Goal: Task Accomplishment & Management: Complete application form

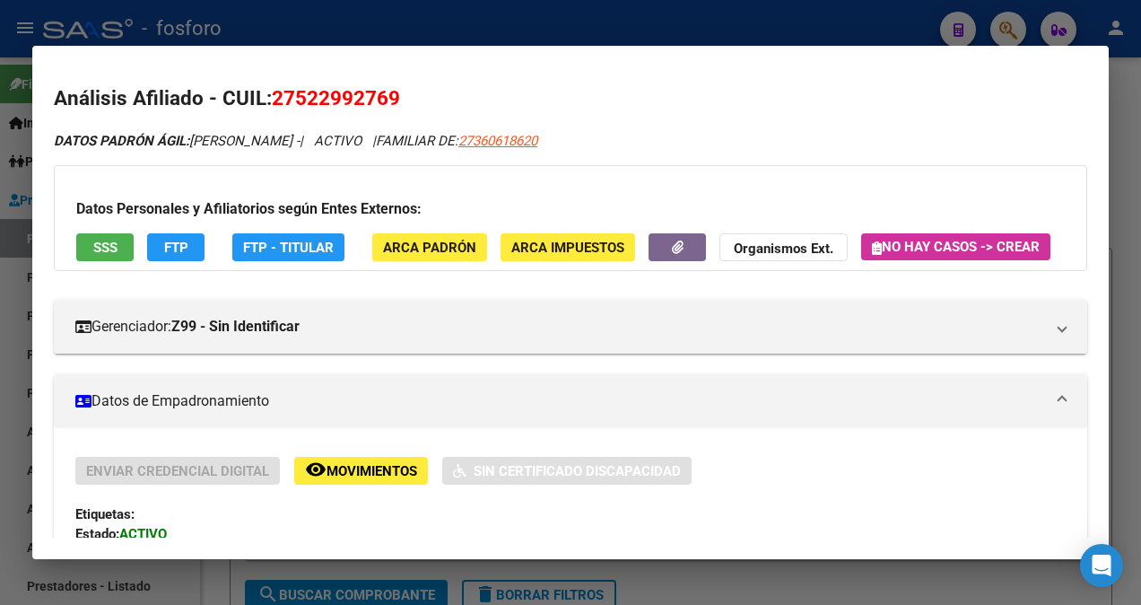
scroll to position [897, 0]
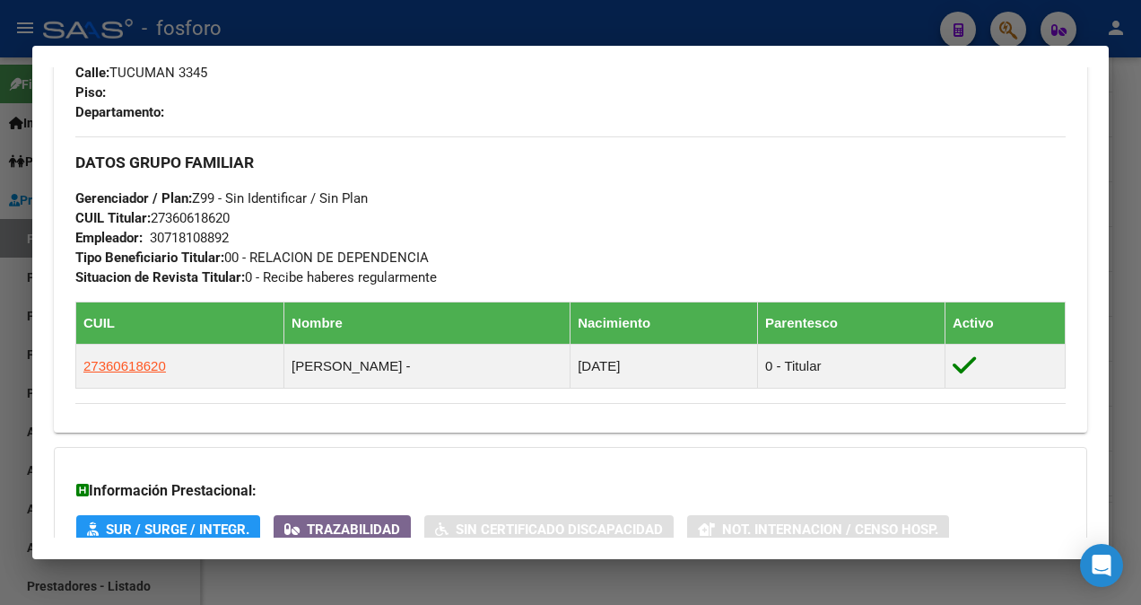
click at [20, 131] on div at bounding box center [570, 302] width 1141 height 605
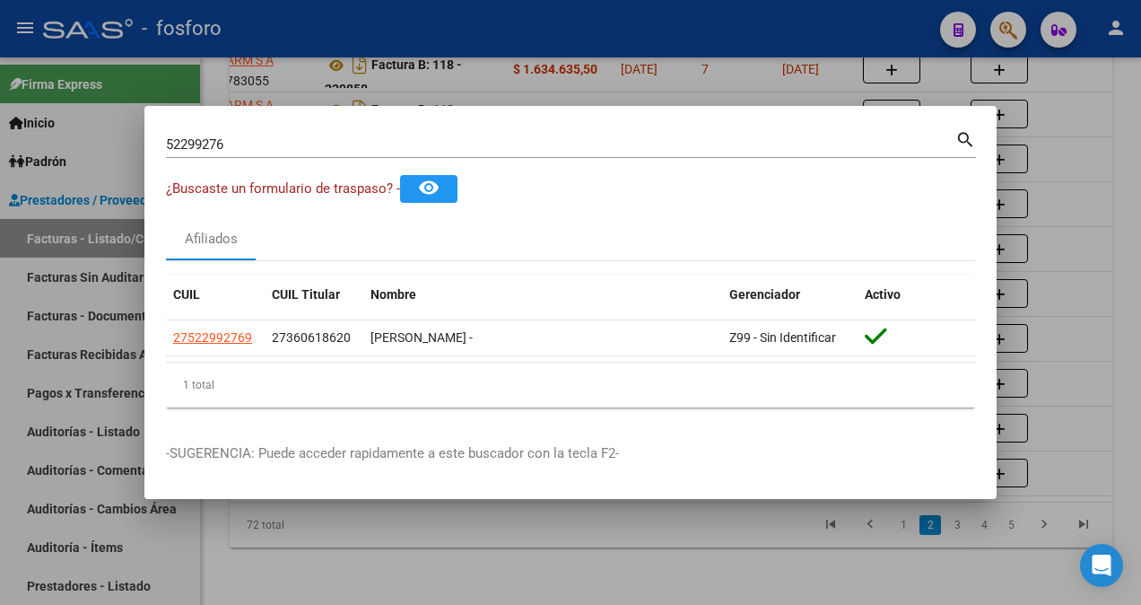
click at [859, 72] on div at bounding box center [570, 302] width 1141 height 605
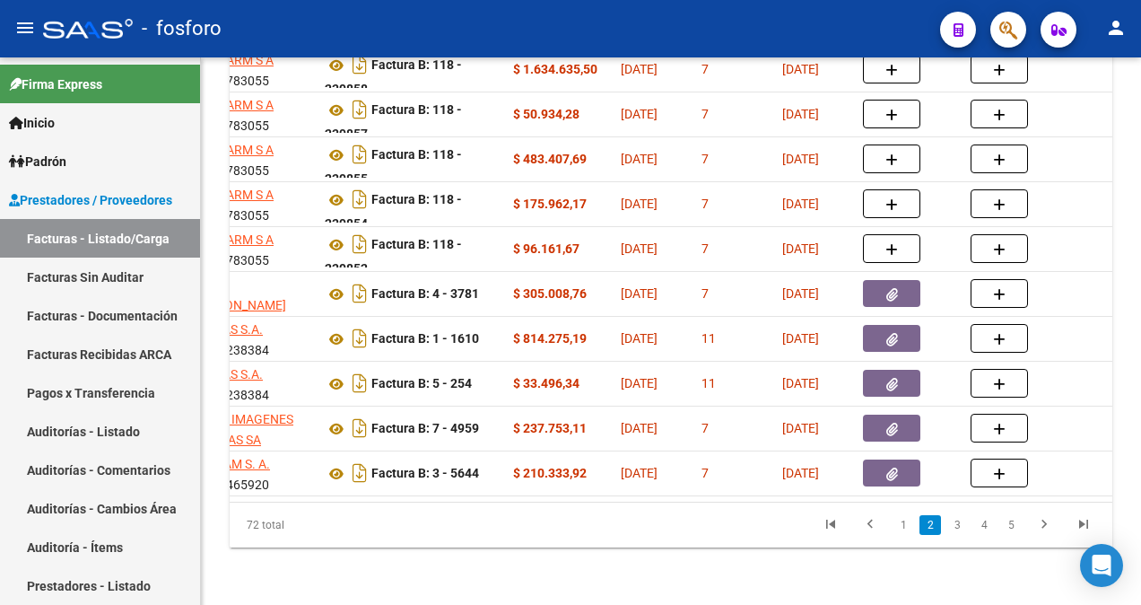
click at [1013, 43] on span "button" at bounding box center [1008, 30] width 18 height 37
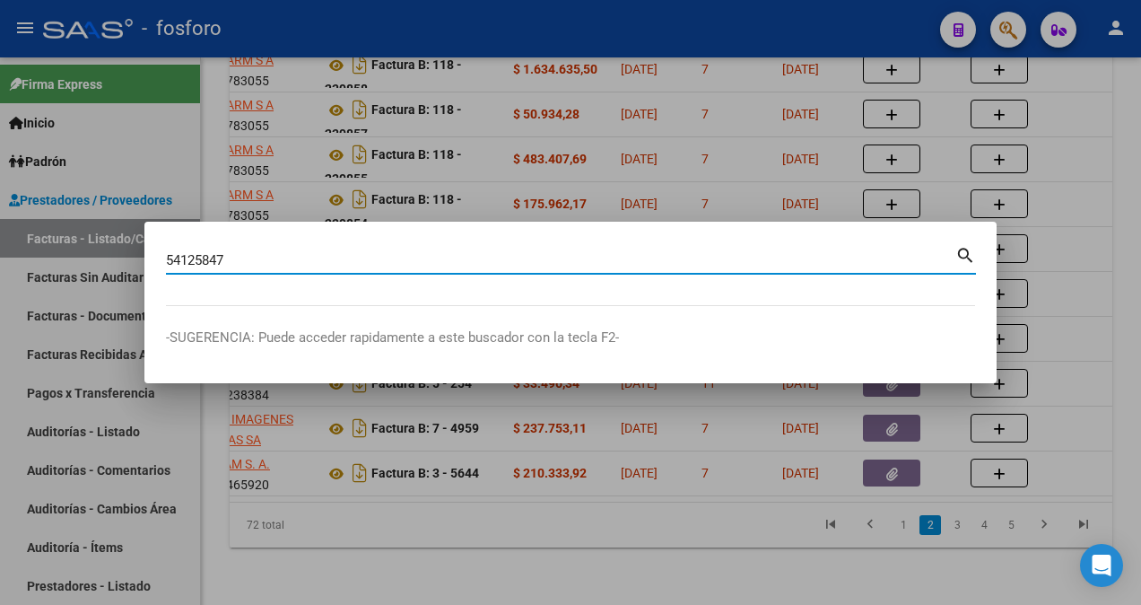
type input "54125847"
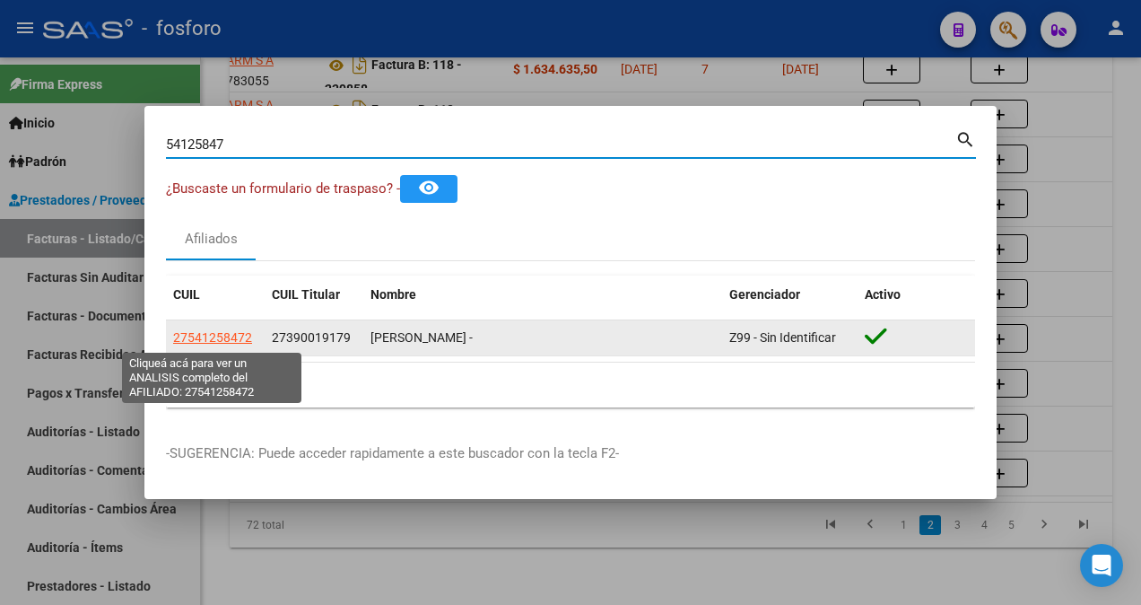
click at [222, 341] on span "27541258472" at bounding box center [212, 337] width 79 height 14
type textarea "27541258472"
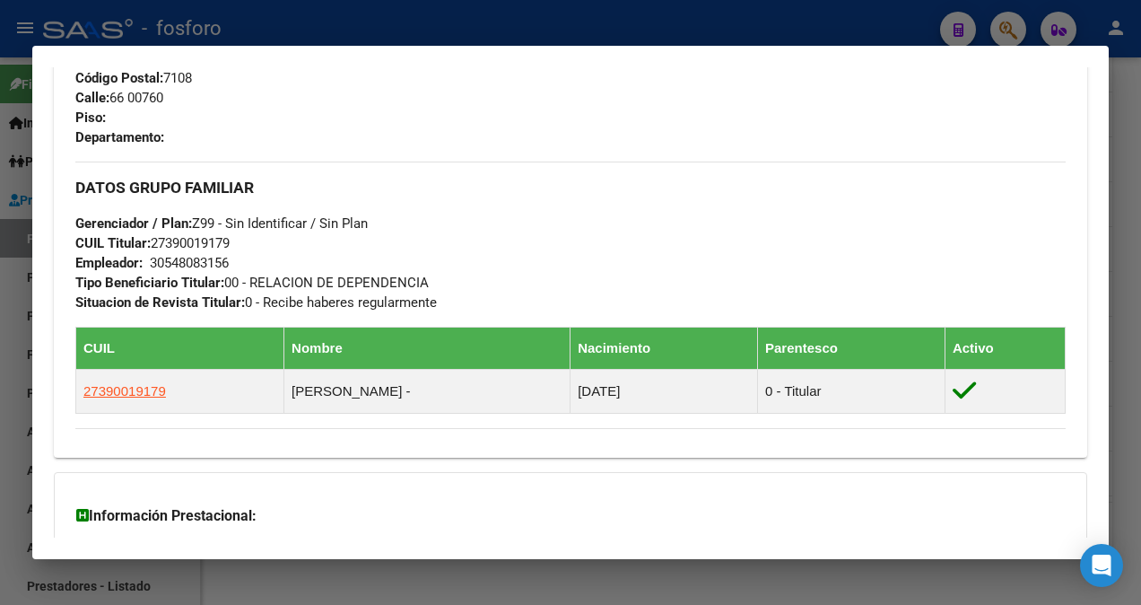
scroll to position [1144, 0]
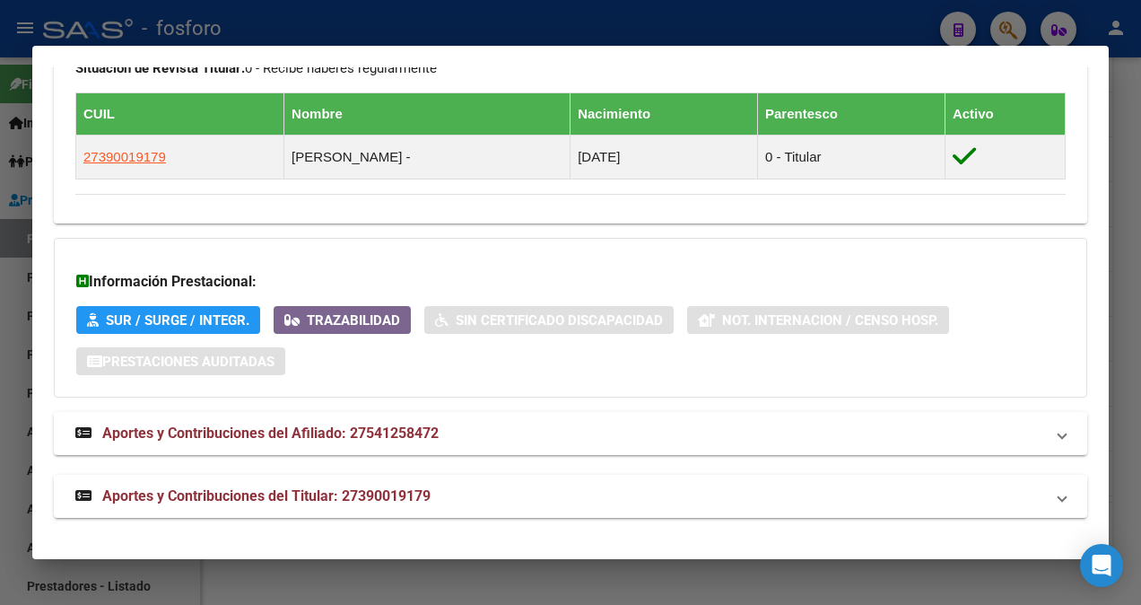
click at [22, 222] on div at bounding box center [570, 302] width 1141 height 605
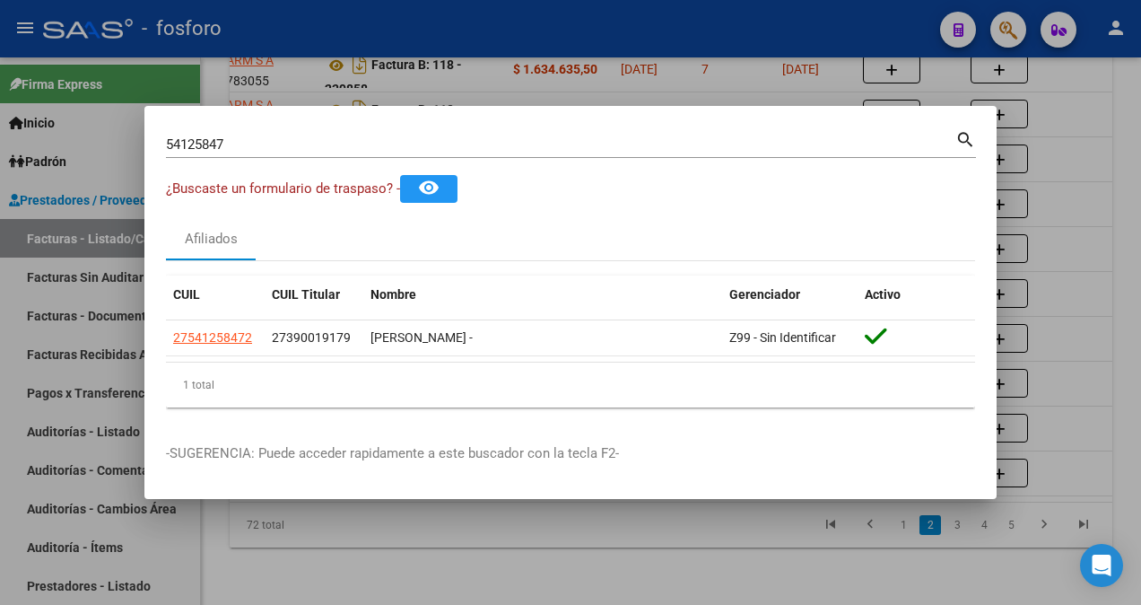
click at [242, 140] on input "54125847" at bounding box center [560, 144] width 789 height 16
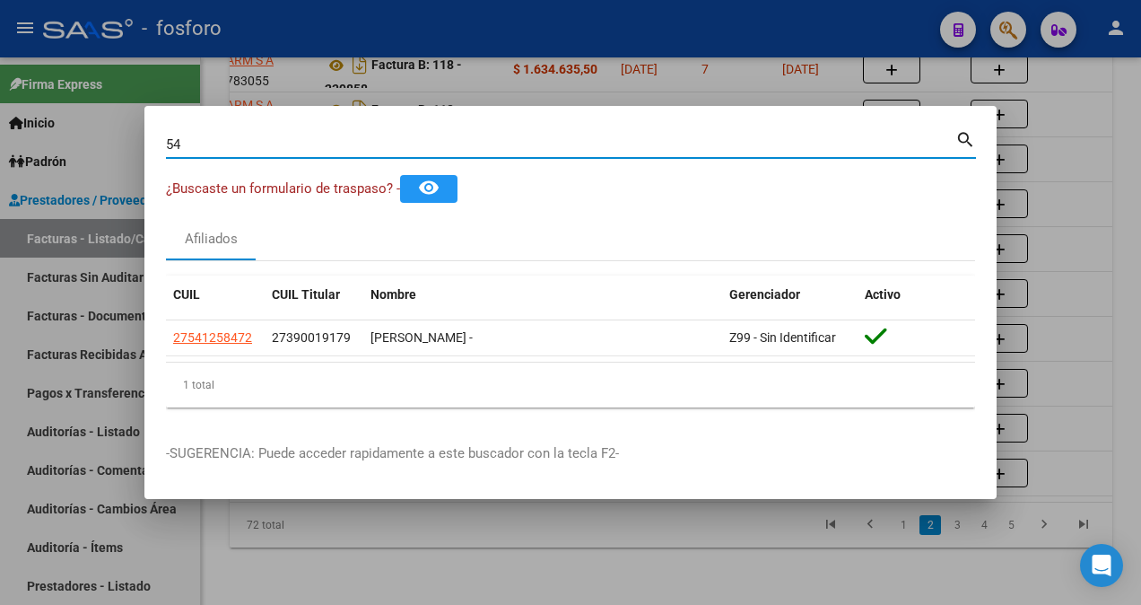
type input "5"
type input "37198669"
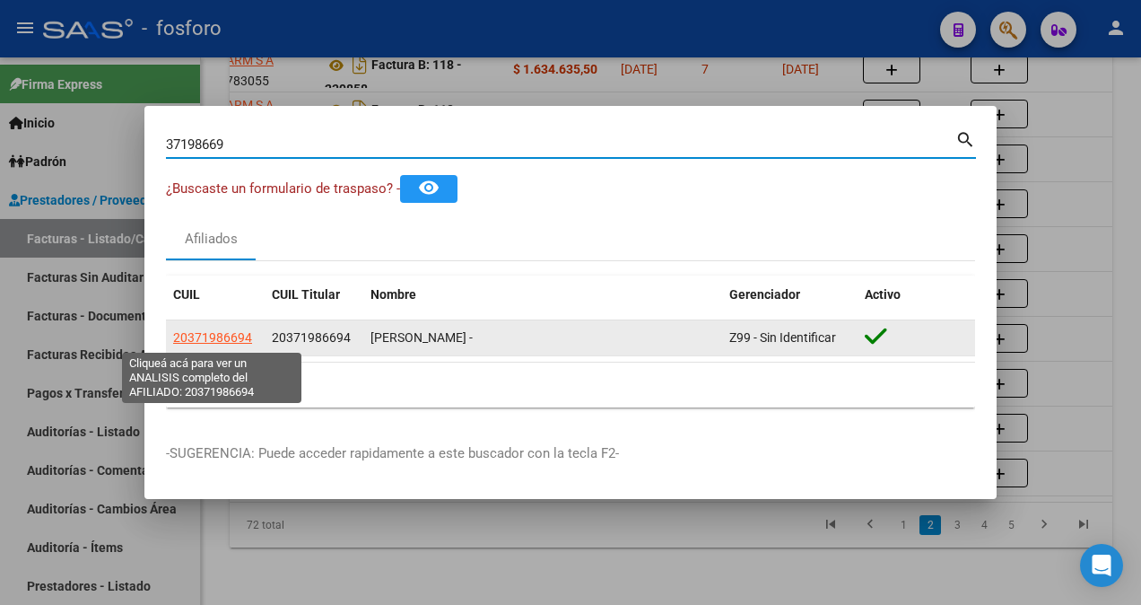
click at [203, 334] on span "20371986694" at bounding box center [212, 337] width 79 height 14
type textarea "20371986694"
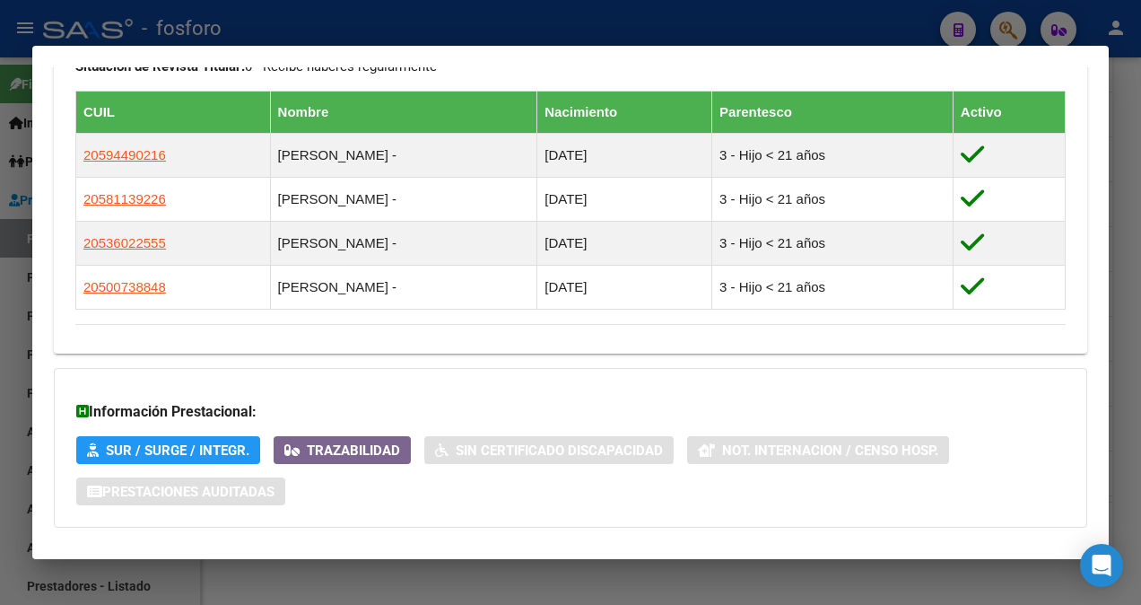
scroll to position [1191, 0]
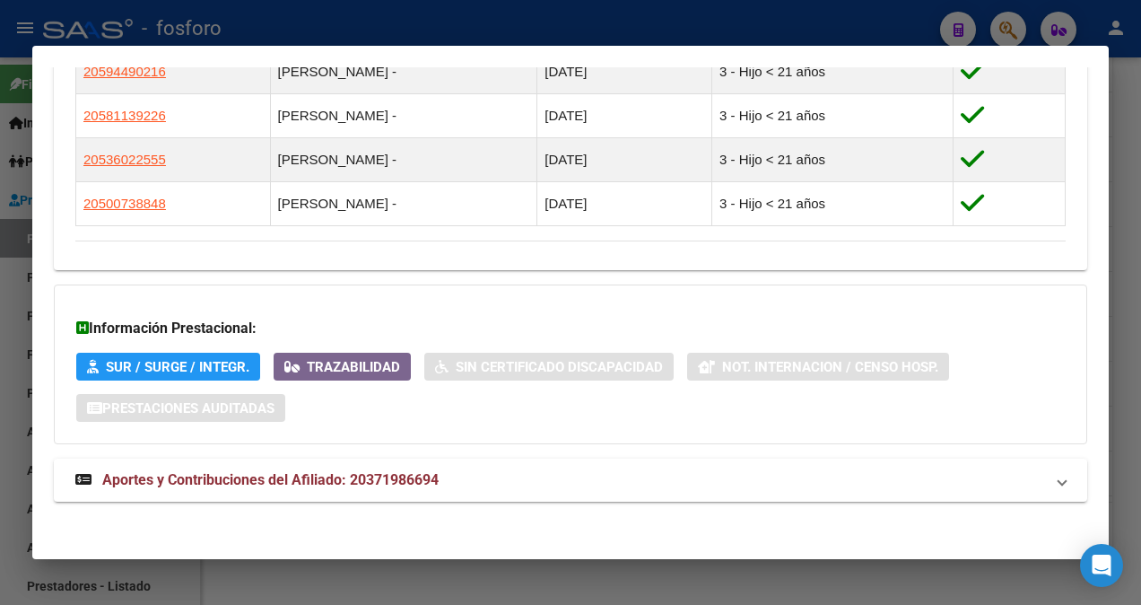
click at [7, 149] on div at bounding box center [570, 302] width 1141 height 605
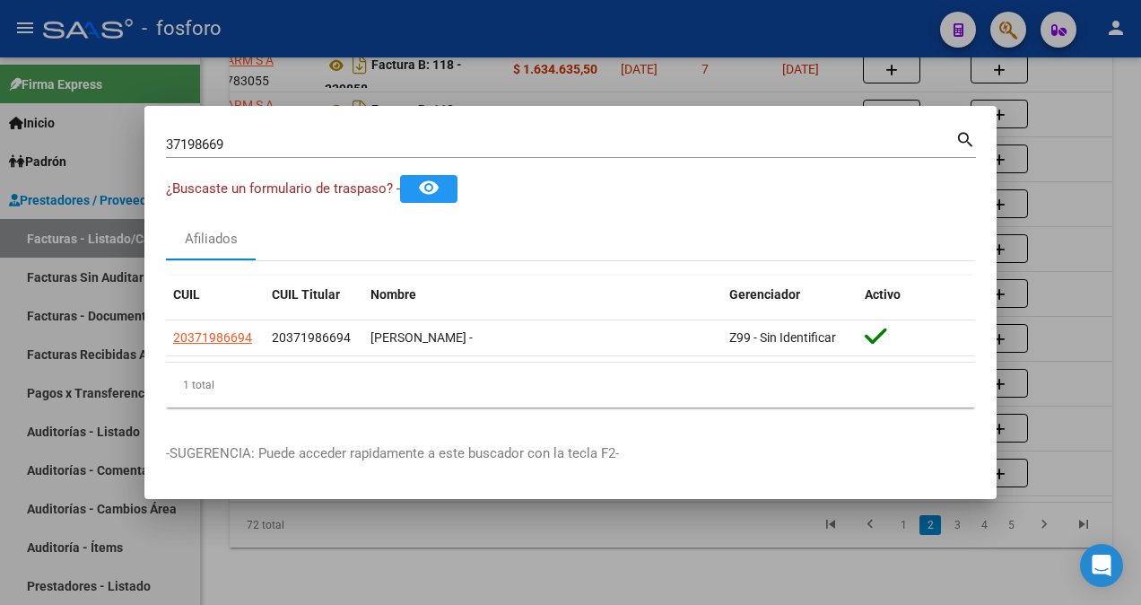
click at [117, 280] on div at bounding box center [570, 302] width 1141 height 605
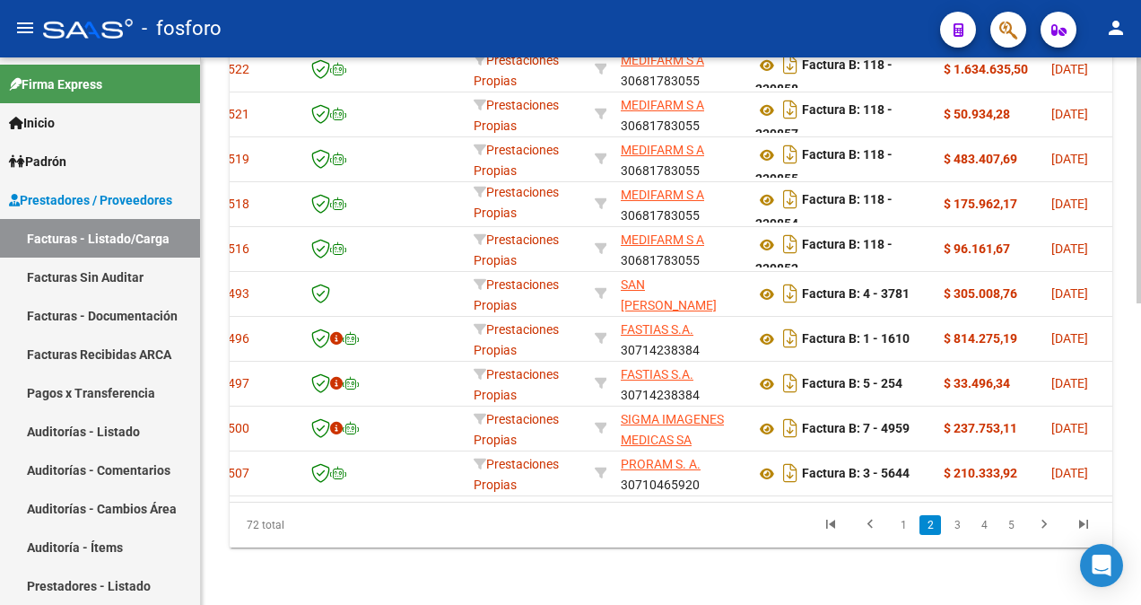
scroll to position [0, 0]
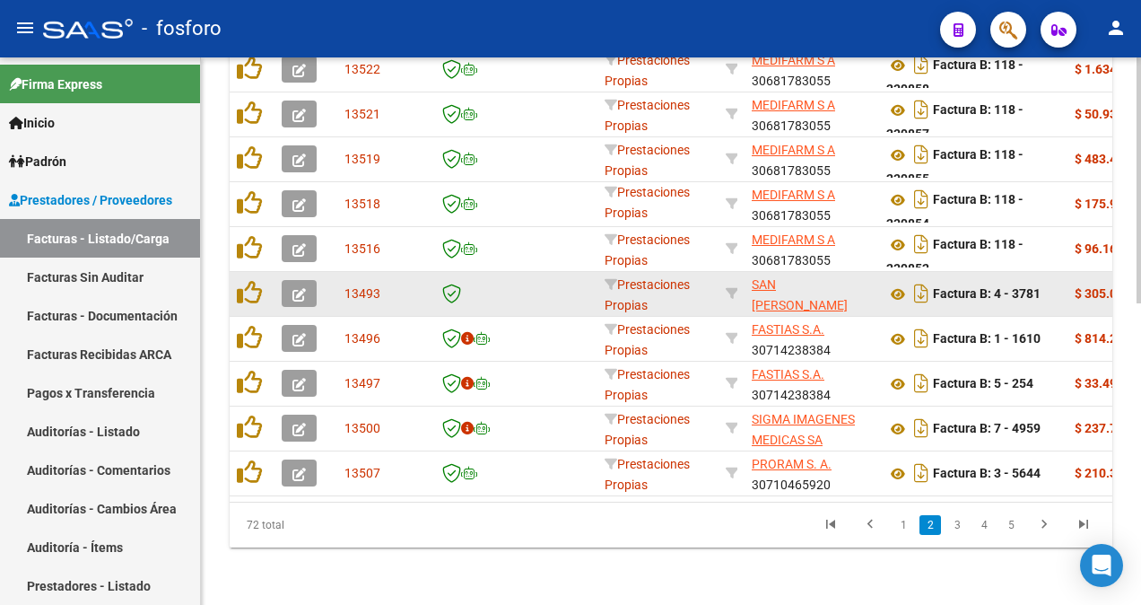
click at [301, 288] on icon "button" at bounding box center [298, 294] width 13 height 13
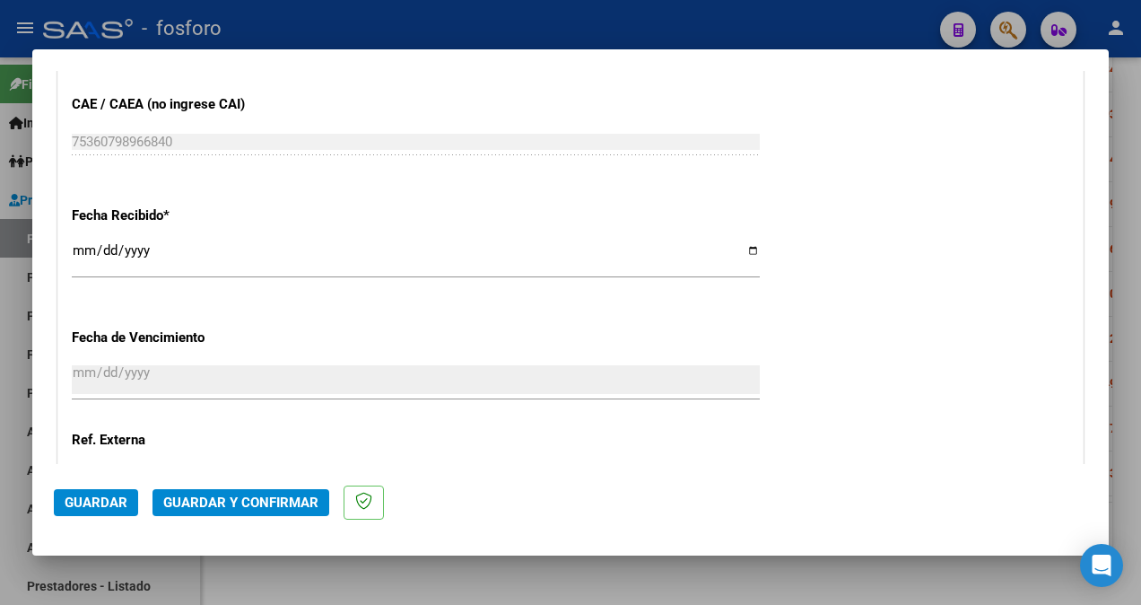
scroll to position [897, 0]
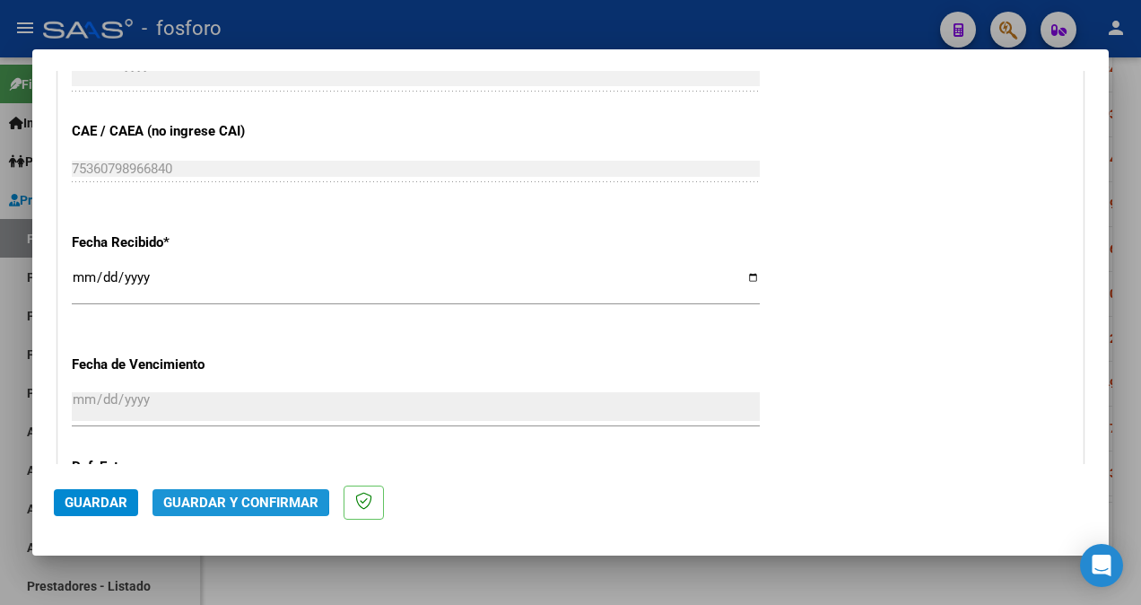
click at [226, 499] on span "Guardar y Confirmar" at bounding box center [240, 502] width 155 height 16
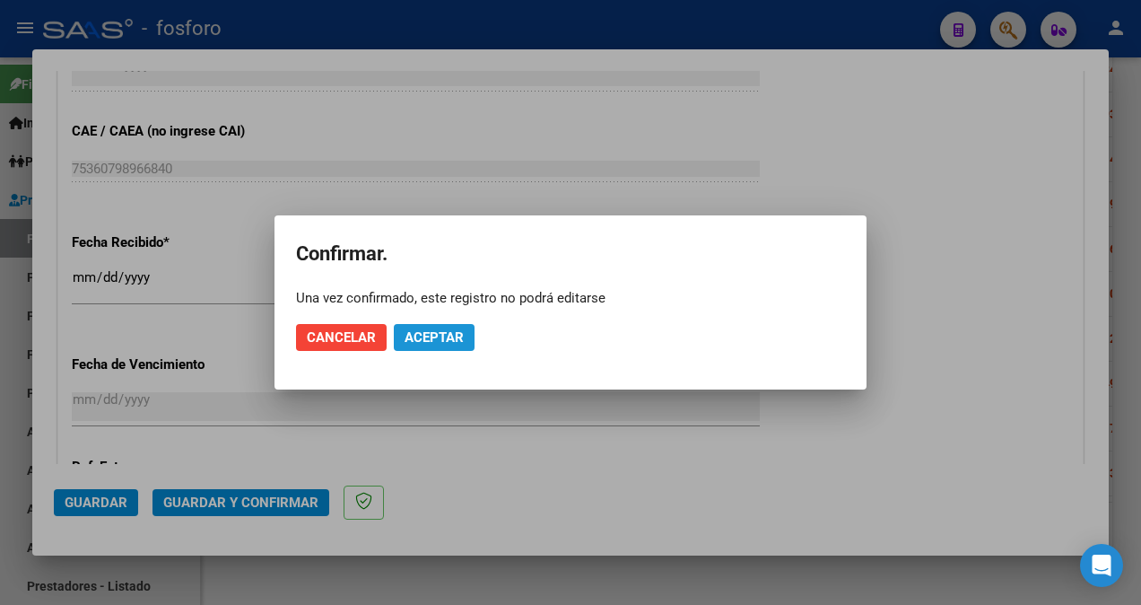
click at [448, 345] on button "Aceptar" at bounding box center [434, 337] width 81 height 27
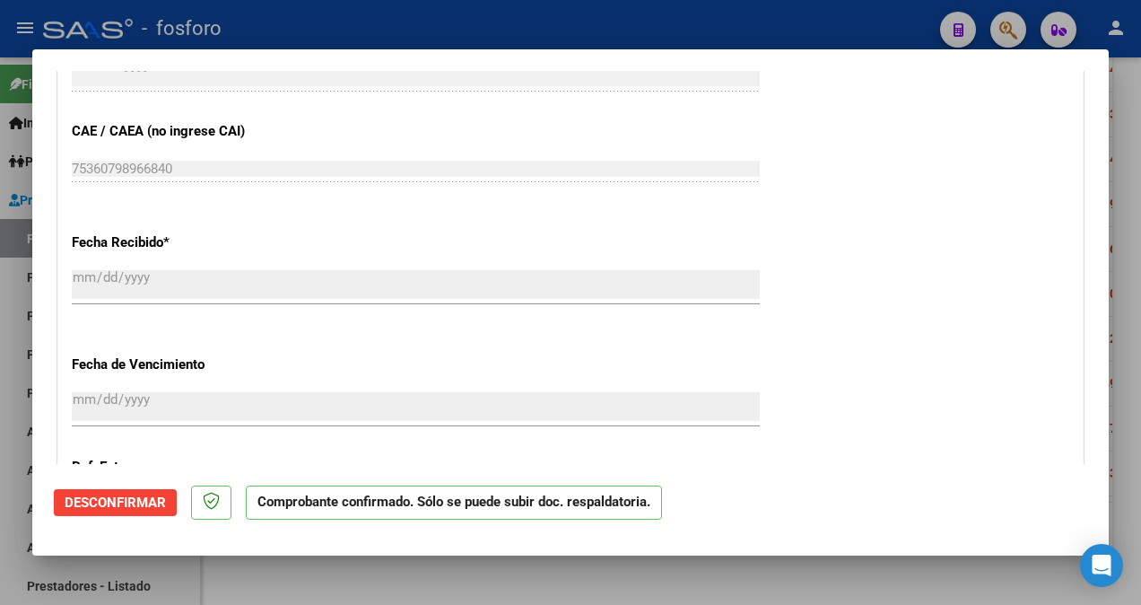
click at [14, 342] on div at bounding box center [570, 302] width 1141 height 605
type input "$ 0,00"
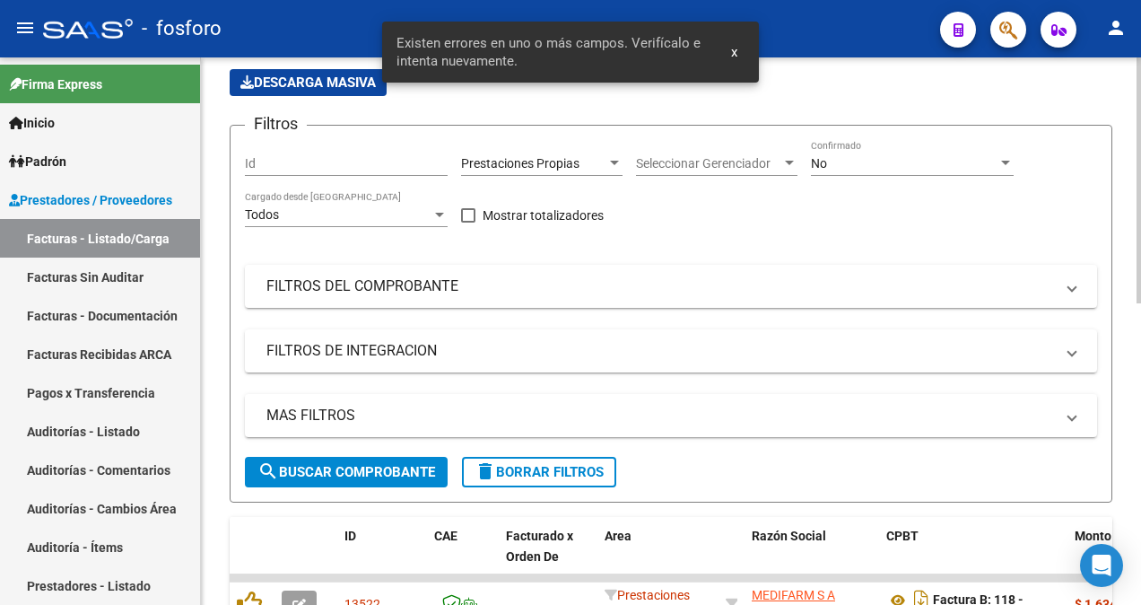
scroll to position [0, 0]
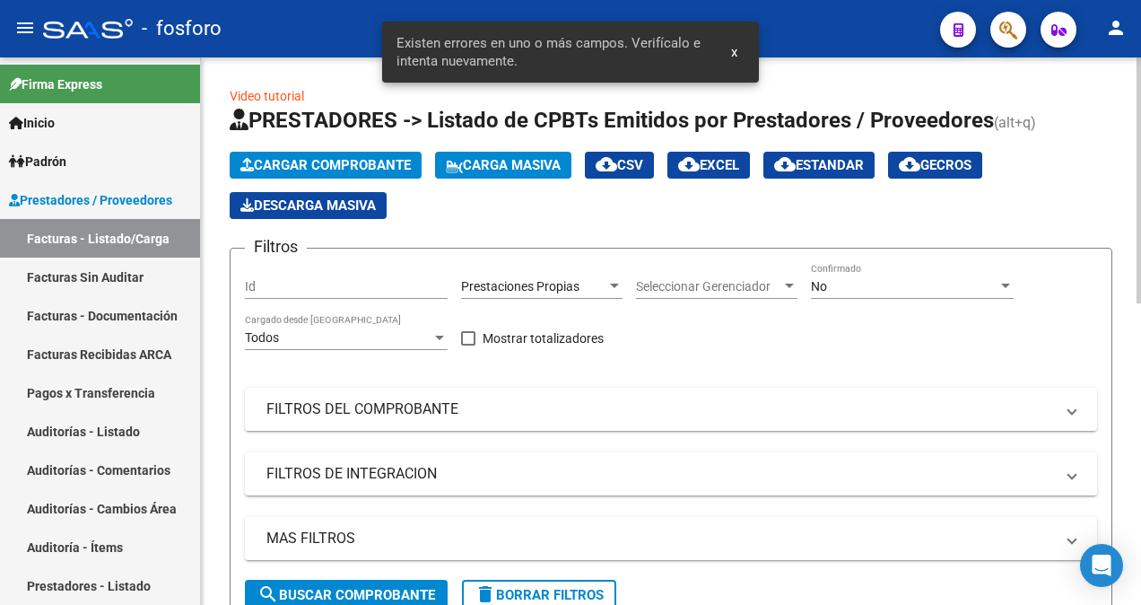
click at [339, 584] on button "search Buscar Comprobante" at bounding box center [346, 594] width 203 height 30
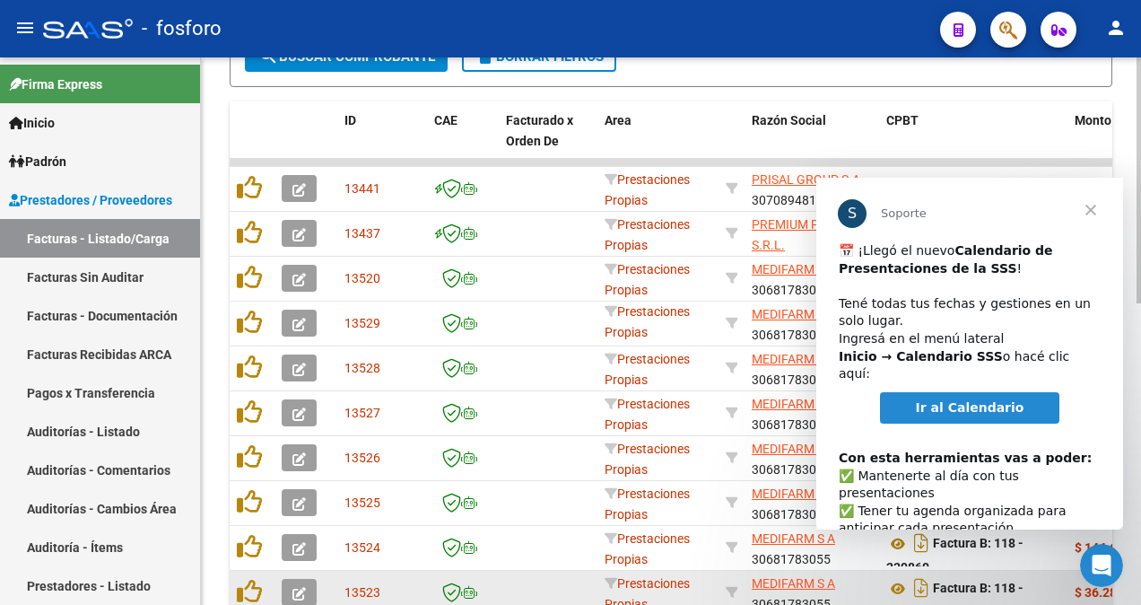
scroll to position [669, 0]
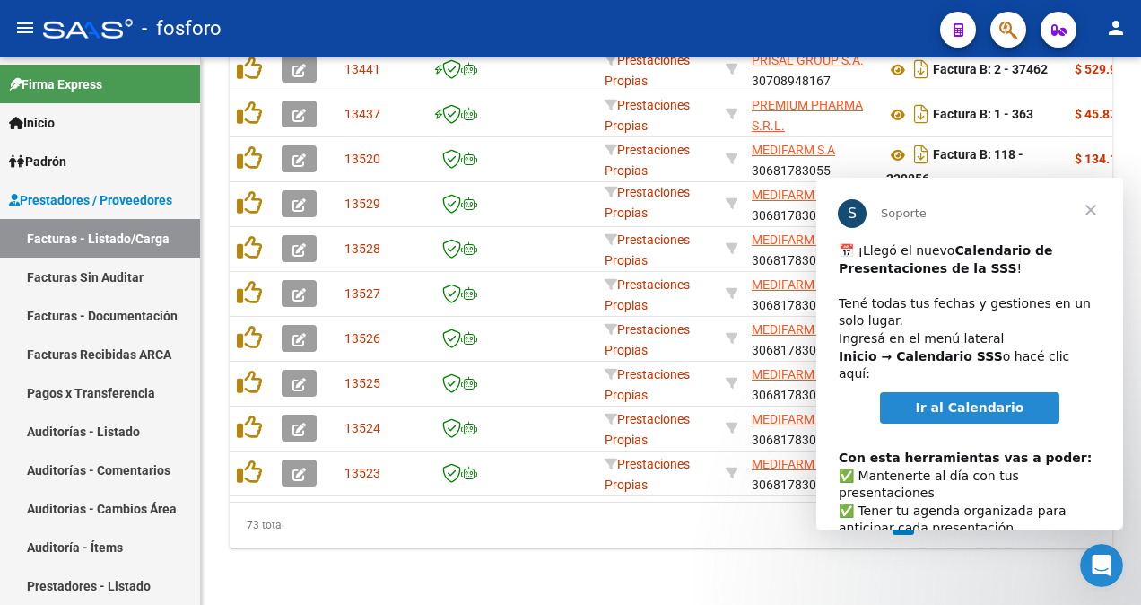
click at [1092, 203] on span "Cerrar" at bounding box center [1090, 210] width 65 height 65
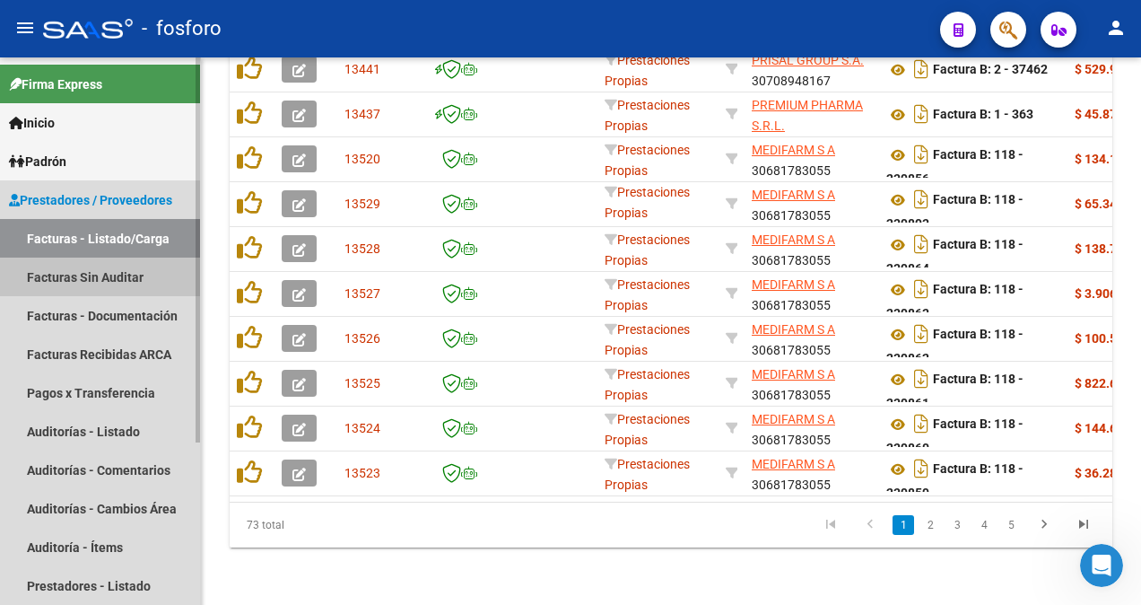
click at [88, 277] on link "Facturas Sin Auditar" at bounding box center [100, 276] width 200 height 39
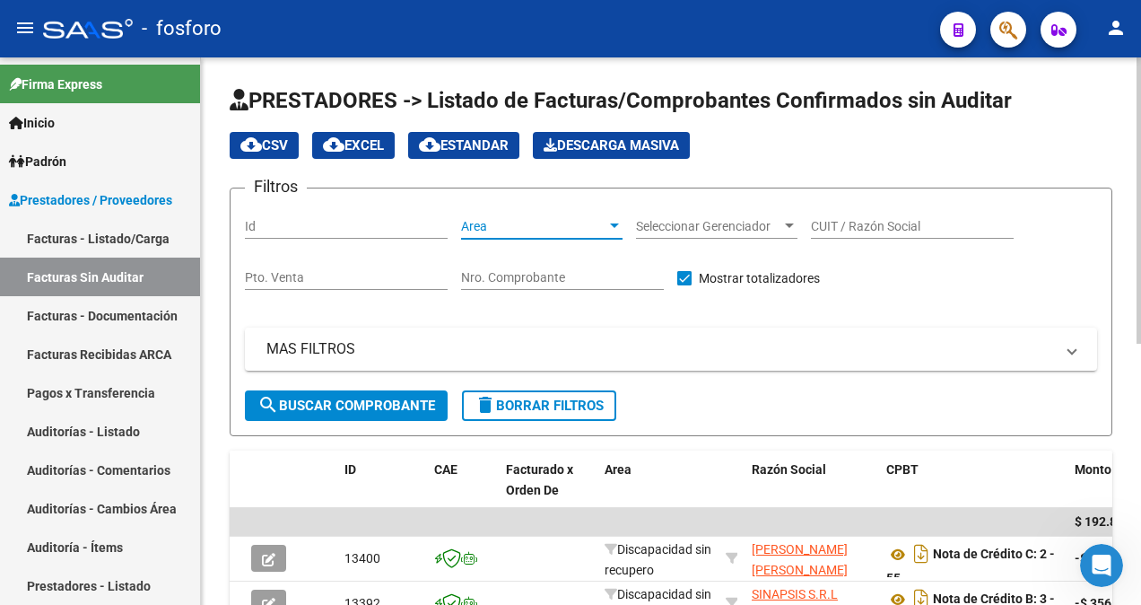
click at [614, 228] on div at bounding box center [614, 226] width 16 height 14
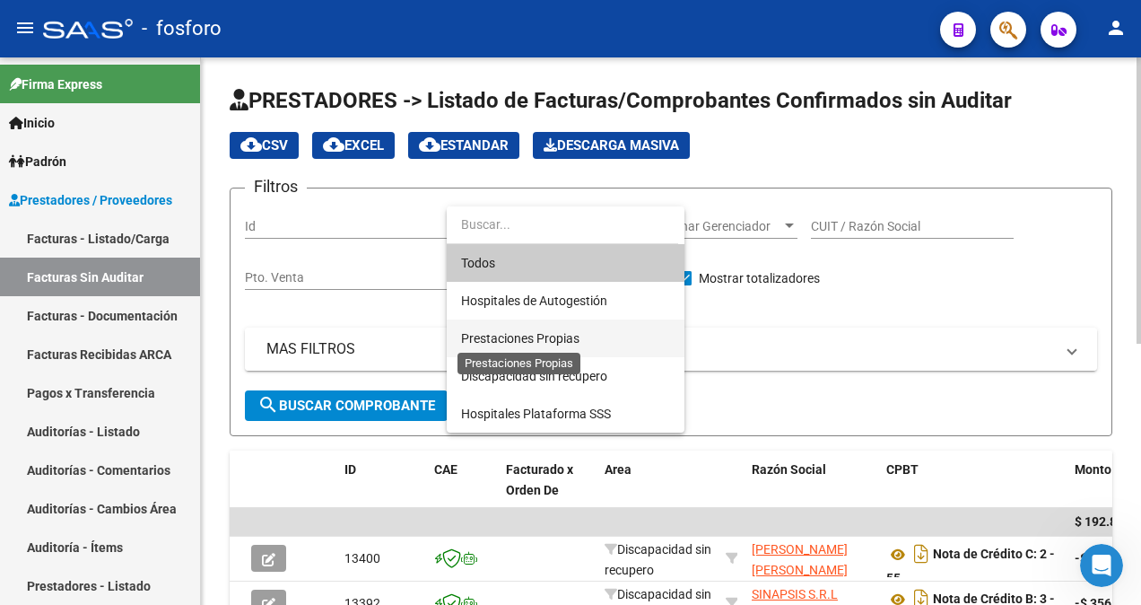
drag, startPoint x: 503, startPoint y: 340, endPoint x: 467, endPoint y: 354, distance: 38.6
click at [491, 344] on span "Prestaciones Propias" at bounding box center [520, 338] width 118 height 14
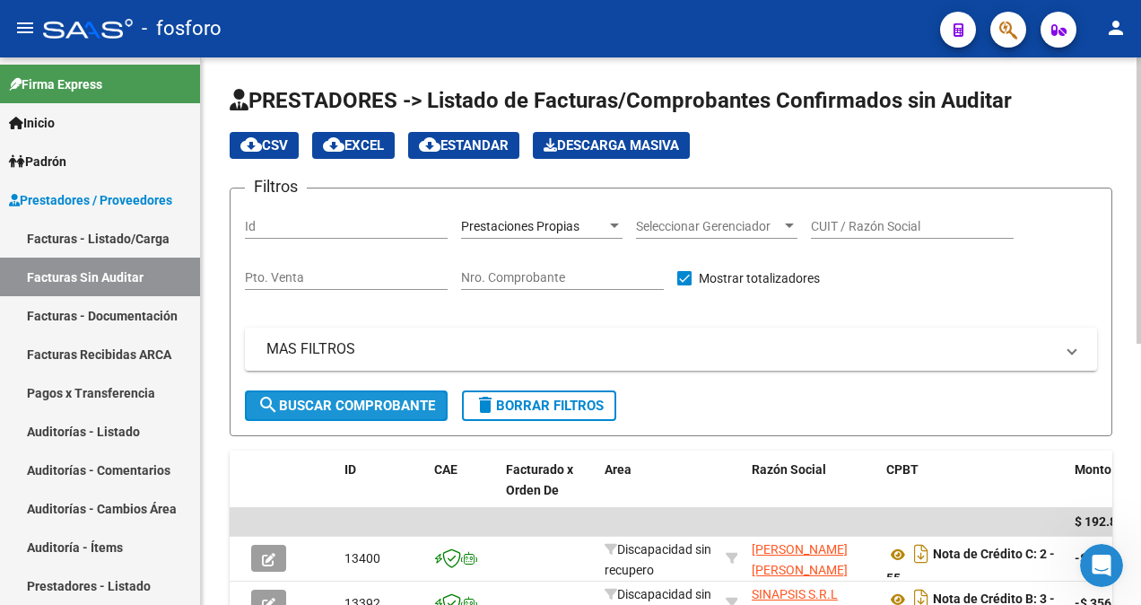
click at [303, 405] on span "search Buscar Comprobante" at bounding box center [346, 405] width 178 height 16
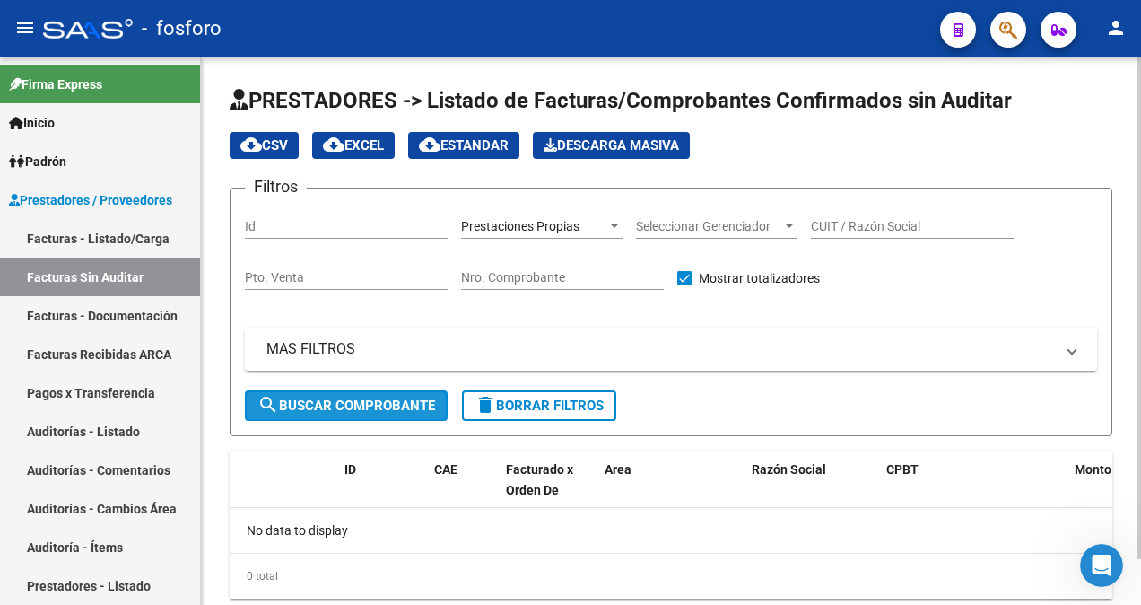
click at [356, 399] on span "search Buscar Comprobante" at bounding box center [346, 405] width 178 height 16
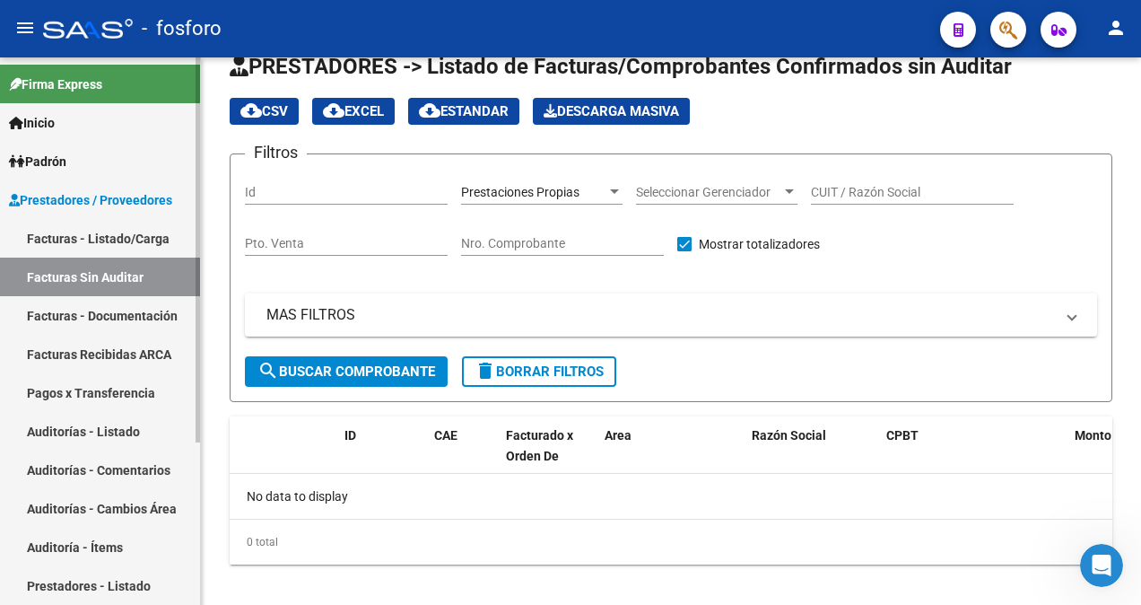
scroll to position [49, 0]
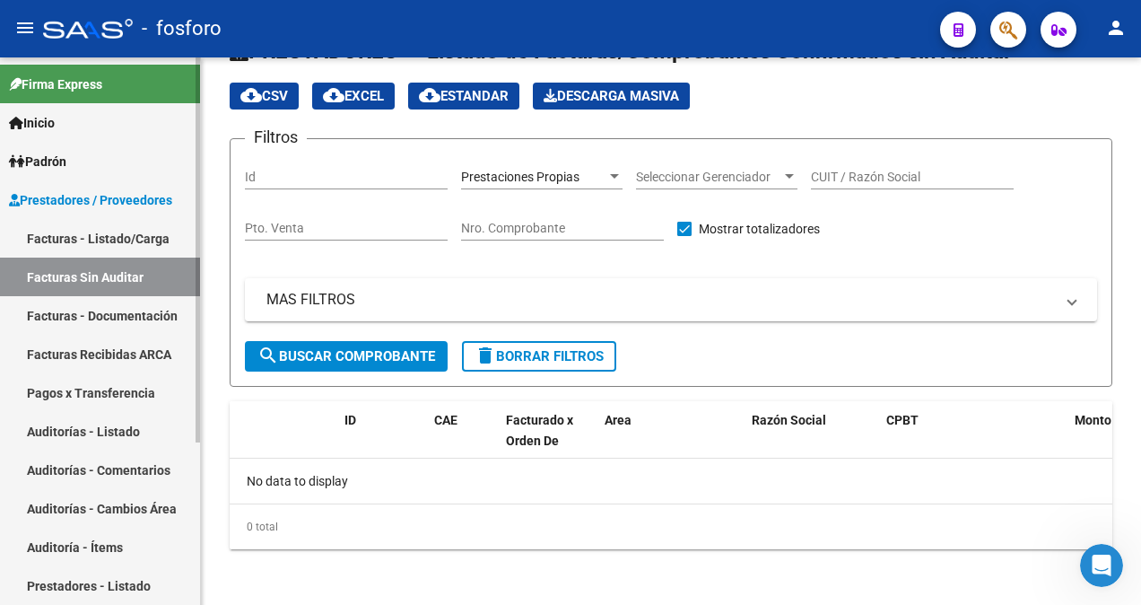
click at [101, 240] on link "Facturas - Listado/Carga" at bounding box center [100, 238] width 200 height 39
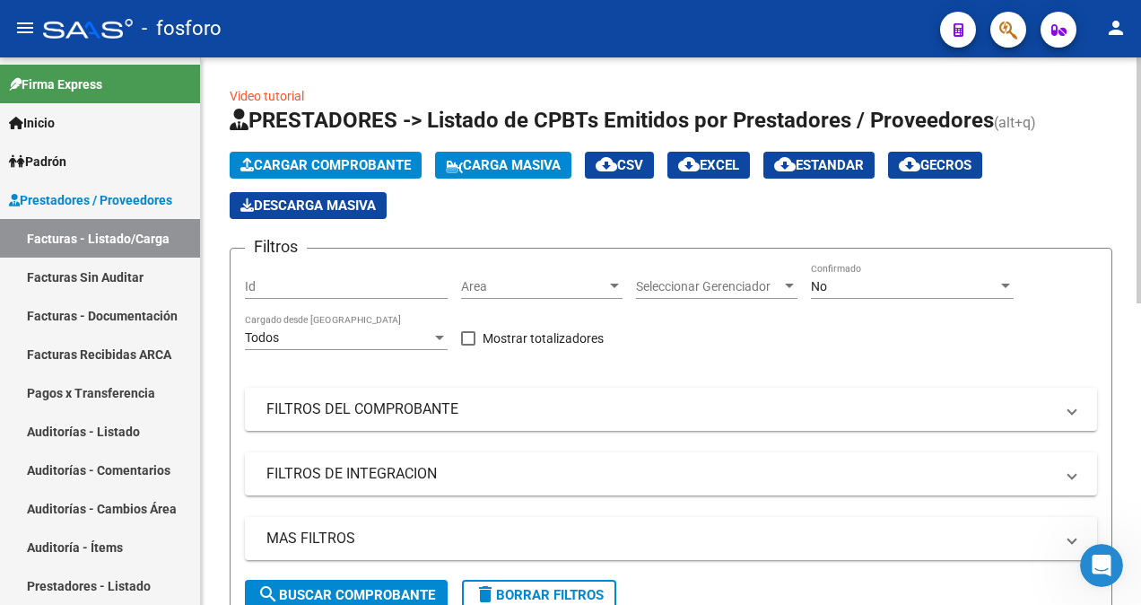
click at [616, 283] on div at bounding box center [614, 285] width 9 height 4
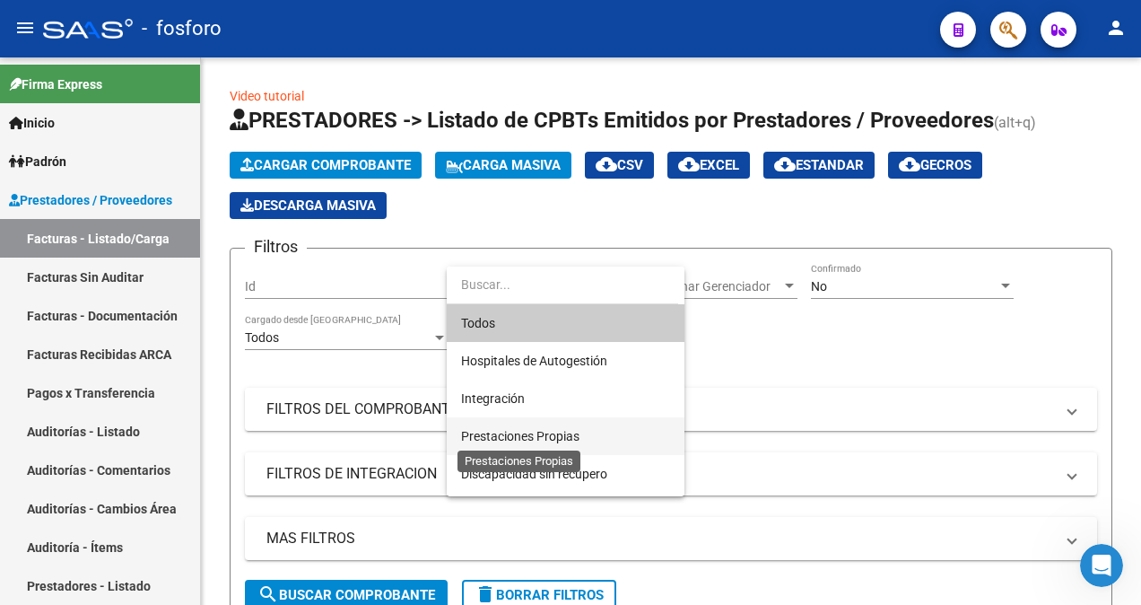
click at [488, 433] on span "Prestaciones Propias" at bounding box center [520, 436] width 118 height 14
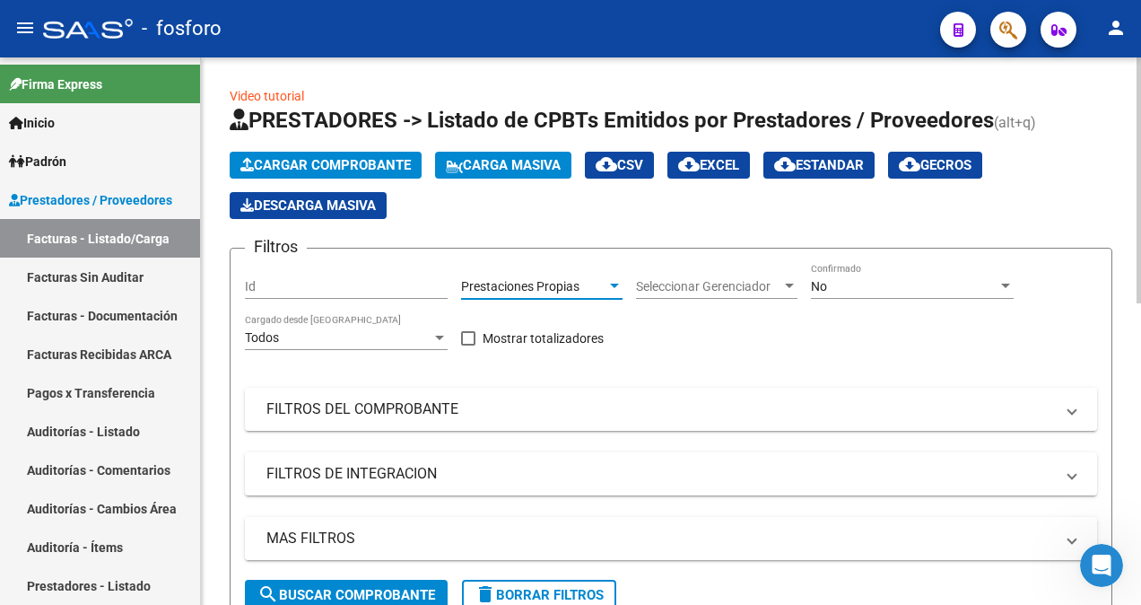
drag, startPoint x: 339, startPoint y: 589, endPoint x: 367, endPoint y: 558, distance: 41.9
click at [342, 587] on span "search Buscar Comprobante" at bounding box center [346, 595] width 178 height 16
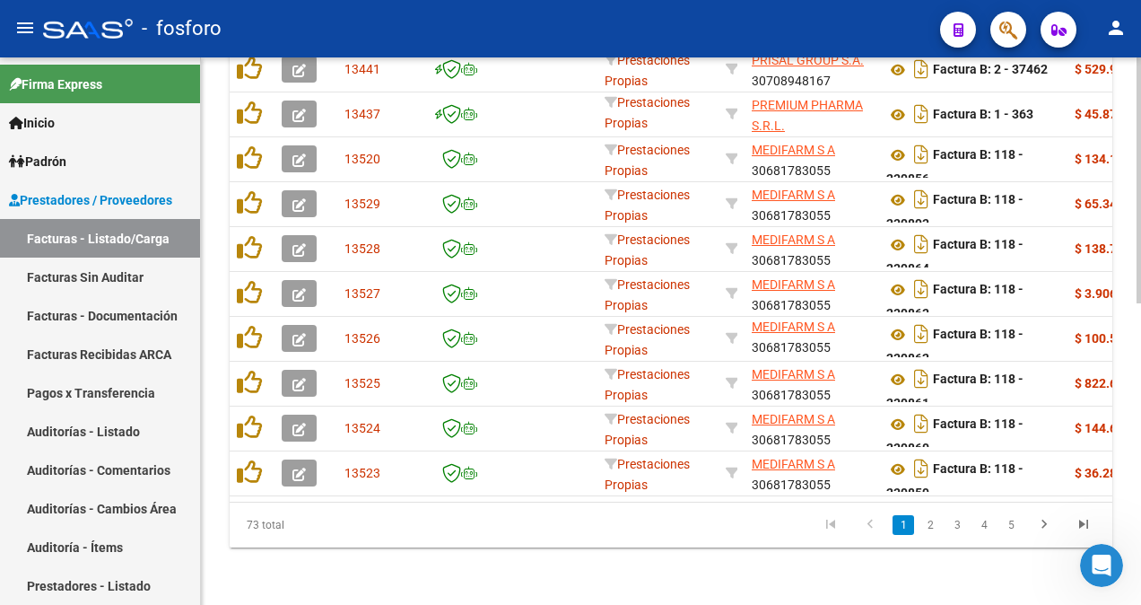
scroll to position [669, 0]
click at [924, 524] on link "2" at bounding box center [930, 525] width 22 height 20
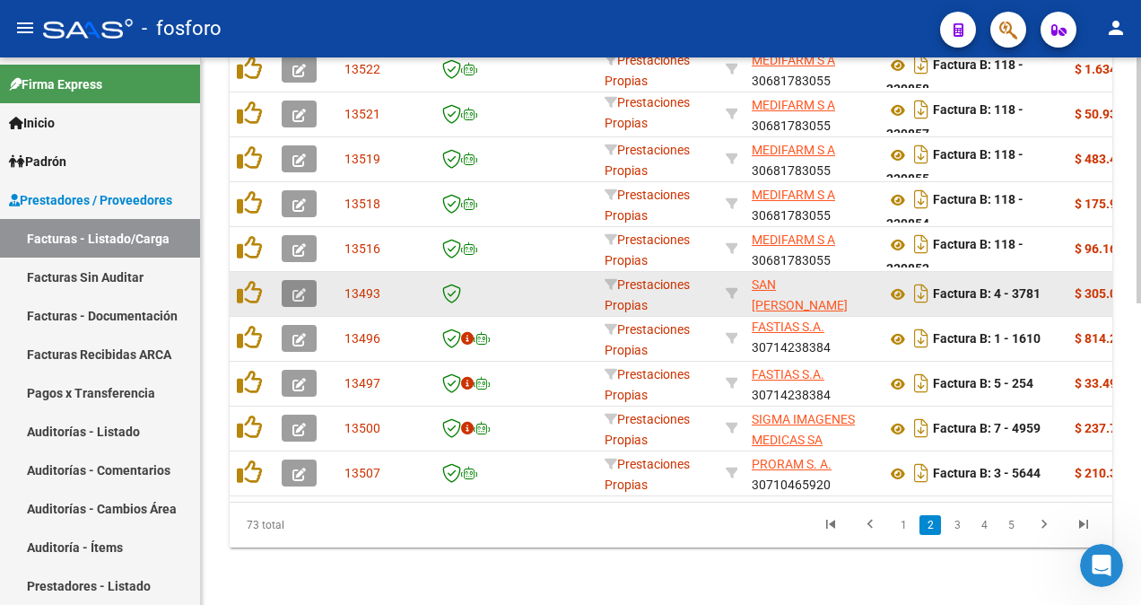
click at [290, 283] on button "button" at bounding box center [299, 293] width 35 height 27
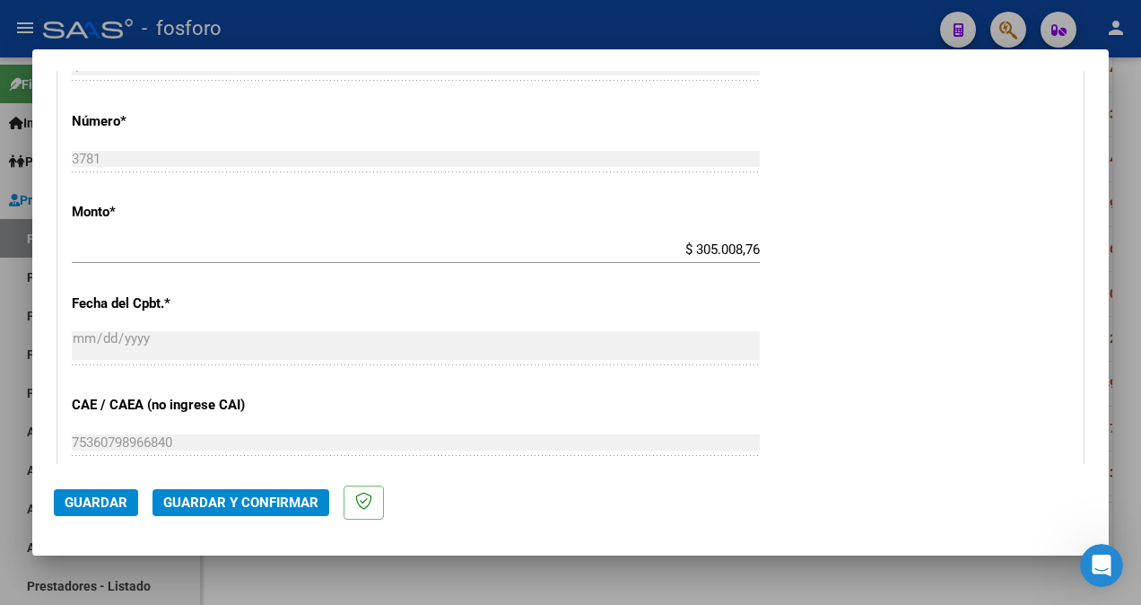
scroll to position [718, 0]
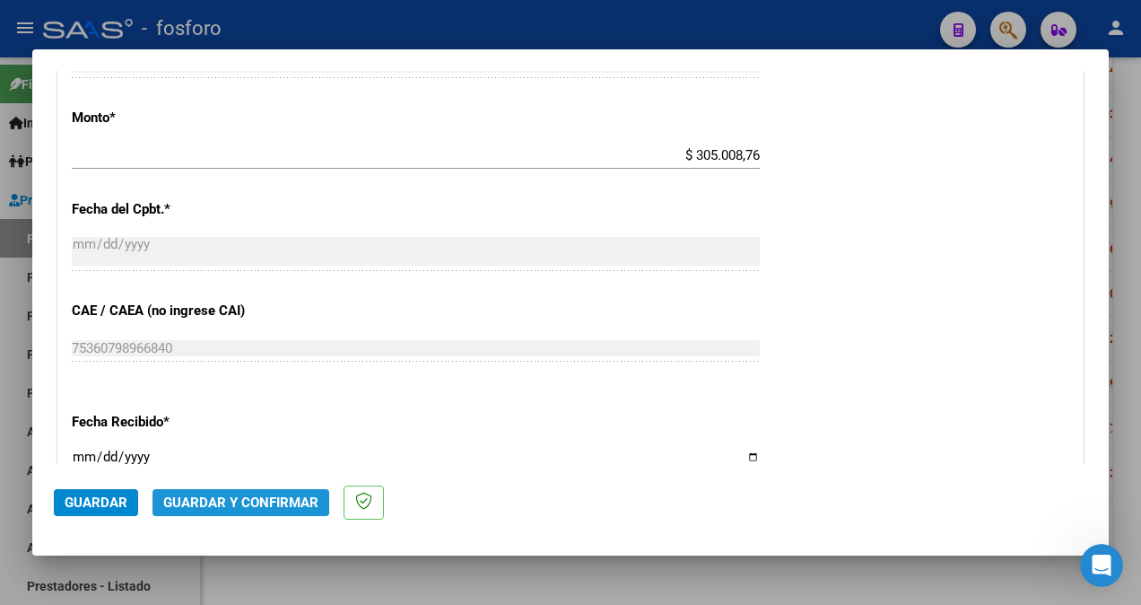
click at [219, 495] on span "Guardar y Confirmar" at bounding box center [240, 502] width 155 height 16
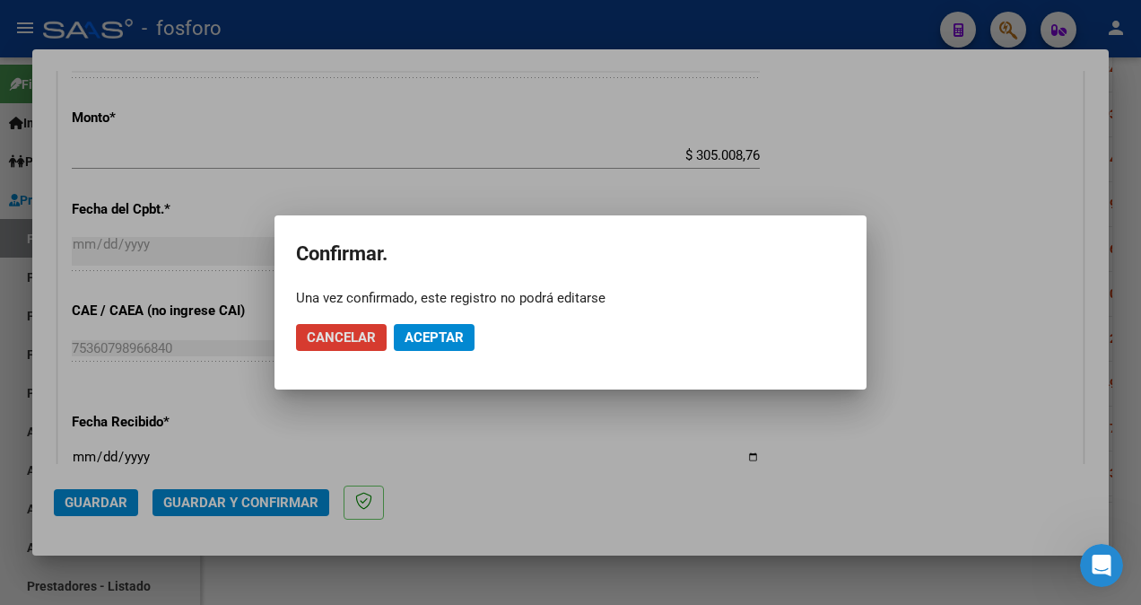
click at [424, 342] on span "Aceptar" at bounding box center [433, 337] width 59 height 16
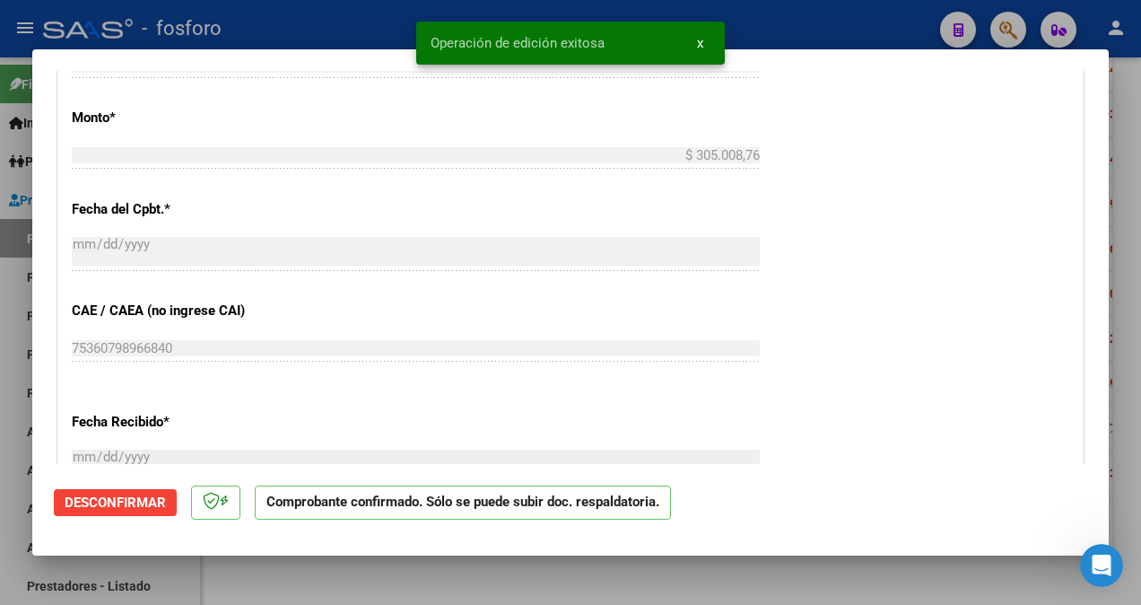
click at [16, 346] on div at bounding box center [570, 302] width 1141 height 605
type input "$ 0,00"
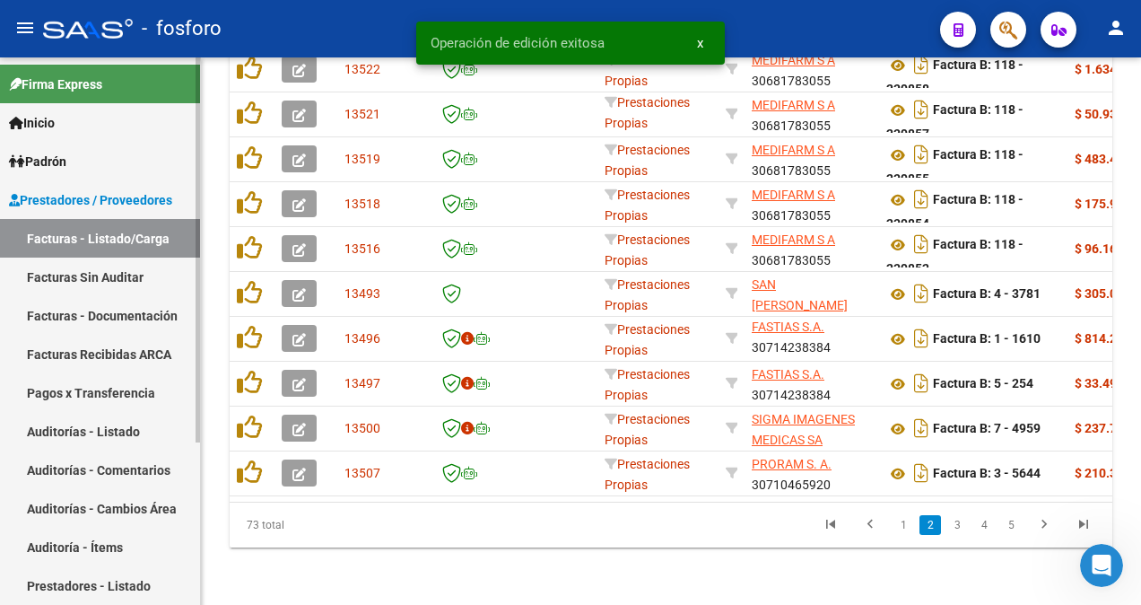
scroll to position [674, 0]
click at [88, 280] on link "Facturas Sin Auditar" at bounding box center [100, 276] width 200 height 39
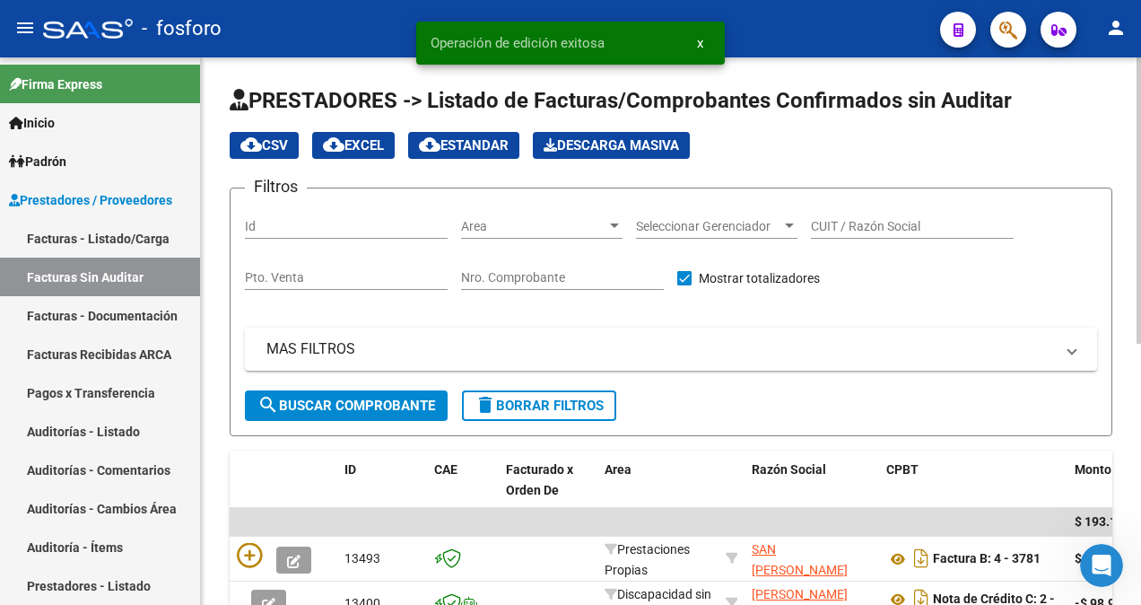
click at [614, 223] on div at bounding box center [614, 225] width 9 height 4
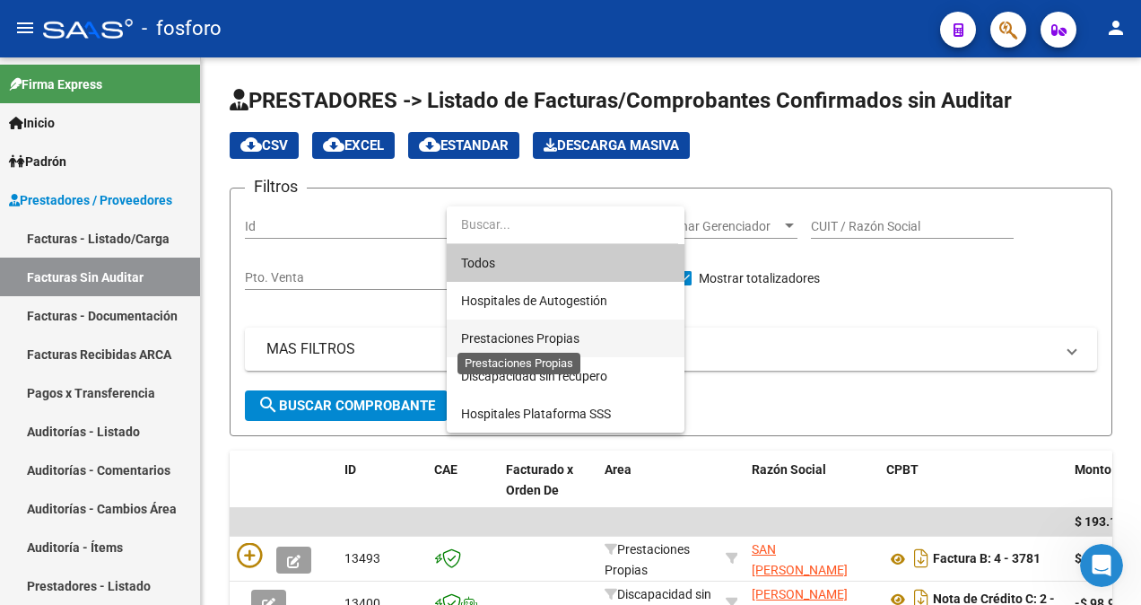
click at [531, 334] on span "Prestaciones Propias" at bounding box center [520, 338] width 118 height 14
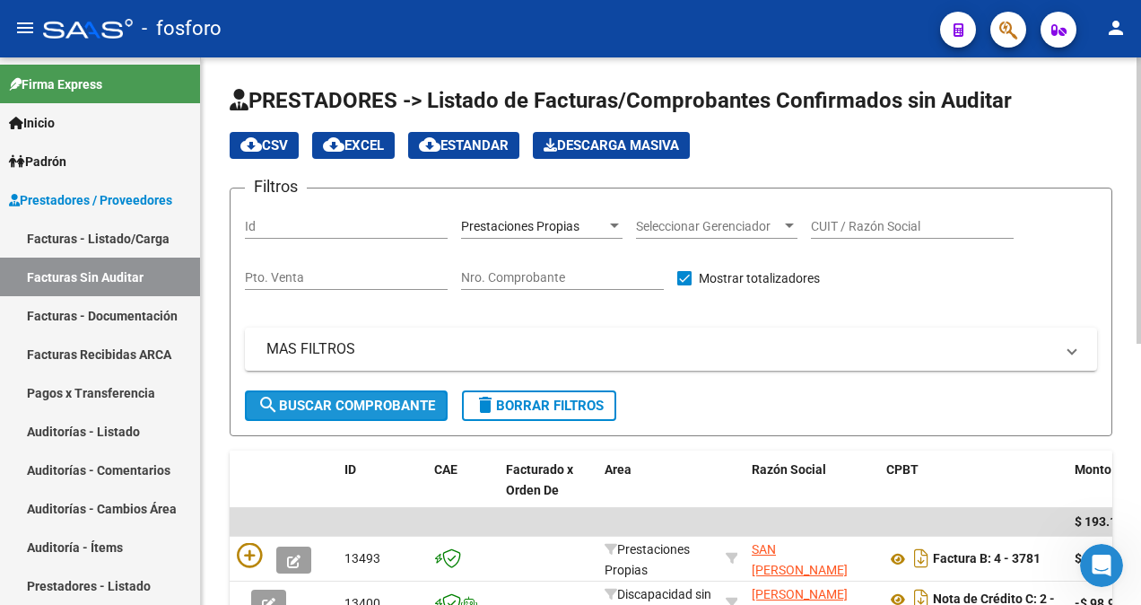
click at [336, 412] on span "search Buscar Comprobante" at bounding box center [346, 405] width 178 height 16
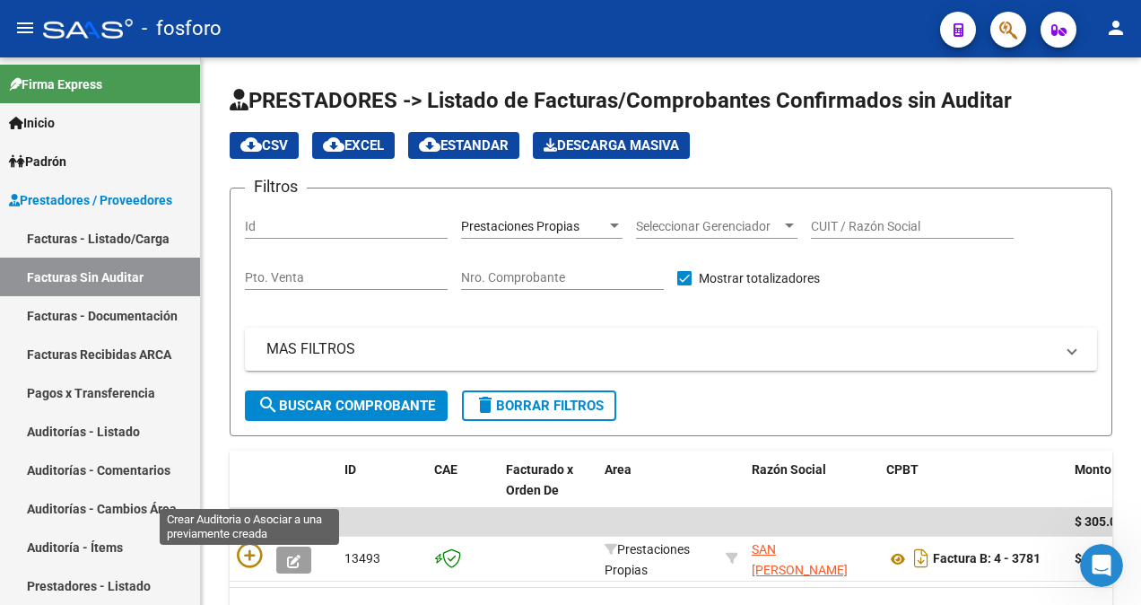
click at [241, 557] on icon at bounding box center [249, 555] width 25 height 25
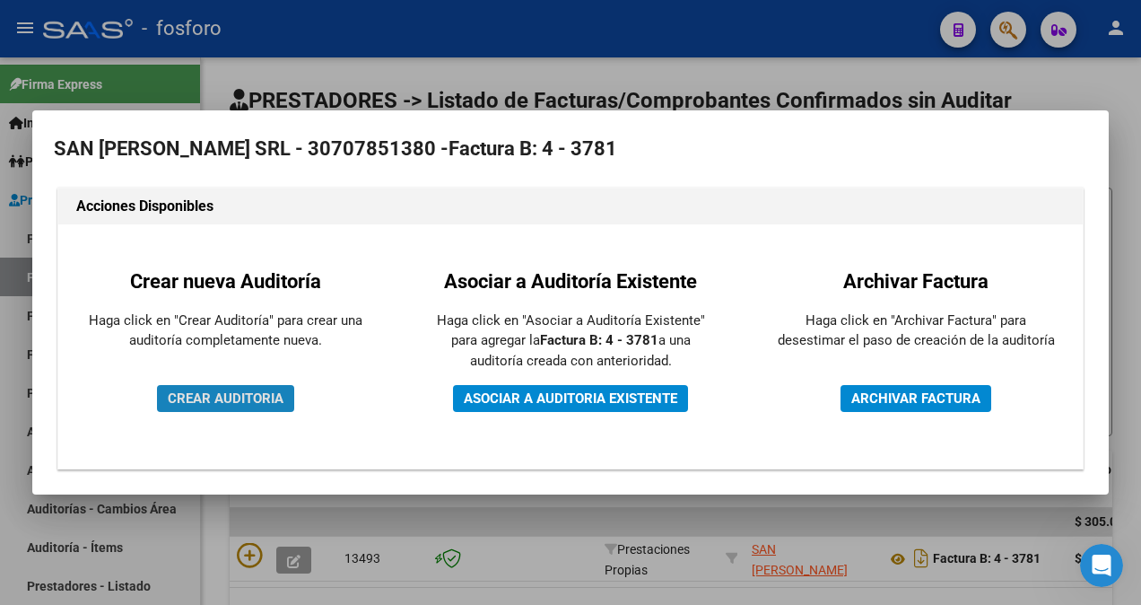
click at [274, 401] on span "CREAR AUDITORIA" at bounding box center [226, 398] width 116 height 16
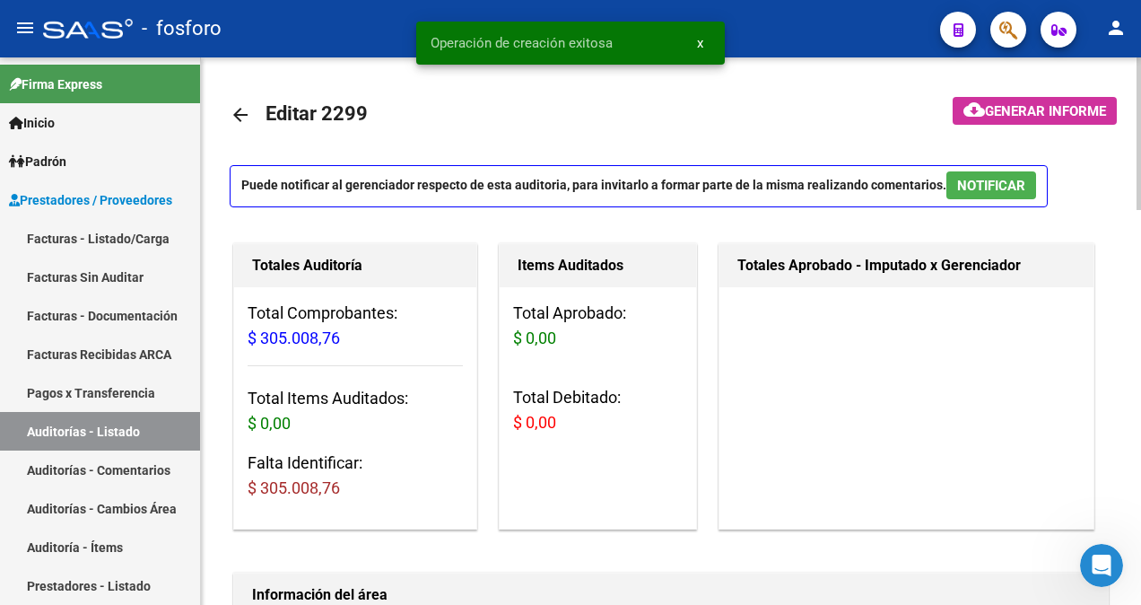
scroll to position [448, 0]
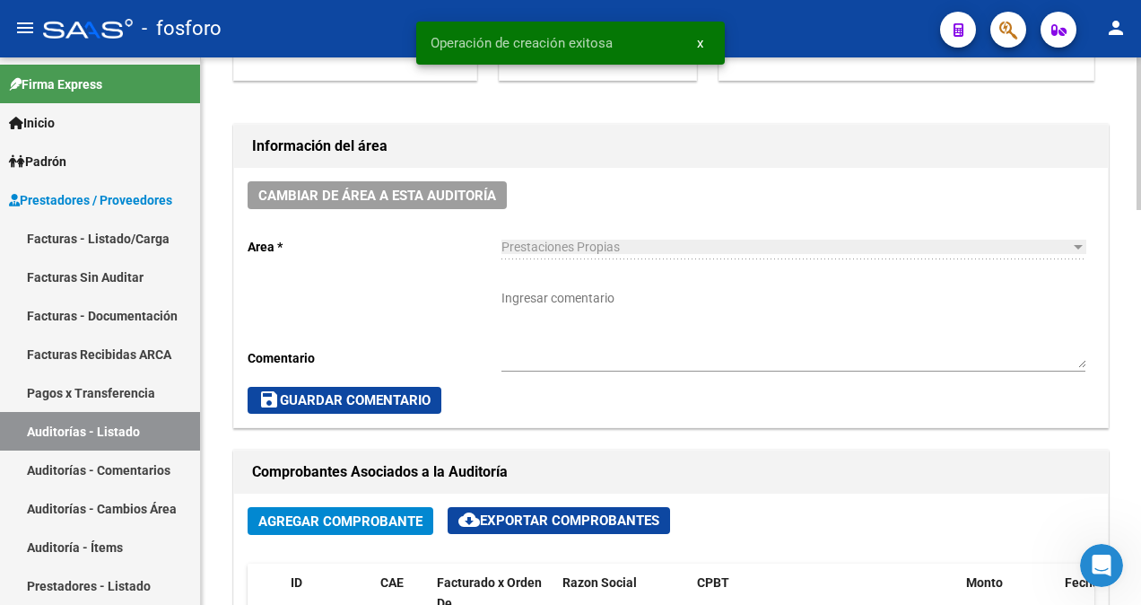
click at [552, 289] on textarea "Ingresar comentario" at bounding box center [793, 328] width 584 height 79
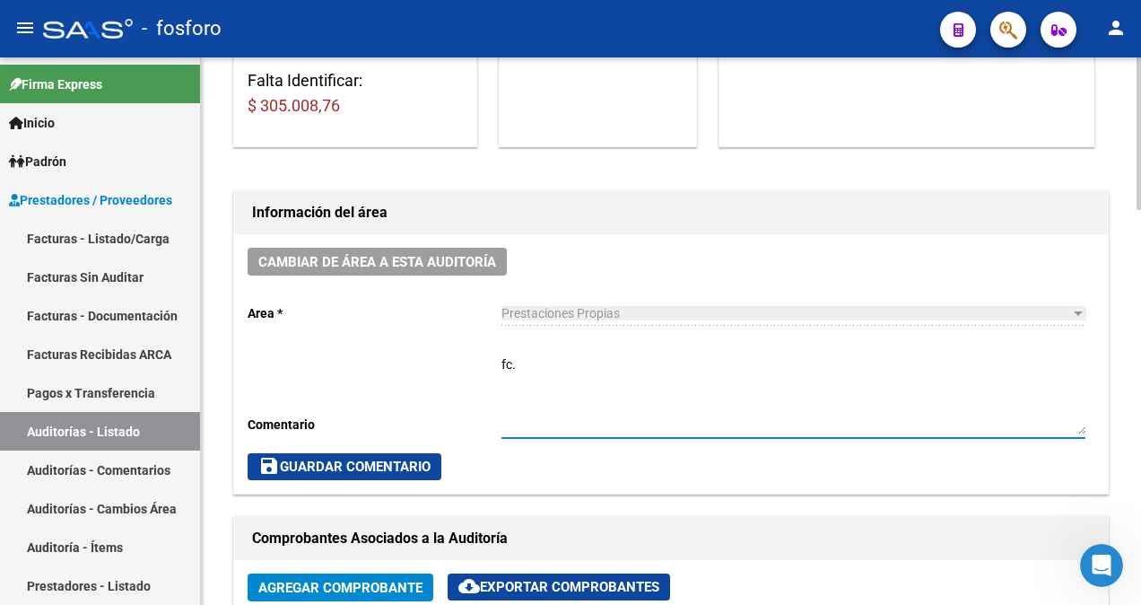
scroll to position [359, 0]
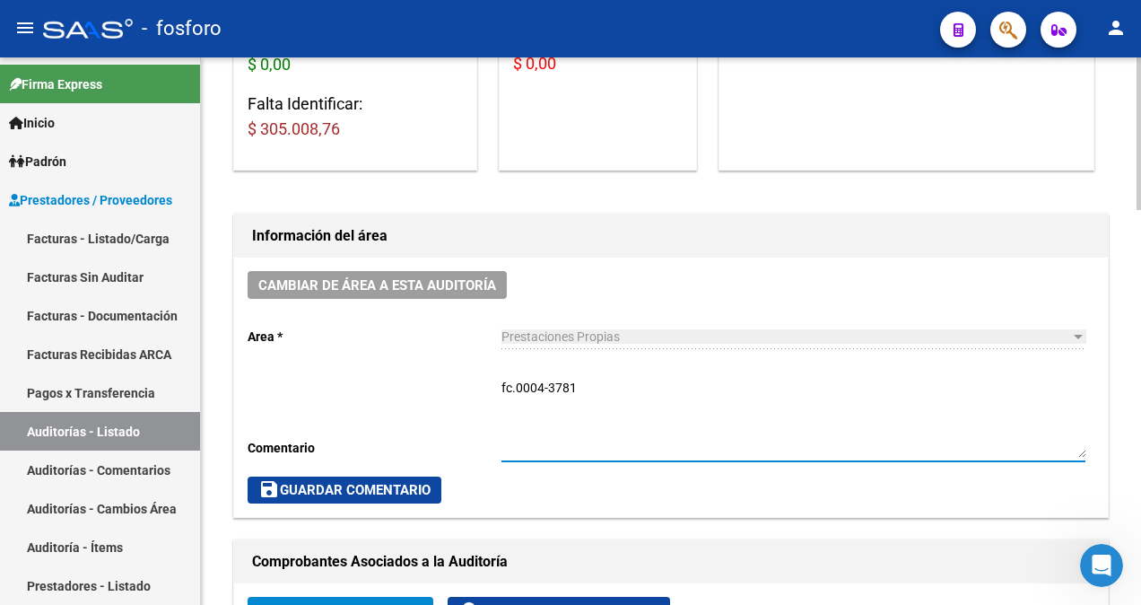
type textarea "fc.0004-3781"
click at [336, 486] on span "save Guardar Comentario" at bounding box center [344, 490] width 172 height 16
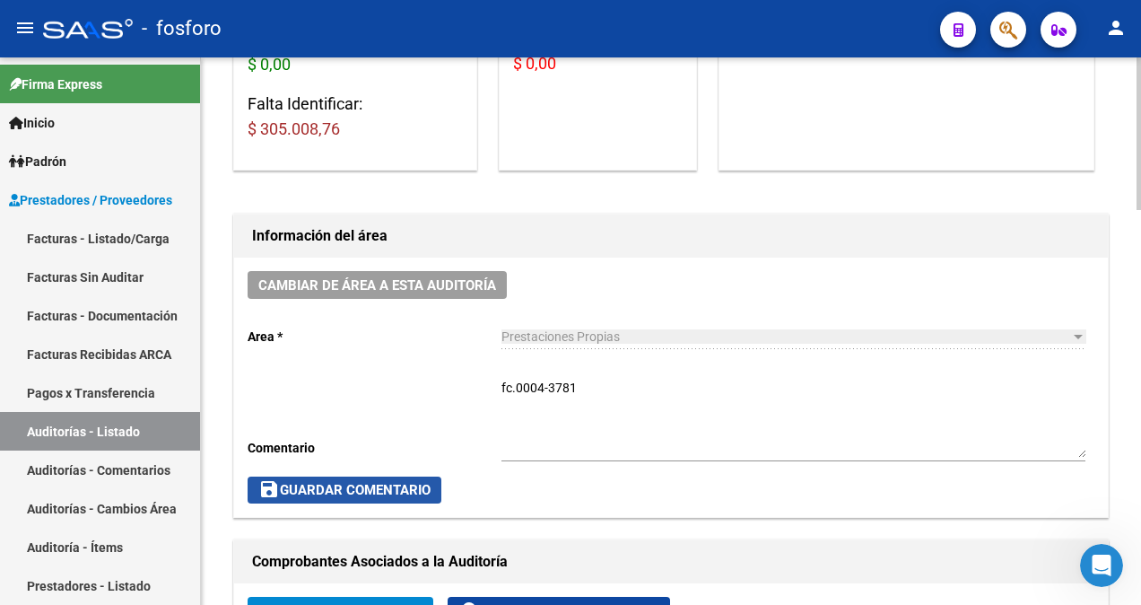
click at [305, 482] on span "save Guardar Comentario" at bounding box center [344, 490] width 172 height 16
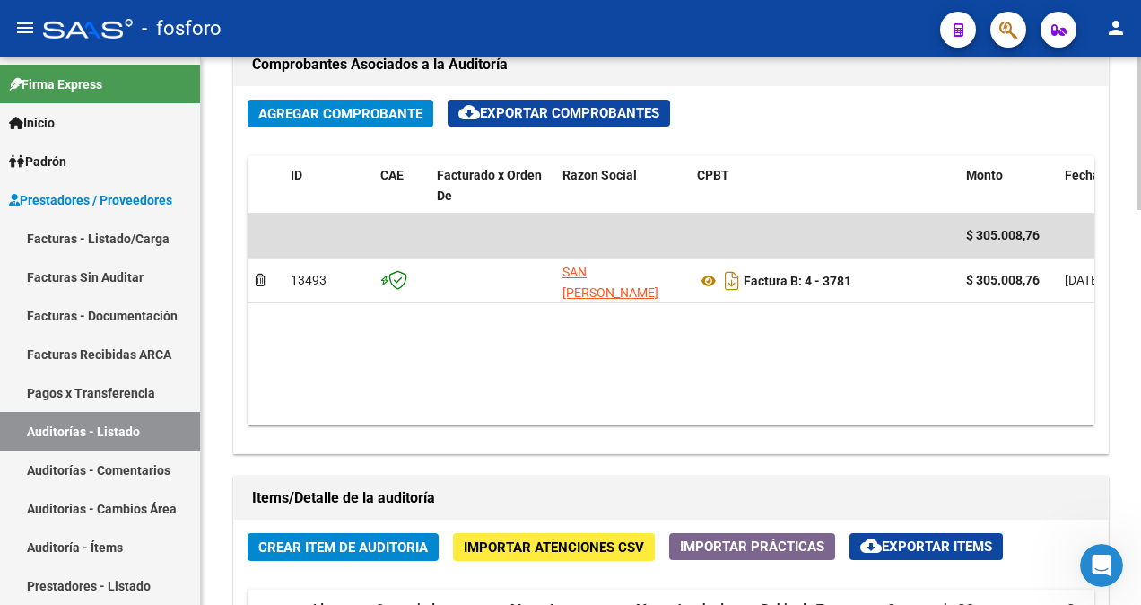
scroll to position [897, 0]
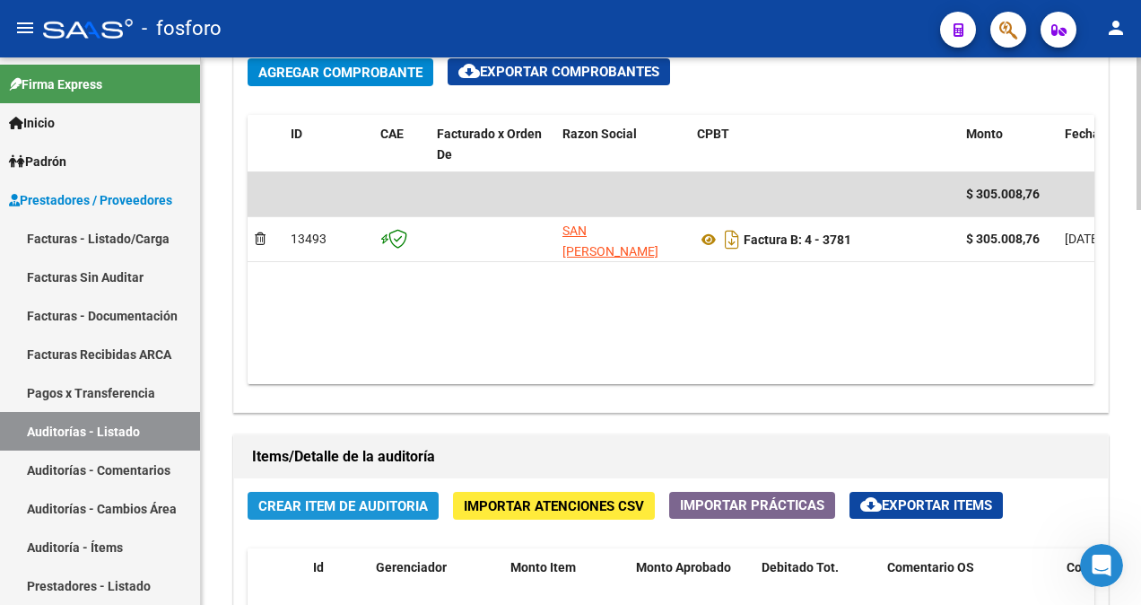
click at [339, 498] on span "Crear Item de Auditoria" at bounding box center [343, 506] width 170 height 16
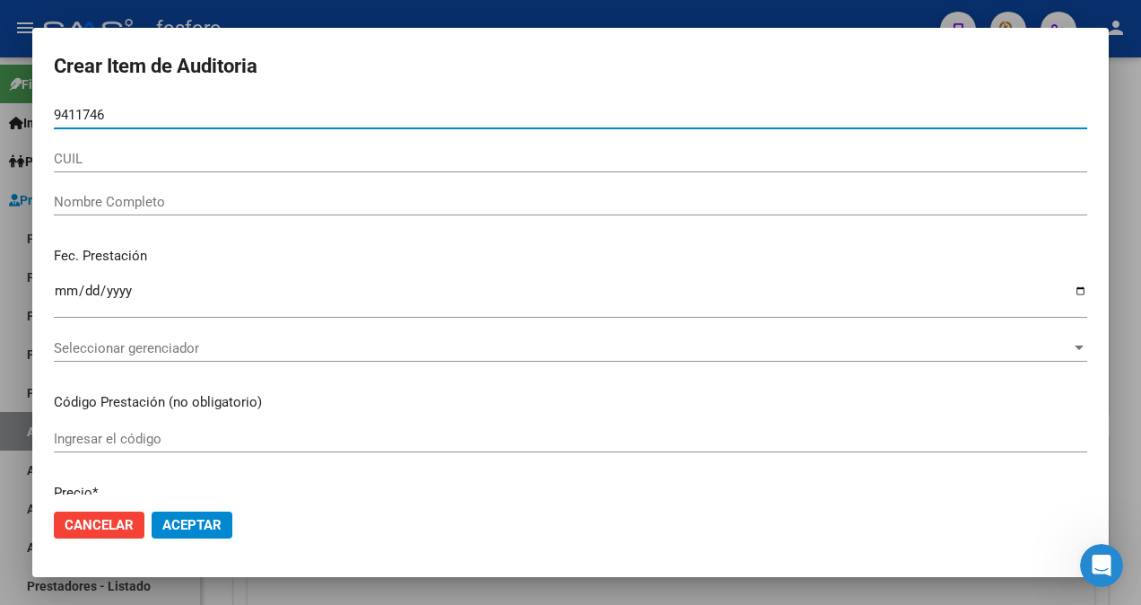
type input "94117464"
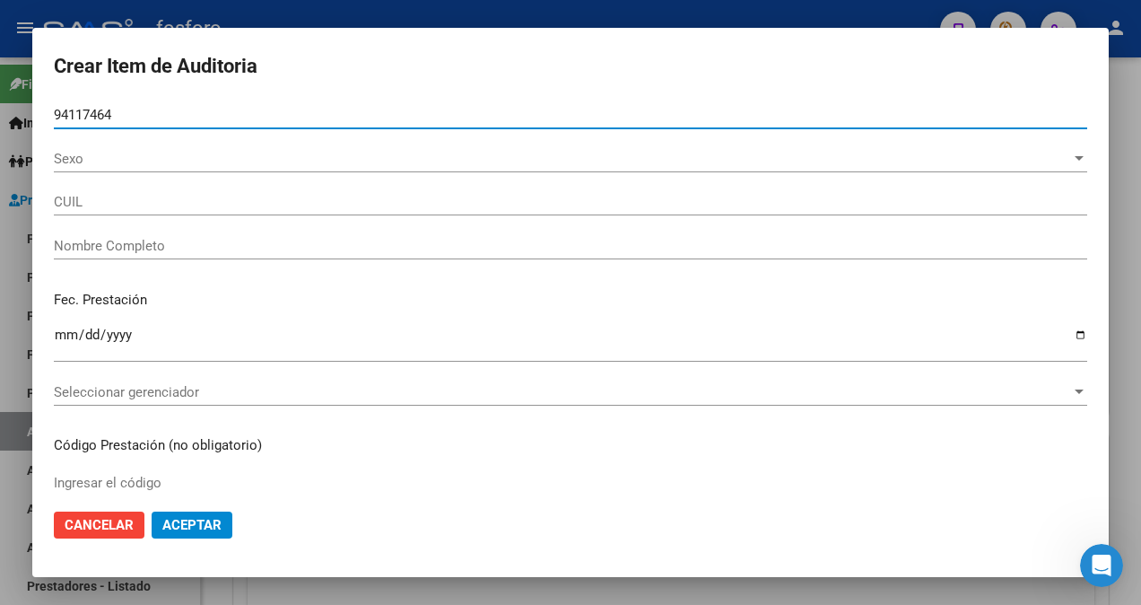
type input "27941174642"
type input "[PERSON_NAME] PASCUALINA [PERSON_NAME] -"
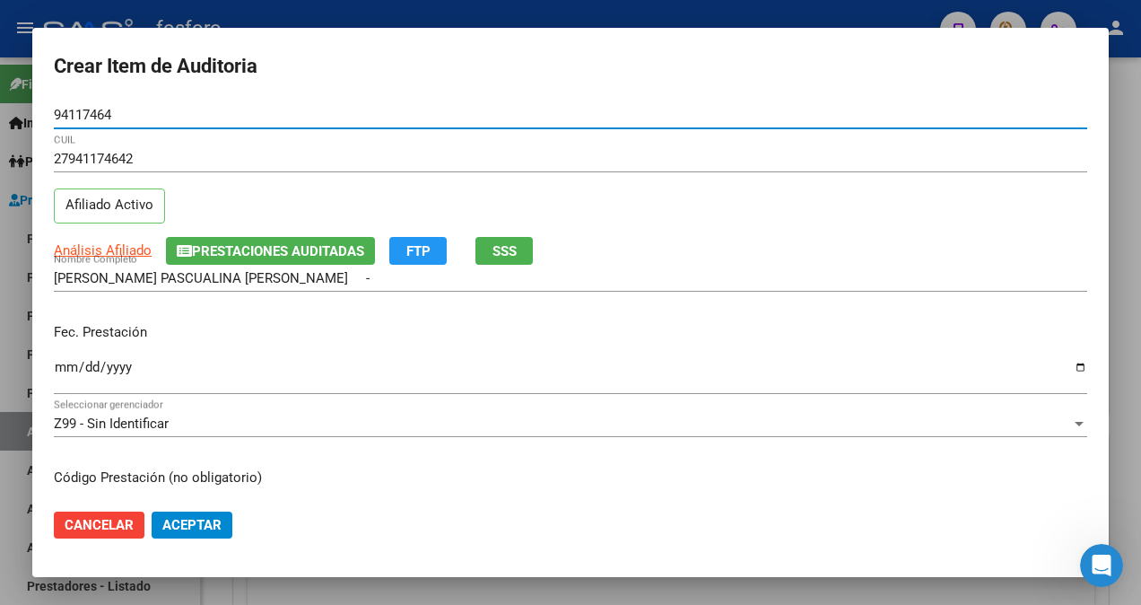
type input "94117464"
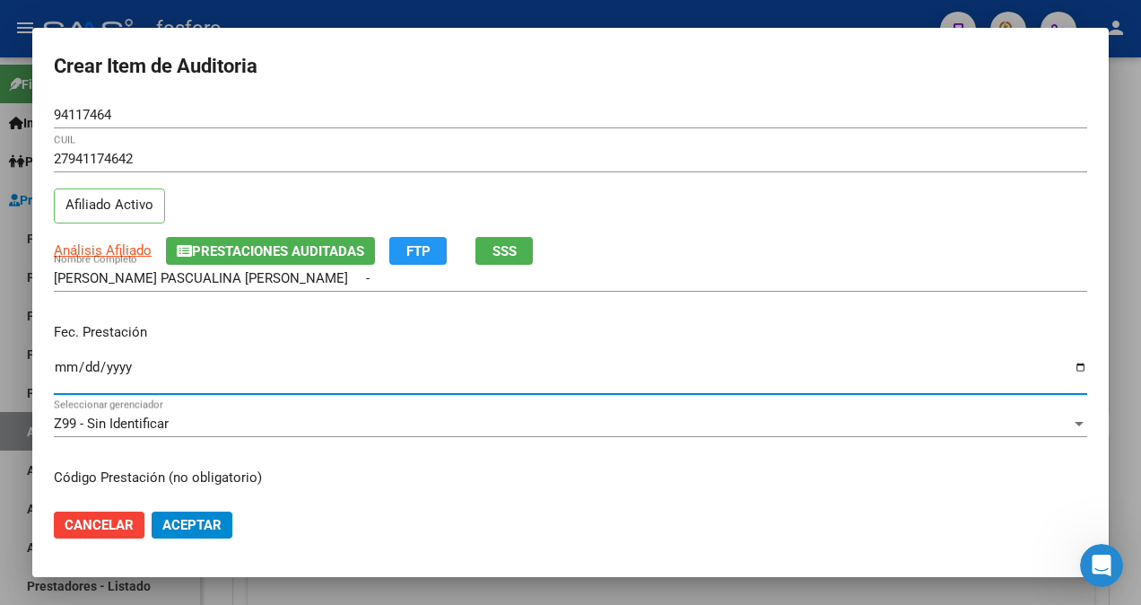
click at [55, 368] on input "Ingresar la fecha" at bounding box center [570, 374] width 1033 height 29
type input "[DATE]"
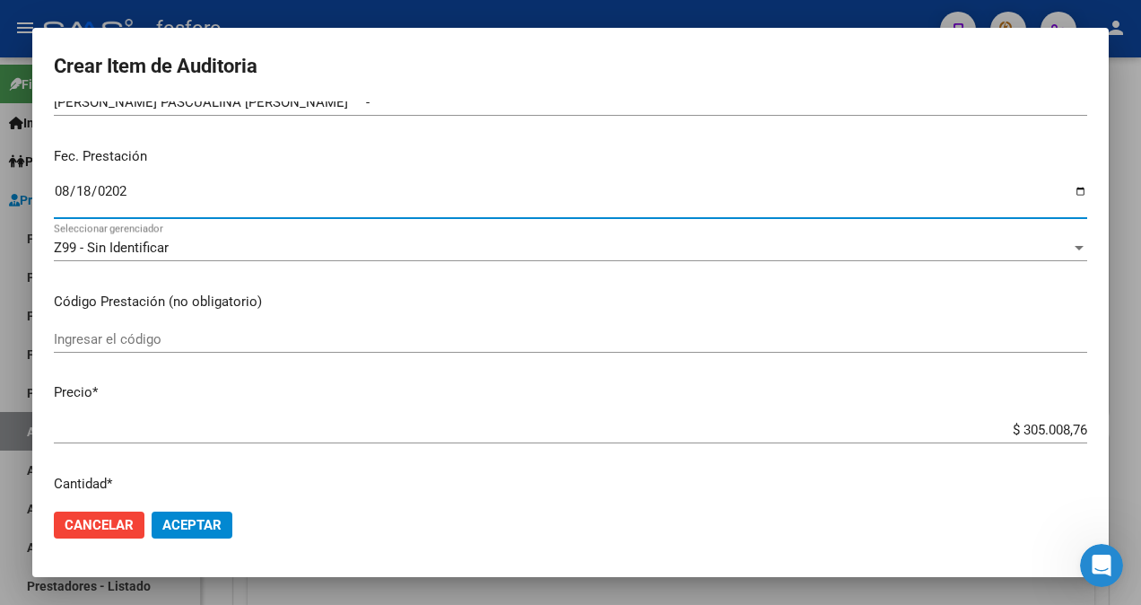
scroll to position [179, 0]
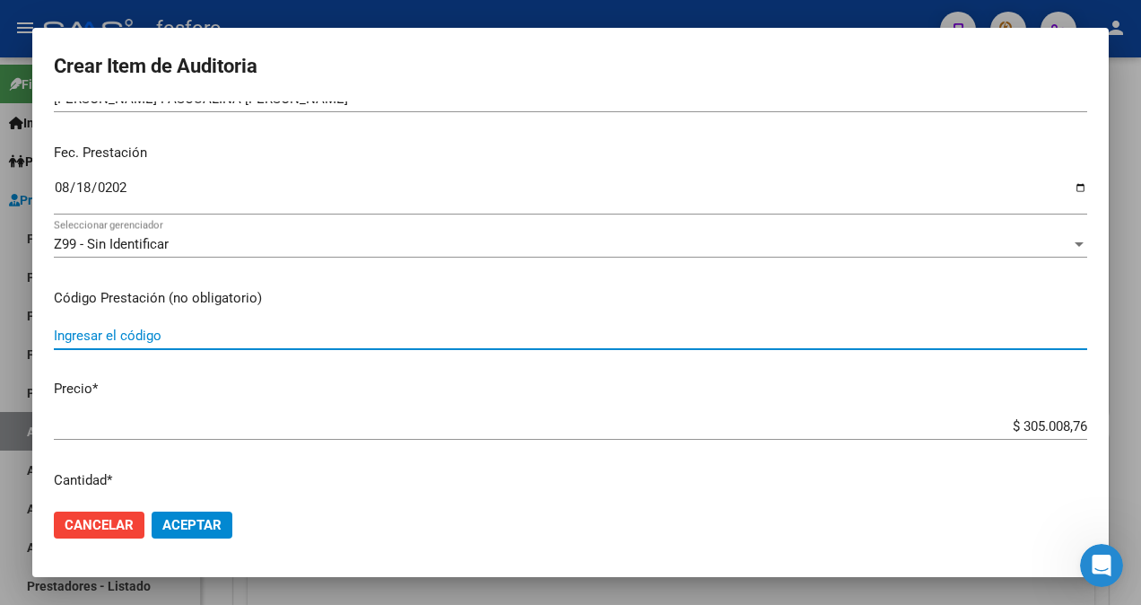
click at [204, 335] on input "Ingresar el código" at bounding box center [570, 335] width 1033 height 16
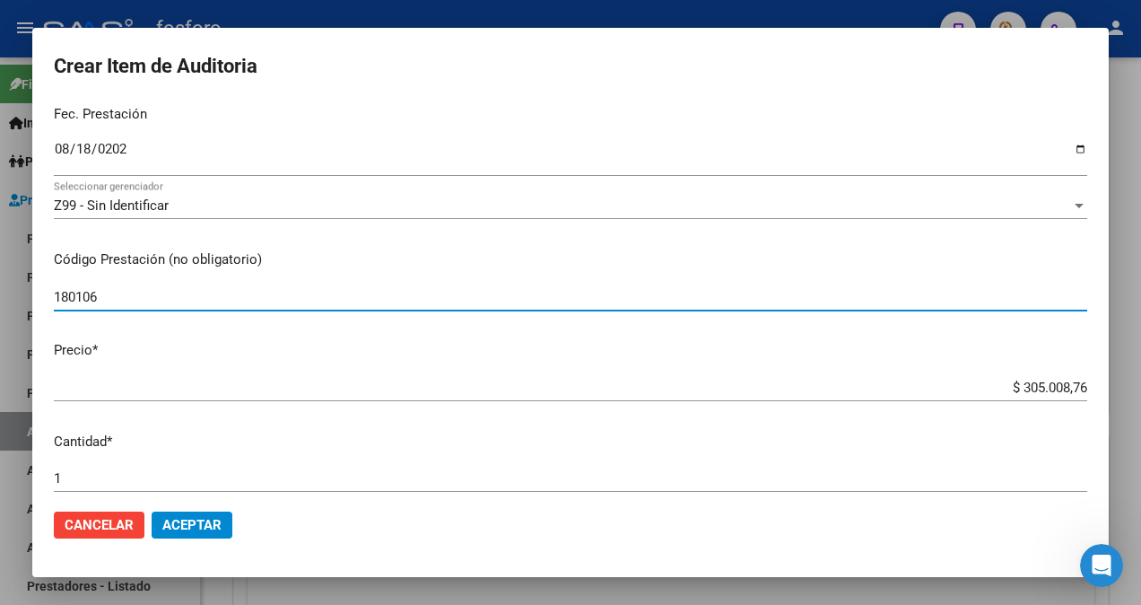
scroll to position [448, 0]
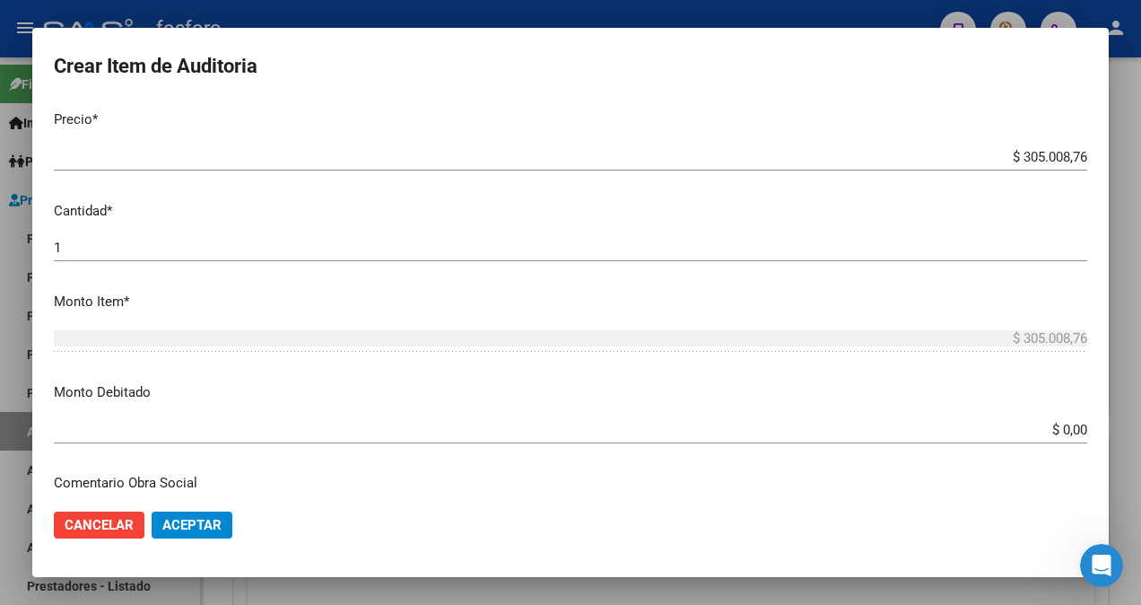
type input "180106"
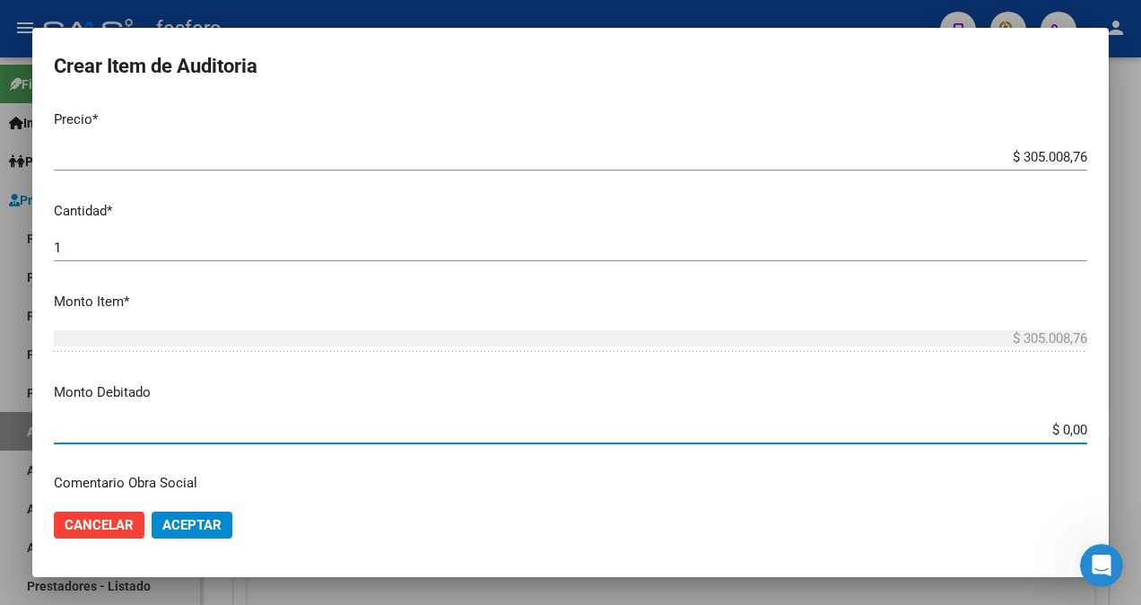
click at [1055, 429] on input "$ 0,00" at bounding box center [570, 430] width 1033 height 16
type input "$ 27.000,00"
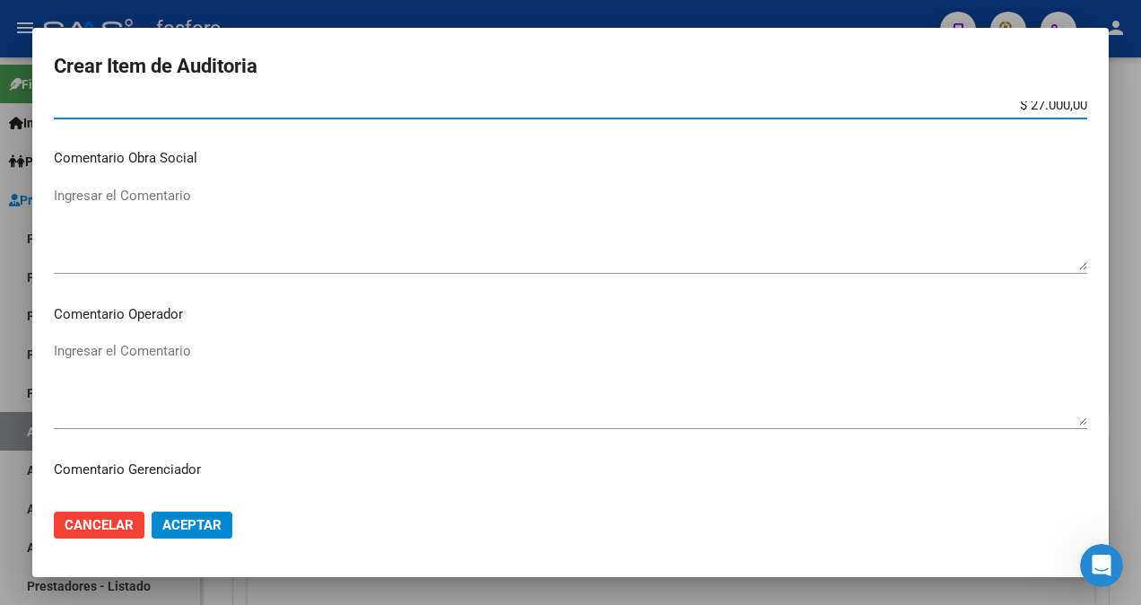
scroll to position [807, 0]
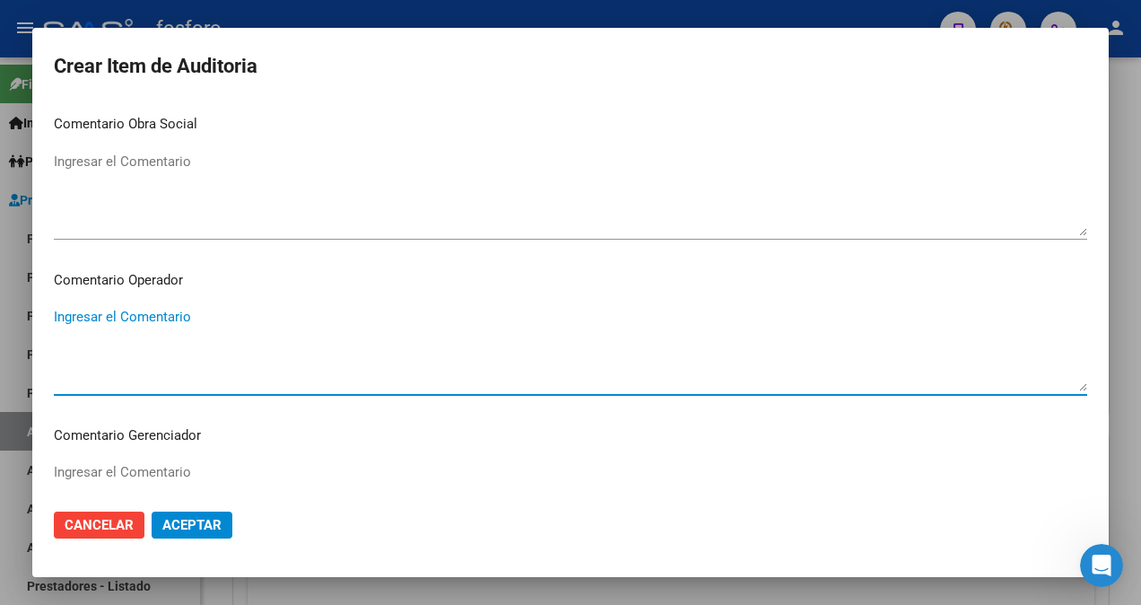
click at [152, 323] on textarea "Ingresar el Comentario" at bounding box center [570, 349] width 1033 height 84
type textarea "s"
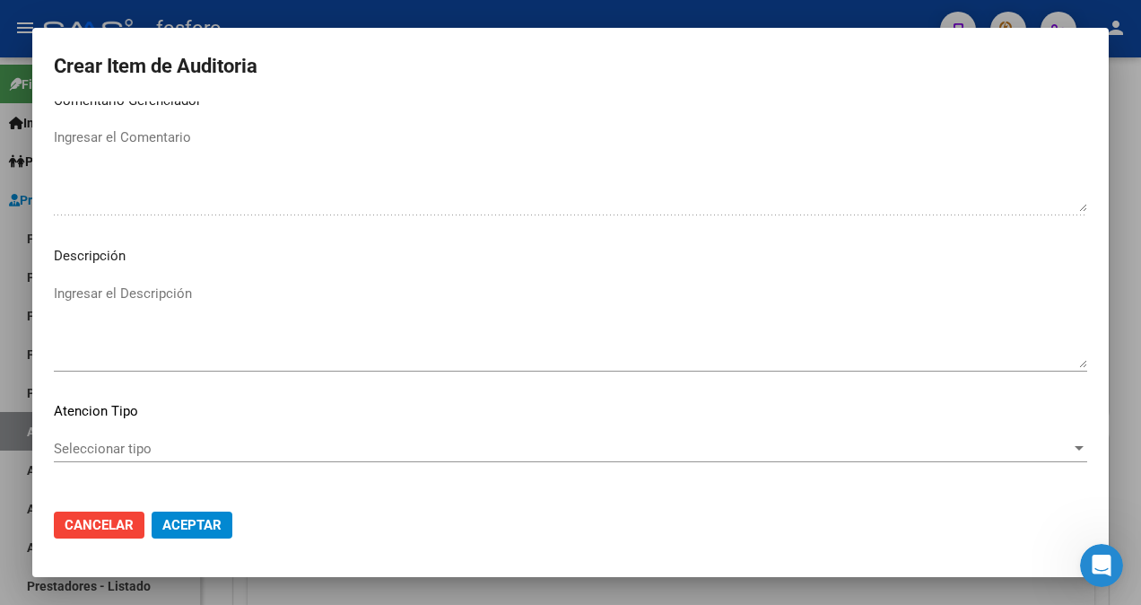
scroll to position [1166, 0]
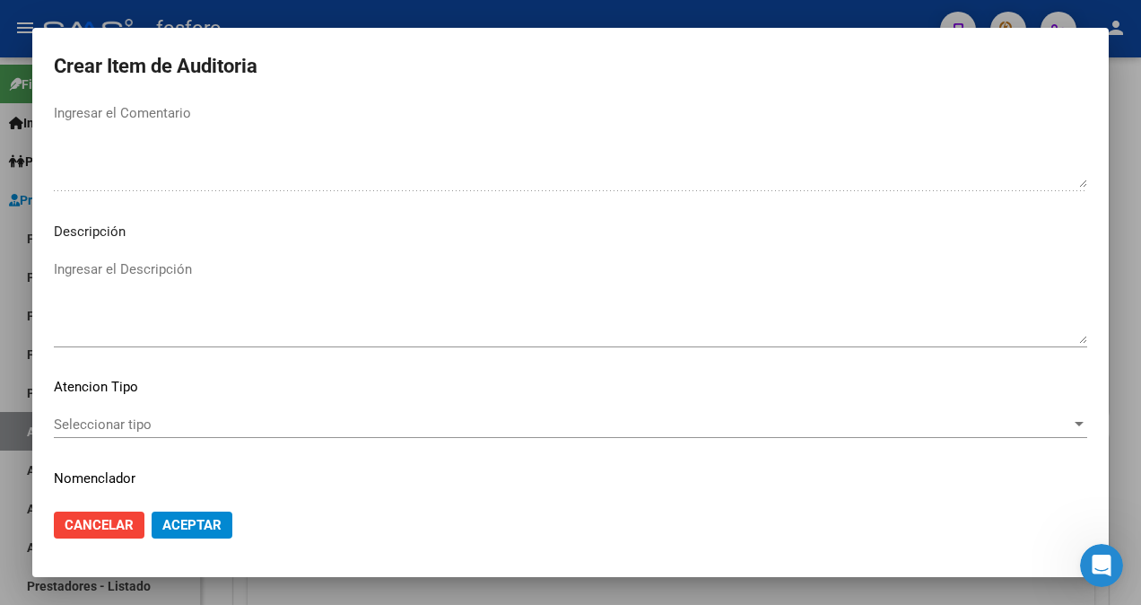
type textarea "SE [PERSON_NAME] CONSULTA CON MEDICO ESPECIALISTA PLAN PLATINO DE LOS SIGUIENTE…"
click at [120, 422] on span "Seleccionar tipo" at bounding box center [562, 424] width 1017 height 16
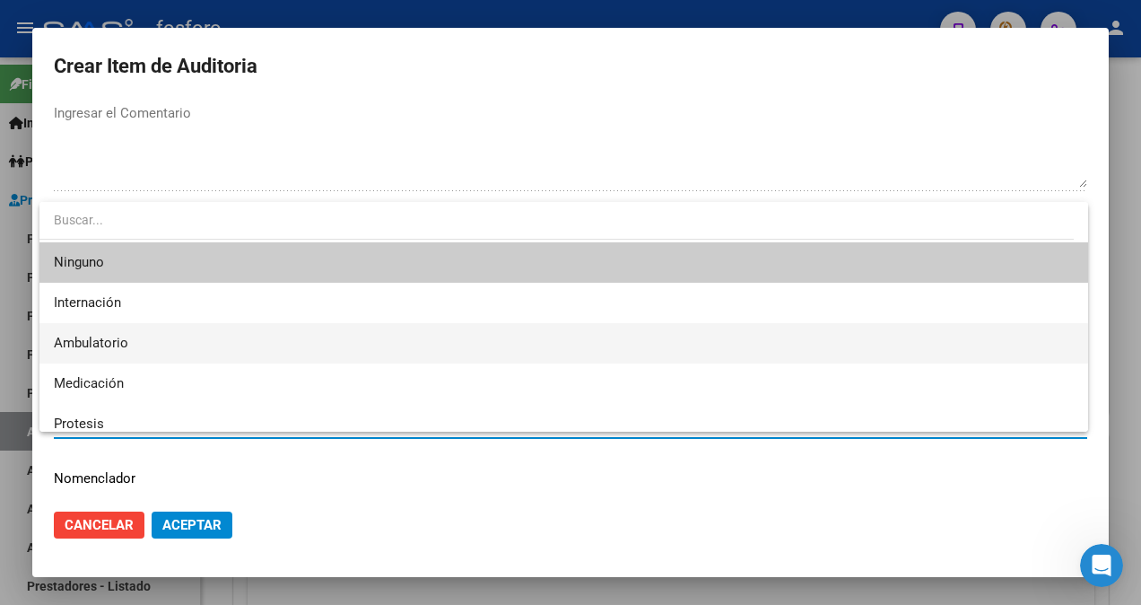
click at [131, 348] on span "Ambulatorio" at bounding box center [564, 343] width 1020 height 40
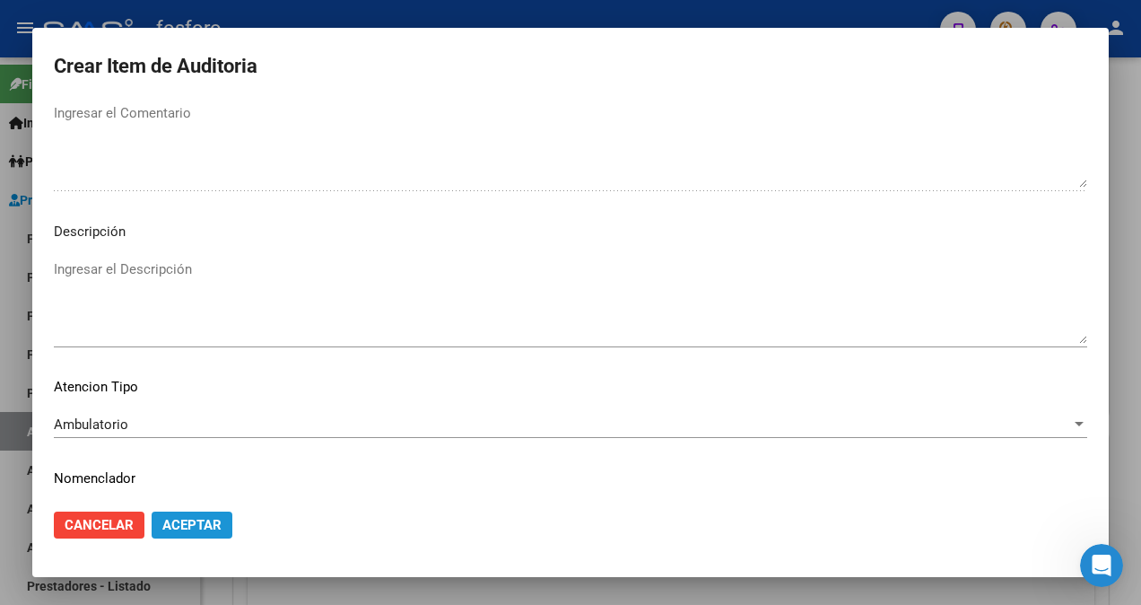
click at [180, 523] on span "Aceptar" at bounding box center [191, 525] width 59 height 16
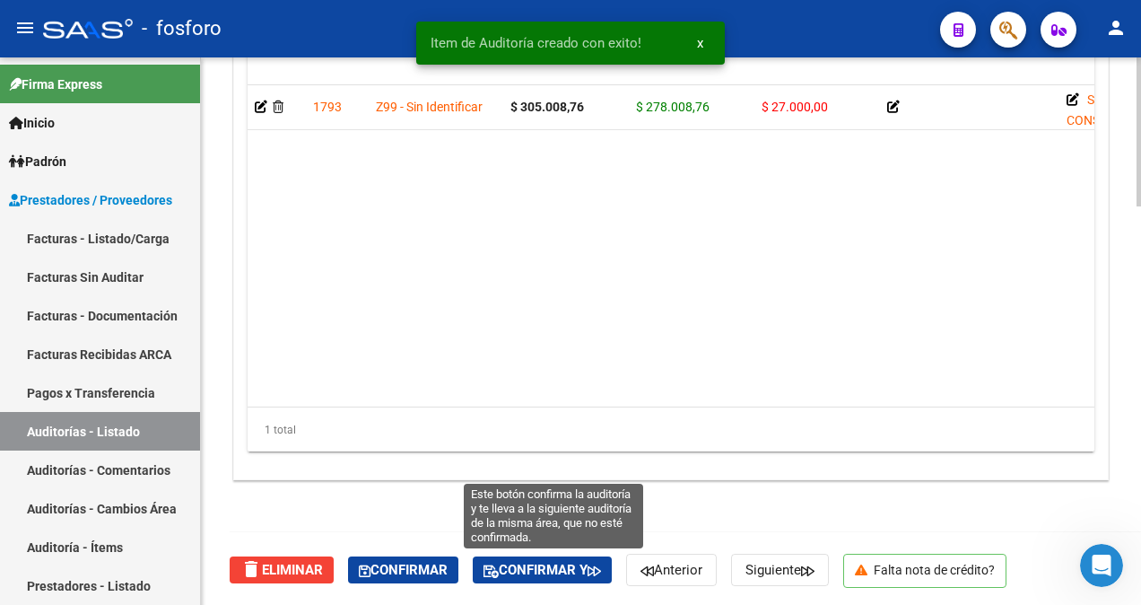
click at [527, 567] on span "Confirmar y" at bounding box center [541, 569] width 117 height 16
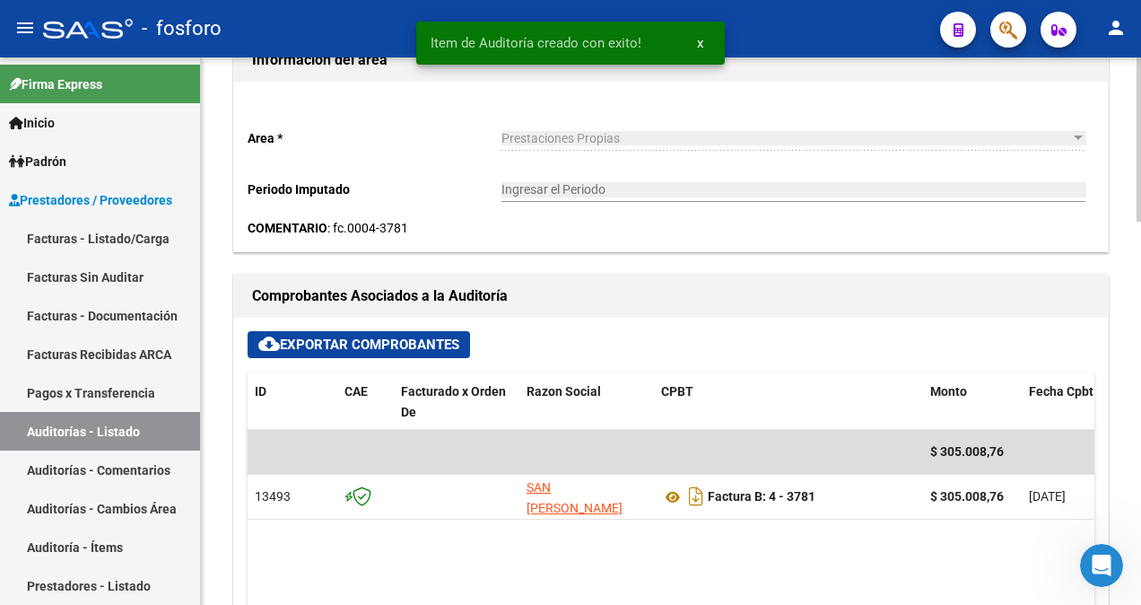
type input "202509"
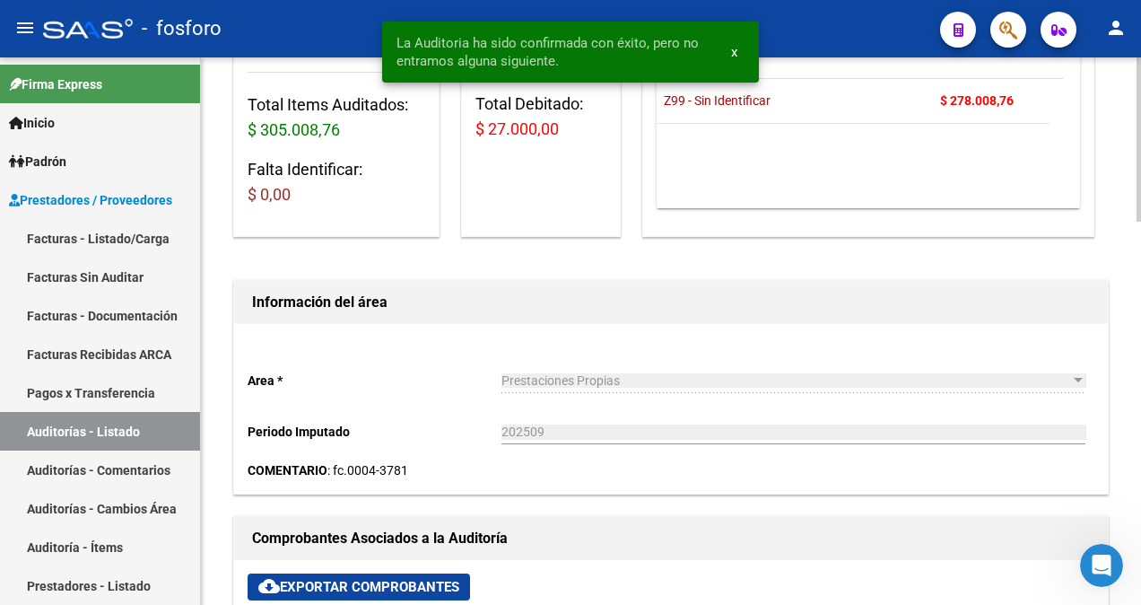
scroll to position [23, 0]
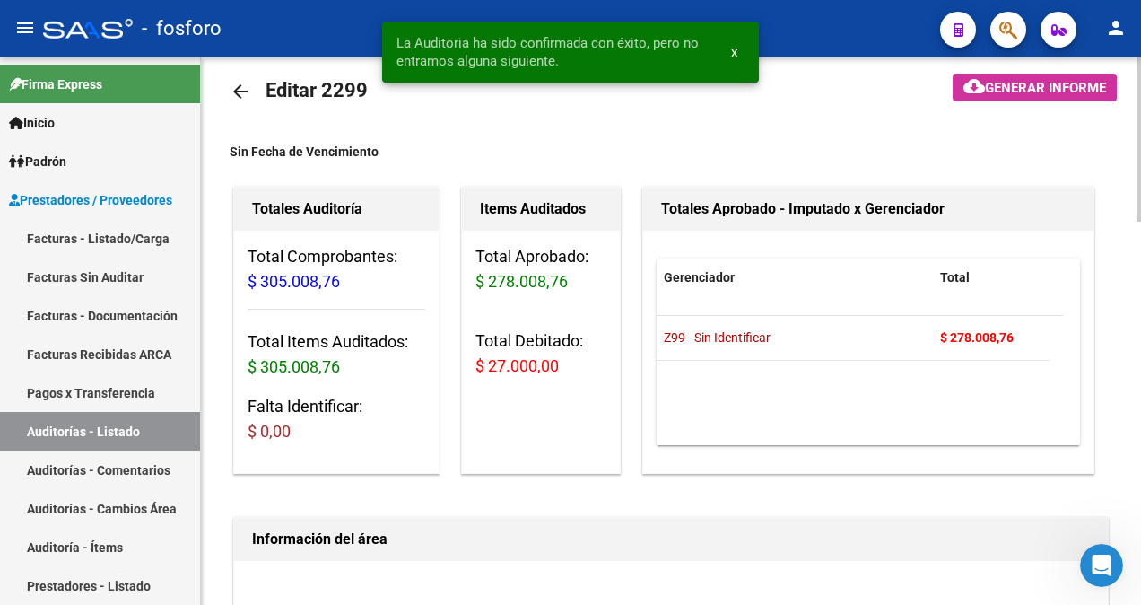
click at [1040, 87] on span "Generar informe" at bounding box center [1045, 88] width 121 height 16
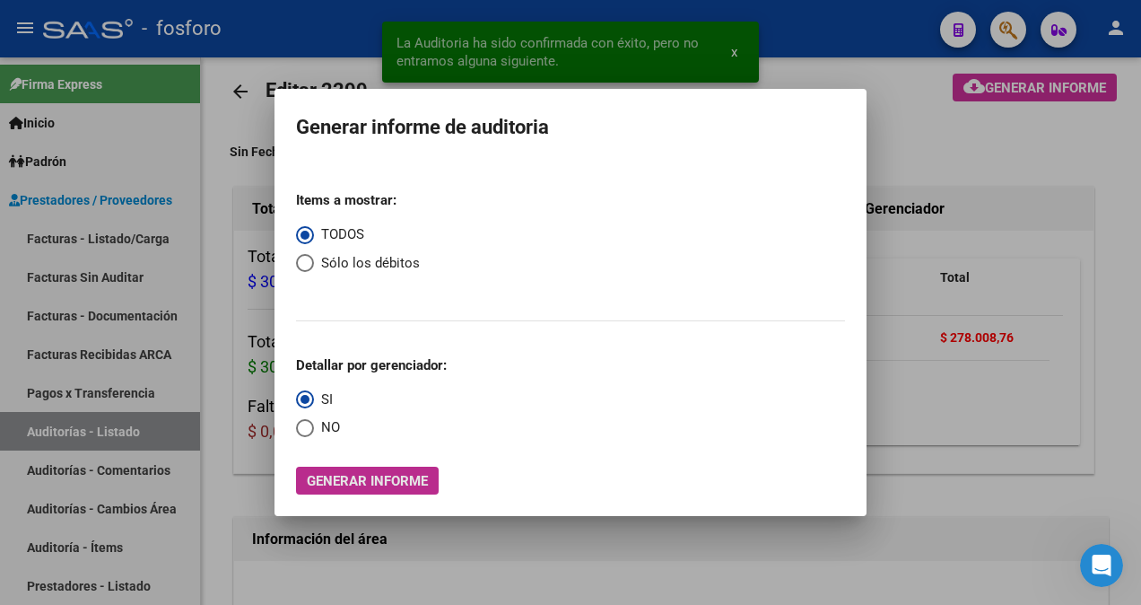
click at [345, 479] on span "Generar informe" at bounding box center [367, 481] width 121 height 16
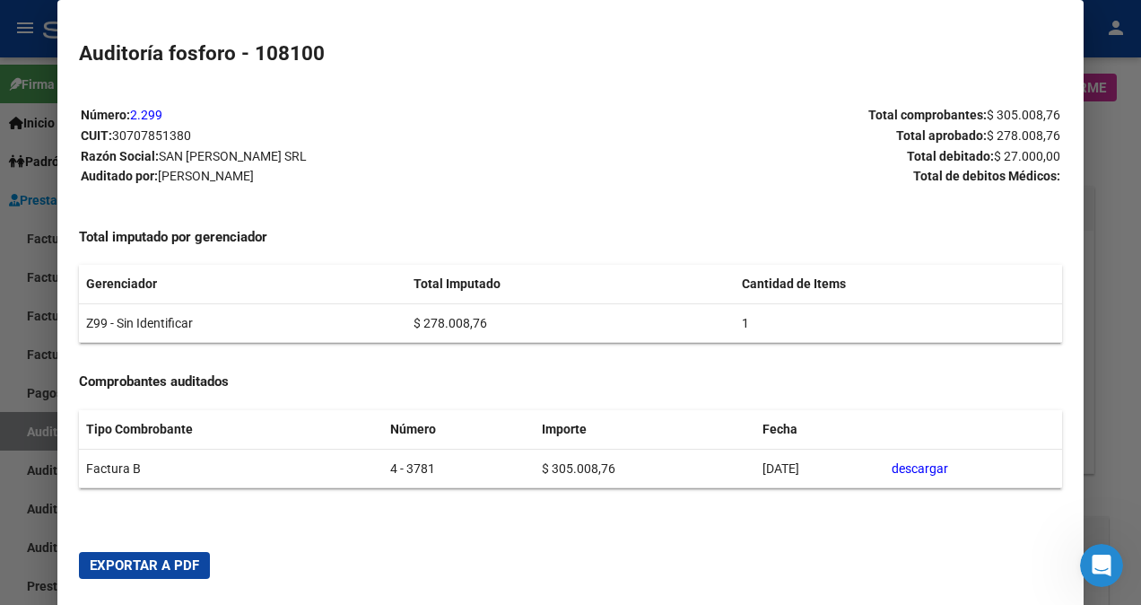
click at [167, 570] on span "Exportar a PDF" at bounding box center [144, 565] width 109 height 16
drag, startPoint x: 25, startPoint y: 355, endPoint x: 35, endPoint y: 348, distance: 12.2
click at [25, 355] on div at bounding box center [570, 302] width 1141 height 605
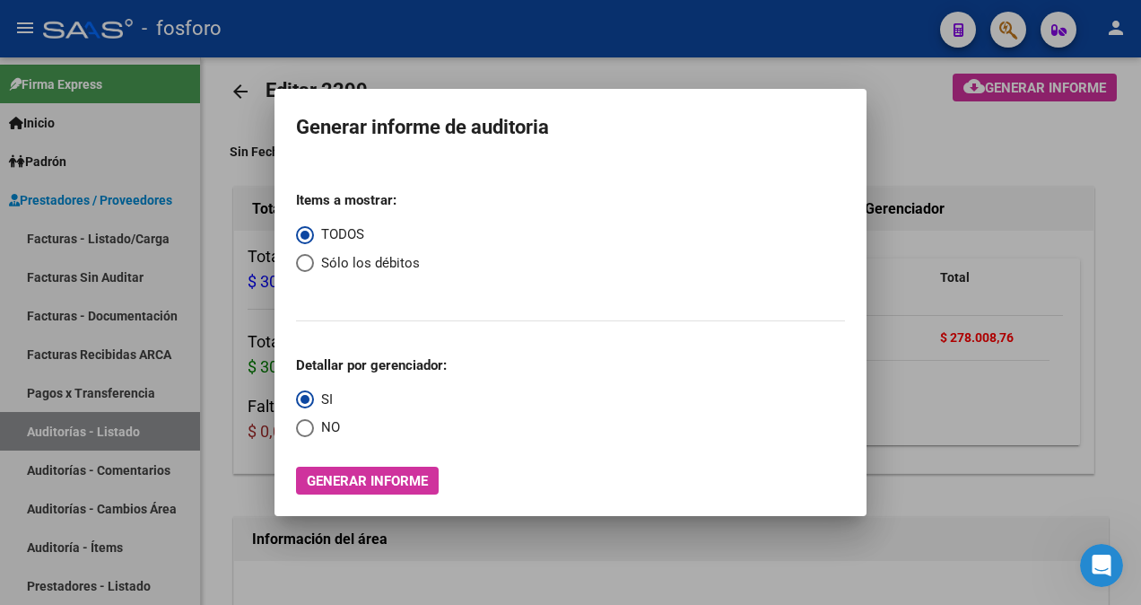
click at [206, 258] on div at bounding box center [570, 302] width 1141 height 605
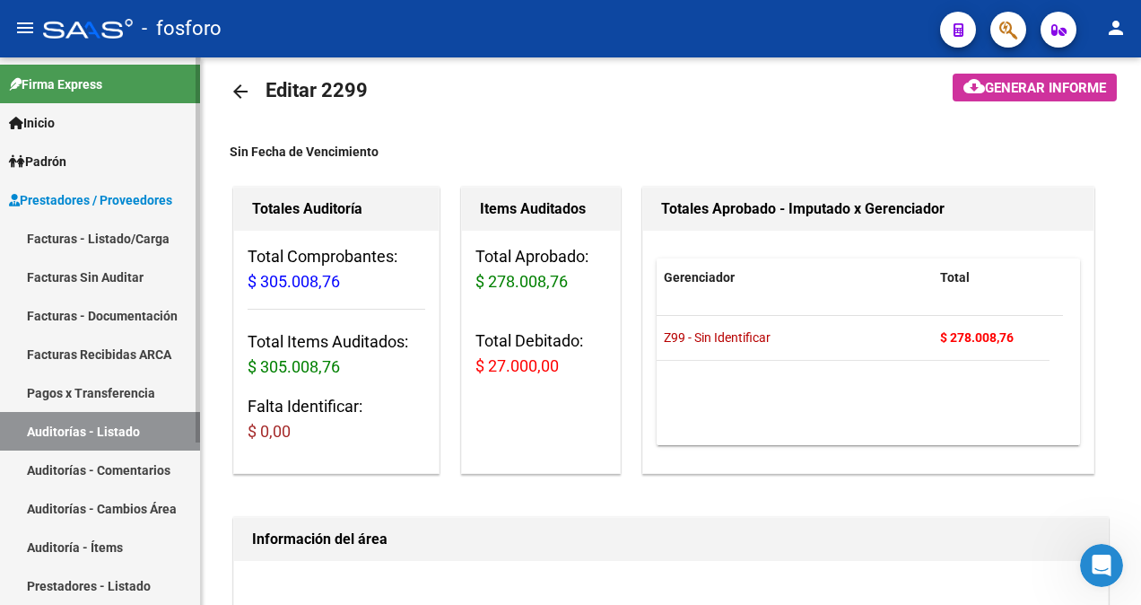
click at [135, 248] on link "Facturas - Listado/Carga" at bounding box center [100, 238] width 200 height 39
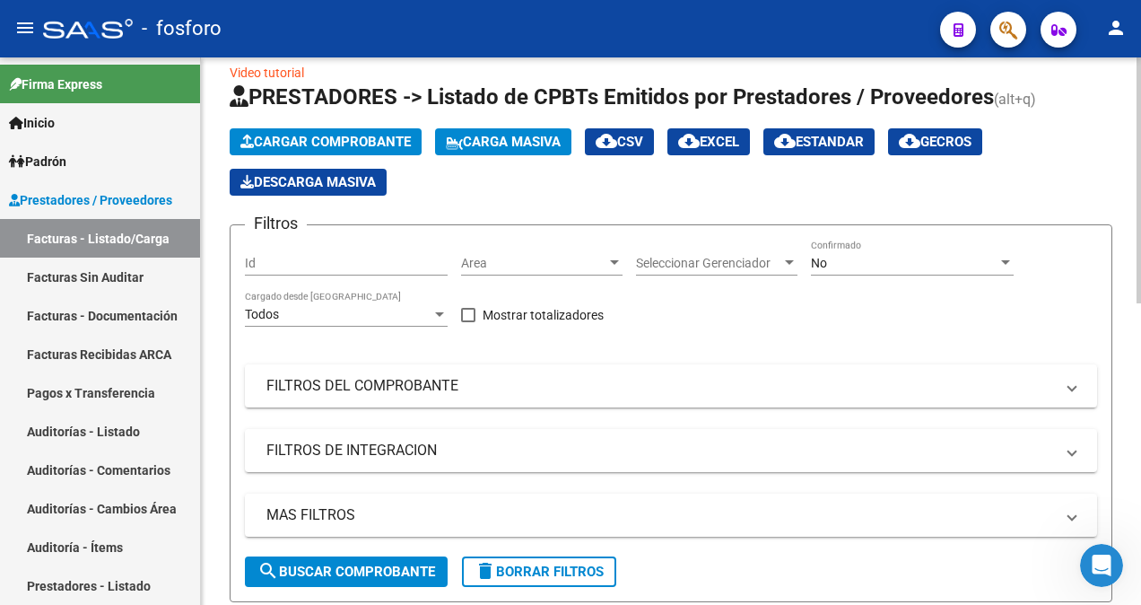
click at [615, 261] on div at bounding box center [614, 262] width 9 height 4
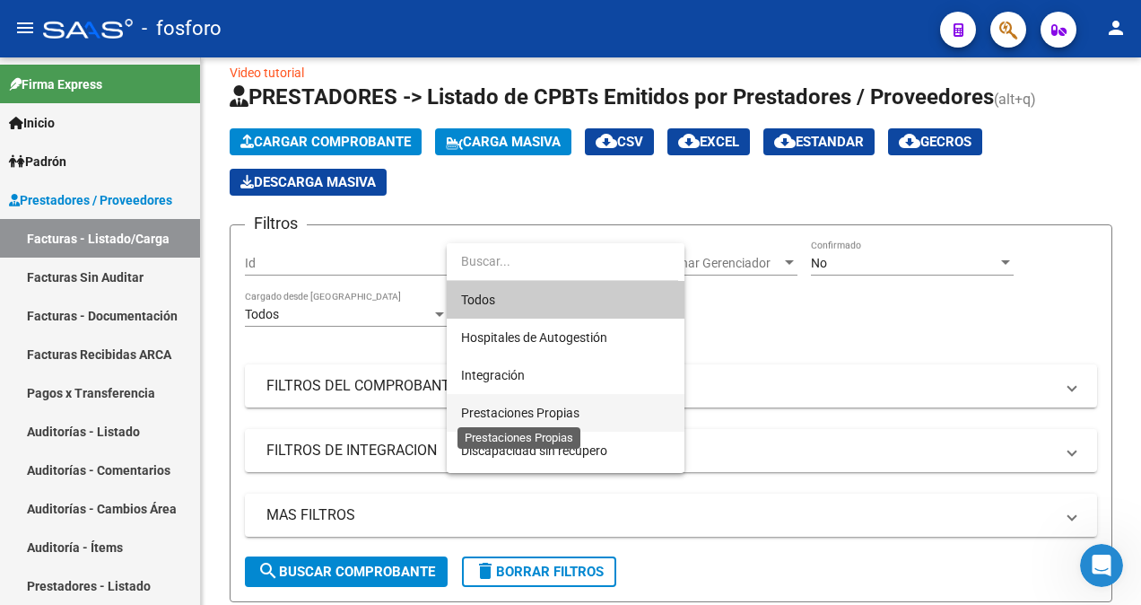
click at [495, 405] on span "Prestaciones Propias" at bounding box center [520, 412] width 118 height 14
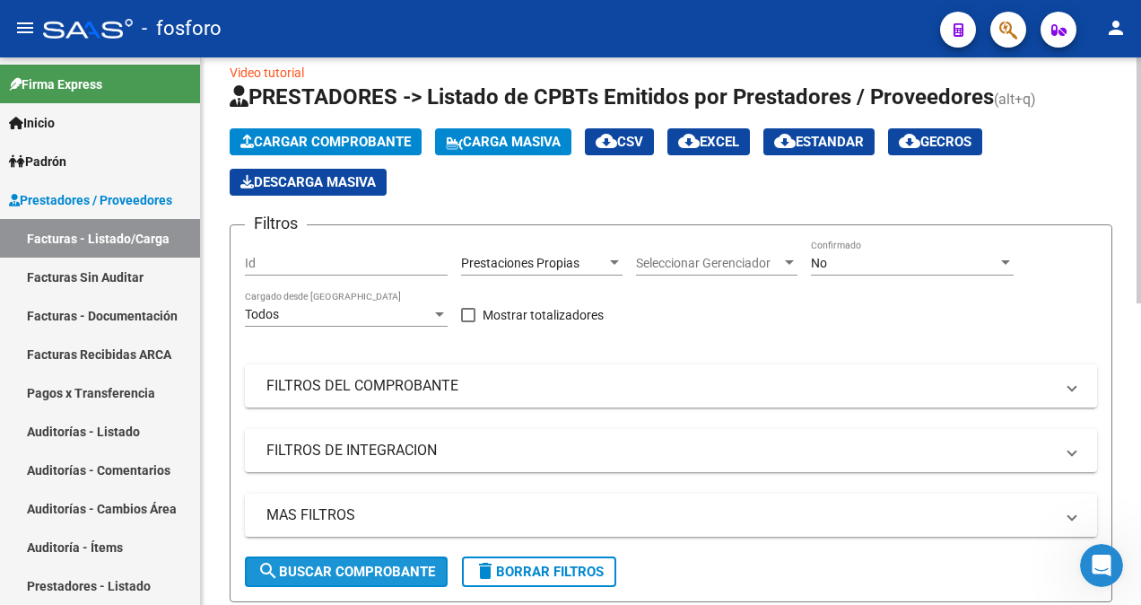
click at [349, 572] on span "search Buscar Comprobante" at bounding box center [346, 571] width 178 height 16
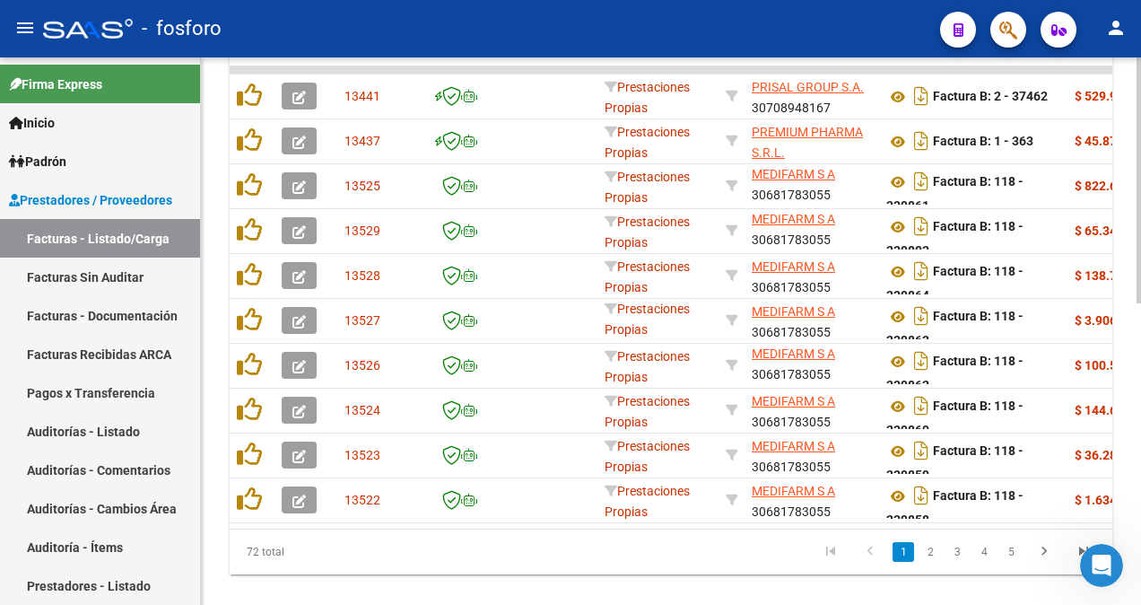
scroll to position [669, 0]
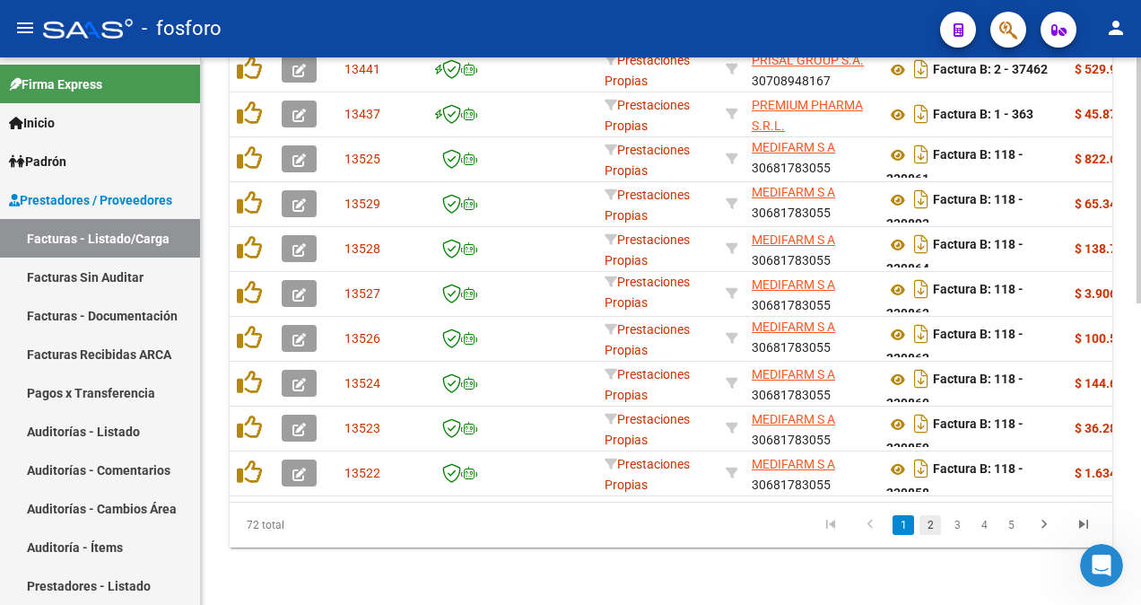
click at [933, 526] on link "2" at bounding box center [930, 525] width 22 height 20
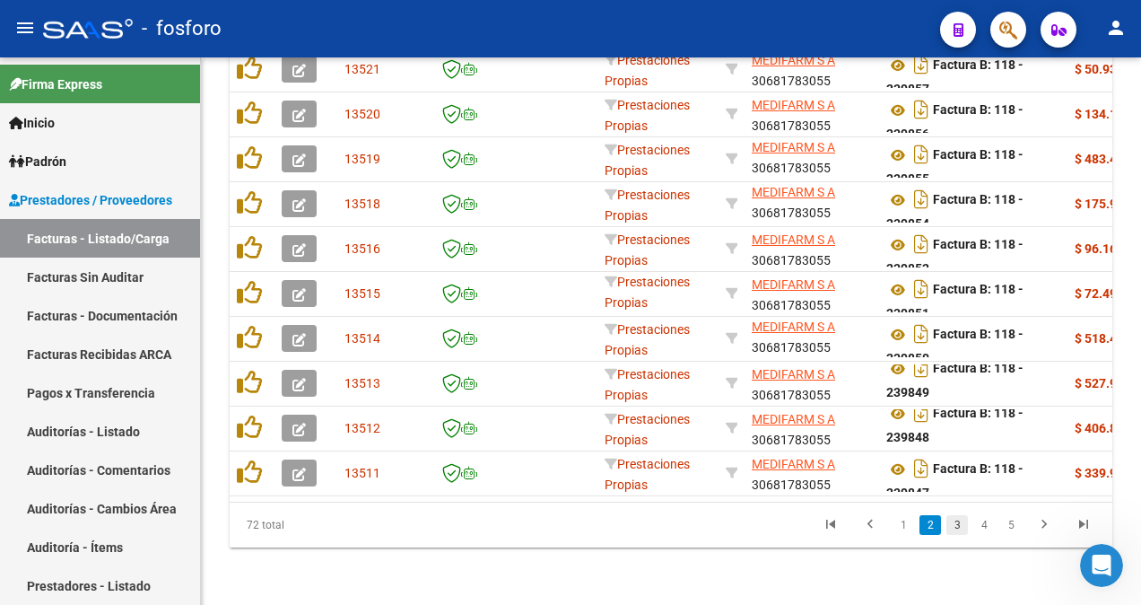
click at [959, 524] on link "3" at bounding box center [957, 525] width 22 height 20
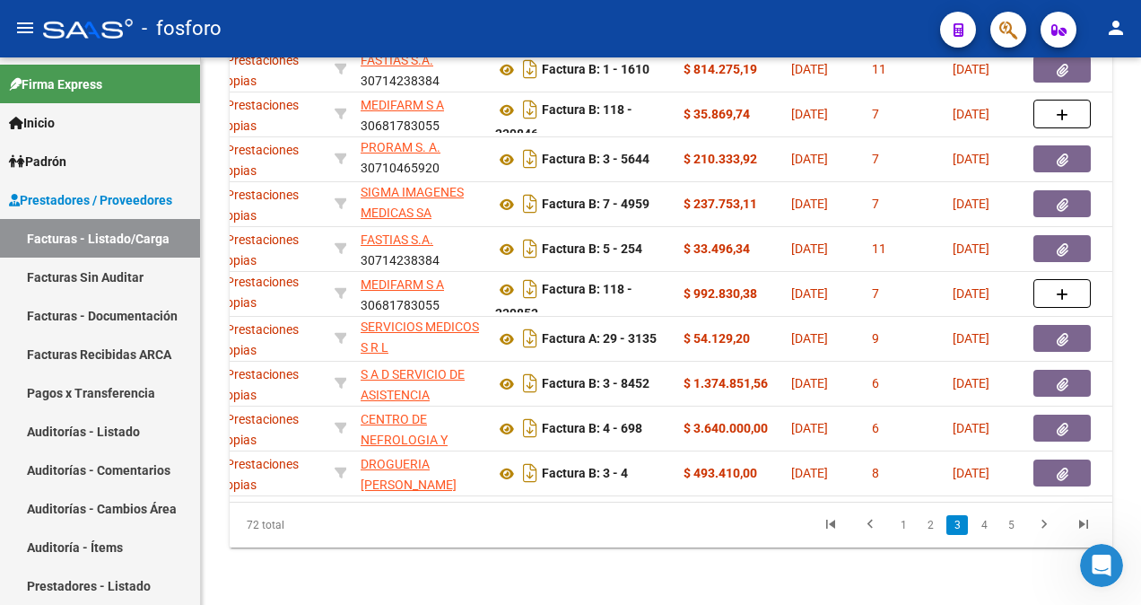
scroll to position [0, 395]
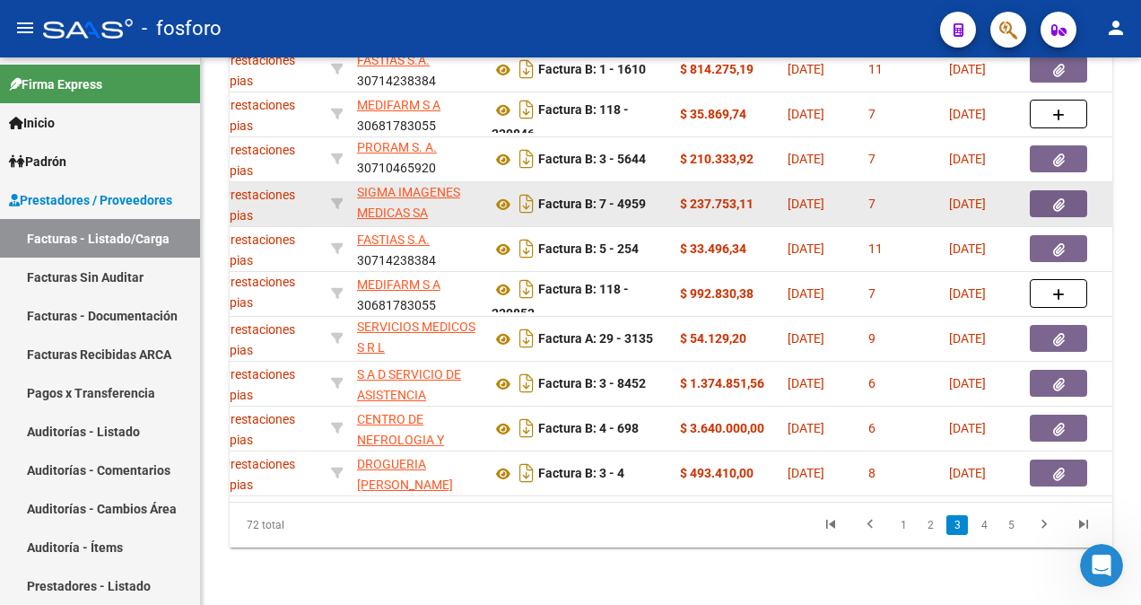
click at [1057, 198] on icon "button" at bounding box center [1059, 204] width 12 height 13
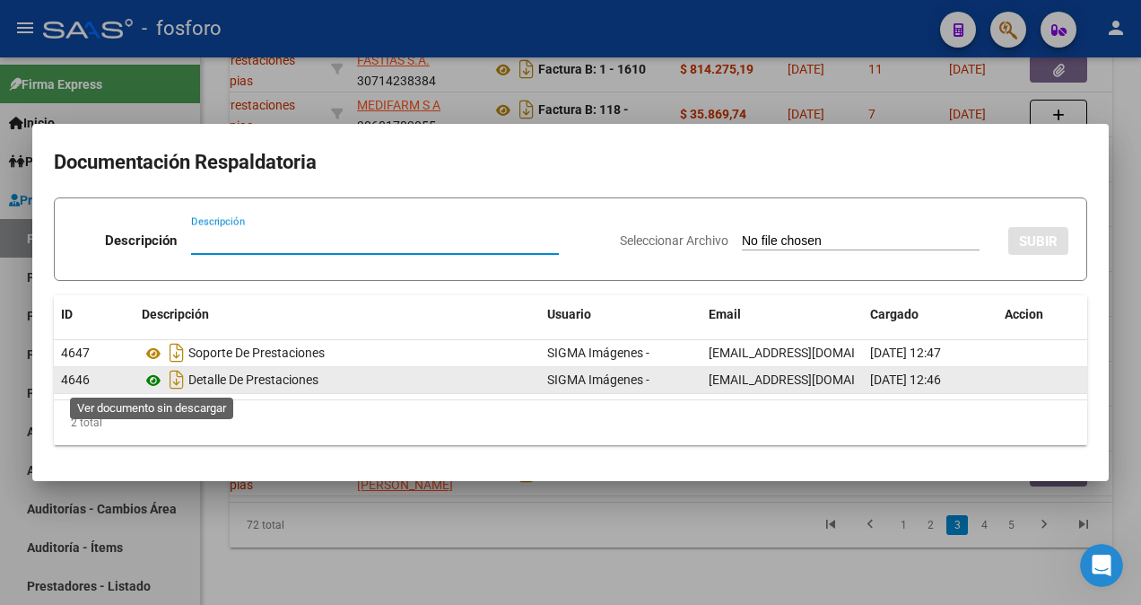
click at [151, 381] on icon at bounding box center [153, 381] width 23 height 22
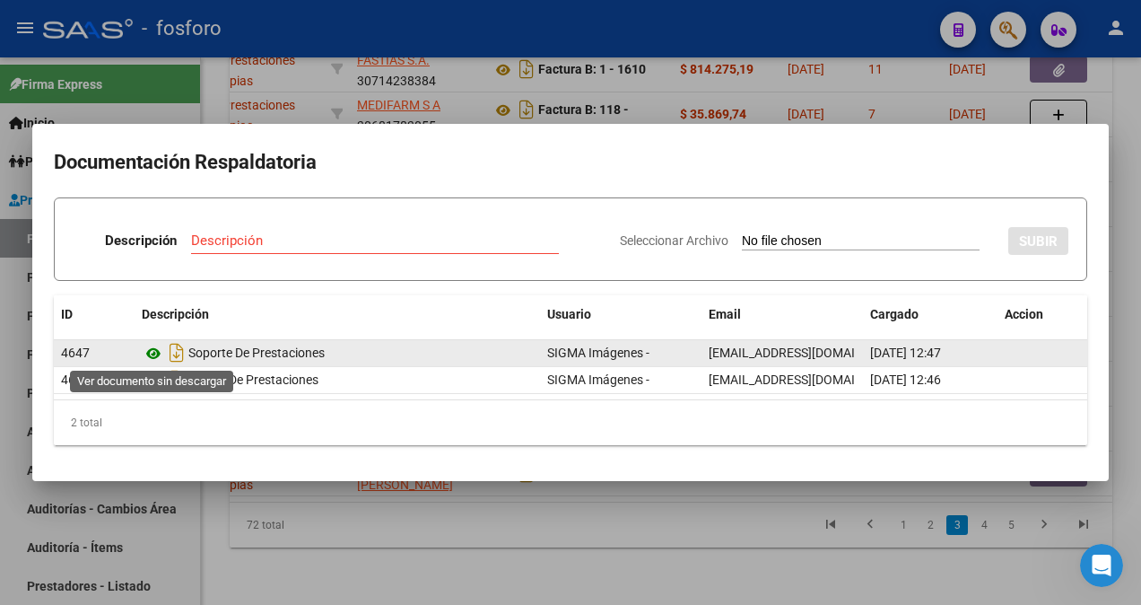
click at [156, 349] on icon at bounding box center [153, 354] width 23 height 22
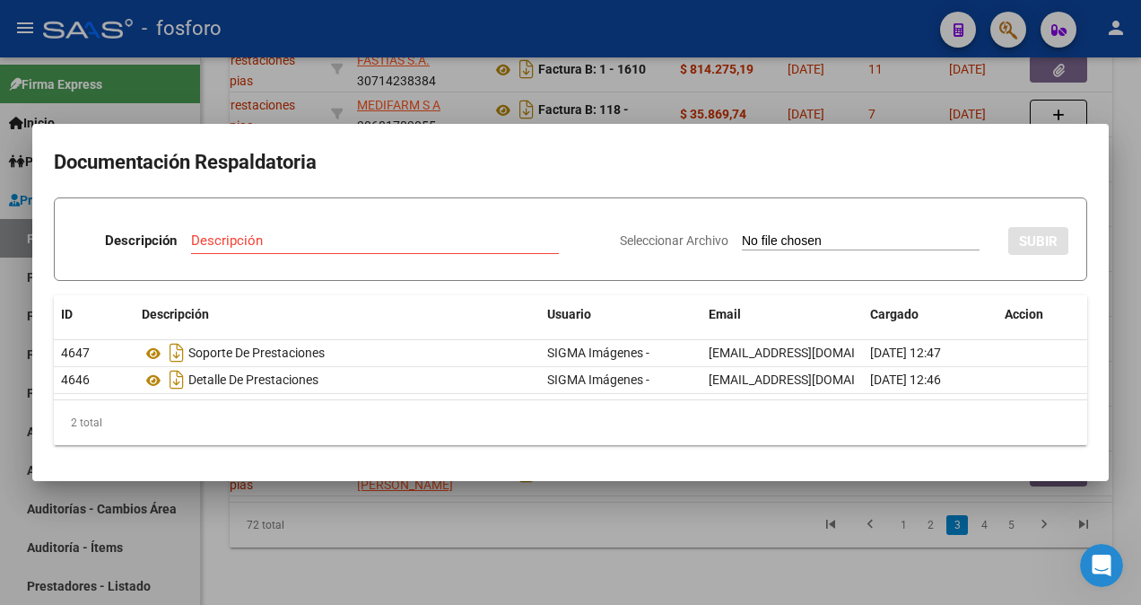
click at [325, 535] on div at bounding box center [570, 302] width 1141 height 605
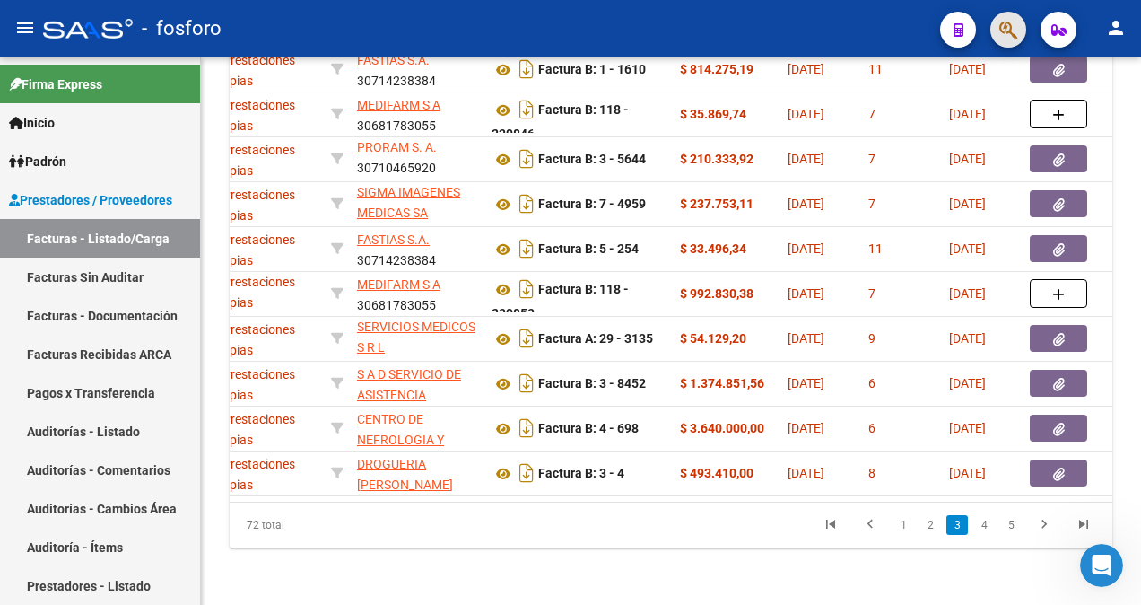
click at [997, 30] on button "button" at bounding box center [1008, 30] width 36 height 36
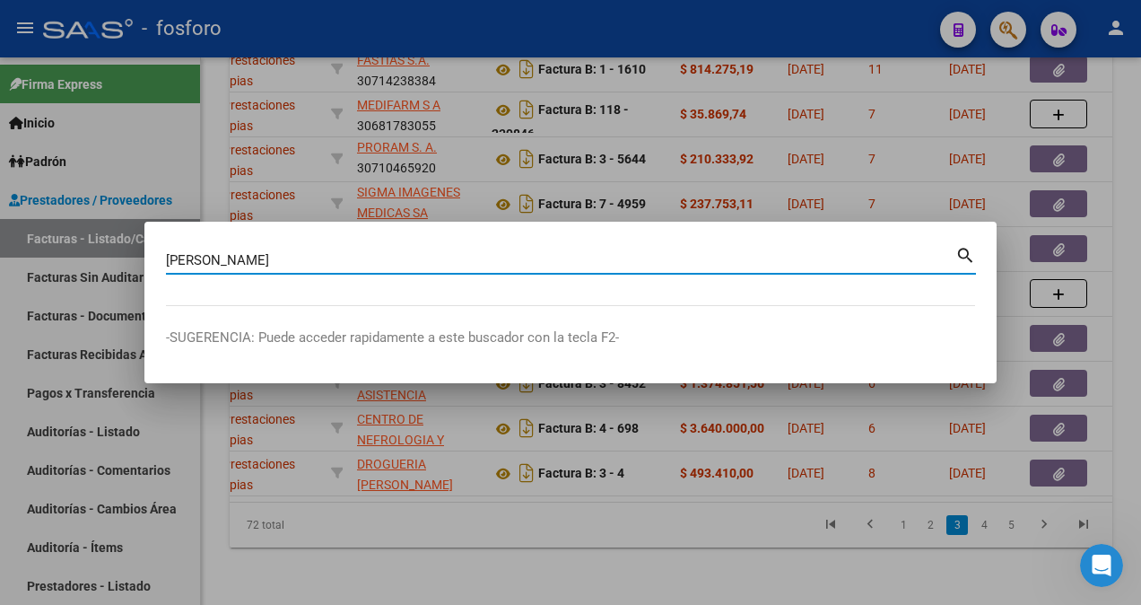
type input "[PERSON_NAME]"
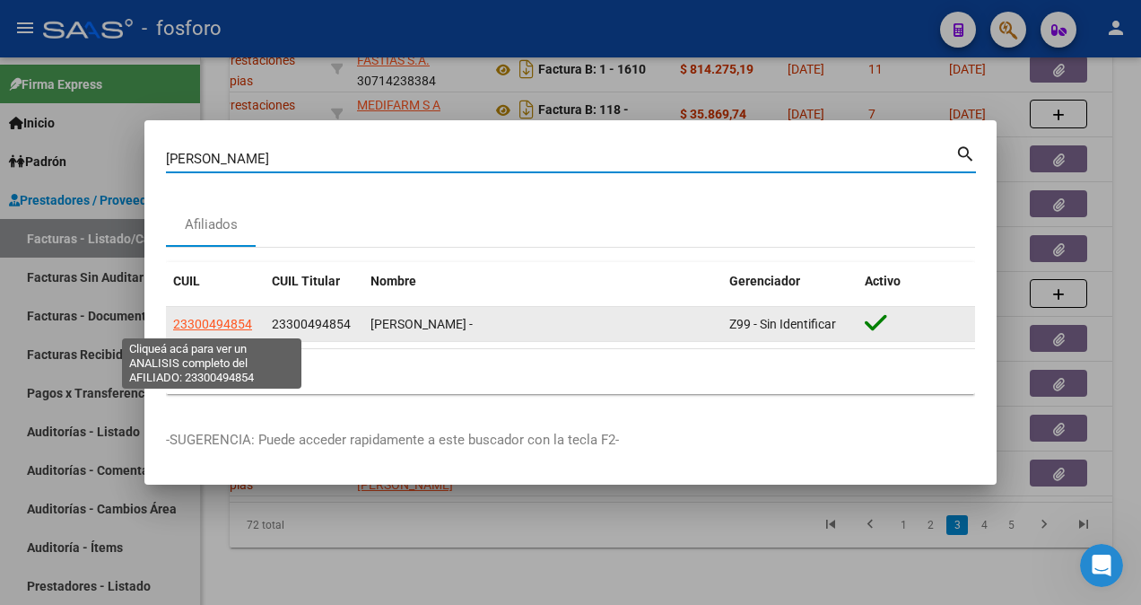
click at [213, 322] on span "23300494854" at bounding box center [212, 324] width 79 height 14
type textarea "23300494854"
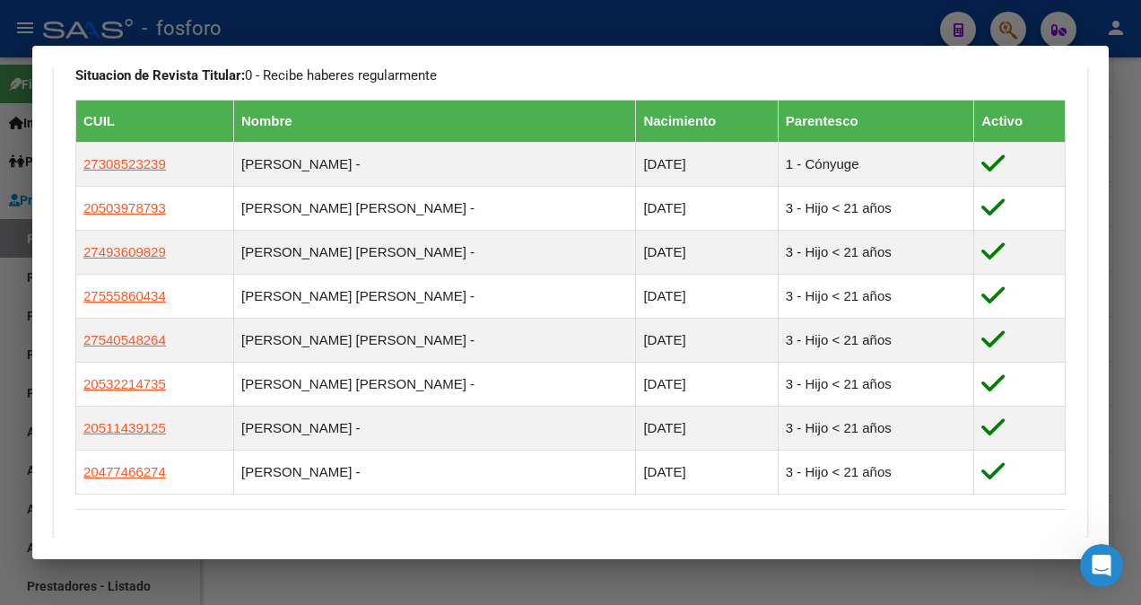
scroll to position [917, 0]
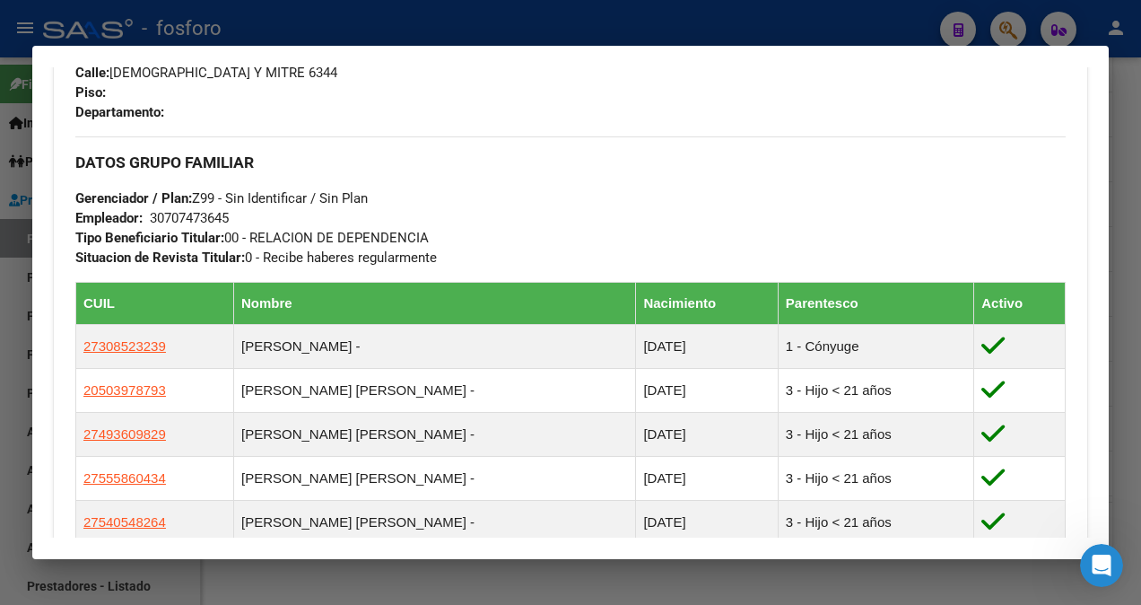
click at [18, 362] on div at bounding box center [570, 302] width 1141 height 605
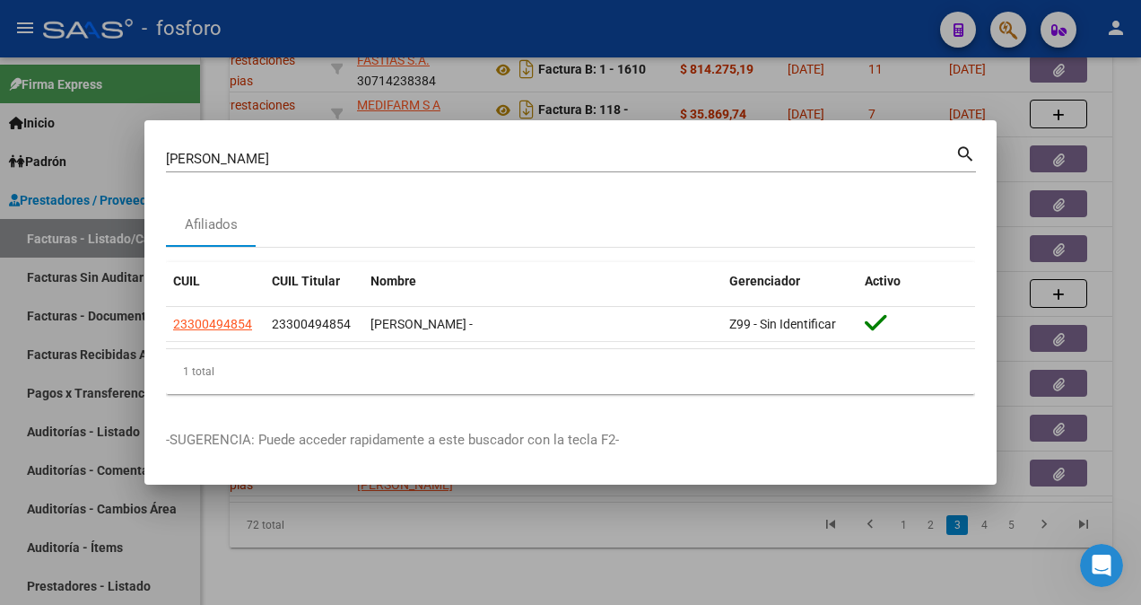
click at [79, 406] on div at bounding box center [570, 302] width 1141 height 605
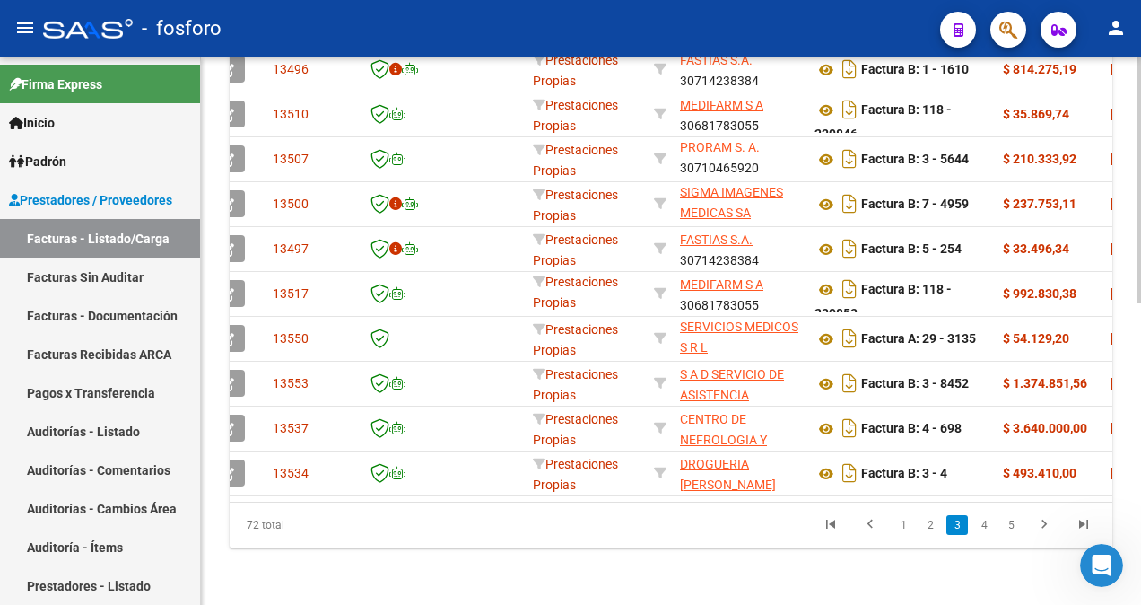
scroll to position [0, 0]
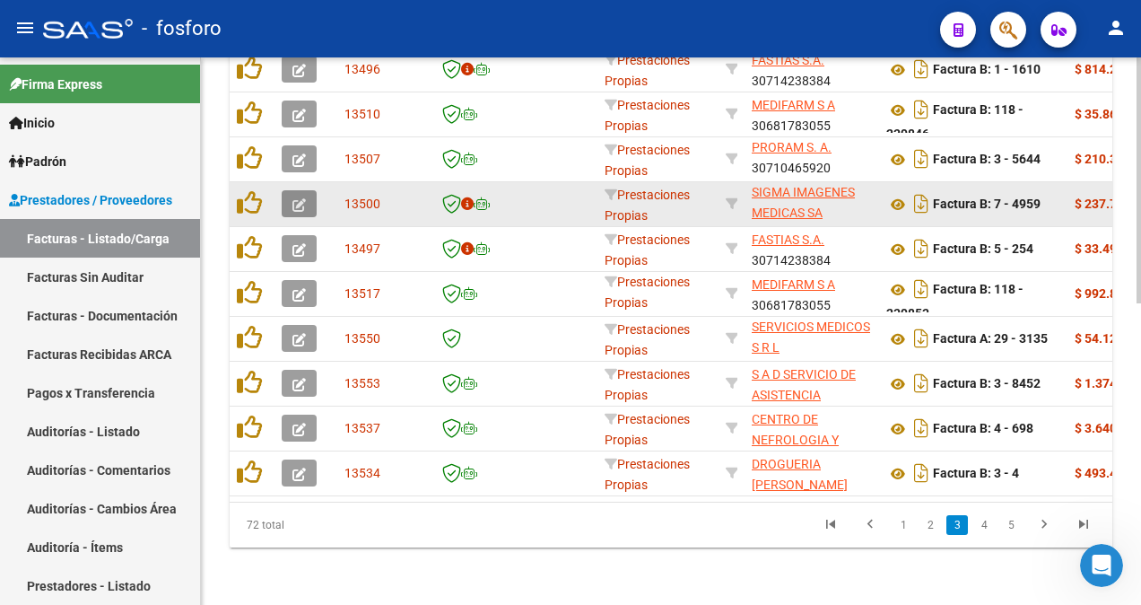
click at [291, 190] on button "button" at bounding box center [299, 203] width 35 height 27
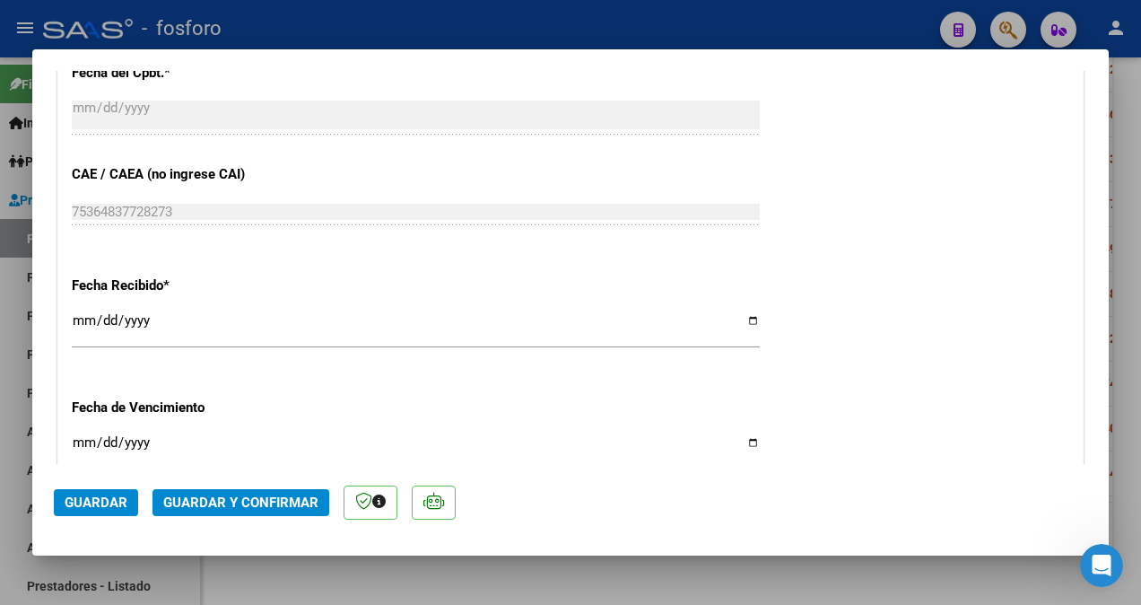
scroll to position [1076, 0]
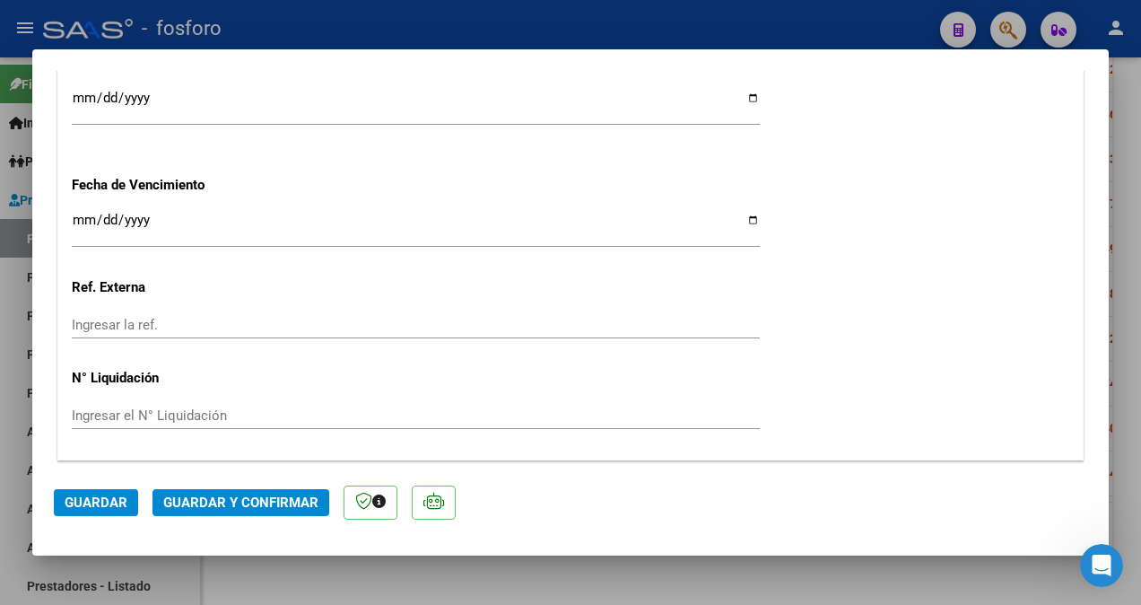
click at [72, 215] on input "Ingresar la fecha" at bounding box center [416, 227] width 688 height 29
type input "[DATE]"
click at [215, 508] on span "Guardar y Confirmar" at bounding box center [240, 502] width 155 height 16
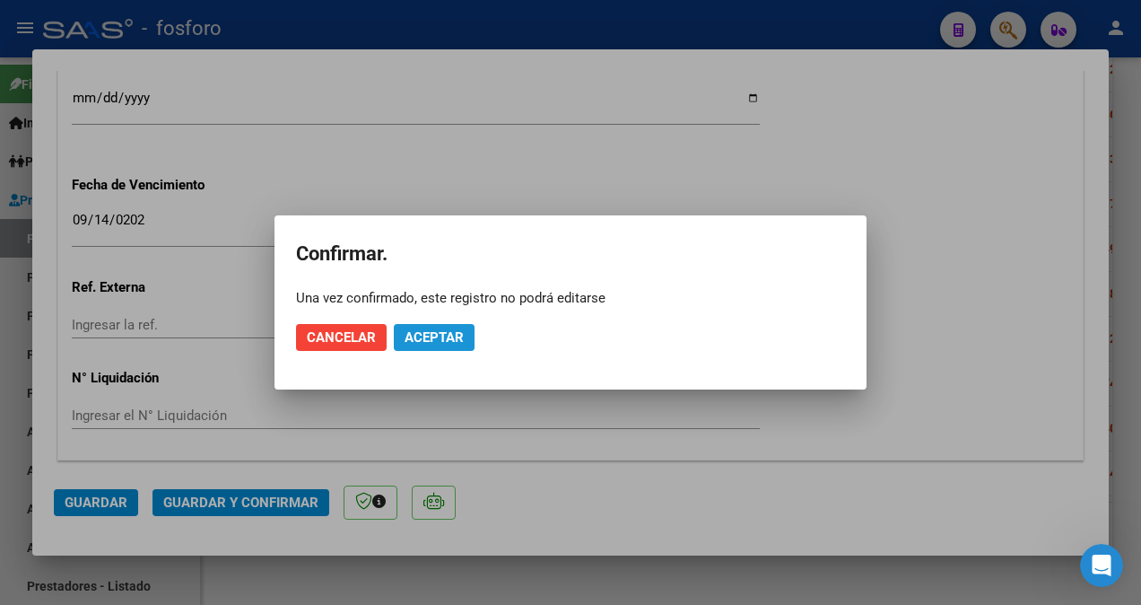
click at [415, 329] on span "Aceptar" at bounding box center [433, 337] width 59 height 16
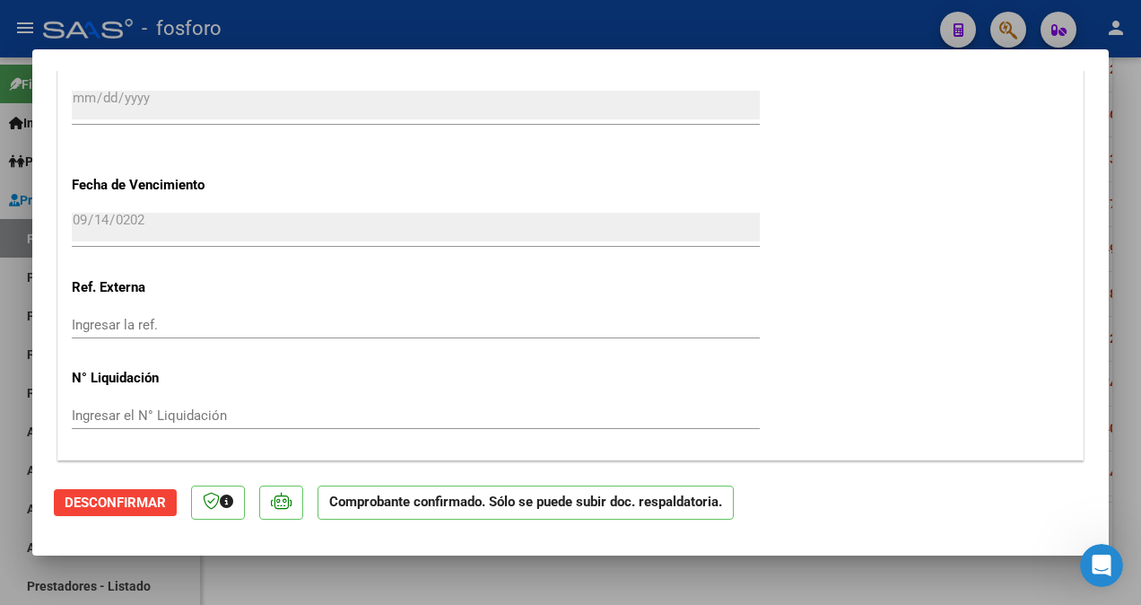
click at [0, 190] on div at bounding box center [570, 302] width 1141 height 605
type input "$ 0,00"
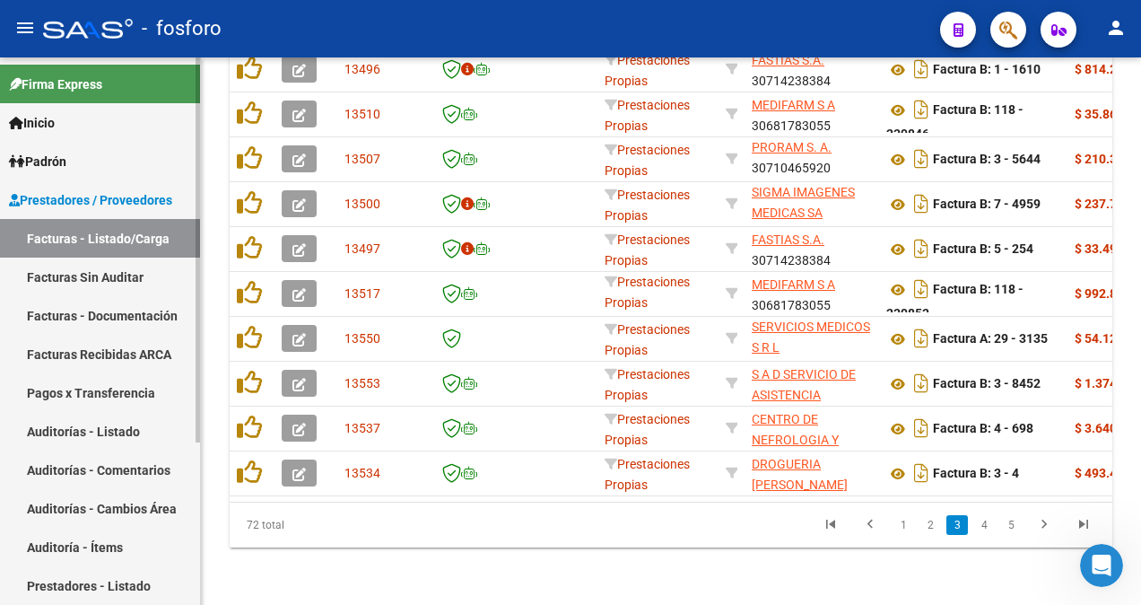
scroll to position [669, 0]
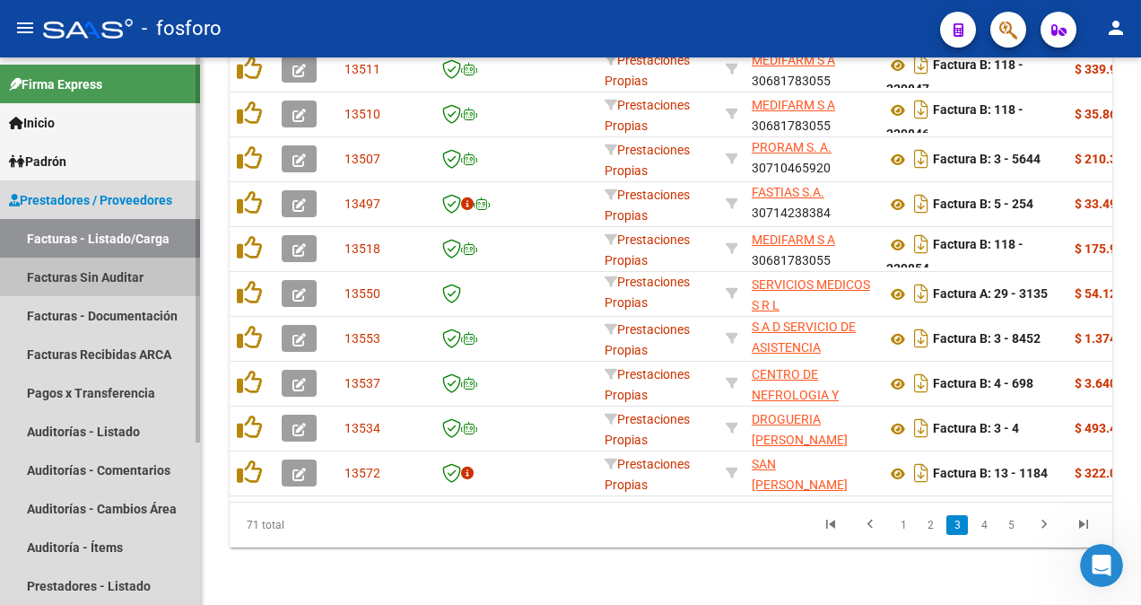
click at [95, 270] on link "Facturas Sin Auditar" at bounding box center [100, 276] width 200 height 39
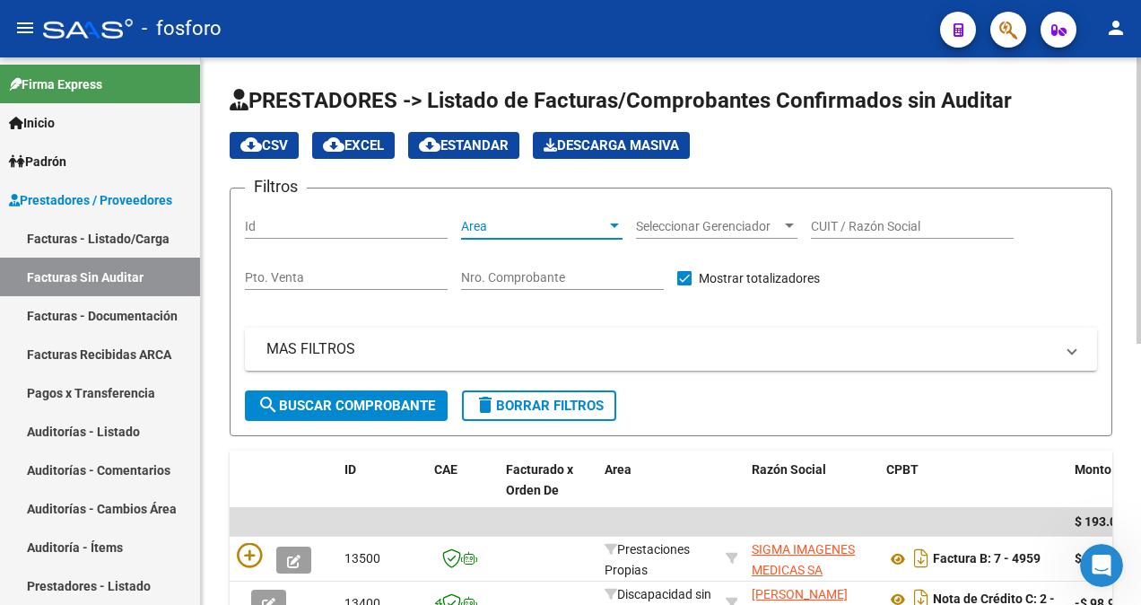
click at [616, 223] on div at bounding box center [614, 225] width 9 height 4
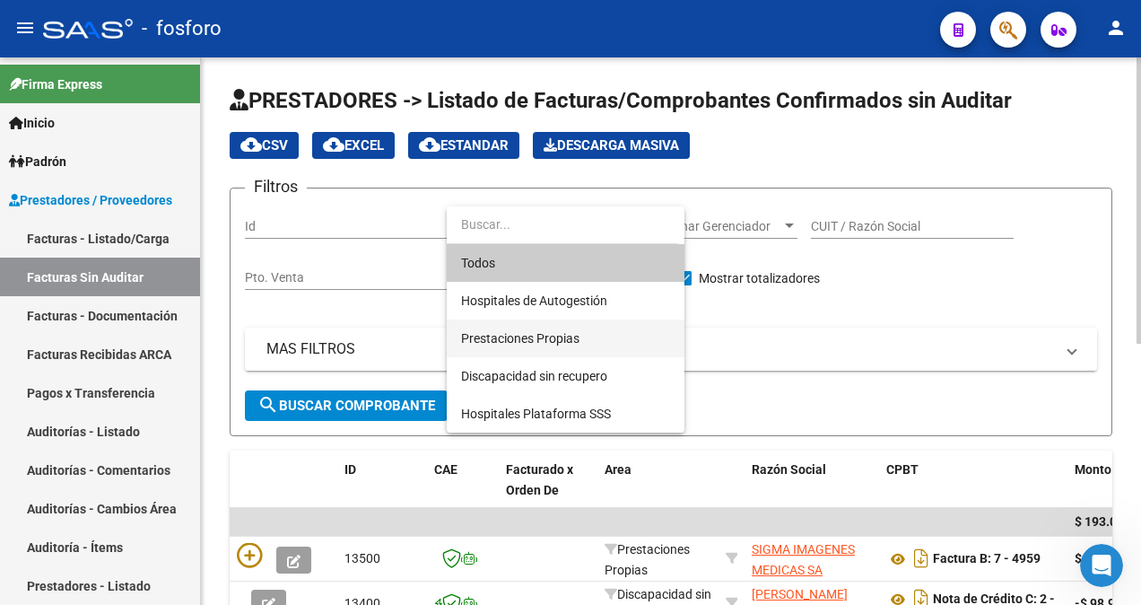
drag, startPoint x: 603, startPoint y: 333, endPoint x: 535, endPoint y: 346, distance: 69.5
click at [591, 337] on span "Prestaciones Propias" at bounding box center [565, 338] width 209 height 38
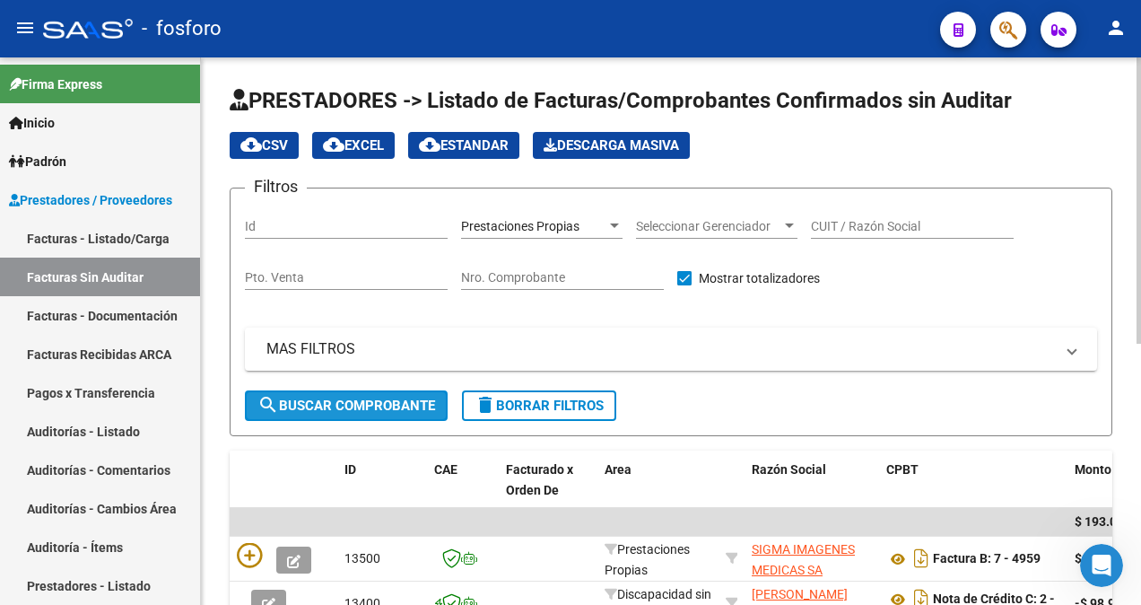
click at [299, 391] on button "search Buscar Comprobante" at bounding box center [346, 405] width 203 height 30
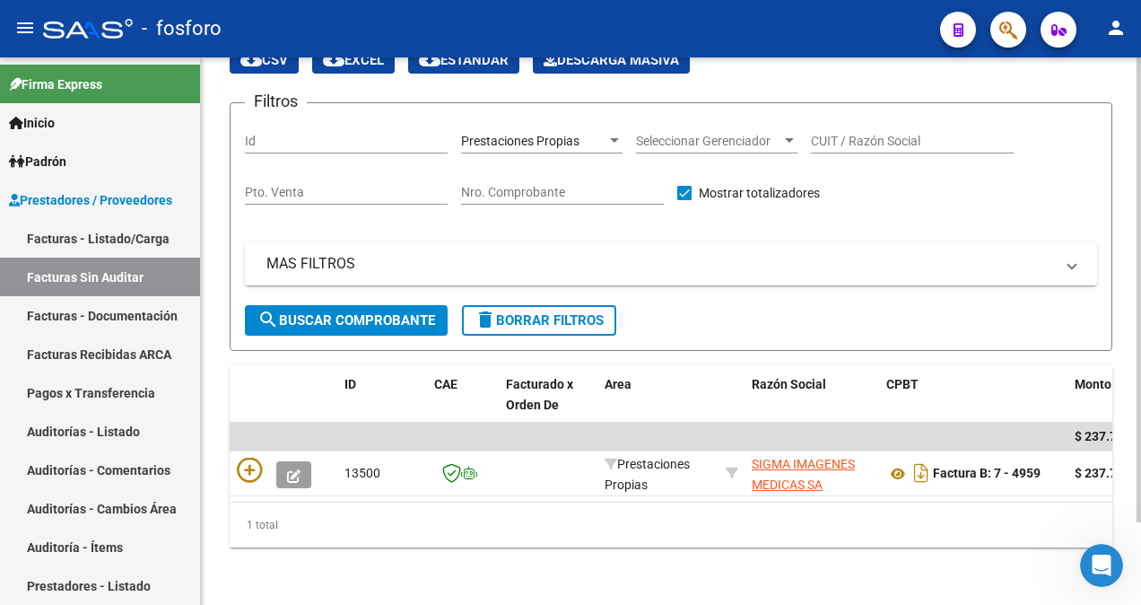
scroll to position [97, 0]
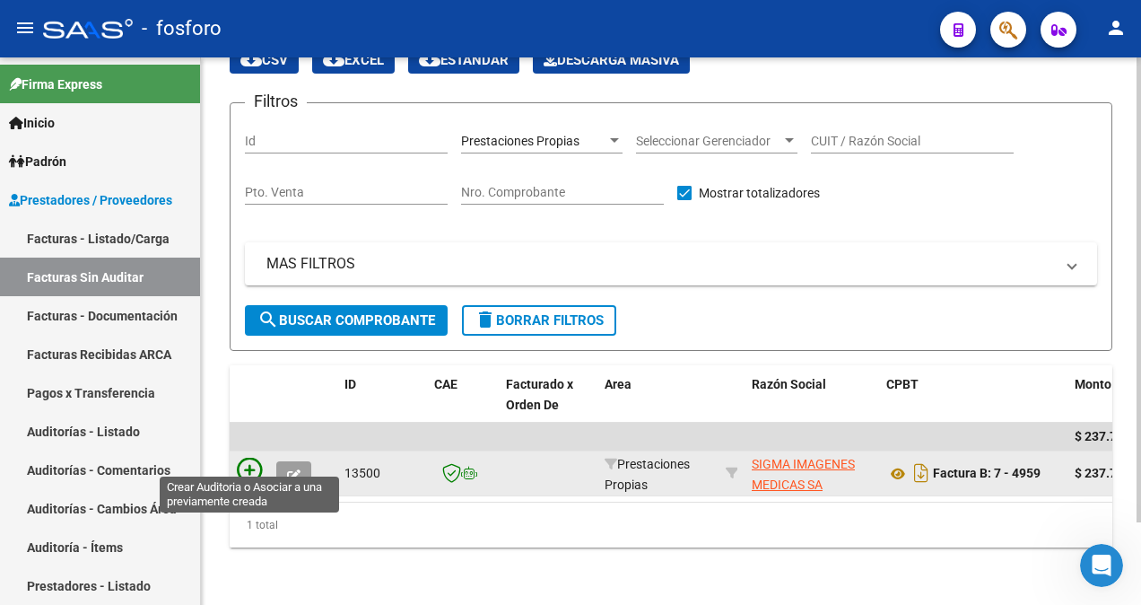
click at [248, 457] on icon at bounding box center [249, 469] width 25 height 25
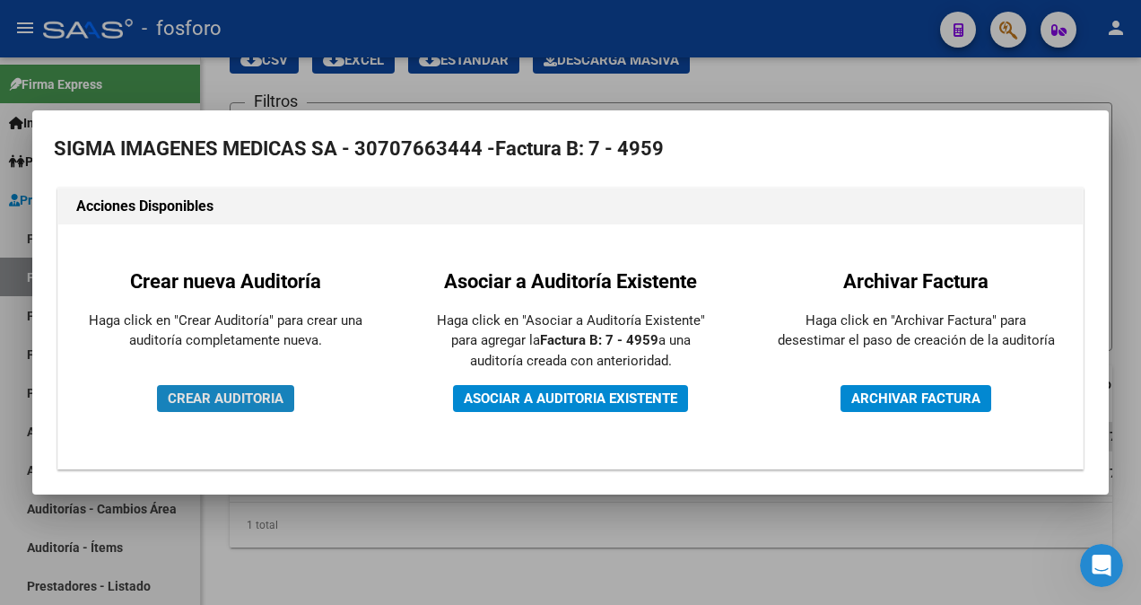
click at [244, 400] on span "CREAR AUDITORIA" at bounding box center [226, 398] width 116 height 16
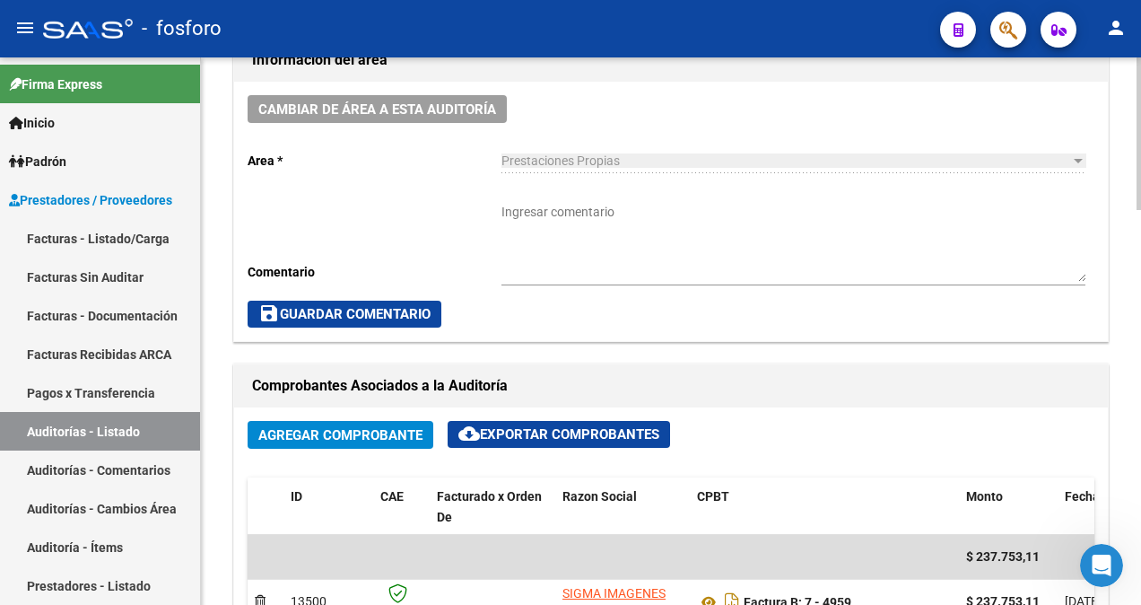
scroll to position [538, 0]
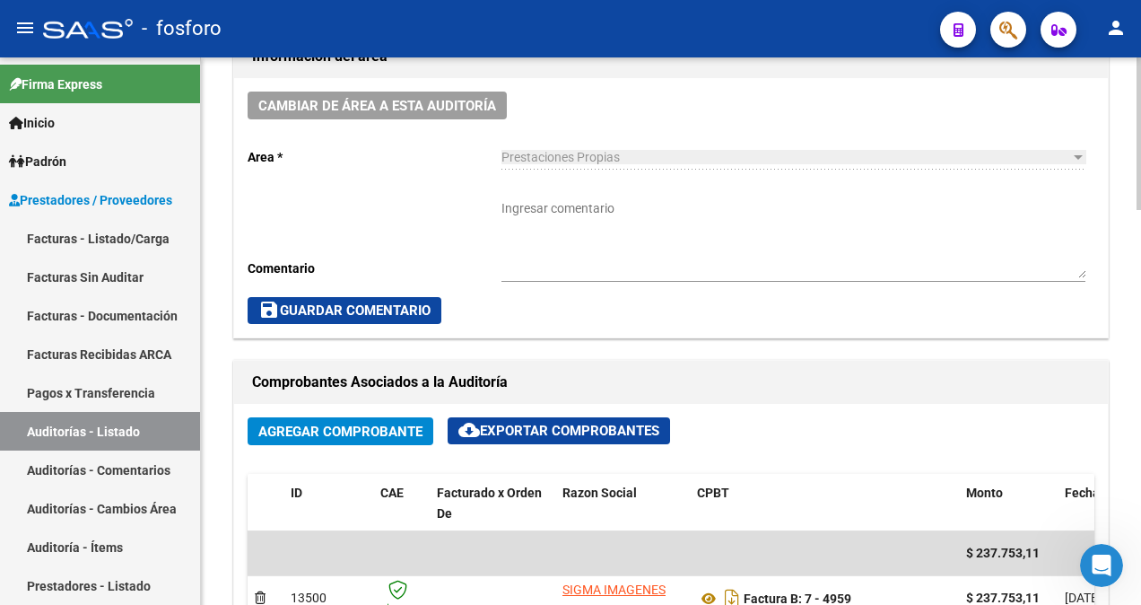
click at [508, 208] on textarea "Ingresar comentario" at bounding box center [793, 238] width 584 height 79
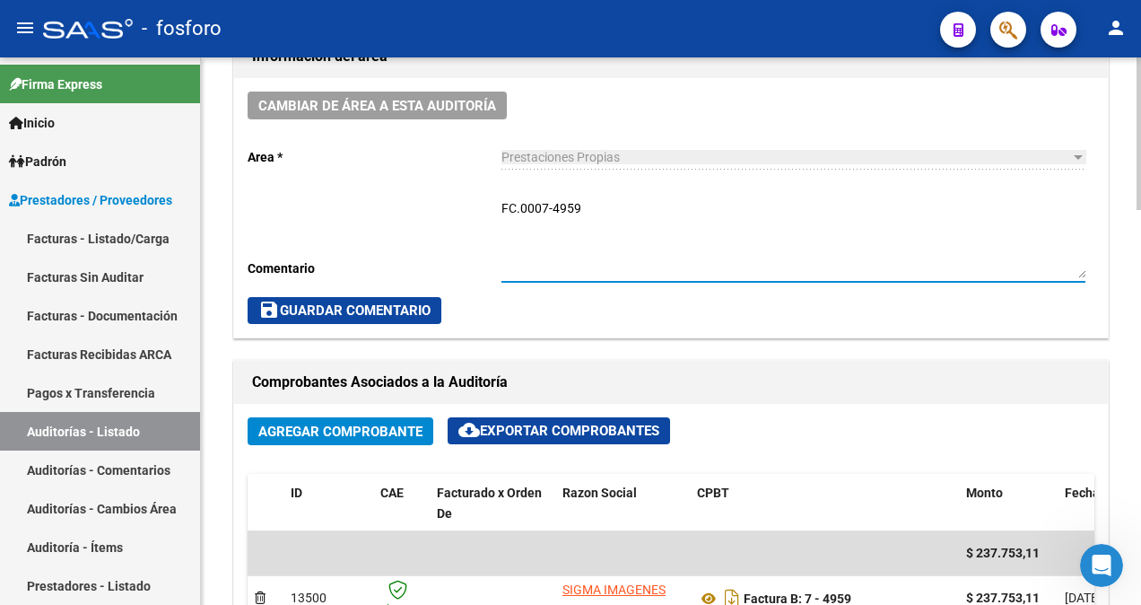
type textarea "FC.0007-4959"
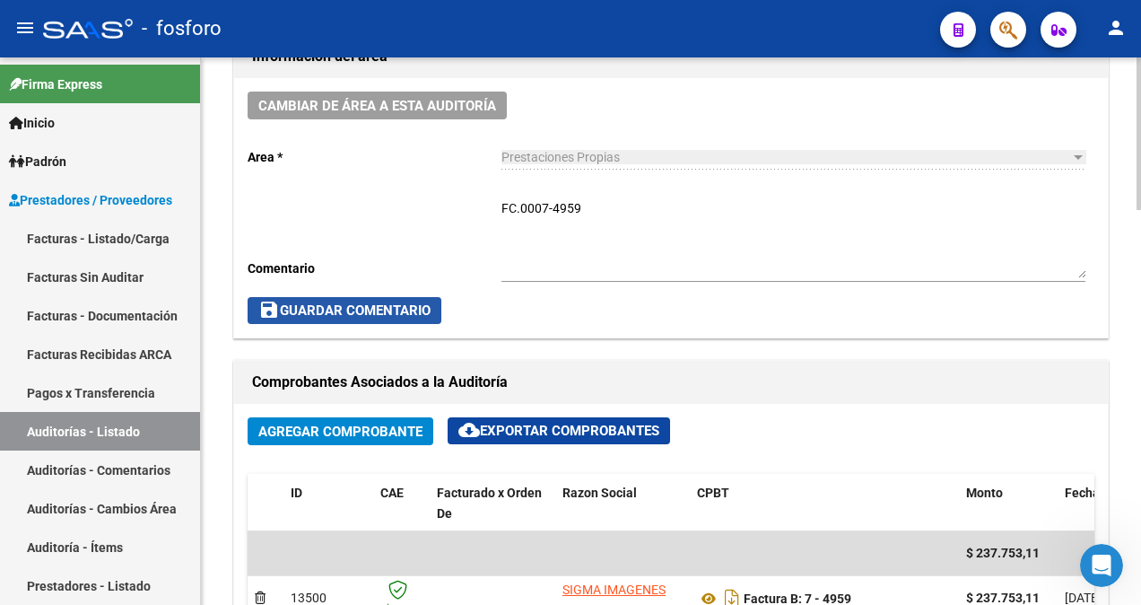
click at [362, 302] on span "save Guardar Comentario" at bounding box center [344, 310] width 172 height 16
click at [328, 303] on span "save Guardar Comentario" at bounding box center [344, 310] width 172 height 16
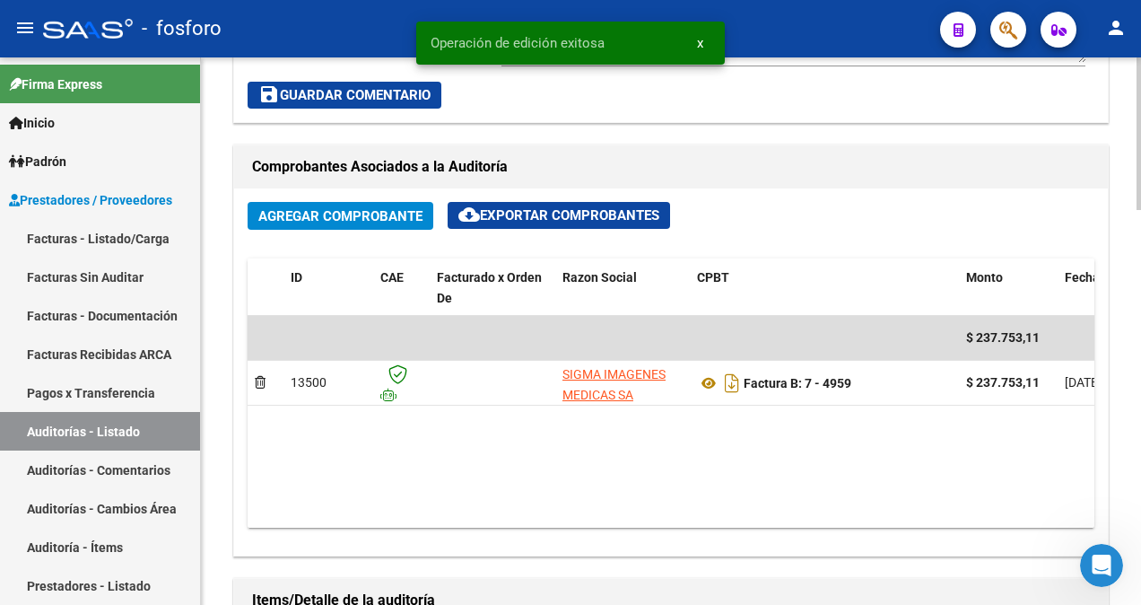
scroll to position [897, 0]
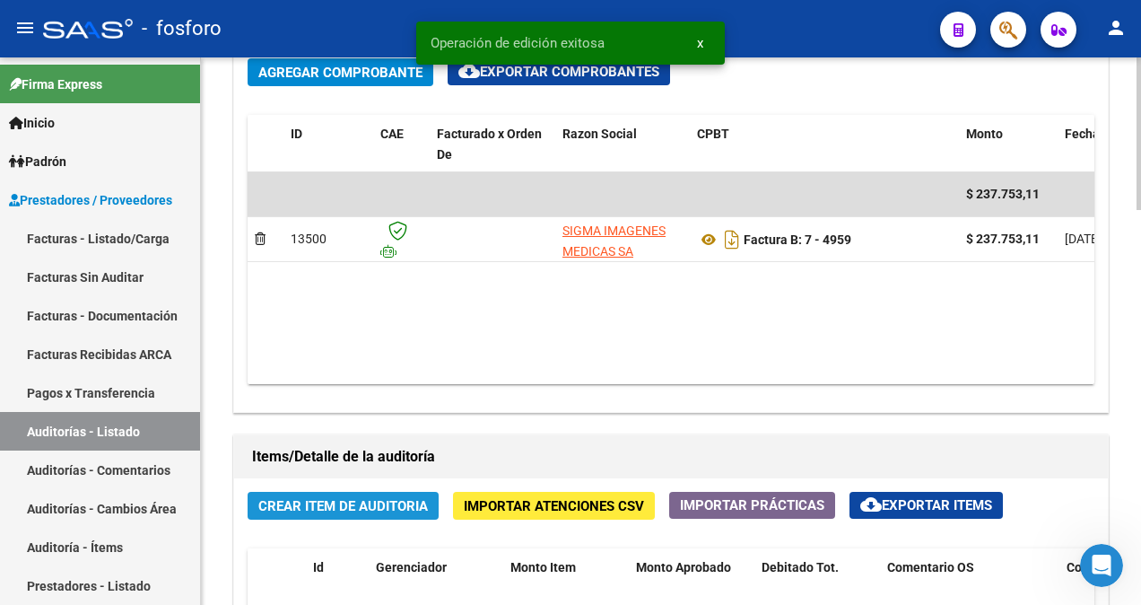
click at [370, 502] on span "Crear Item de Auditoria" at bounding box center [343, 506] width 170 height 16
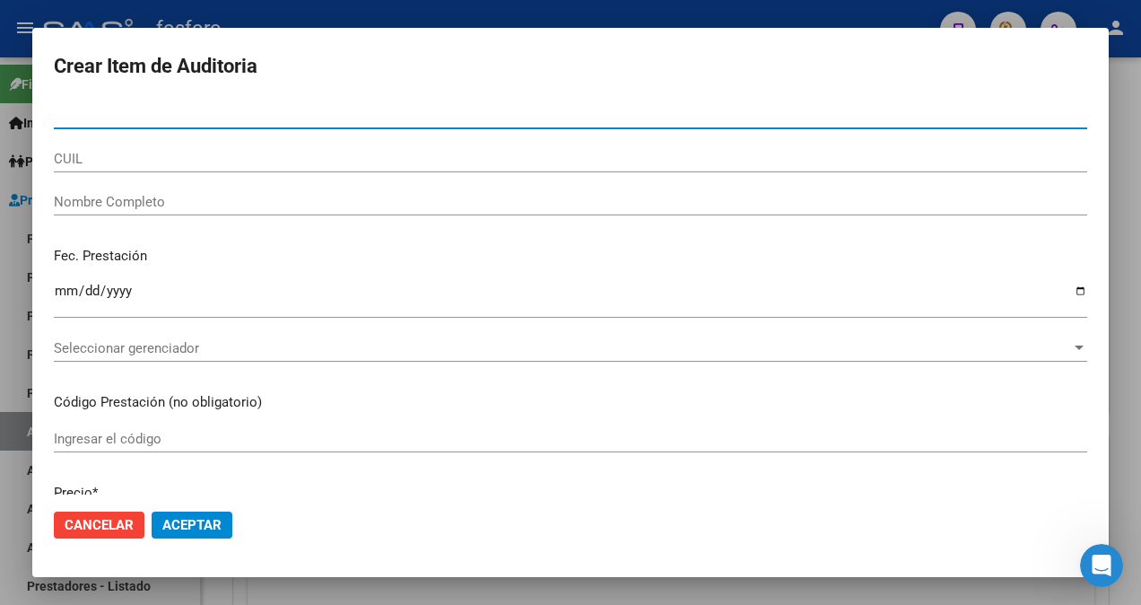
click at [595, 7] on div at bounding box center [570, 302] width 1141 height 605
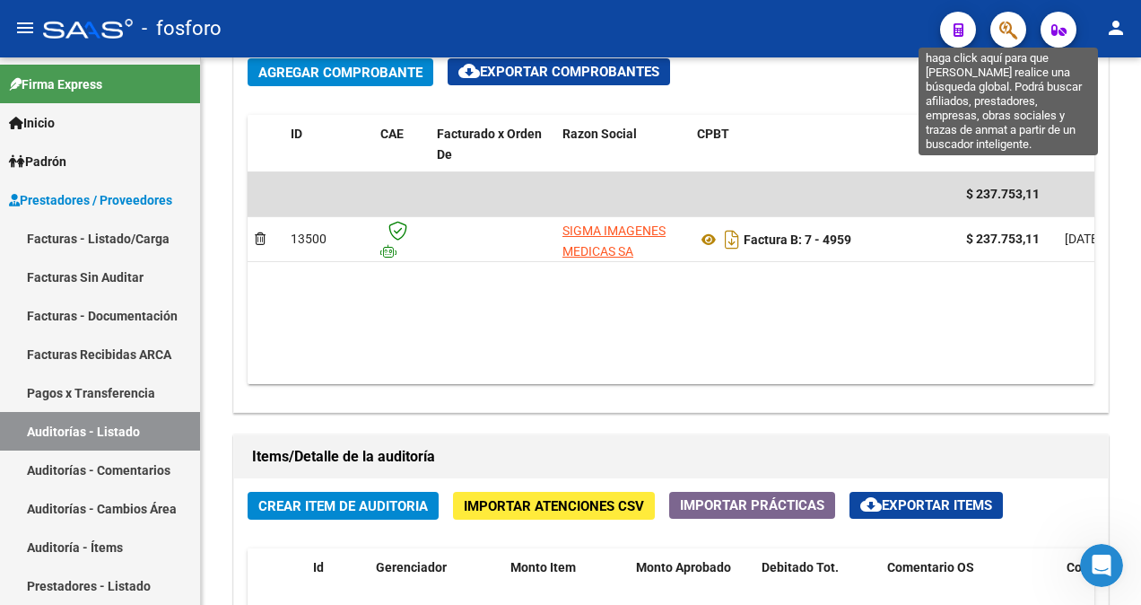
click at [1015, 40] on icon "button" at bounding box center [1008, 30] width 18 height 21
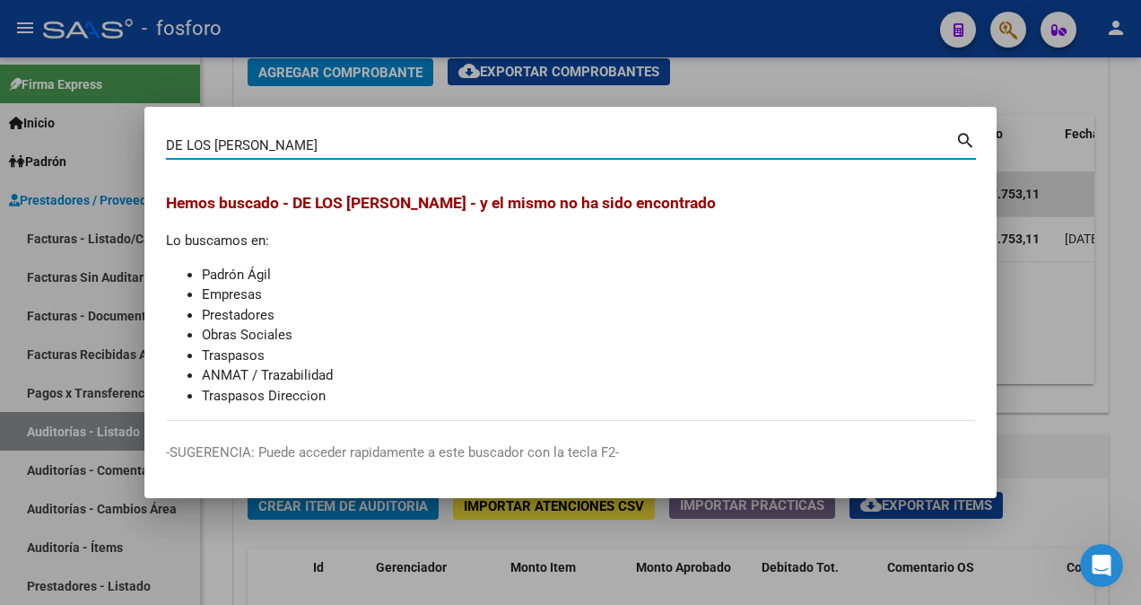
type input "DE LOS [PERSON_NAME]"
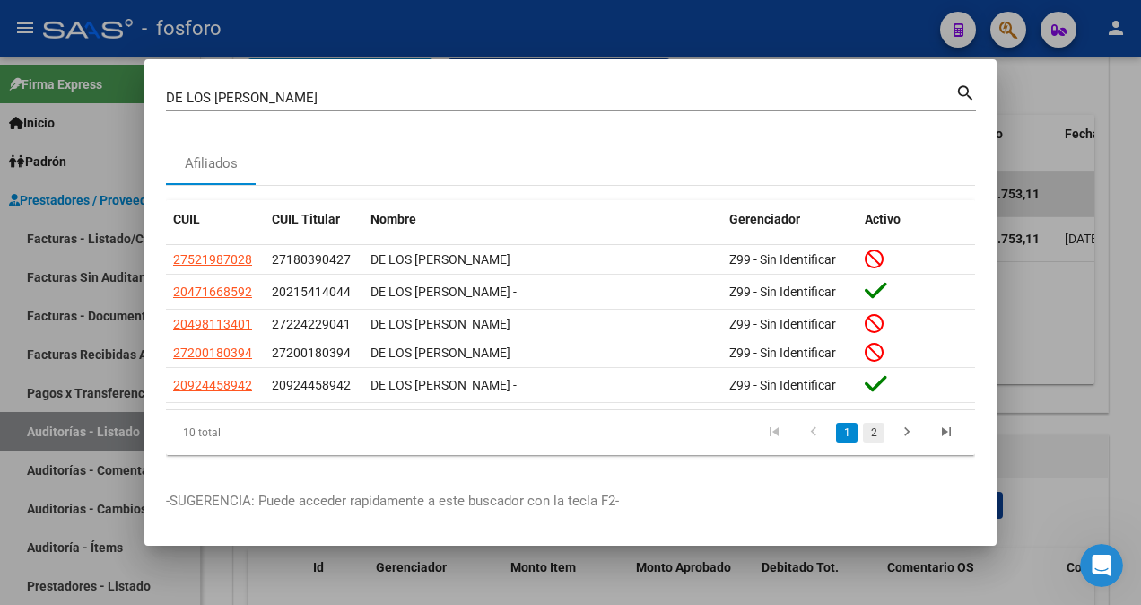
click at [875, 433] on link "2" at bounding box center [874, 432] width 22 height 20
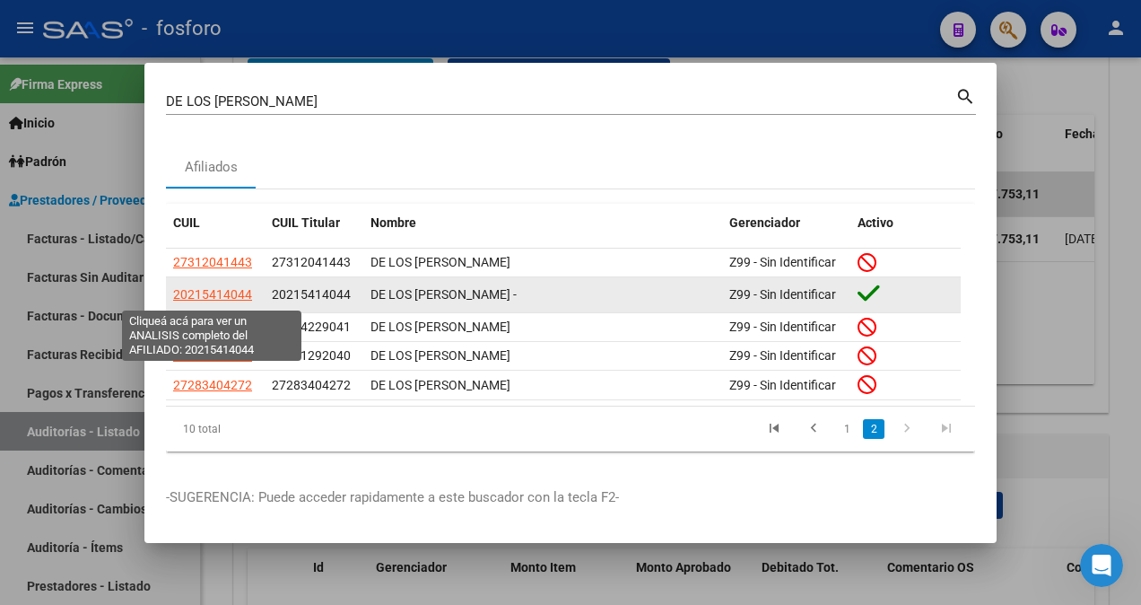
click at [218, 296] on span "20215414044" at bounding box center [212, 294] width 79 height 14
type textarea "20215414044"
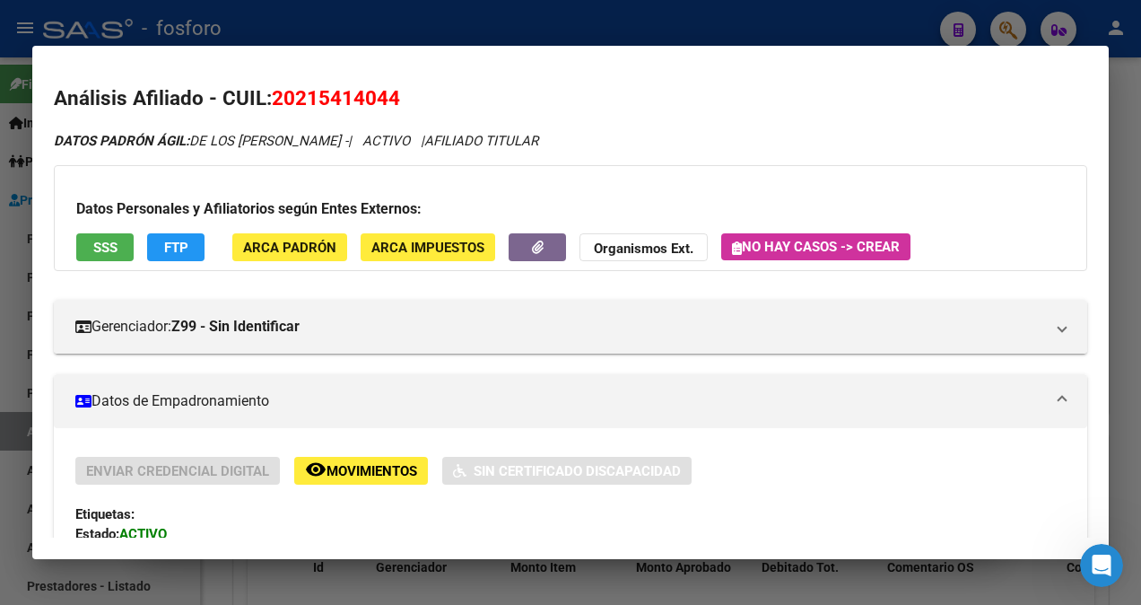
click at [9, 164] on div at bounding box center [570, 302] width 1141 height 605
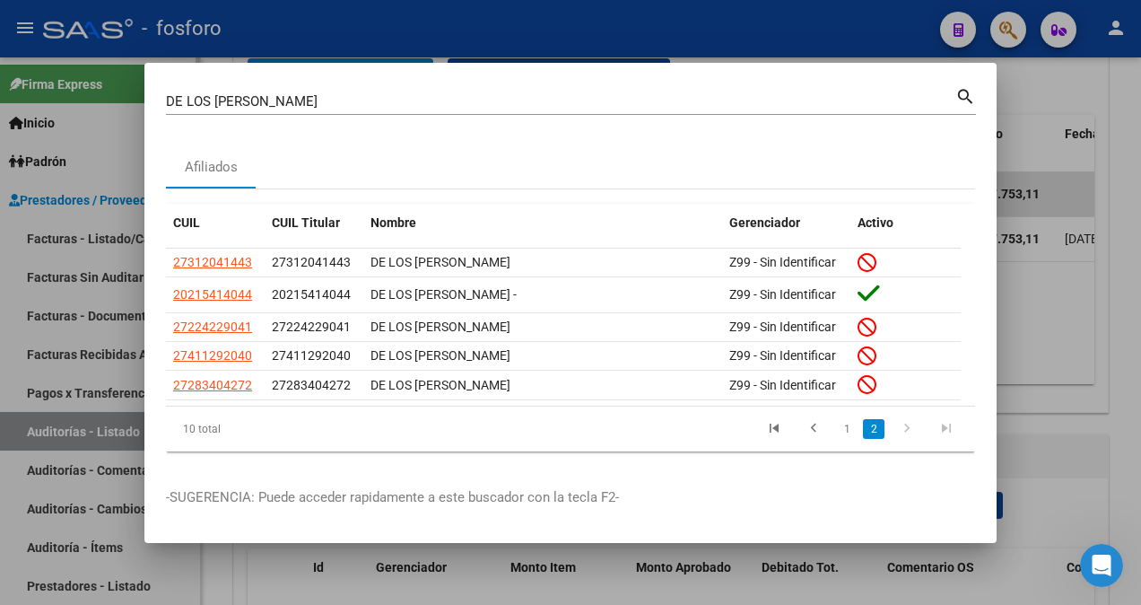
click at [95, 361] on div at bounding box center [570, 302] width 1141 height 605
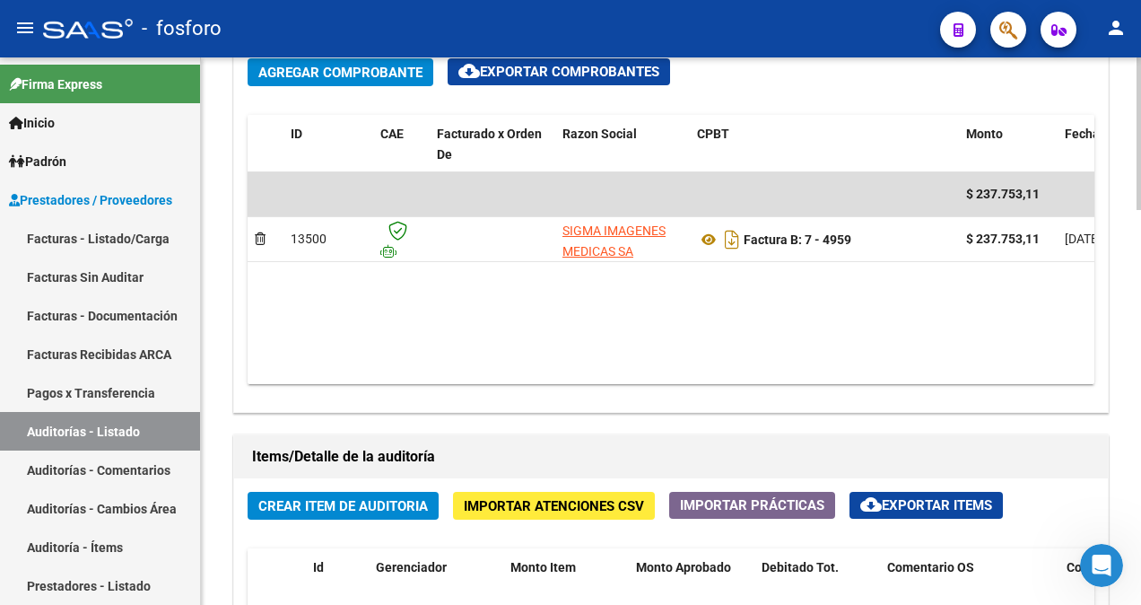
click at [321, 504] on span "Crear Item de Auditoria" at bounding box center [343, 506] width 170 height 16
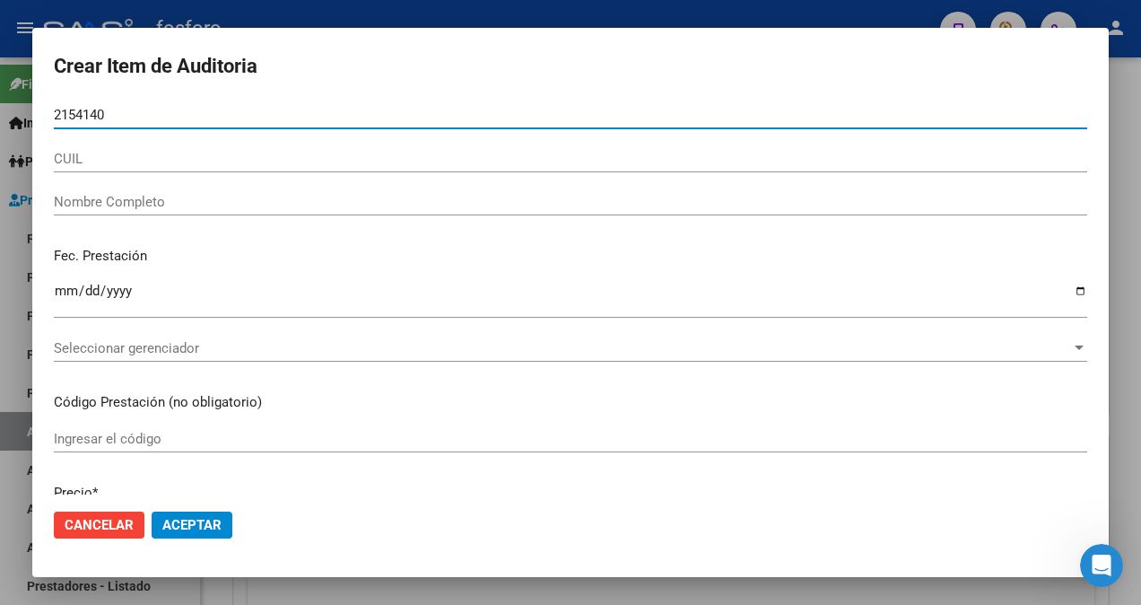
type input "21541404"
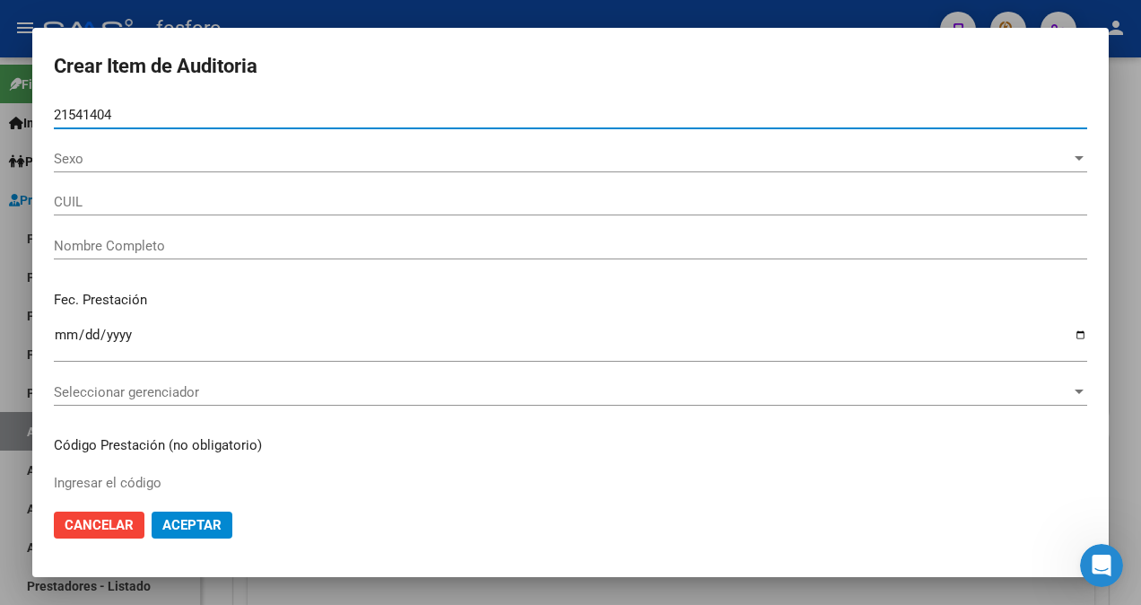
type input "20215414044"
type input "DE LOS [PERSON_NAME] -"
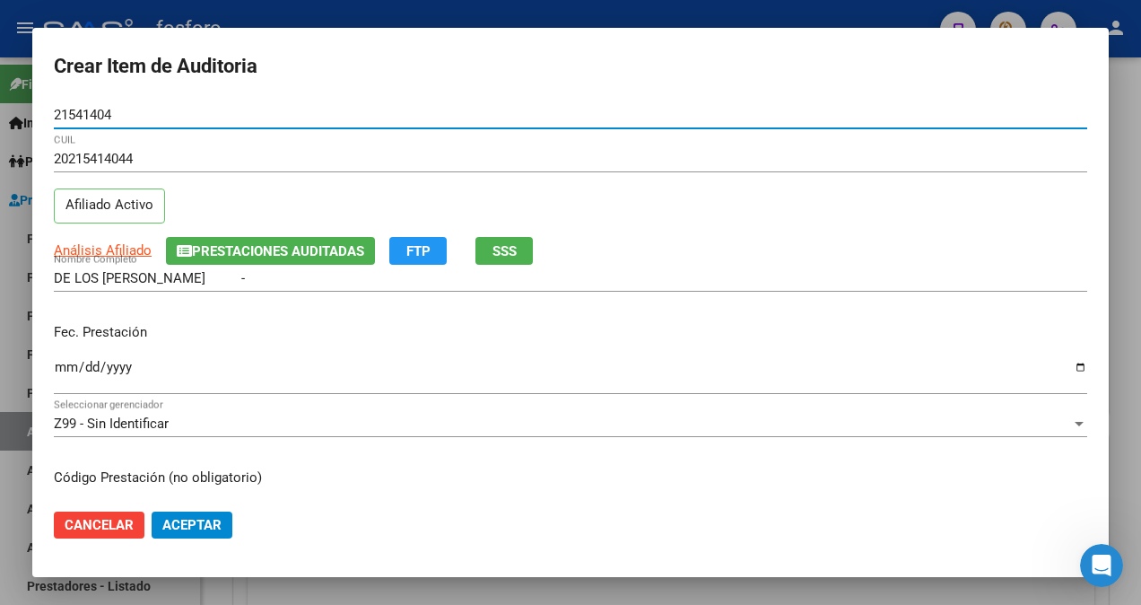
type input "21541404"
click at [55, 365] on input "Ingresar la fecha" at bounding box center [570, 374] width 1033 height 29
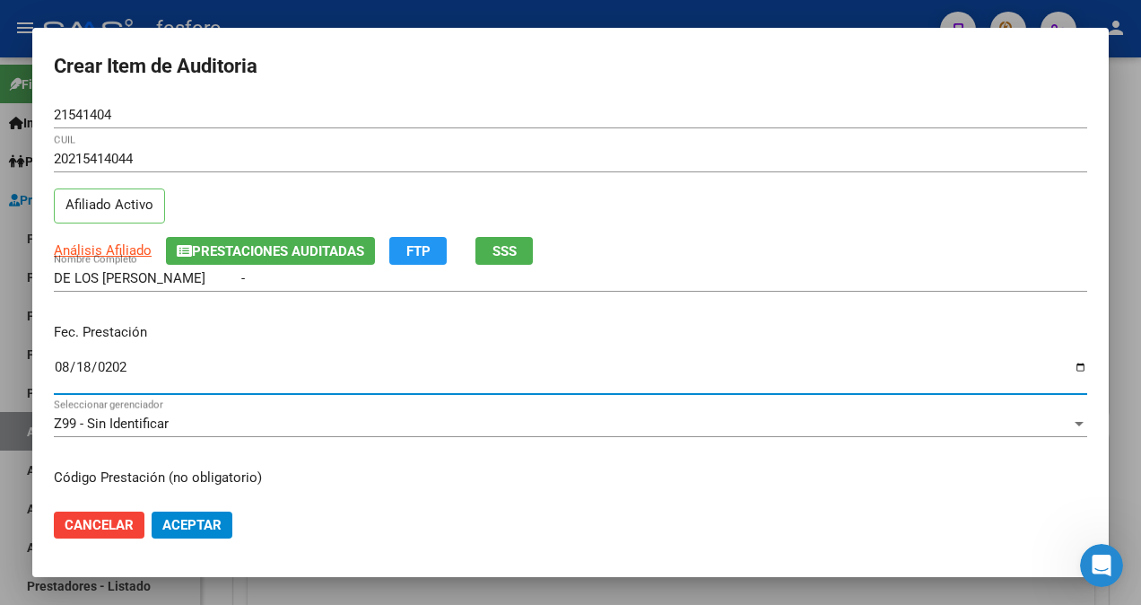
type input "[DATE]"
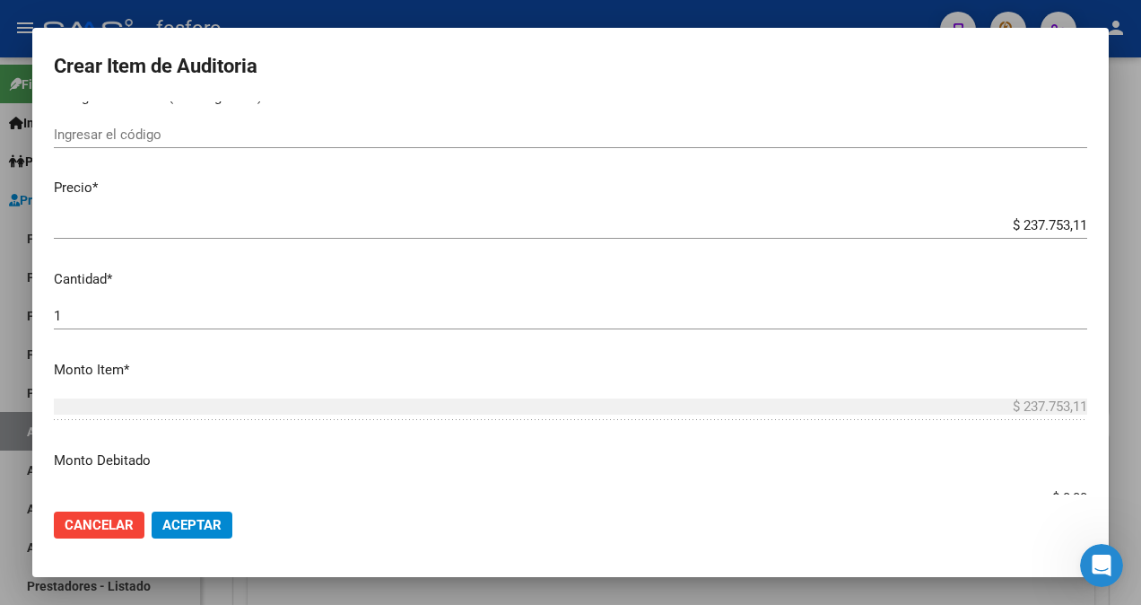
scroll to position [269, 0]
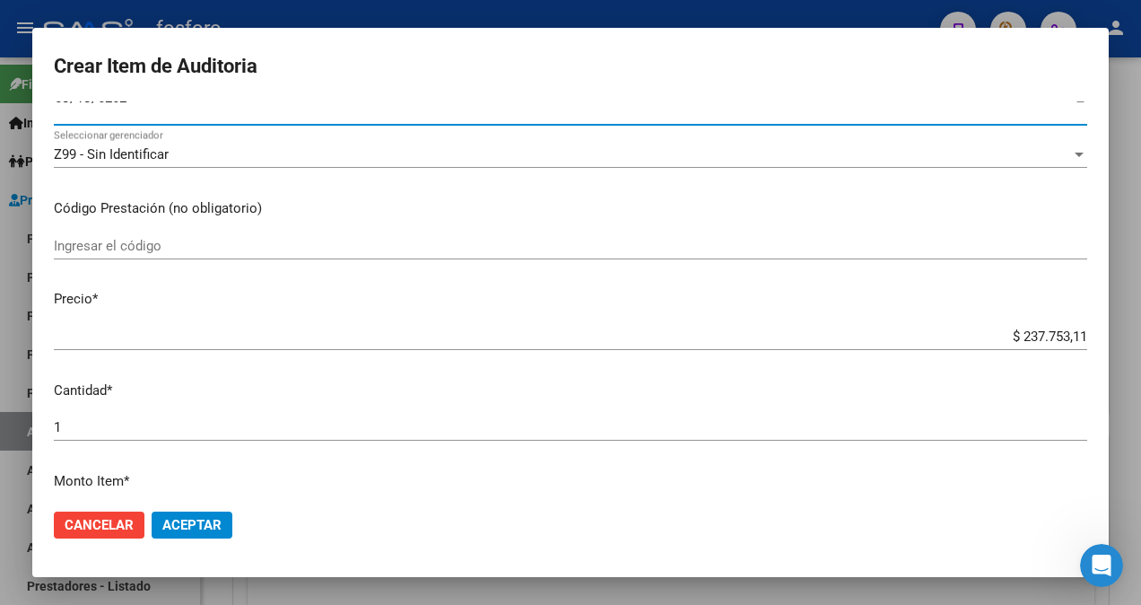
click at [106, 245] on input "Ingresar el código" at bounding box center [570, 246] width 1033 height 16
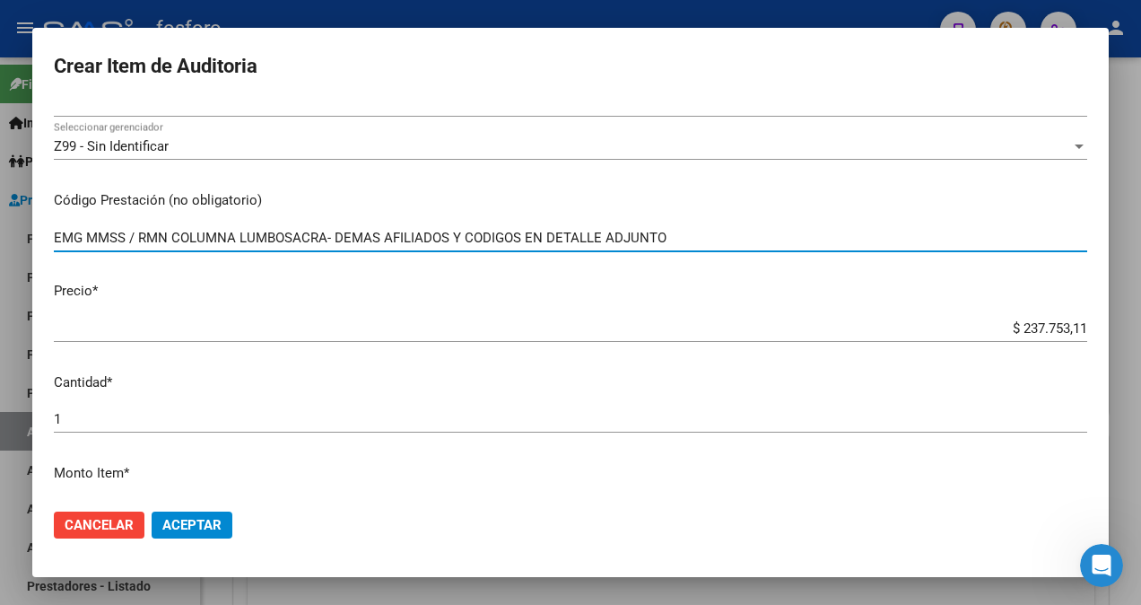
scroll to position [448, 0]
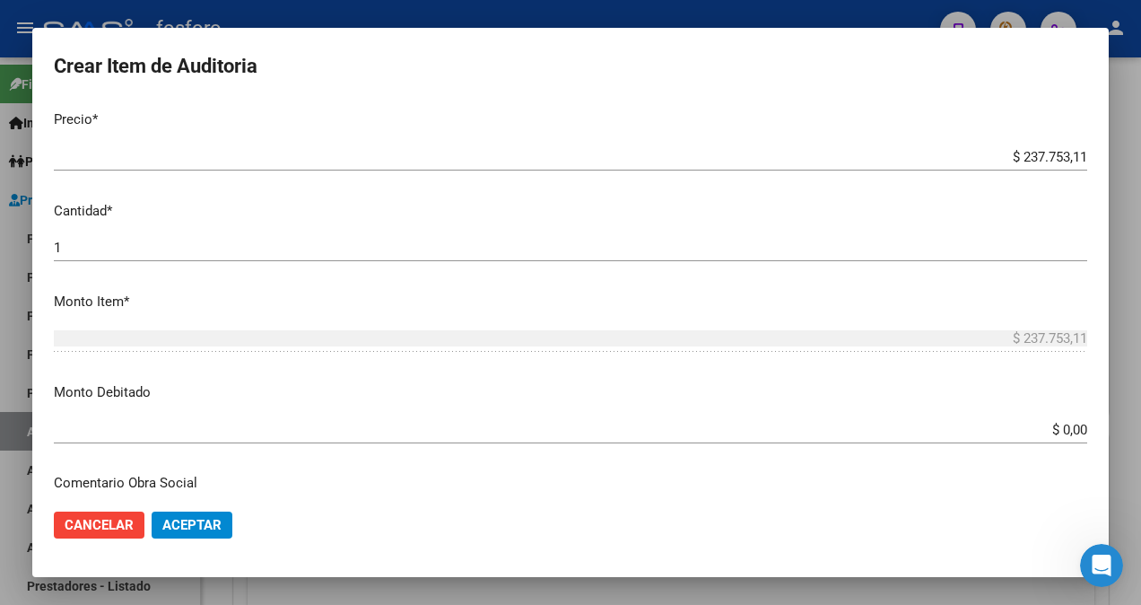
type input "EMG MMSS / RMN COLUMNA LUMBOSACRA- DEMAS AFILIADOS Y CODIGOS EN DETALLE ADJUNTO"
click at [1073, 428] on app-form-text-field "Monto Debitado $ 0,00 Ingresar el monto" at bounding box center [578, 410] width 1048 height 56
click at [1073, 420] on mat-dialog-content "21541404 Nro Documento 20215414044 CUIL Afiliado Activo Análisis Afiliado Prest…" at bounding box center [570, 297] width 1076 height 393
click at [1074, 431] on app-form-text-field "Monto Debitado $ 0,00 Ingresar el monto" at bounding box center [578, 410] width 1048 height 56
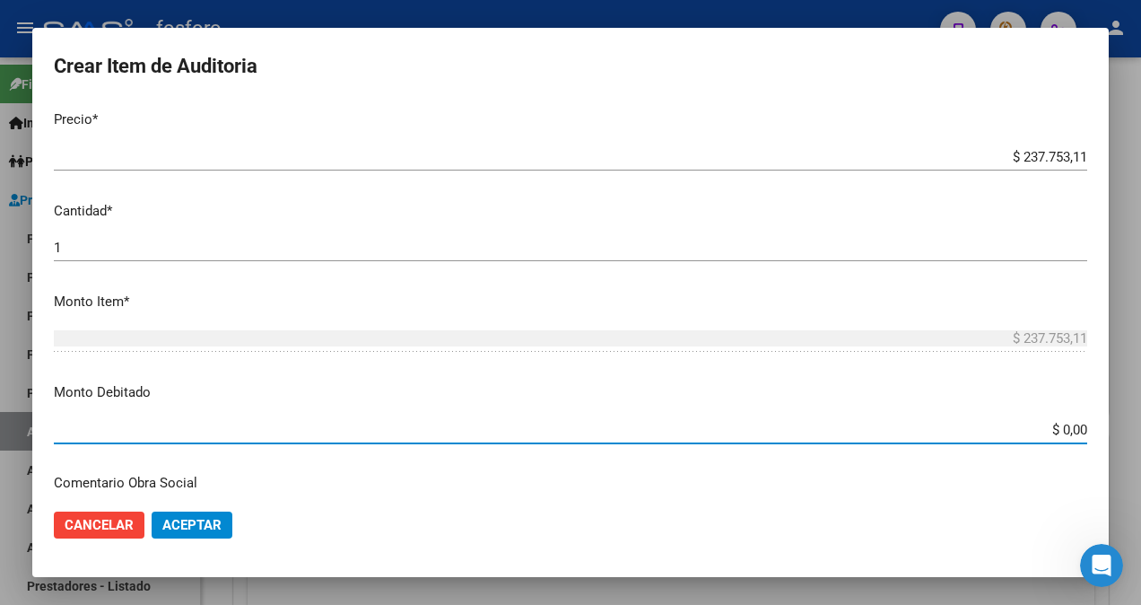
click at [1074, 429] on app-form-text-field "Monto Debitado $ 0,00 Ingresar el monto" at bounding box center [578, 410] width 1048 height 56
type input "$ 8.518,54"
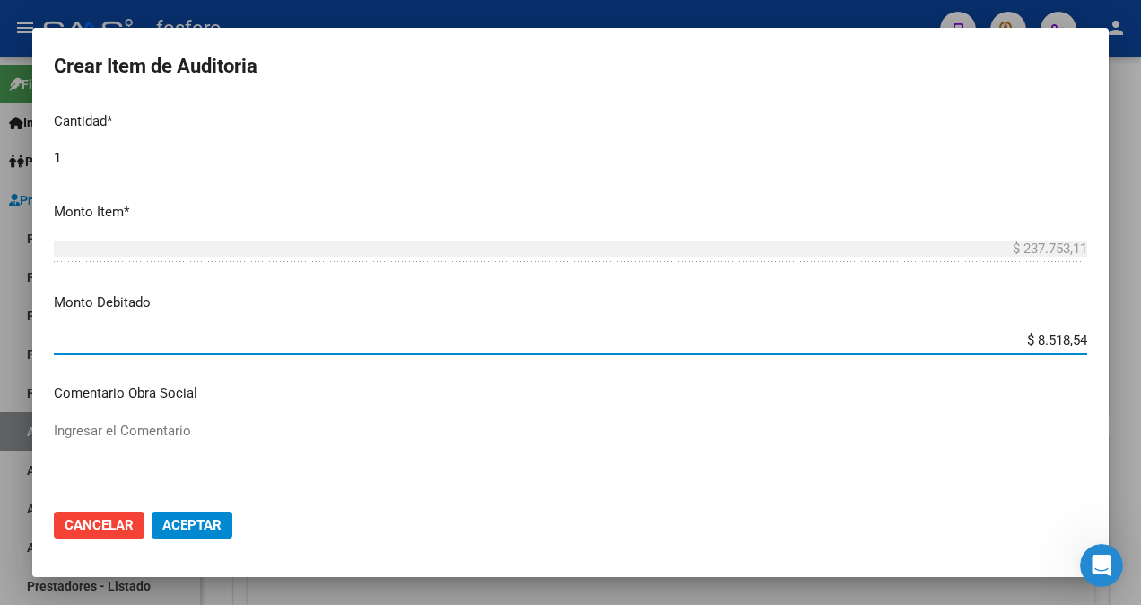
scroll to position [718, 0]
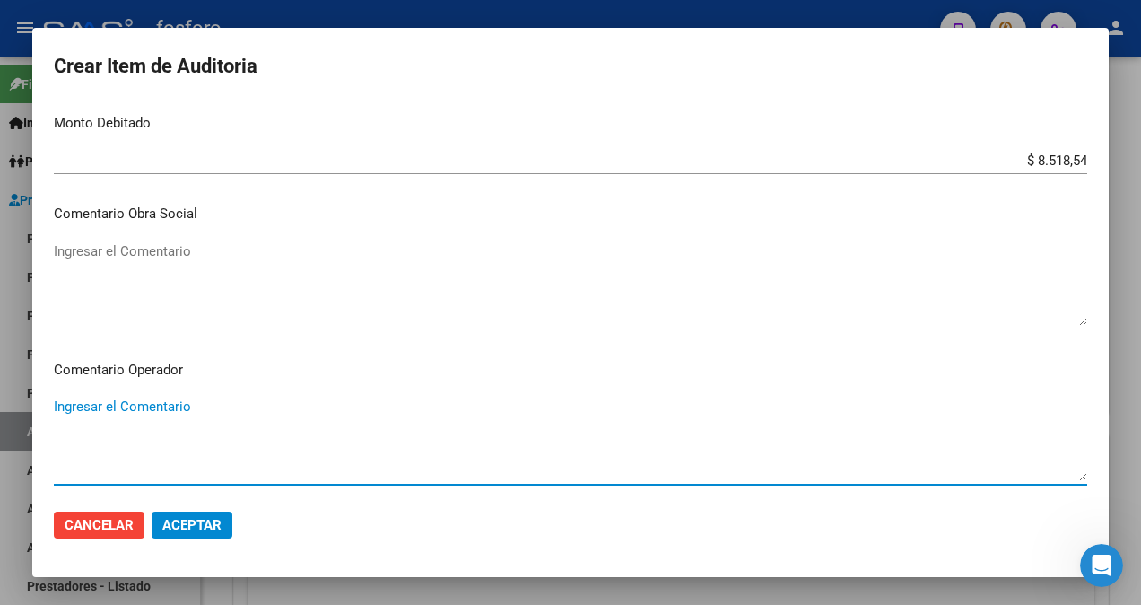
click at [128, 402] on textarea "Ingresar el Comentario" at bounding box center [570, 438] width 1033 height 84
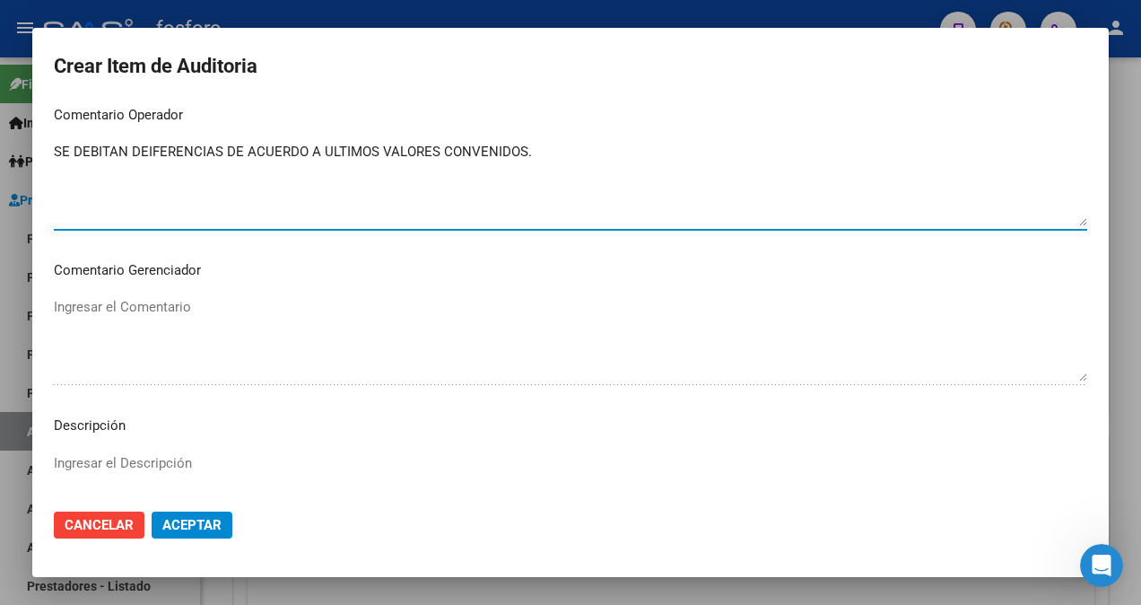
scroll to position [1166, 0]
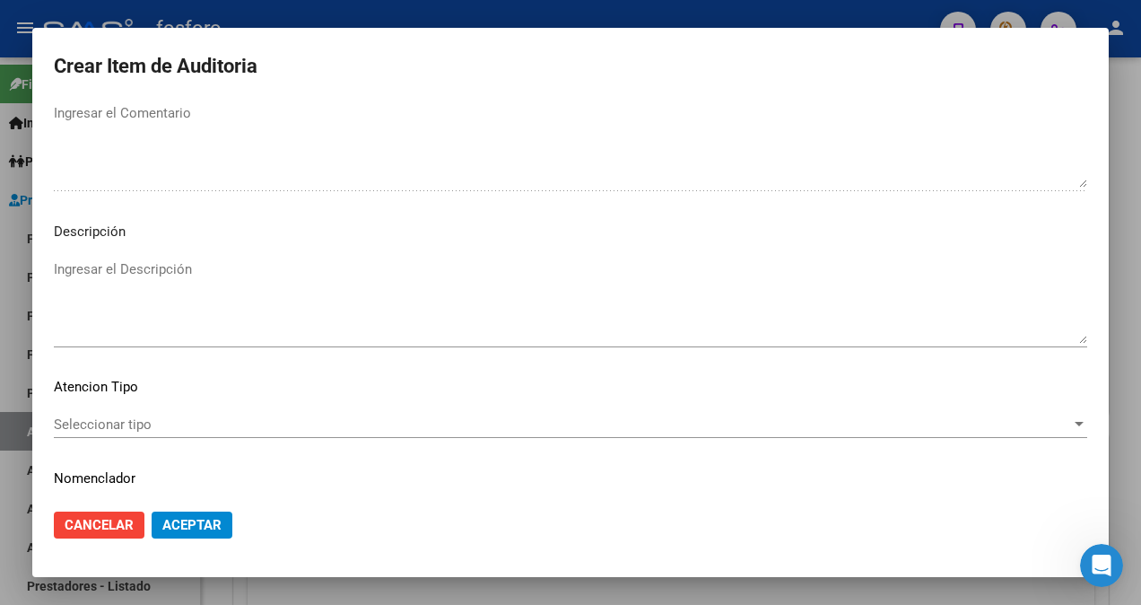
type textarea "SE DEBITAN DEIFERENCIAS DE ACUERDO A ULTIMOS VALORES CONVENIDOS."
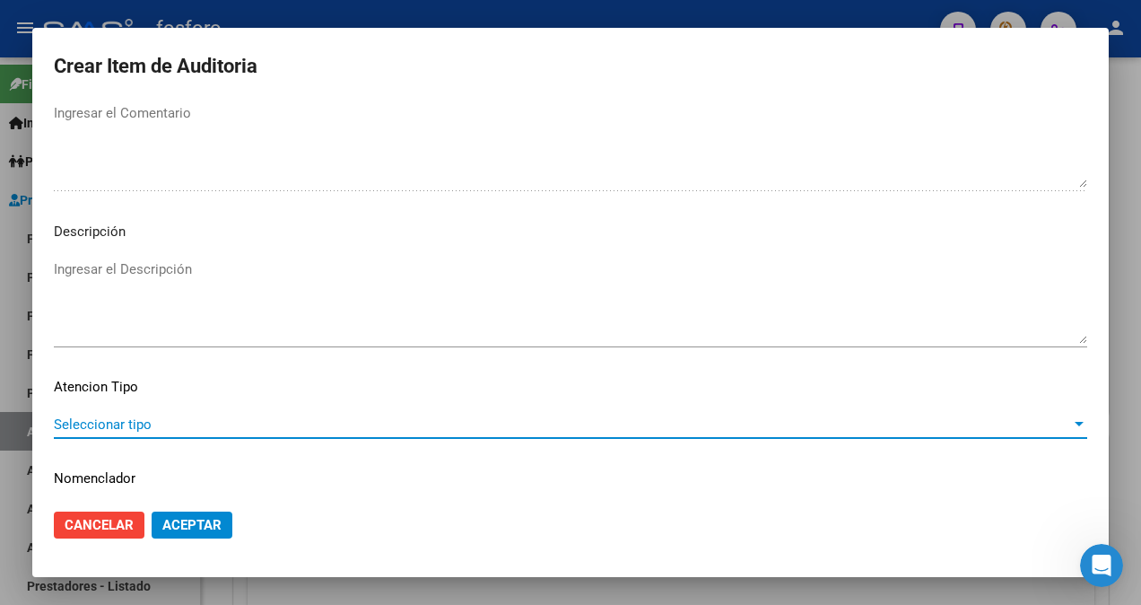
click at [120, 418] on span "Seleccionar tipo" at bounding box center [562, 424] width 1017 height 16
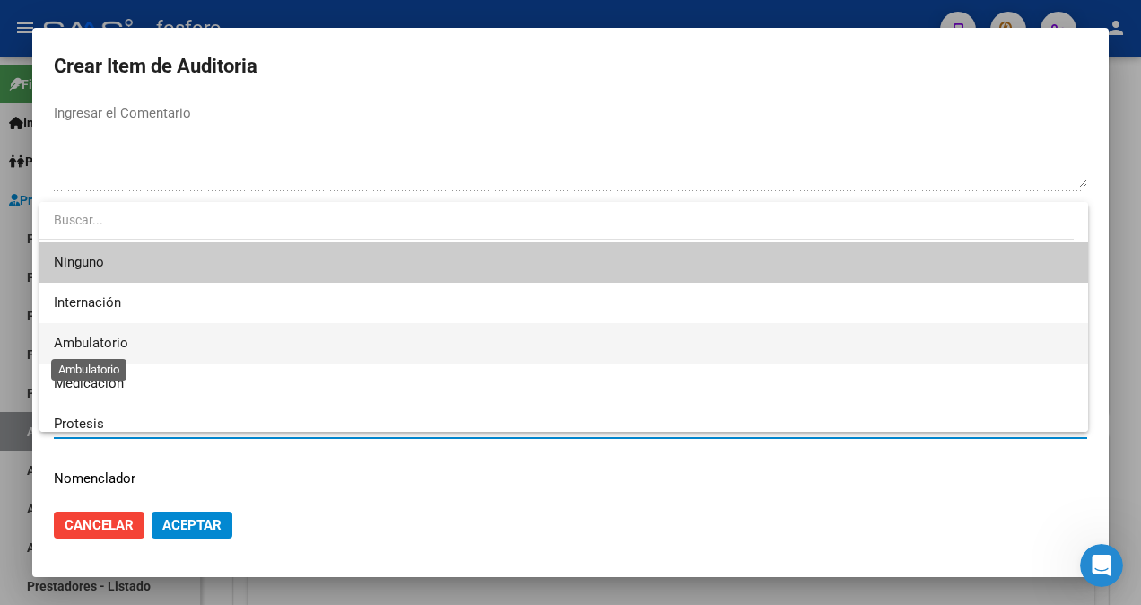
click at [124, 344] on span "Ambulatorio" at bounding box center [91, 343] width 74 height 16
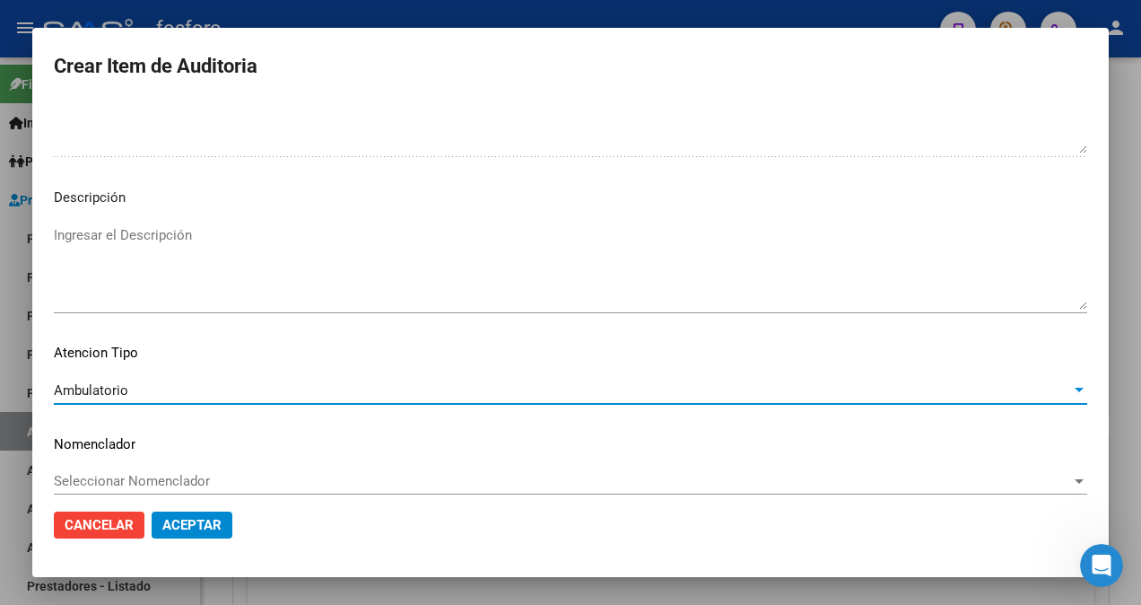
scroll to position [1216, 0]
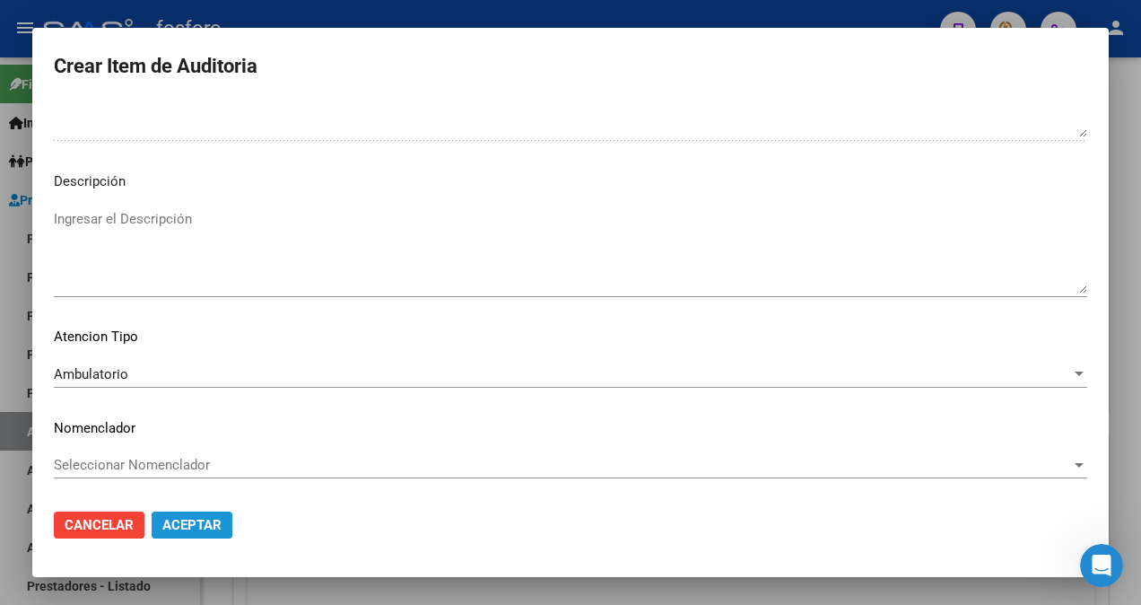
click at [160, 529] on button "Aceptar" at bounding box center [192, 524] width 81 height 27
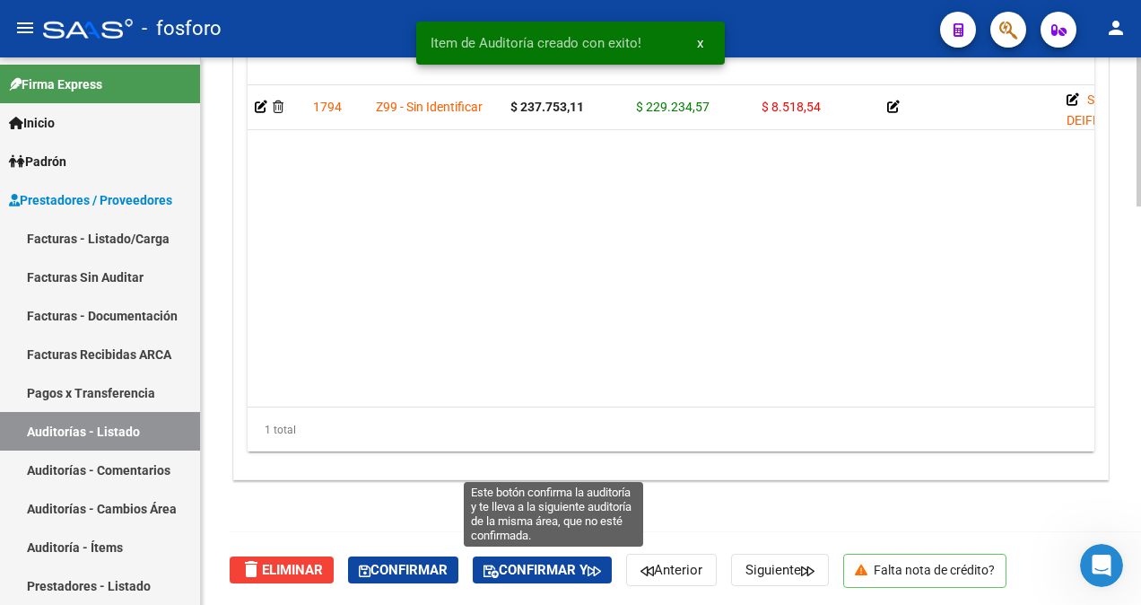
click at [525, 565] on span "Confirmar y" at bounding box center [541, 569] width 117 height 16
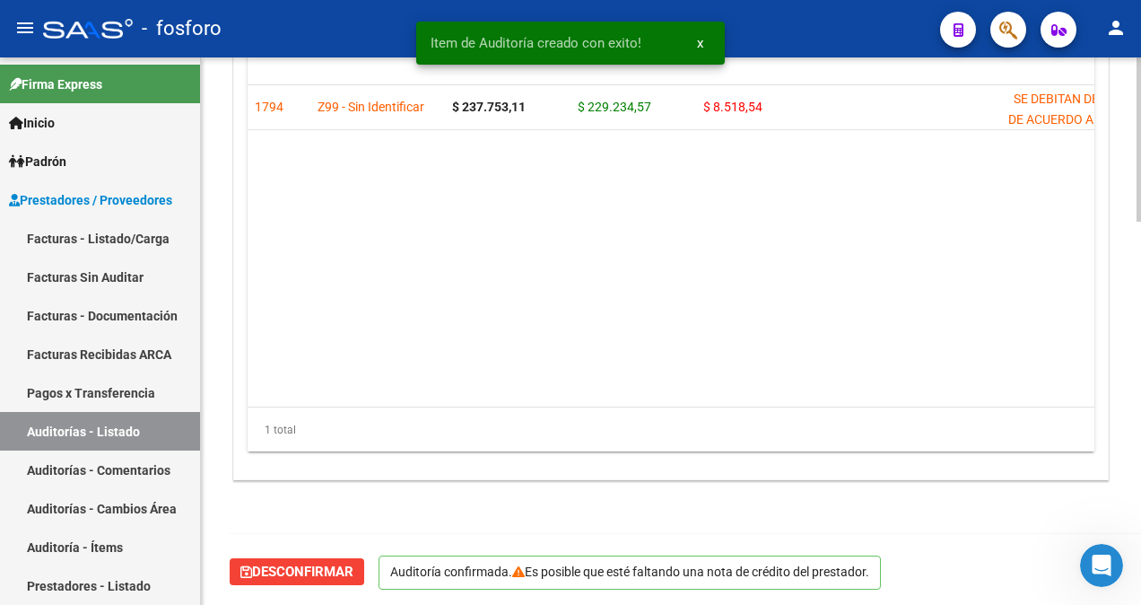
scroll to position [0, 0]
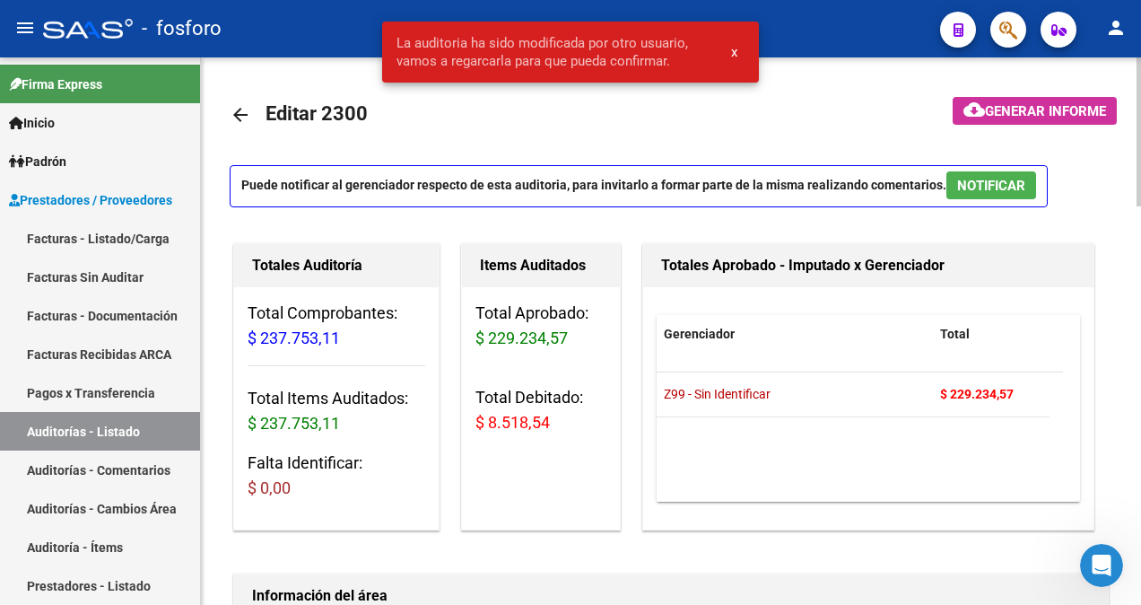
click at [1013, 107] on span "Generar informe" at bounding box center [1045, 111] width 121 height 16
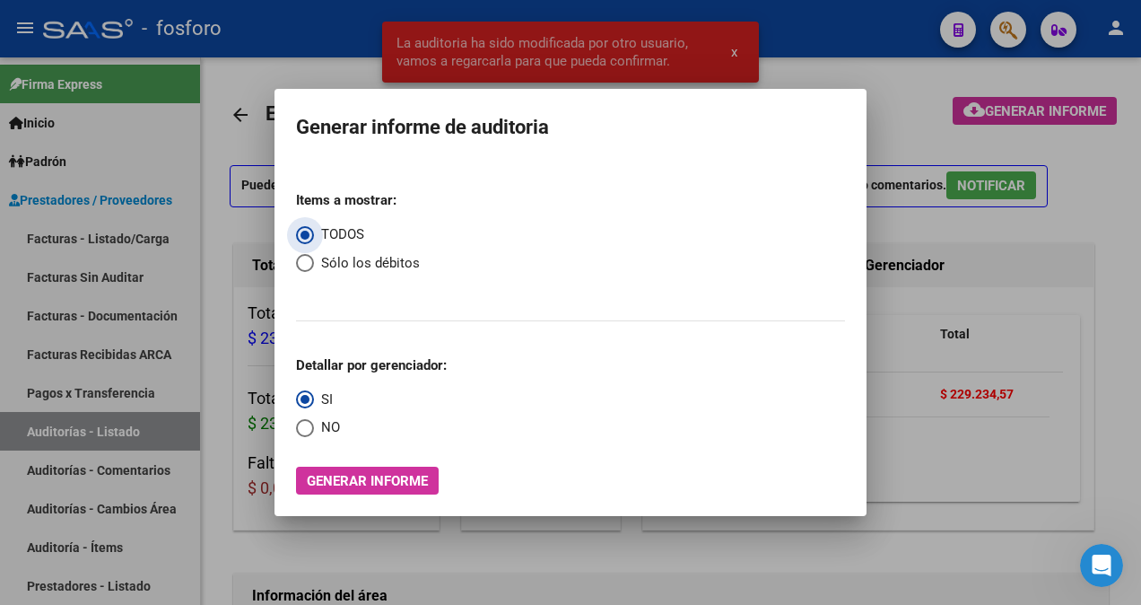
click at [361, 481] on span "Generar informe" at bounding box center [367, 481] width 121 height 16
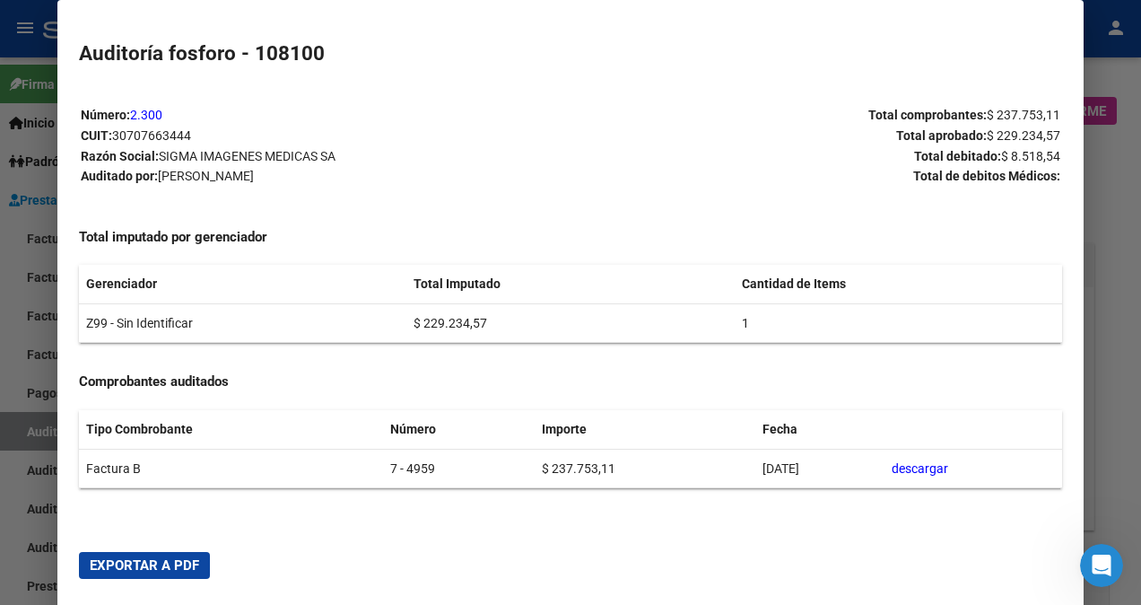
click at [106, 570] on span "Exportar a PDF" at bounding box center [144, 565] width 109 height 16
click at [22, 544] on div at bounding box center [570, 302] width 1141 height 605
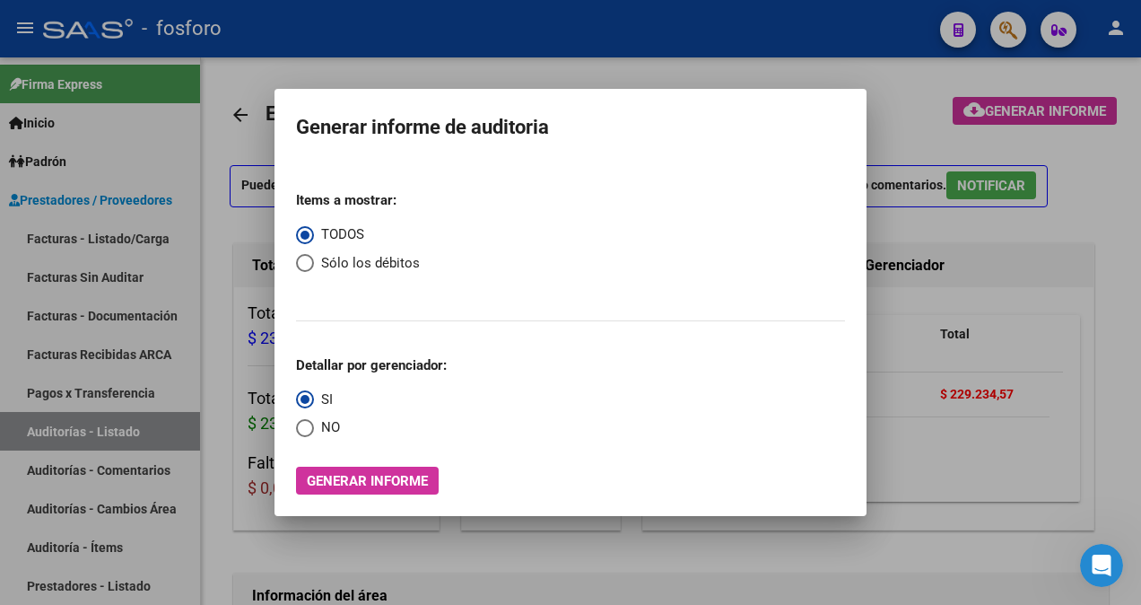
click at [170, 262] on div at bounding box center [570, 302] width 1141 height 605
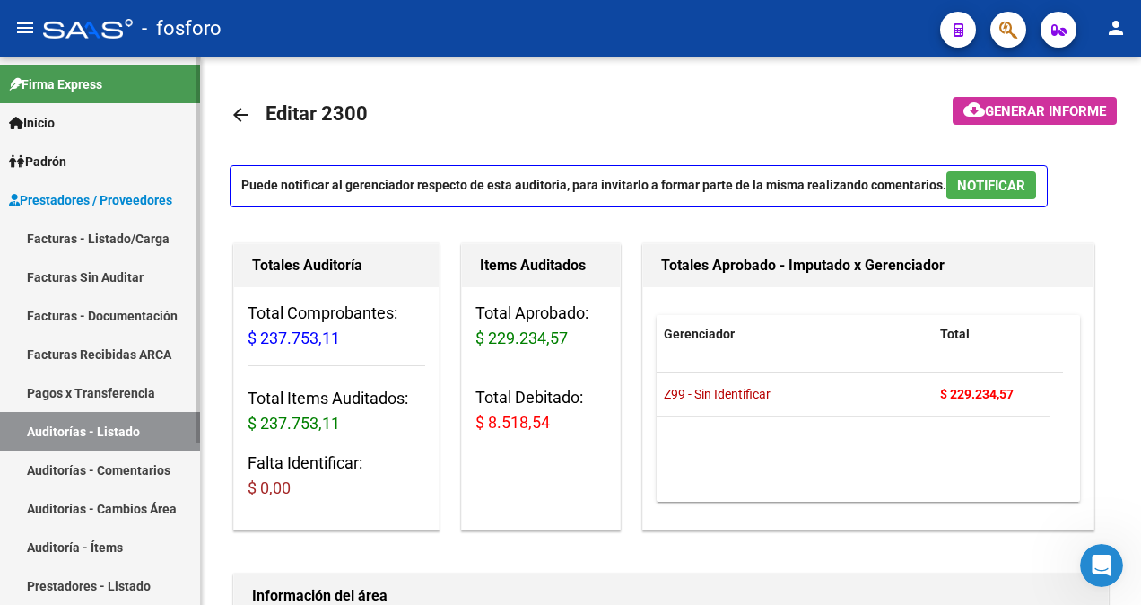
click at [145, 247] on link "Facturas - Listado/Carga" at bounding box center [100, 238] width 200 height 39
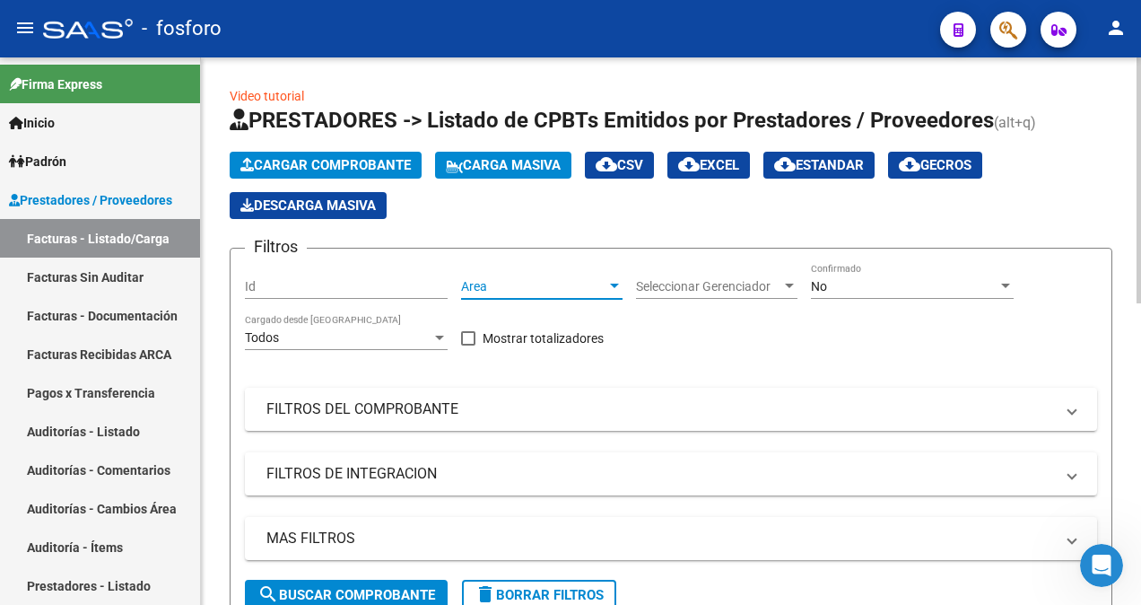
click at [618, 283] on div at bounding box center [614, 285] width 9 height 4
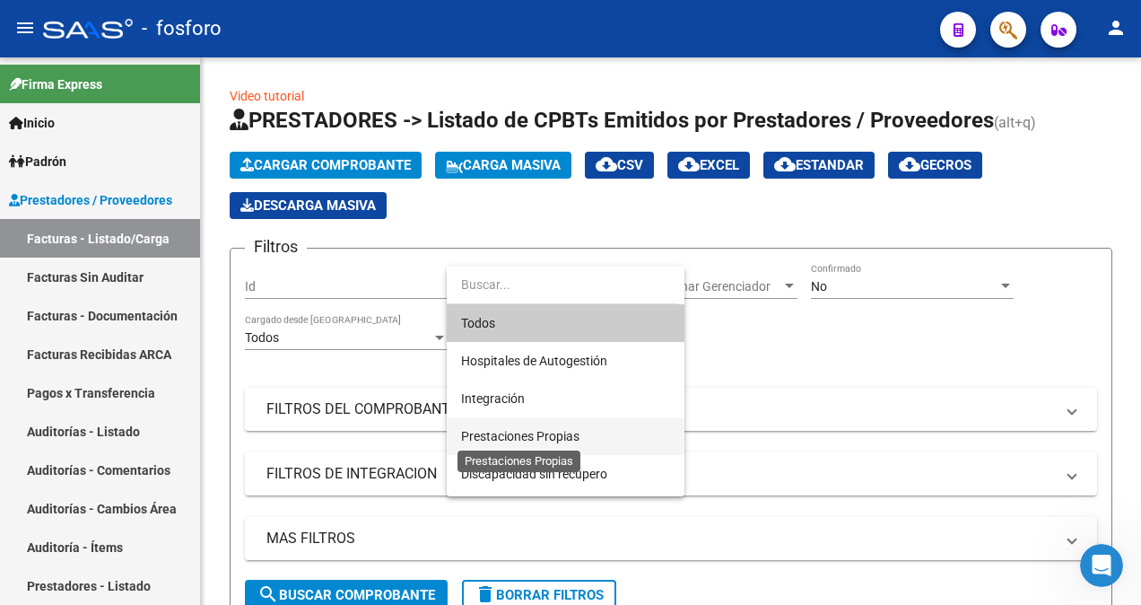
click at [551, 432] on span "Prestaciones Propias" at bounding box center [520, 436] width 118 height 14
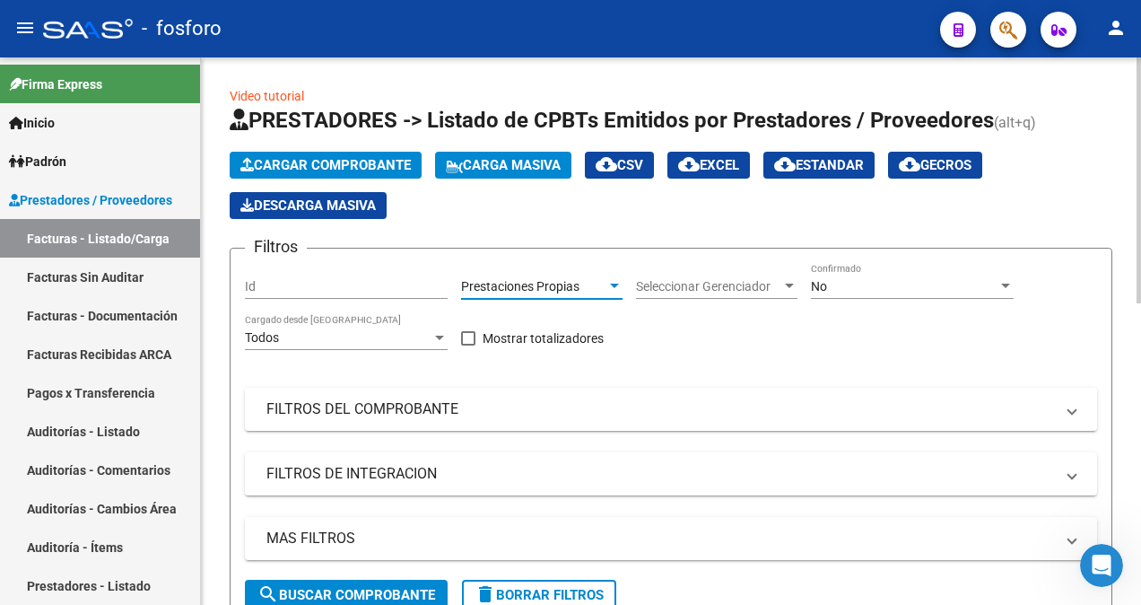
click at [354, 588] on span "search Buscar Comprobante" at bounding box center [346, 595] width 178 height 16
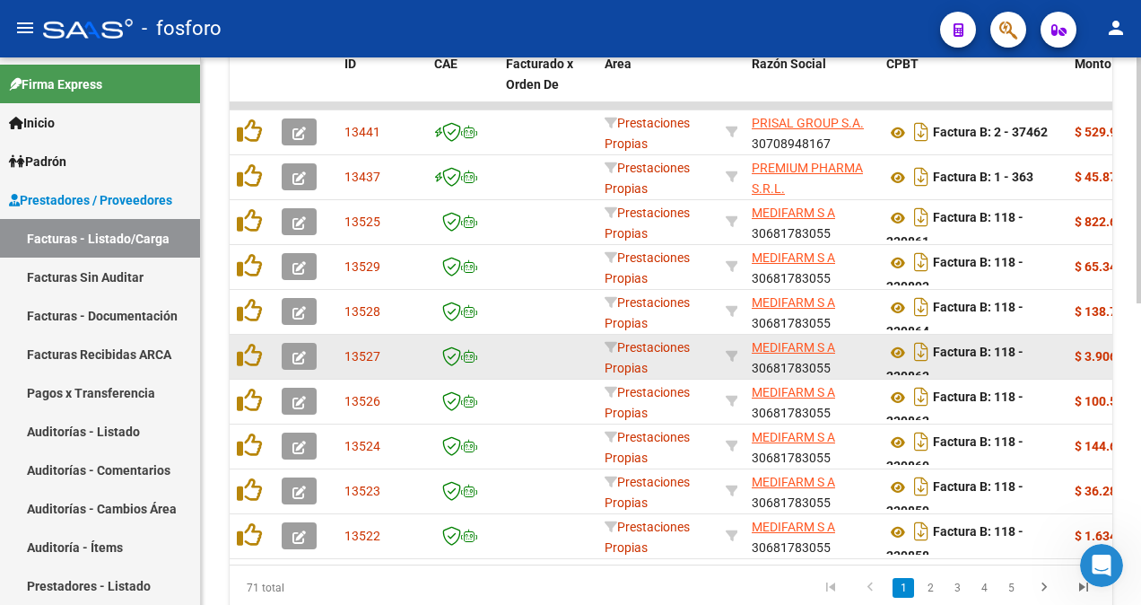
scroll to position [628, 0]
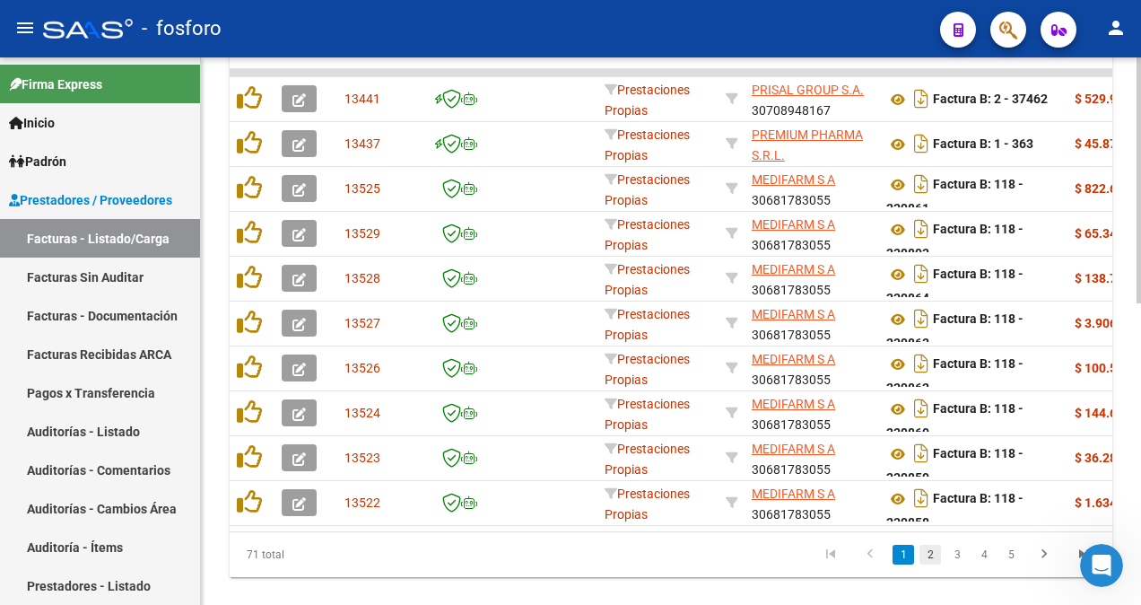
click at [929, 564] on link "2" at bounding box center [930, 554] width 22 height 20
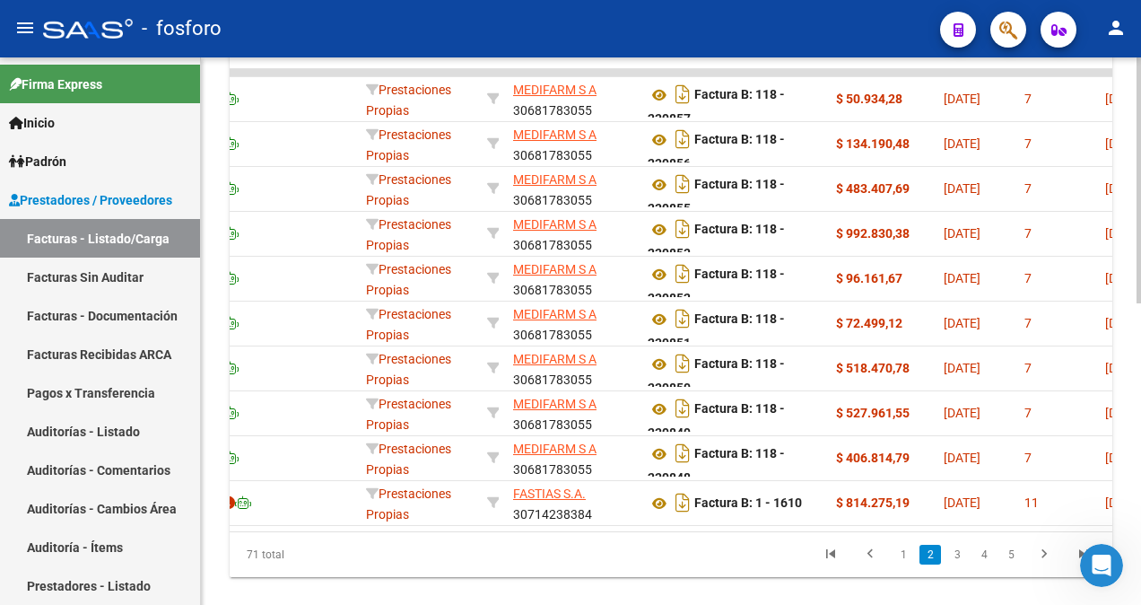
scroll to position [0, 263]
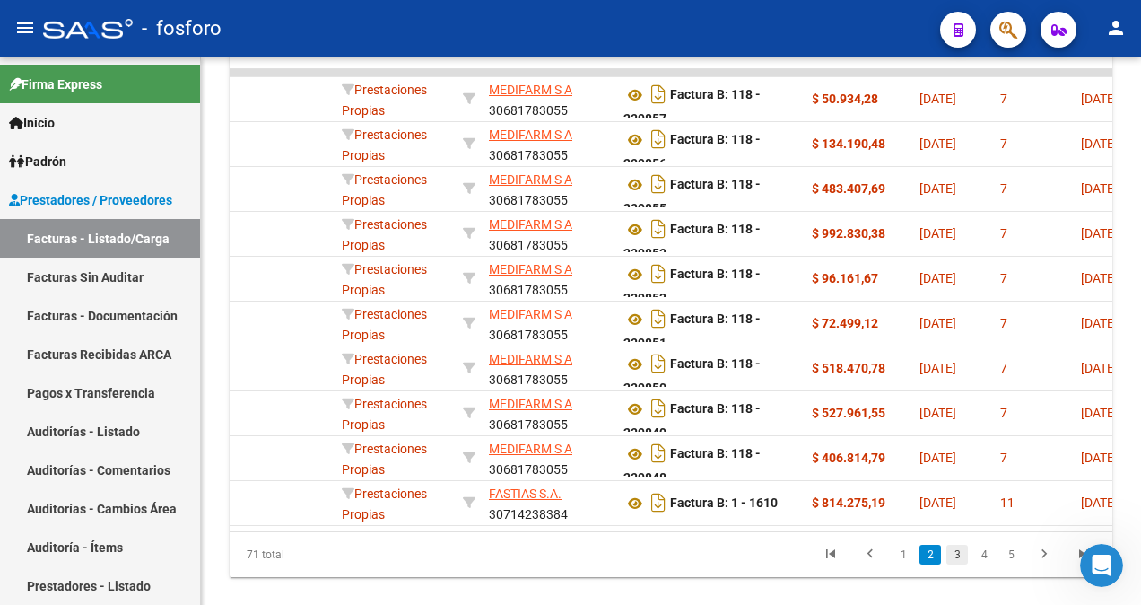
click at [955, 564] on link "3" at bounding box center [957, 554] width 22 height 20
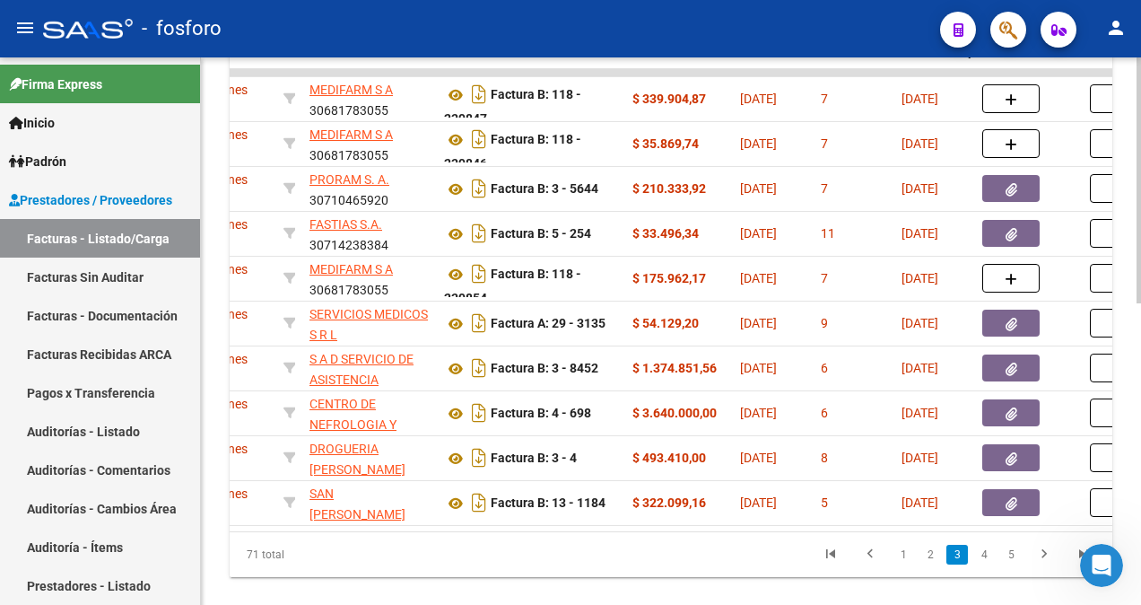
scroll to position [0, 552]
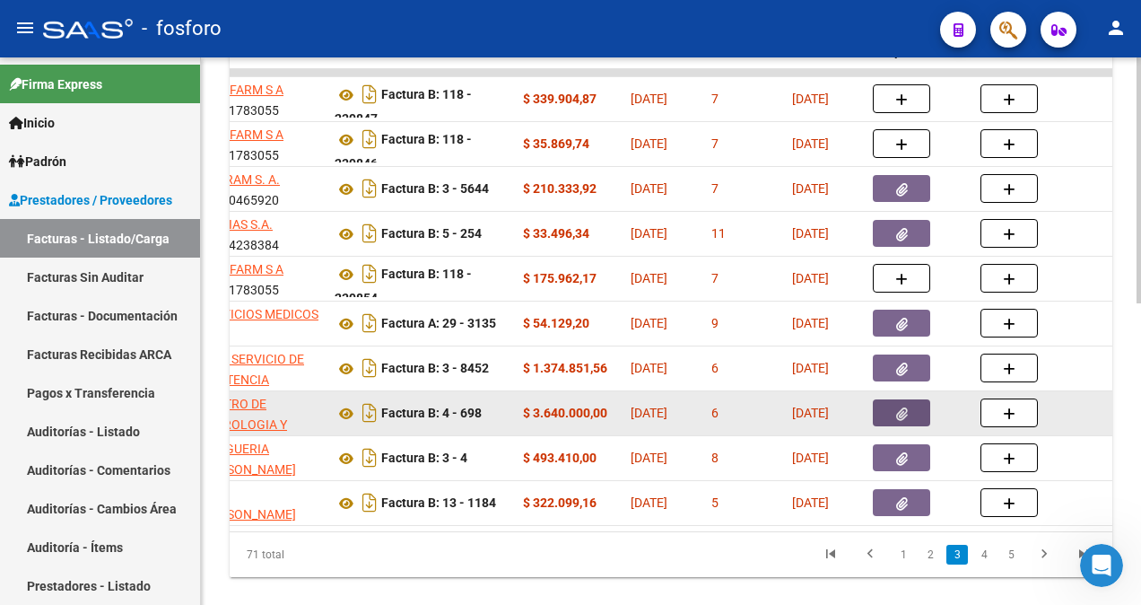
click at [909, 423] on button "button" at bounding box center [901, 412] width 57 height 27
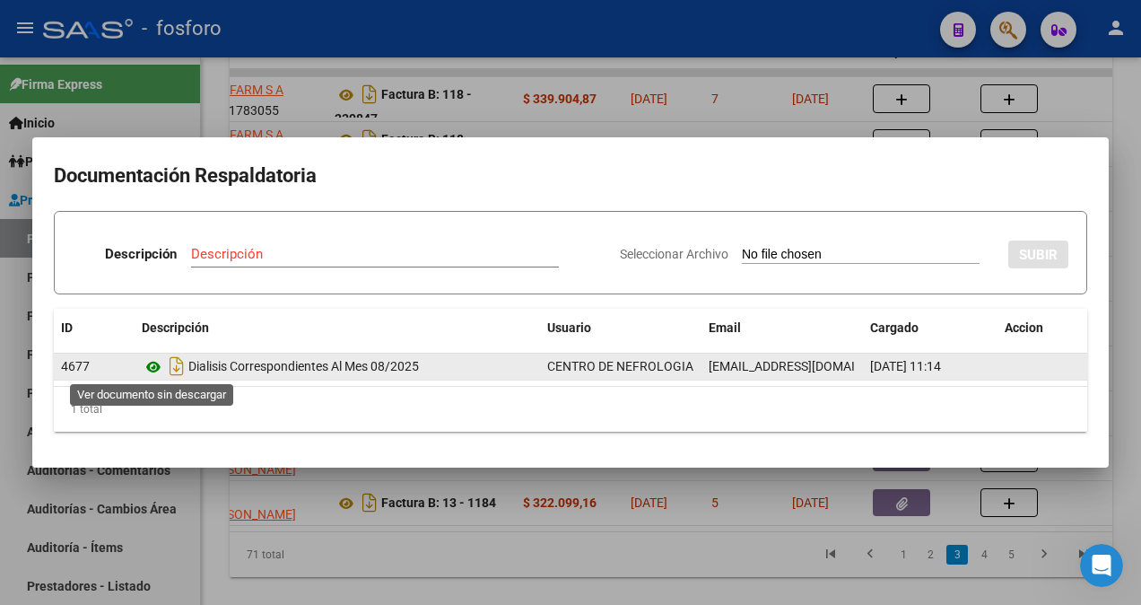
click at [149, 364] on icon at bounding box center [153, 367] width 23 height 22
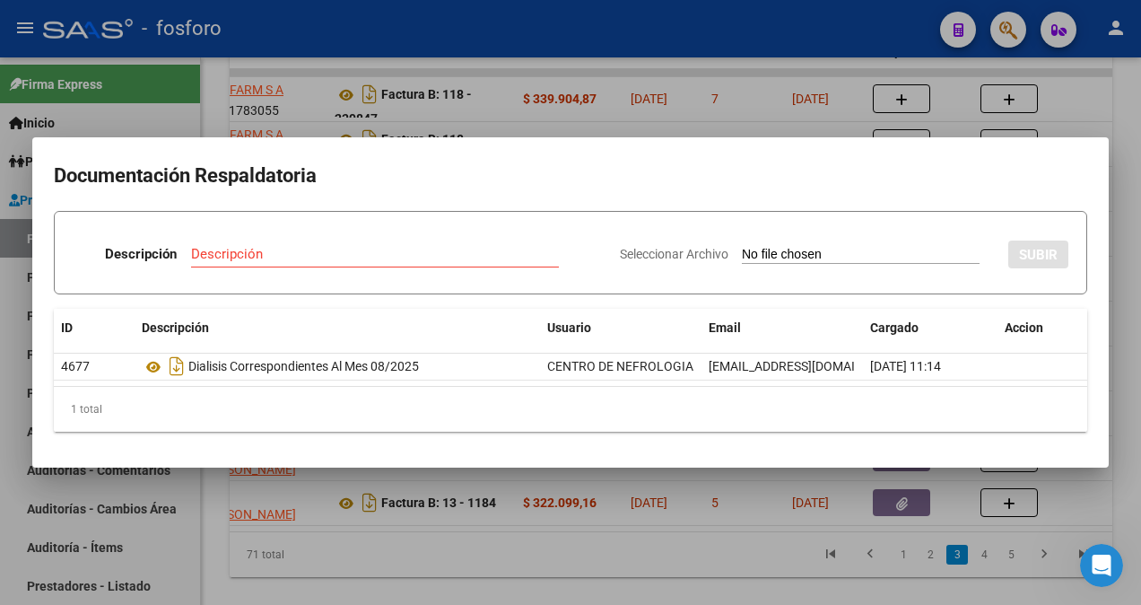
click at [290, 561] on div at bounding box center [570, 302] width 1141 height 605
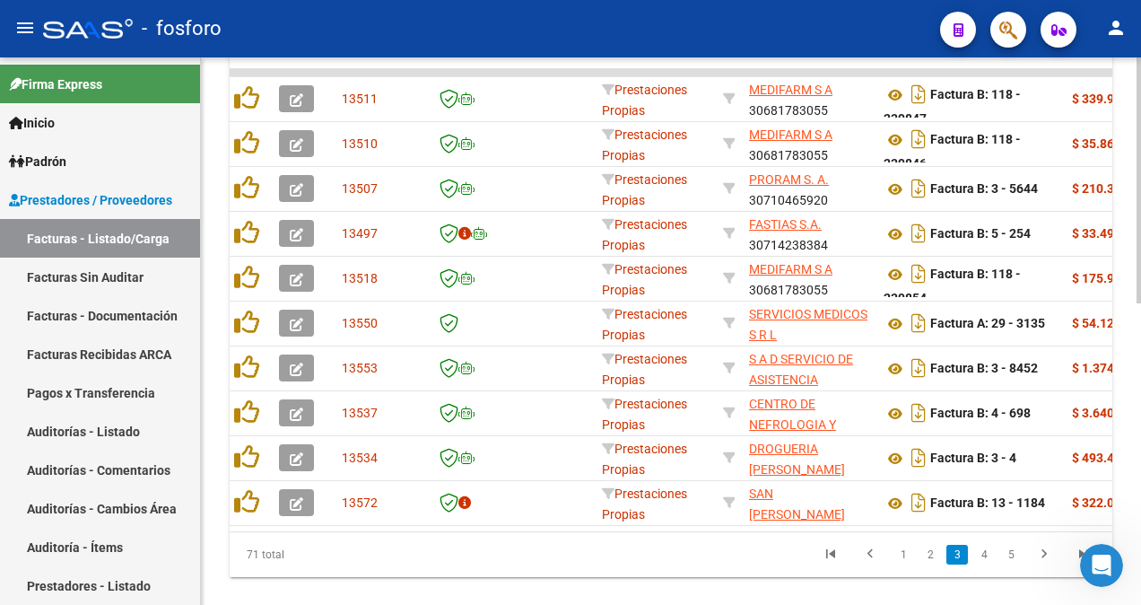
scroll to position [0, 0]
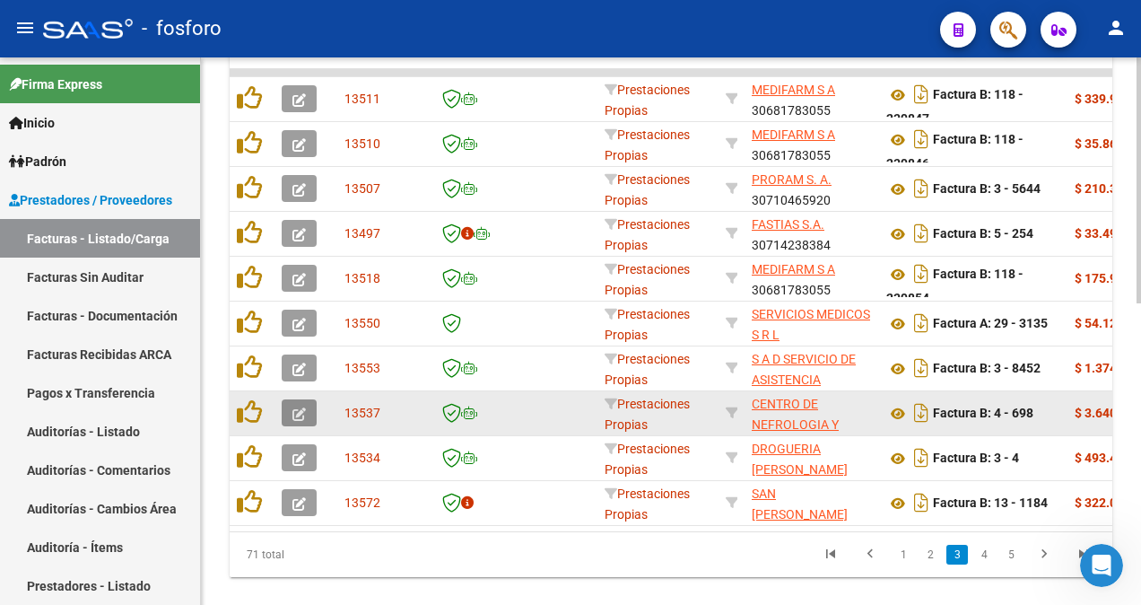
click at [309, 411] on button "button" at bounding box center [299, 412] width 35 height 27
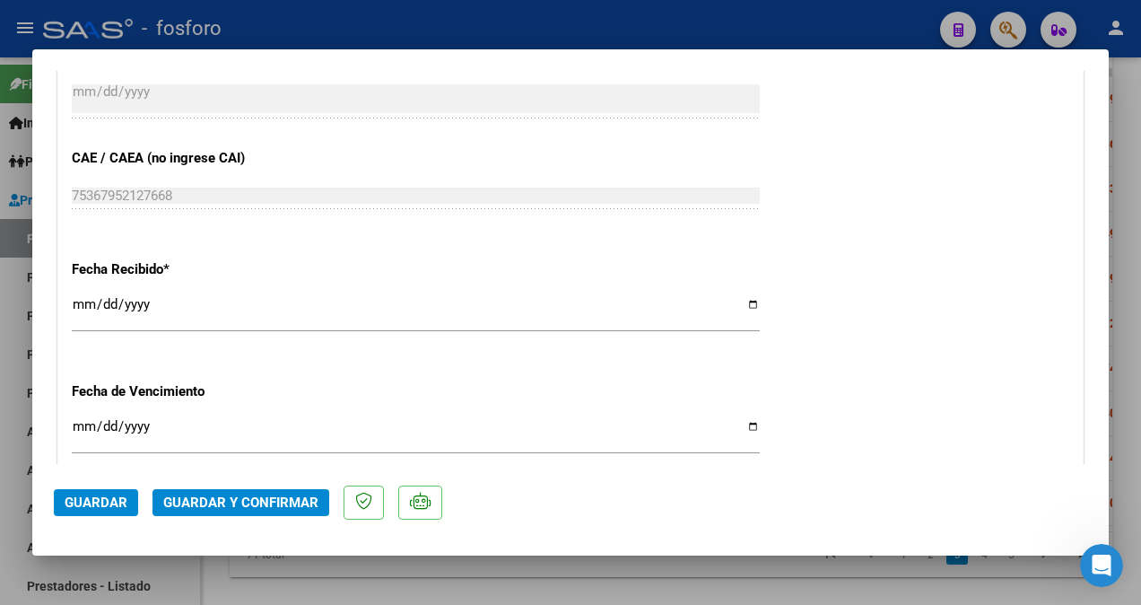
scroll to position [897, 0]
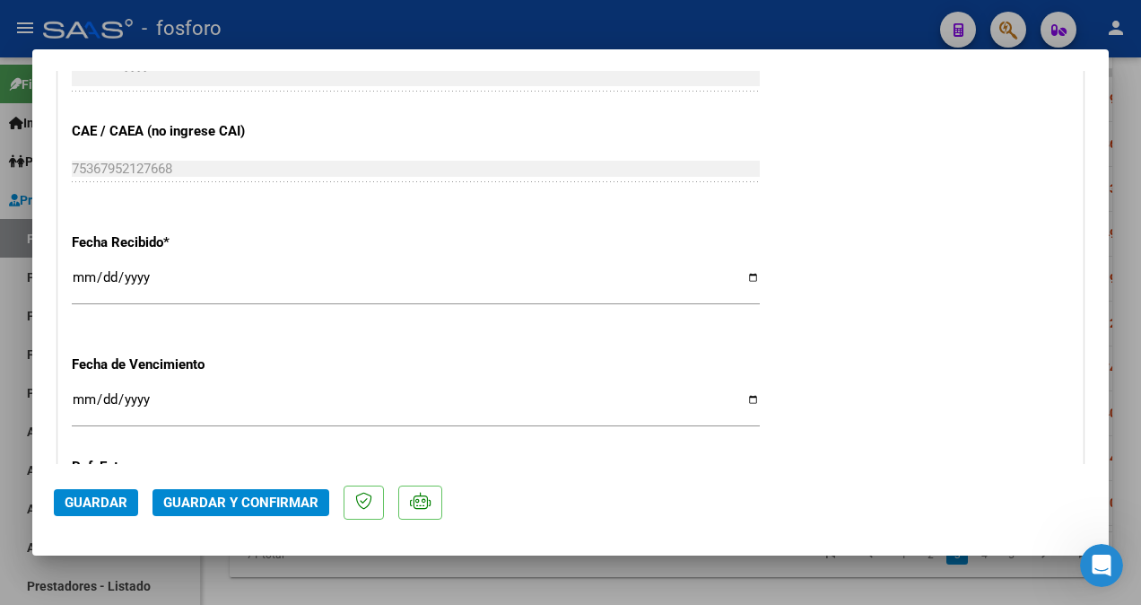
click at [65, 393] on div "CUIT * 30-67451274-7 Ingresar CUIT ANALISIS PRESTADOR CENTRO DE NEFROLOGIA Y DI…" at bounding box center [570, 3] width 1024 height 1272
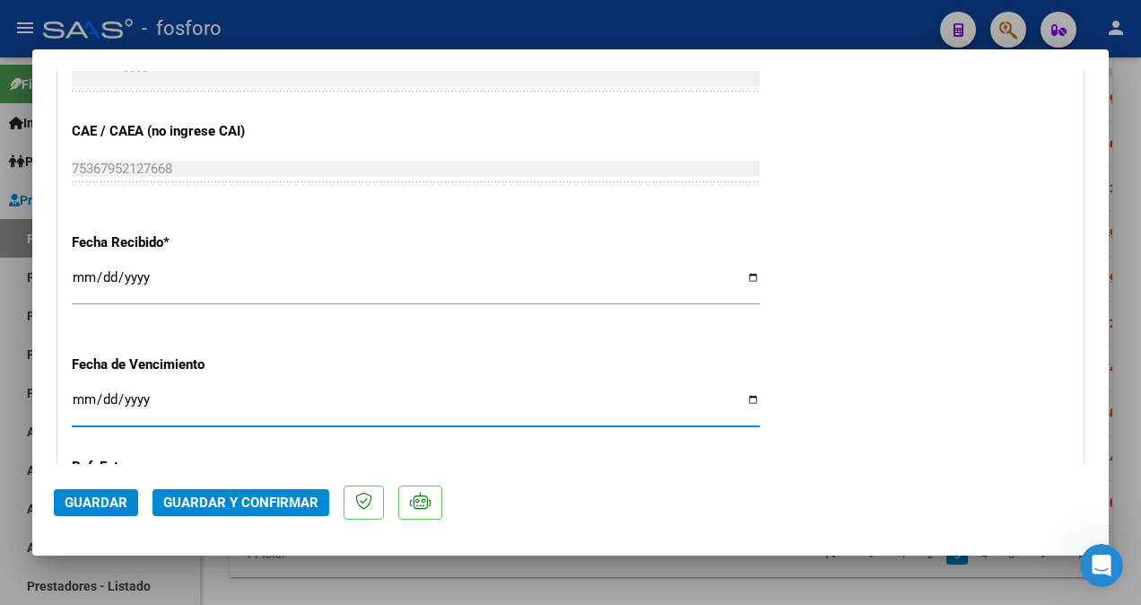
click at [74, 404] on input "Ingresar la fecha" at bounding box center [416, 406] width 688 height 29
type input "[DATE]"
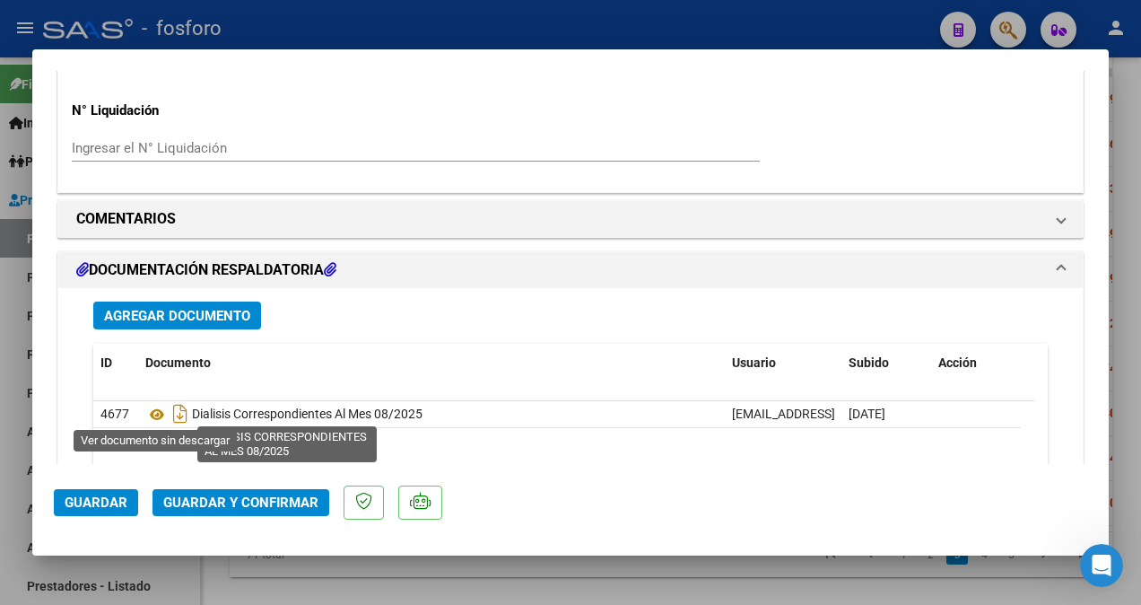
scroll to position [1345, 0]
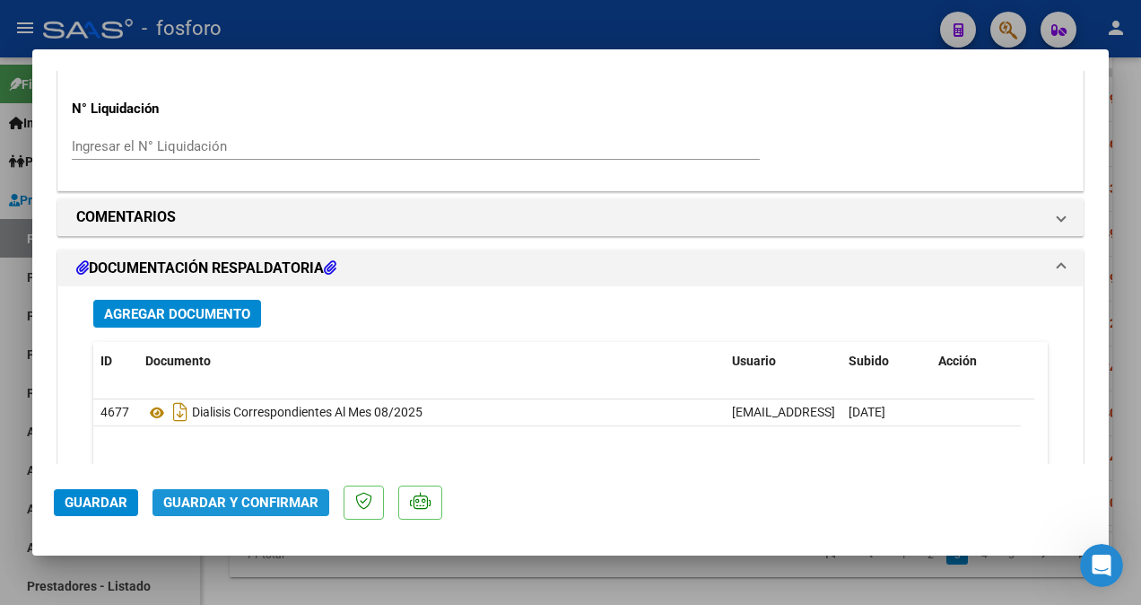
click at [206, 515] on button "Guardar y Confirmar" at bounding box center [240, 502] width 177 height 27
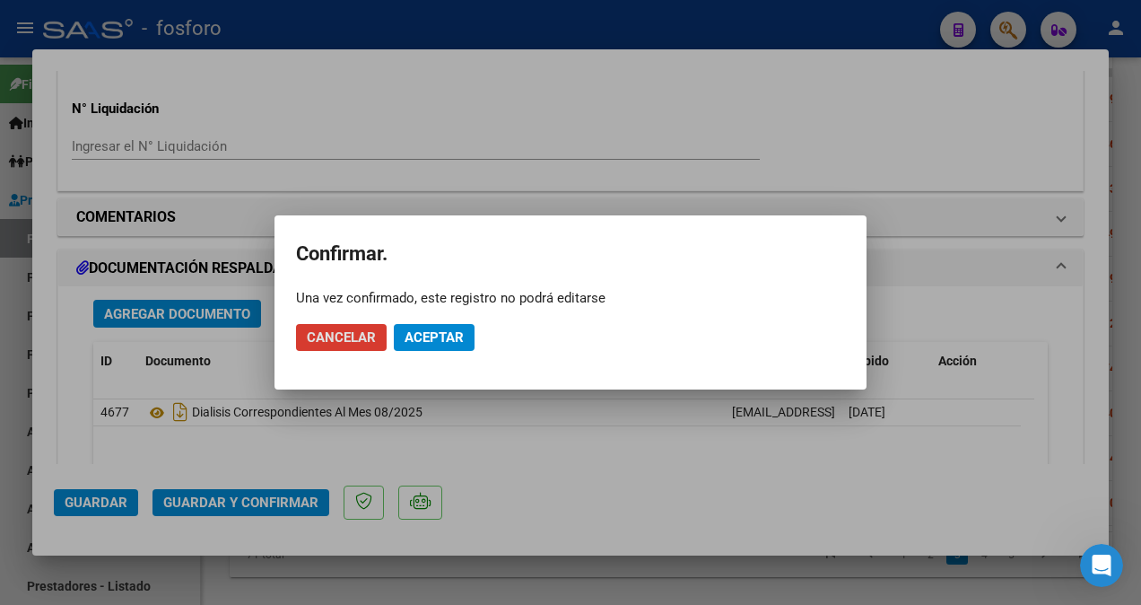
click at [416, 341] on span "Aceptar" at bounding box center [433, 337] width 59 height 16
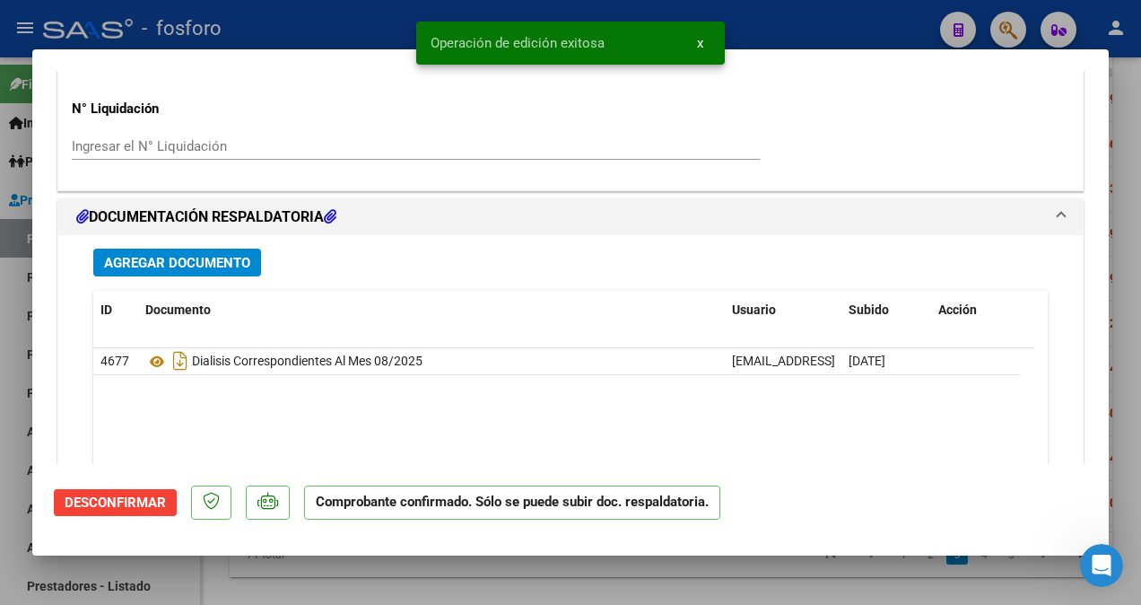
click at [3, 360] on div at bounding box center [570, 302] width 1141 height 605
type input "$ 0,00"
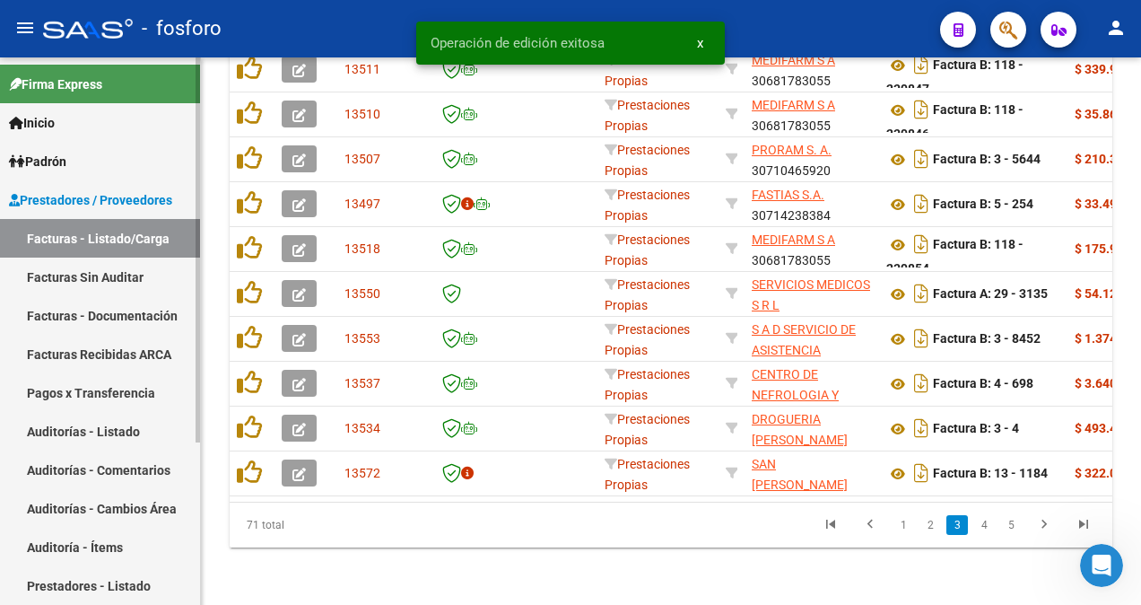
scroll to position [664, 0]
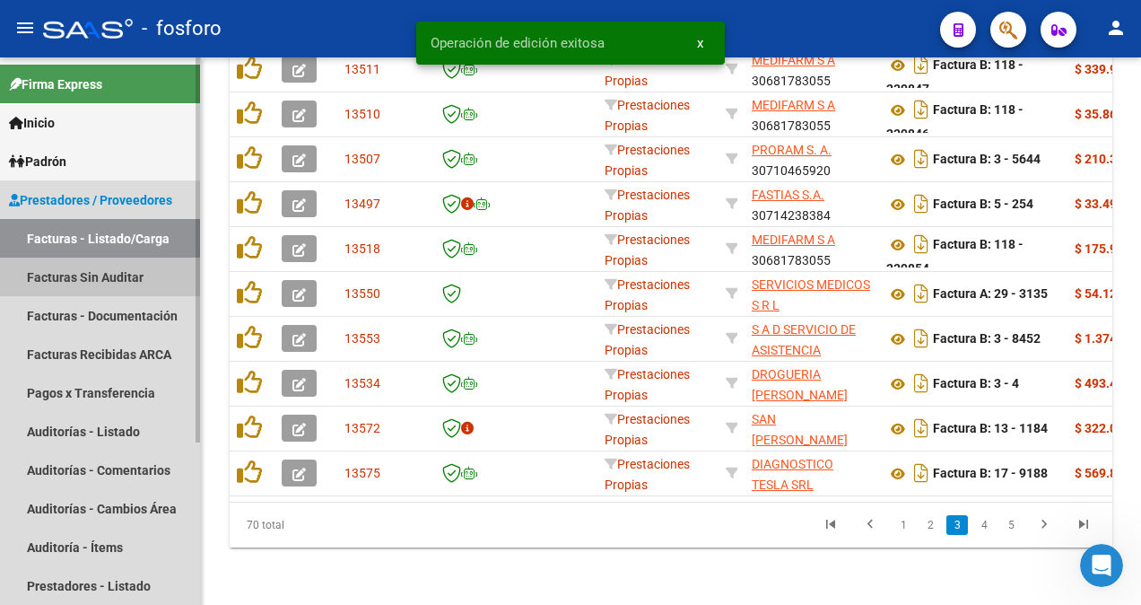
click at [92, 269] on link "Facturas Sin Auditar" at bounding box center [100, 276] width 200 height 39
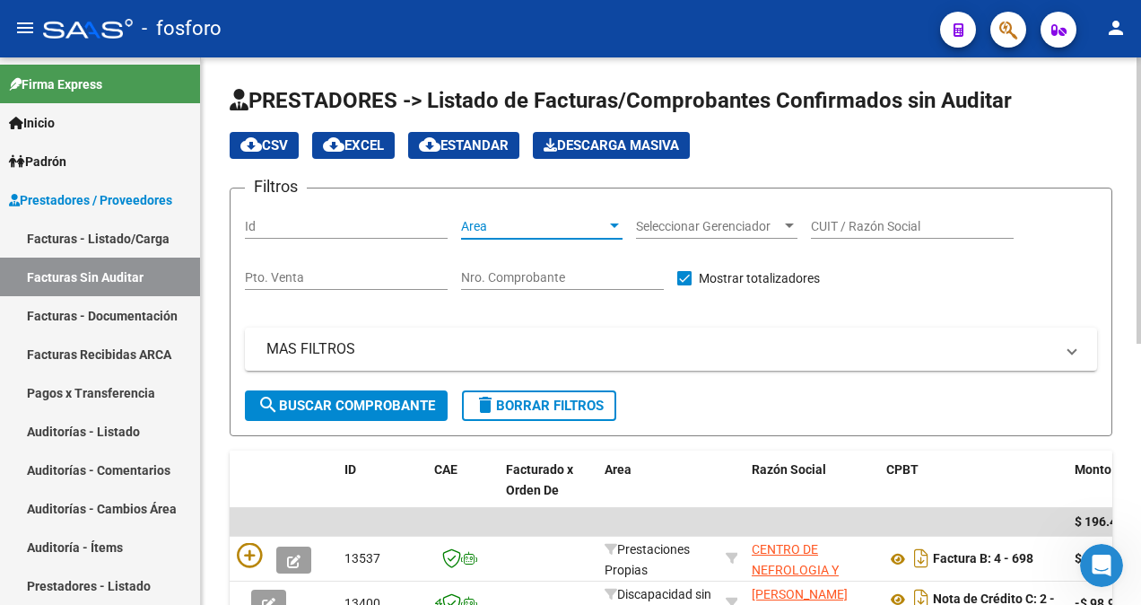
click at [607, 222] on div at bounding box center [614, 226] width 16 height 14
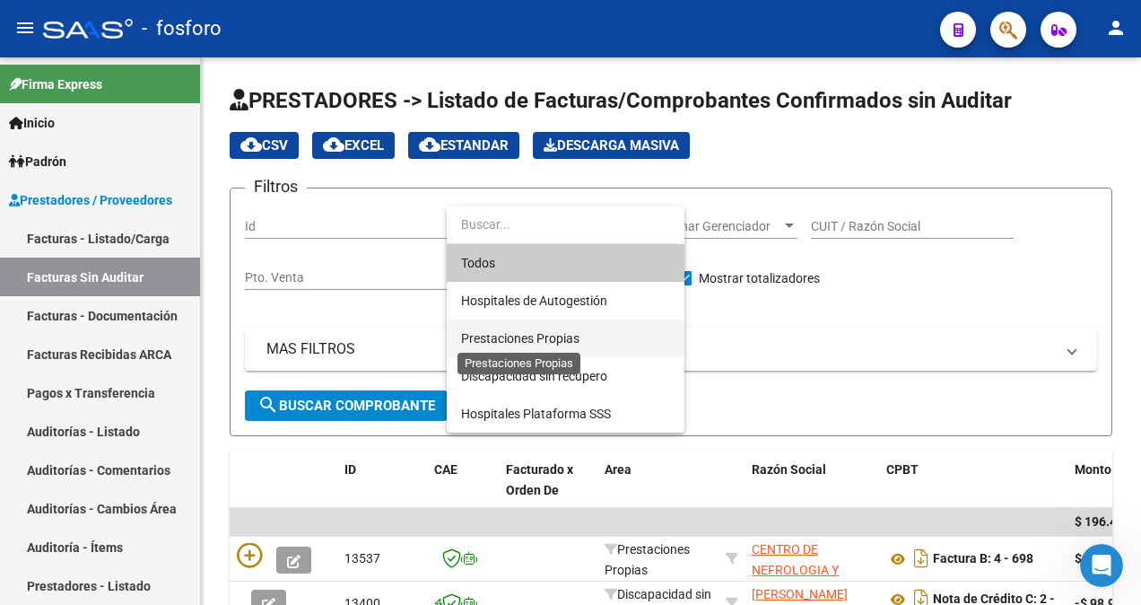
click at [534, 336] on span "Prestaciones Propias" at bounding box center [520, 338] width 118 height 14
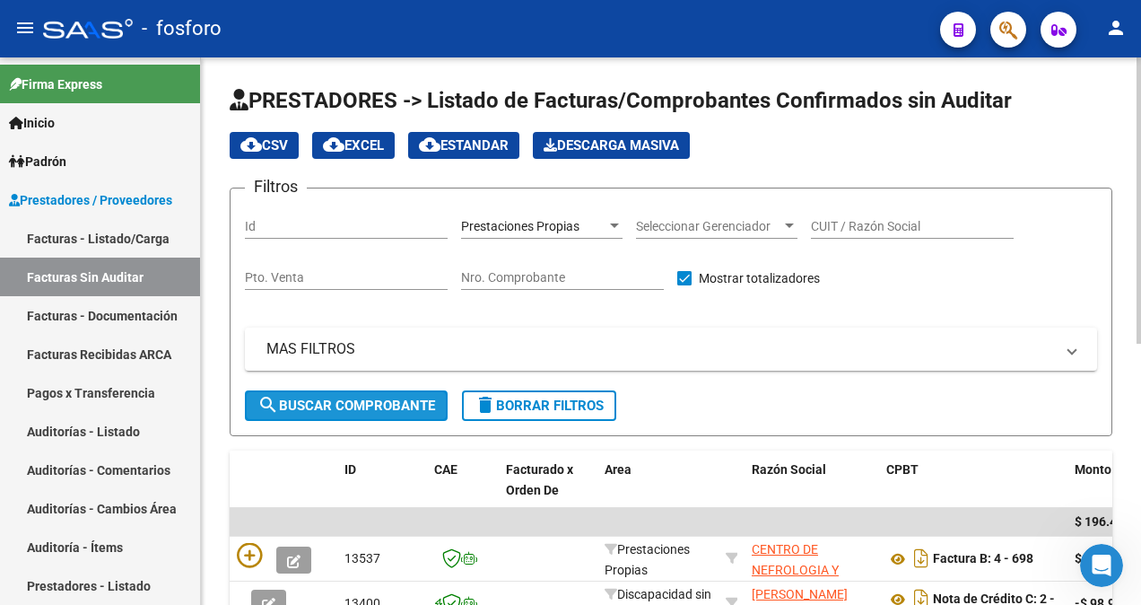
click at [324, 416] on button "search Buscar Comprobante" at bounding box center [346, 405] width 203 height 30
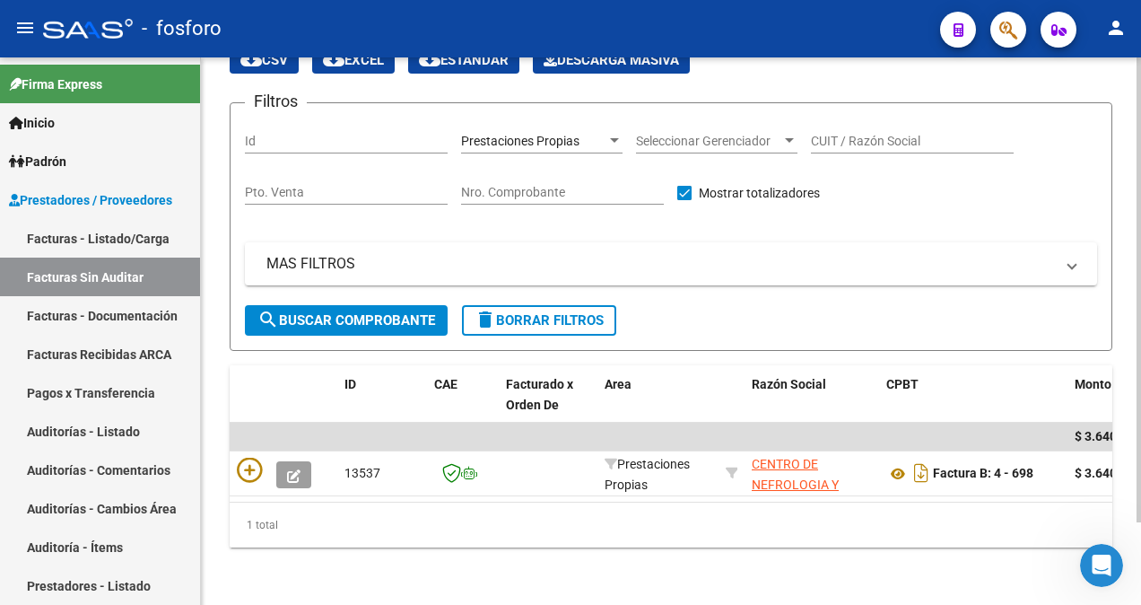
scroll to position [97, 0]
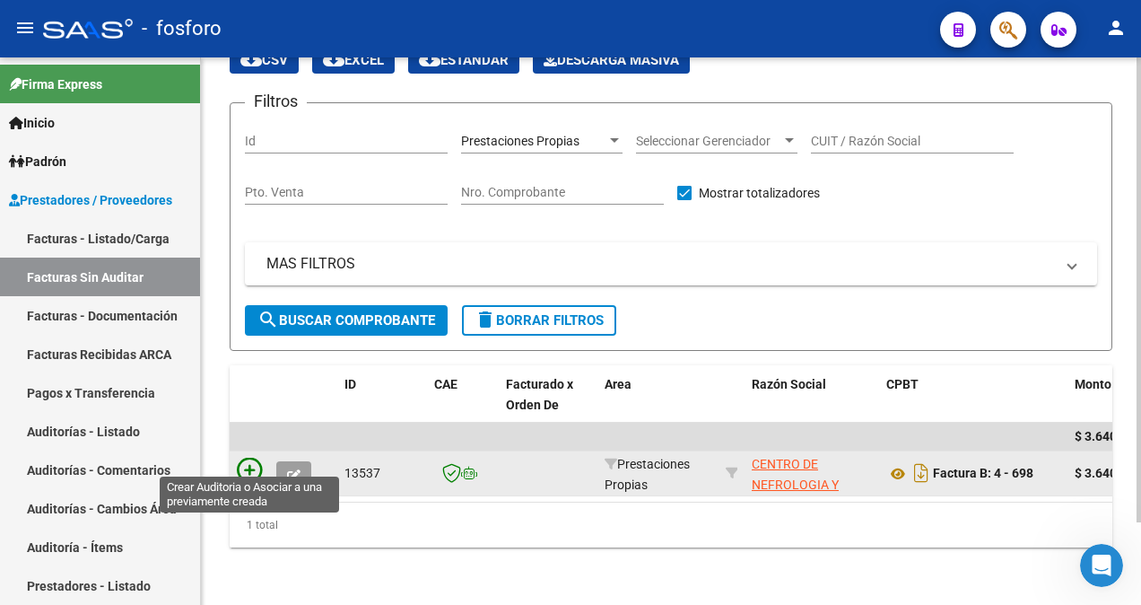
click at [240, 458] on icon at bounding box center [249, 469] width 25 height 25
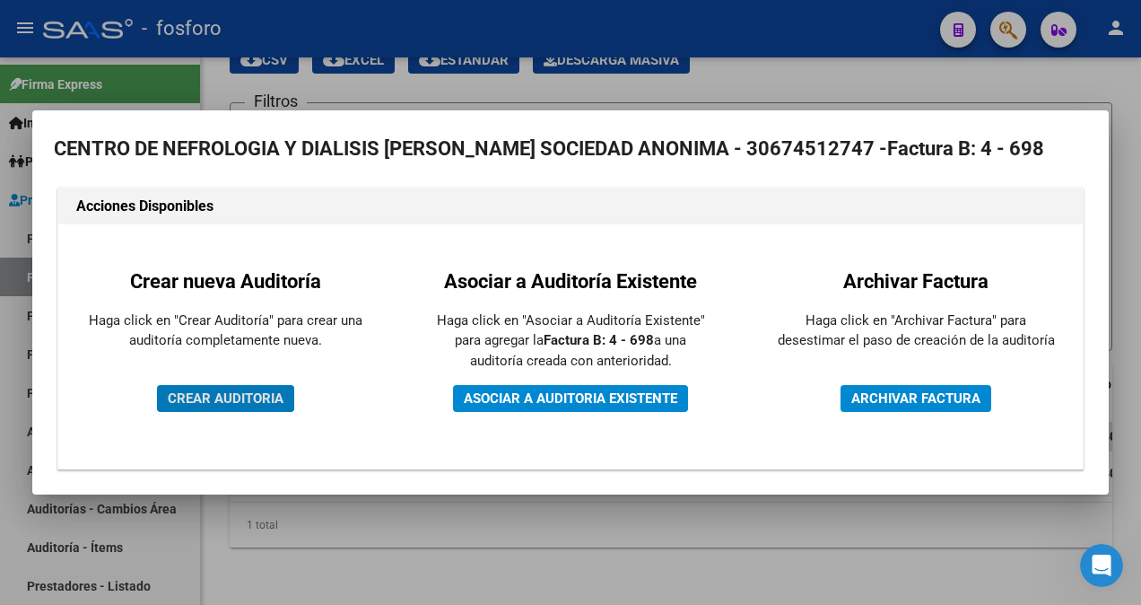
click at [199, 404] on span "CREAR AUDITORIA" at bounding box center [226, 398] width 116 height 16
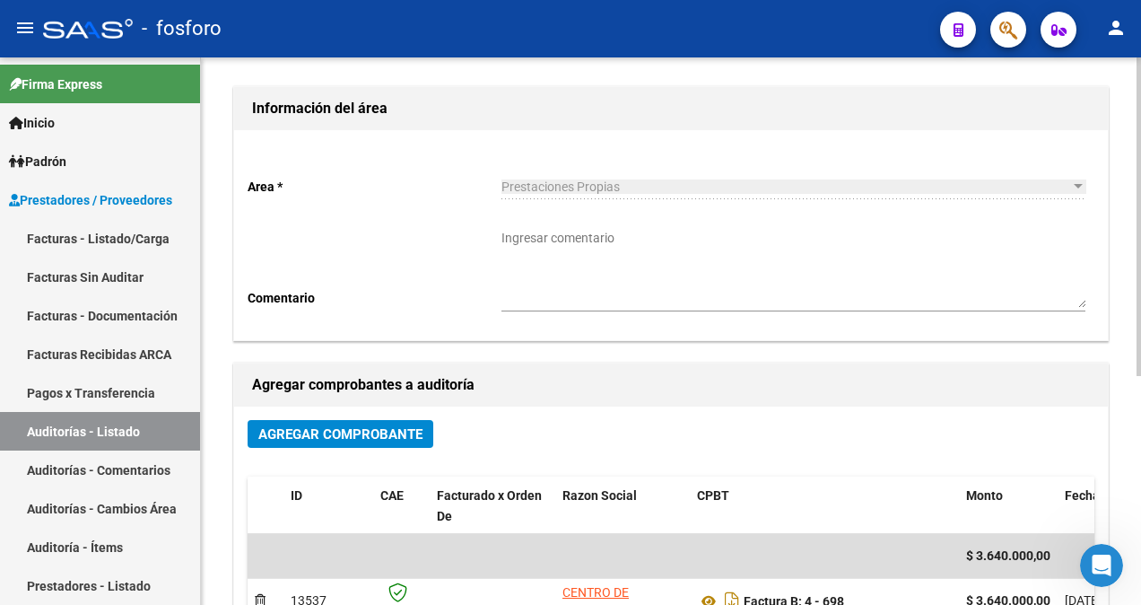
scroll to position [138, 0]
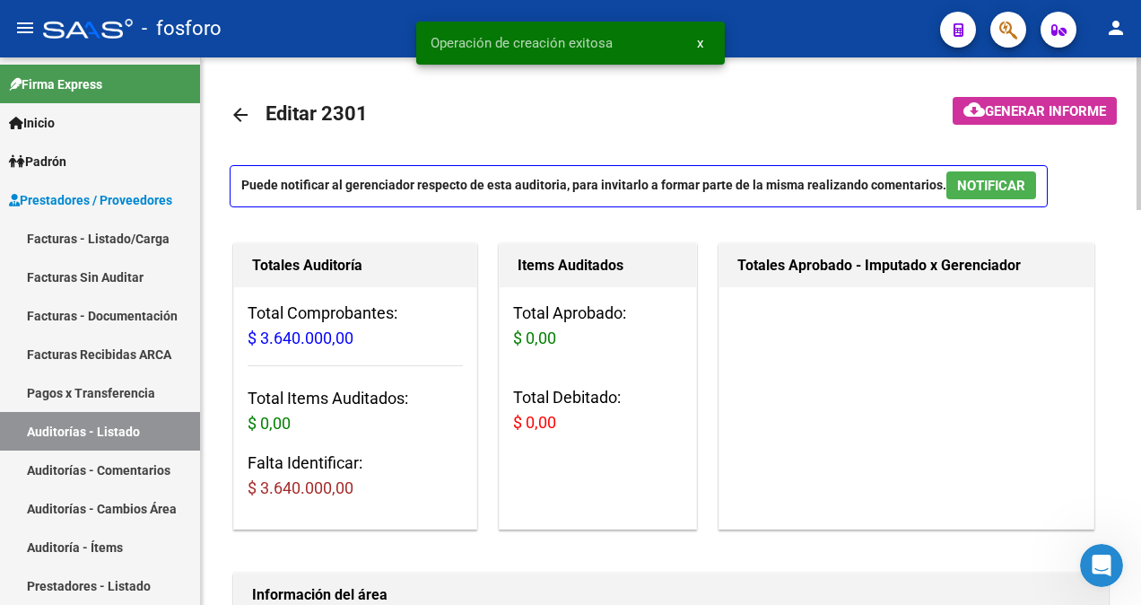
scroll to position [269, 0]
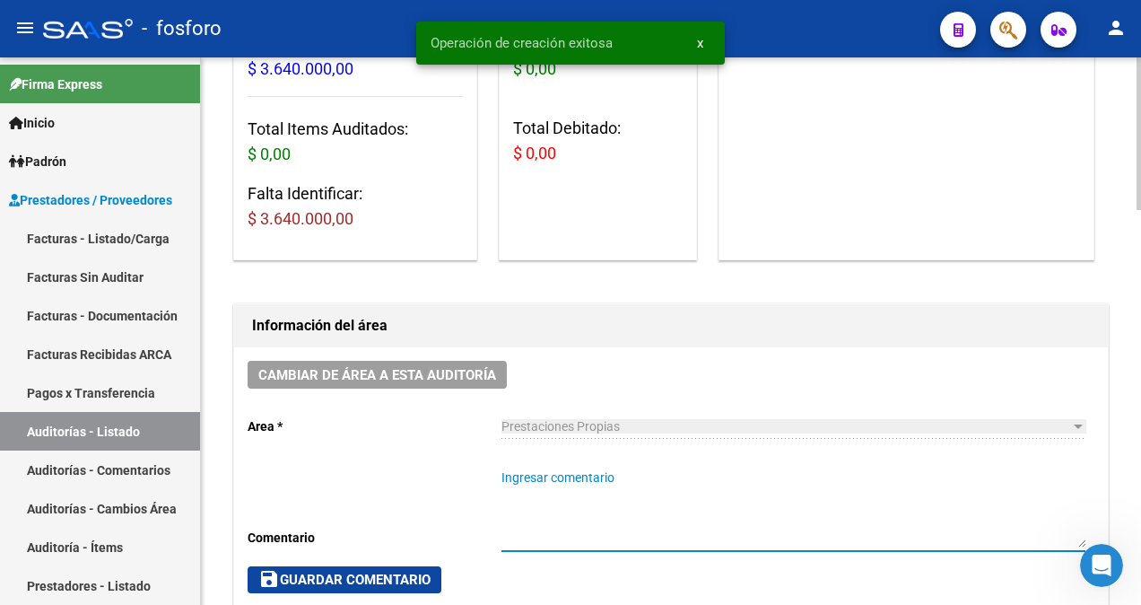
click at [530, 474] on textarea "Ingresar comentario" at bounding box center [793, 507] width 584 height 79
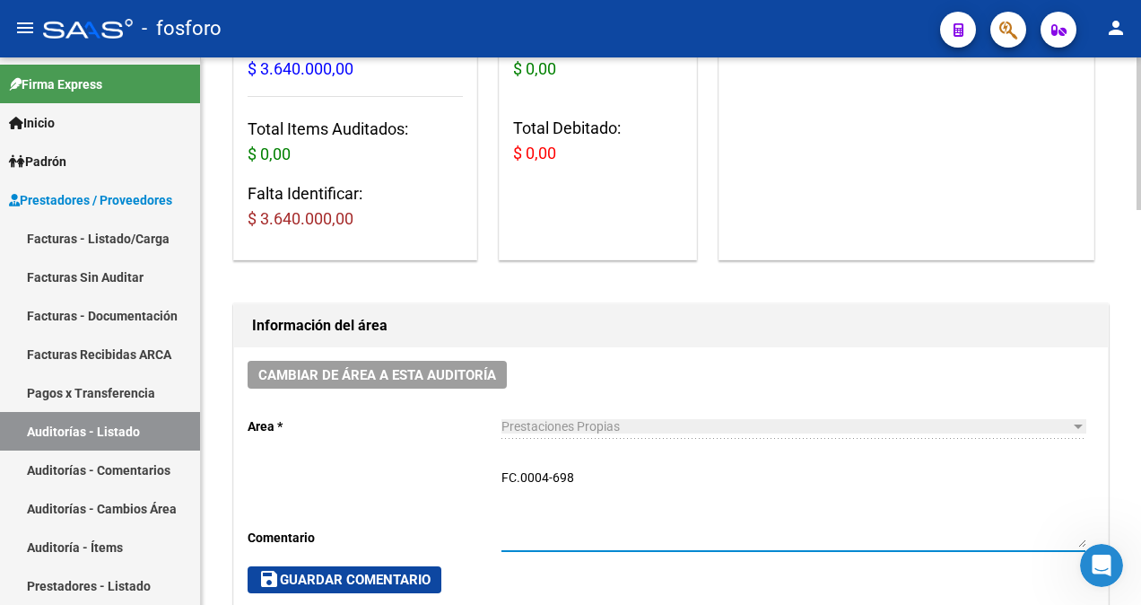
type textarea "FC.0004-698"
click at [399, 574] on span "save Guardar Comentario" at bounding box center [344, 579] width 172 height 16
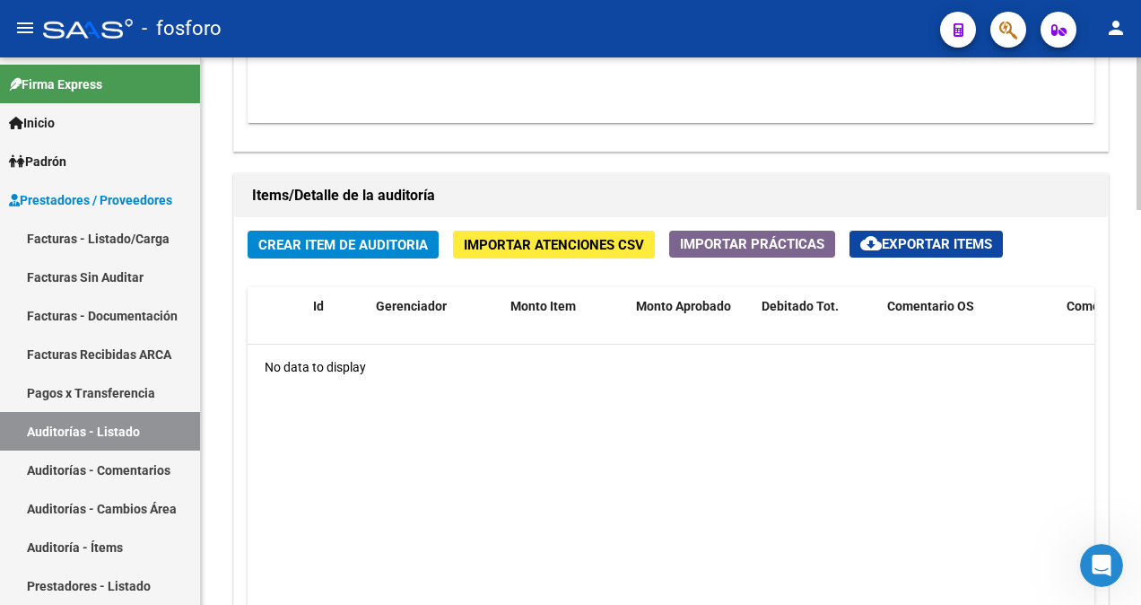
scroll to position [1166, 0]
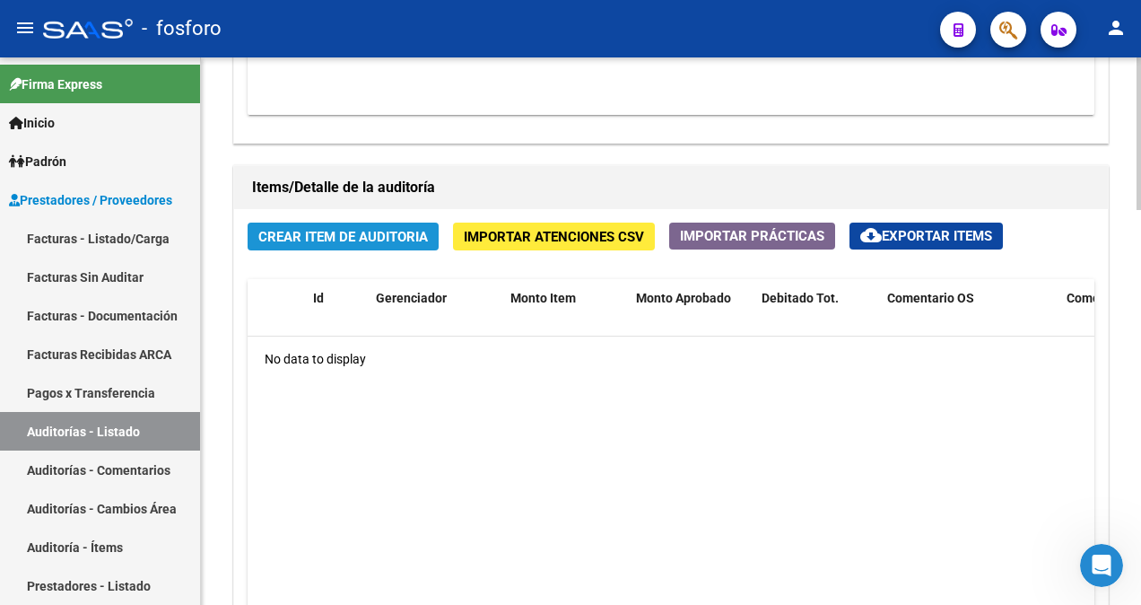
click at [332, 236] on span "Crear Item de Auditoria" at bounding box center [343, 237] width 170 height 16
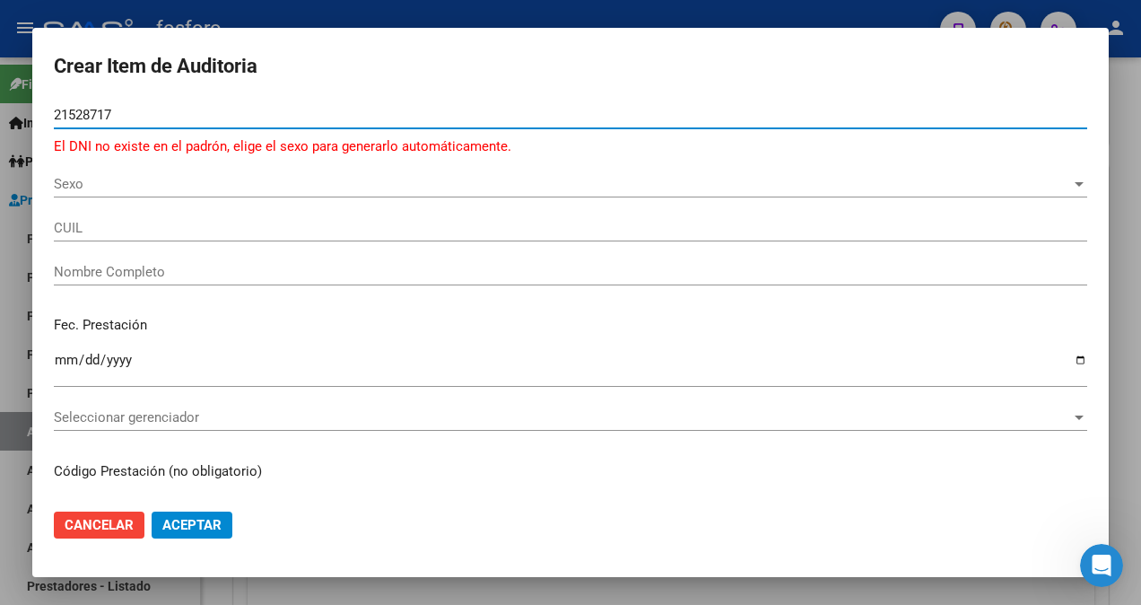
type input "21528717"
click at [100, 190] on span "Sexo" at bounding box center [562, 184] width 1017 height 16
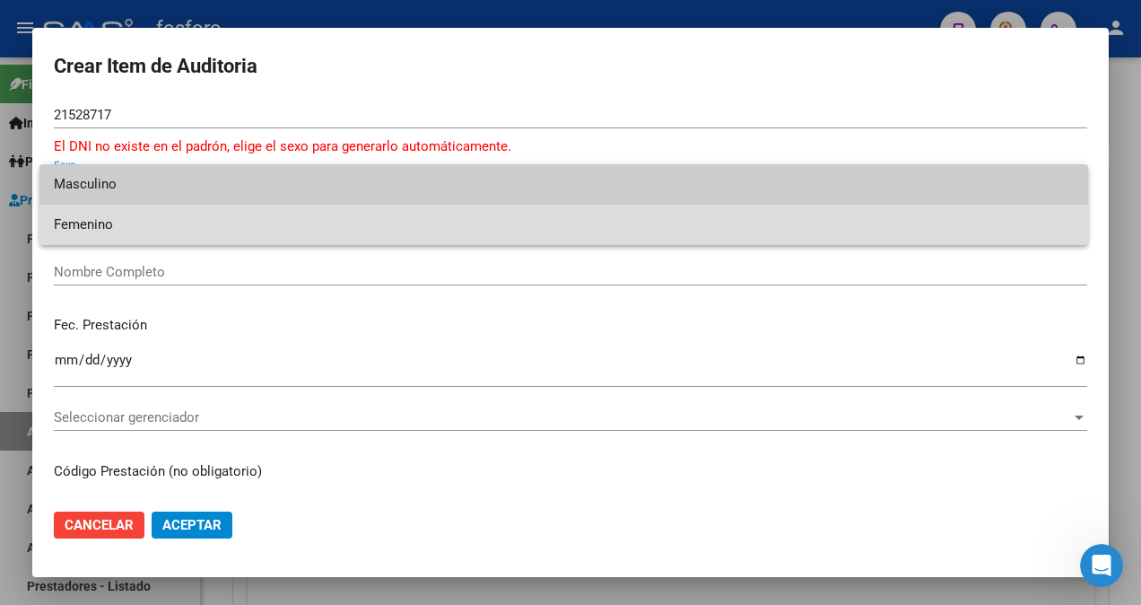
click at [84, 227] on span "Femenino" at bounding box center [564, 224] width 1020 height 40
type input "27215287179"
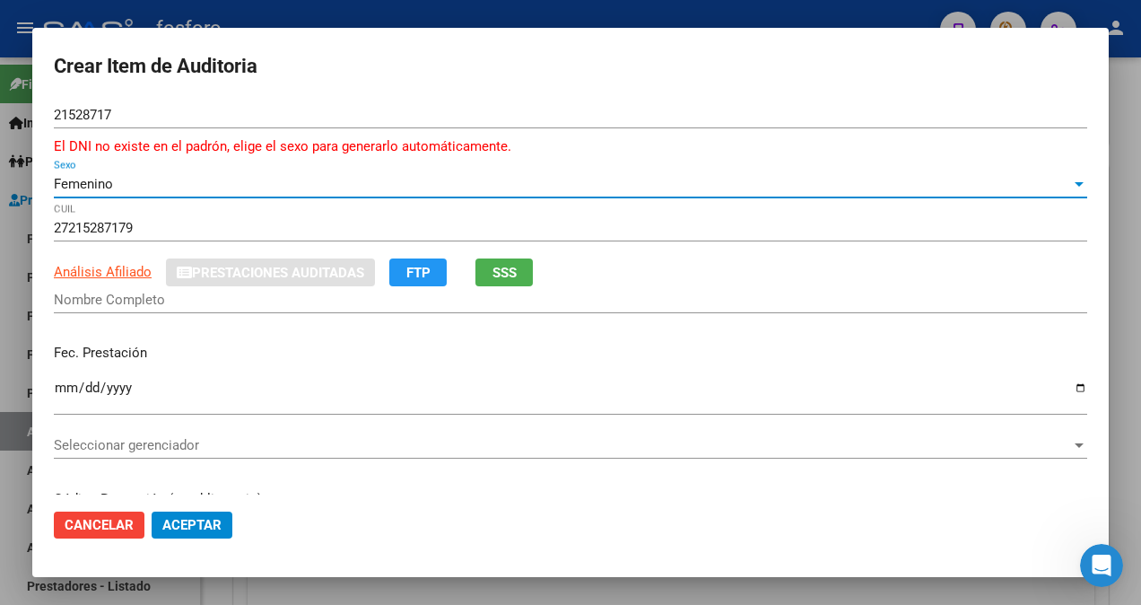
type input "[PERSON_NAME]"
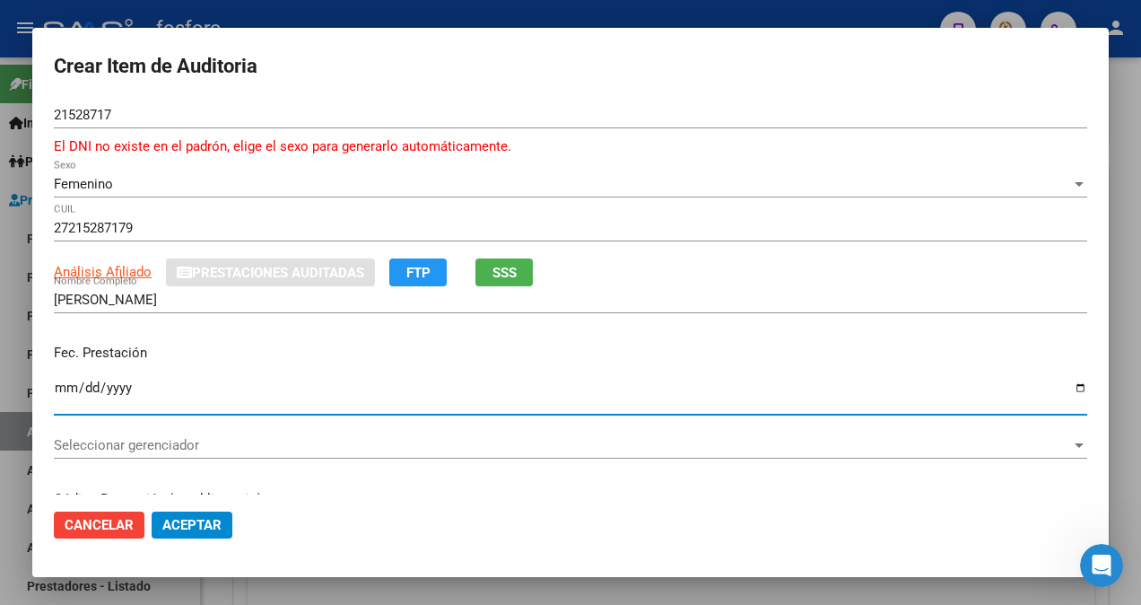
click at [66, 387] on input "Ingresar la fecha" at bounding box center [570, 394] width 1033 height 29
type input "[DATE]"
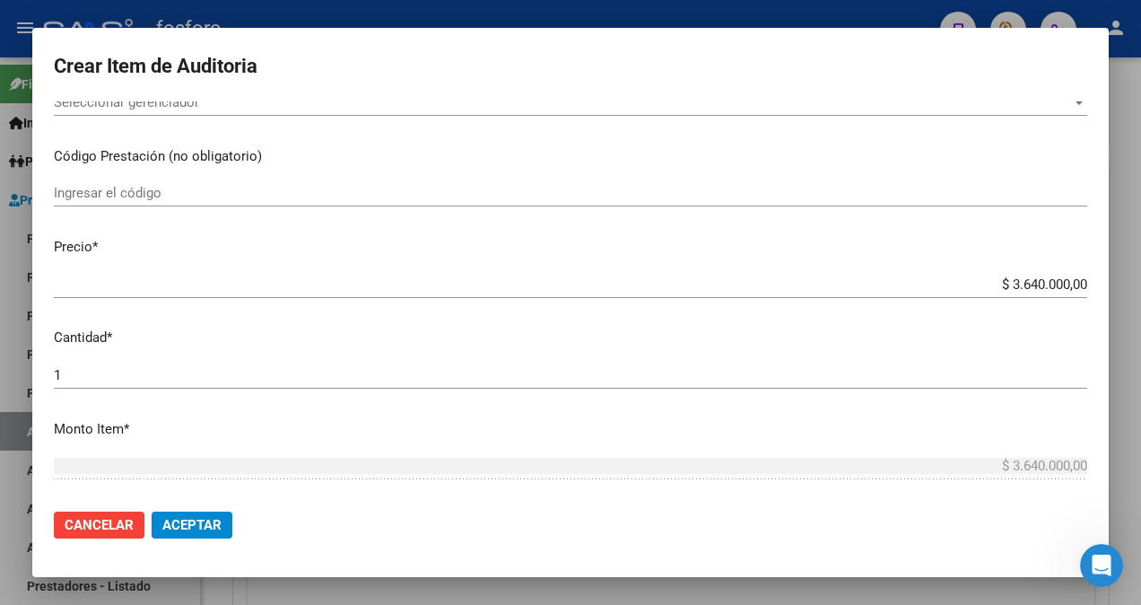
scroll to position [359, 0]
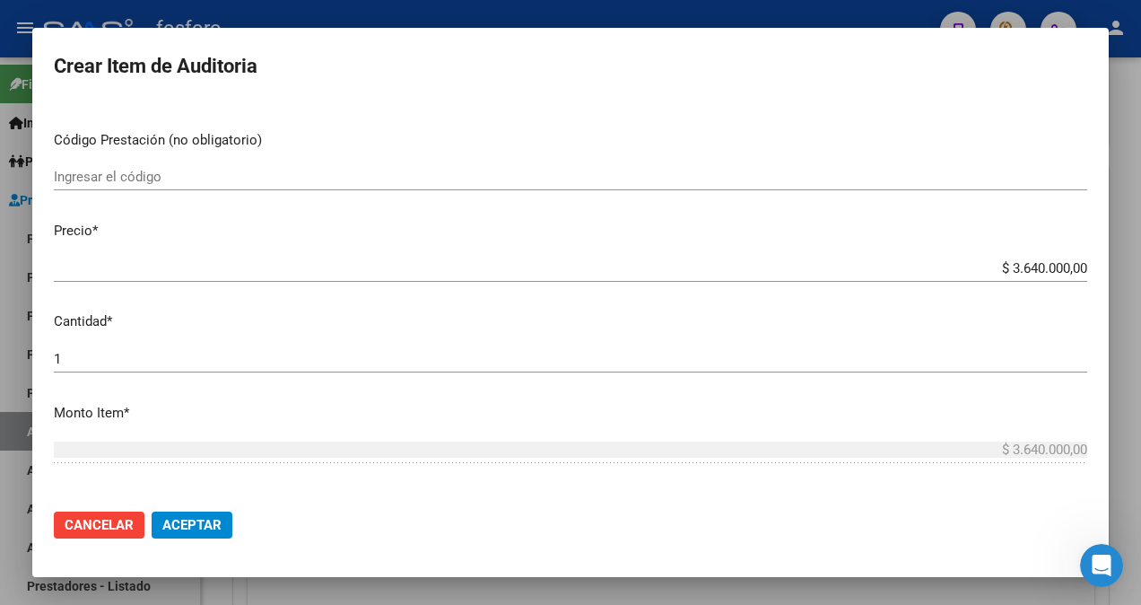
click at [208, 179] on input "Ingresar el código" at bounding box center [570, 177] width 1033 height 16
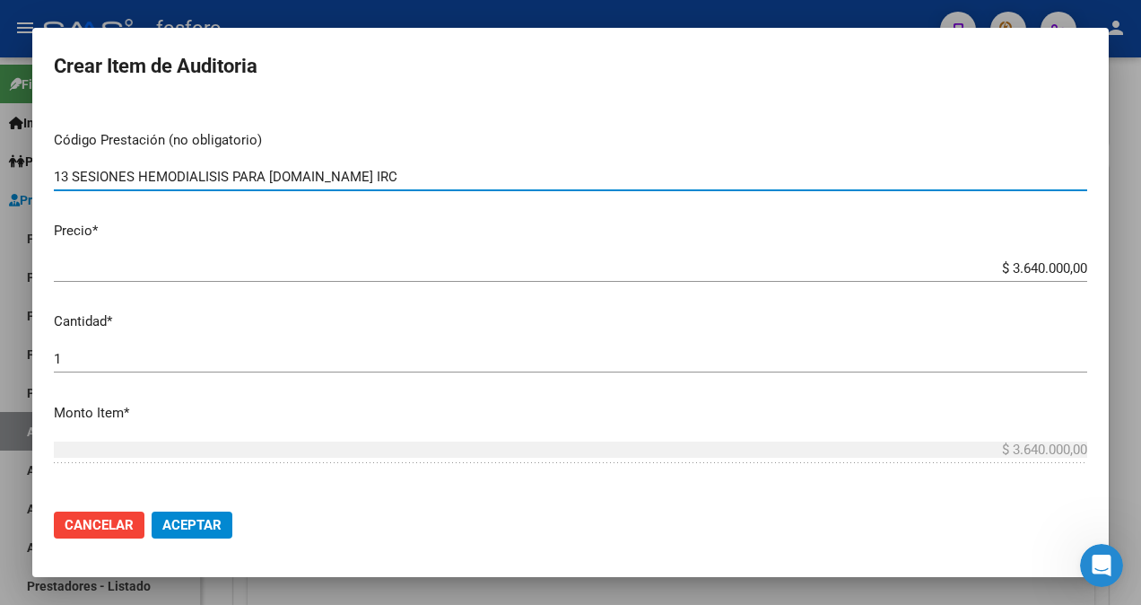
type input "13 SESIONES HEMODIALISIS PARA [DOMAIN_NAME] IRC"
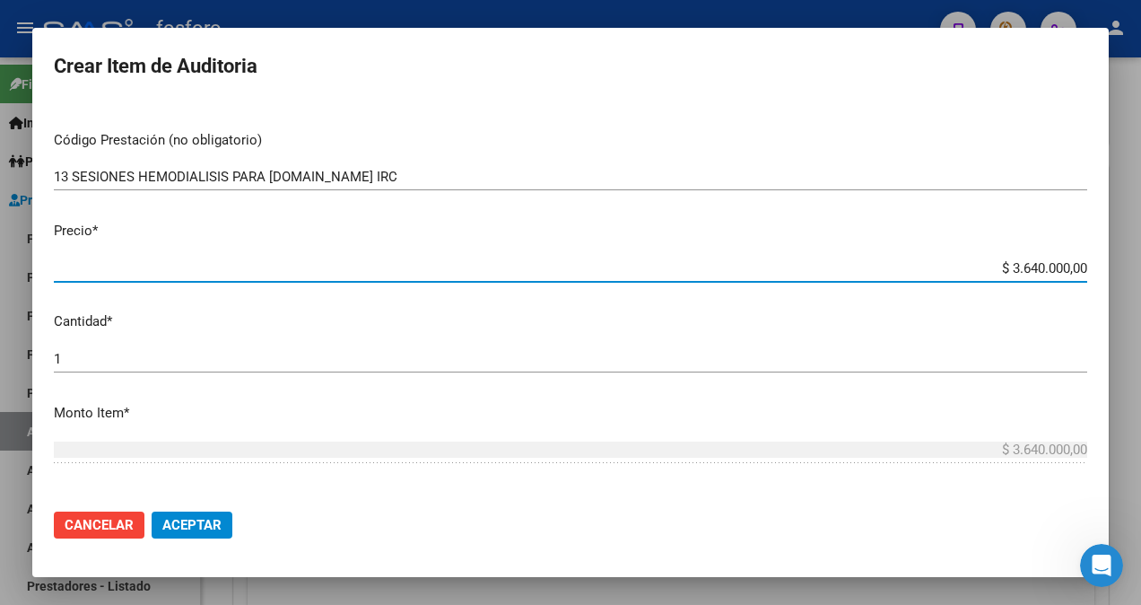
click at [1022, 269] on input "$ 3.640.000,00" at bounding box center [570, 268] width 1033 height 16
type input "$ 360.000,00"
type input "$ 30.000,00"
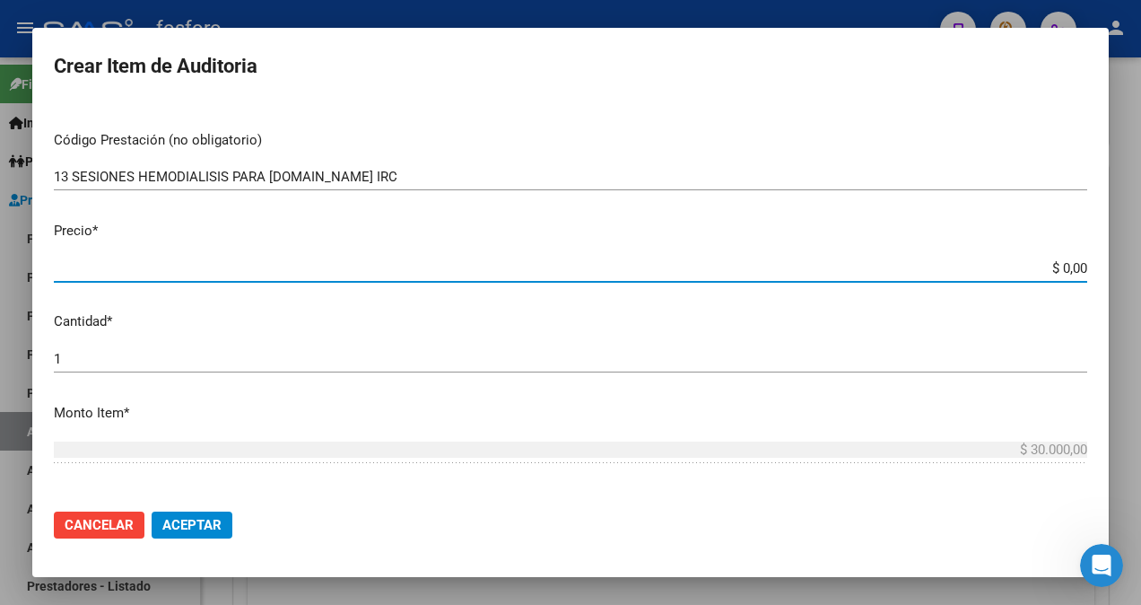
type input "$ 0,02"
type input "$ 0,28"
type input "$ 2,80"
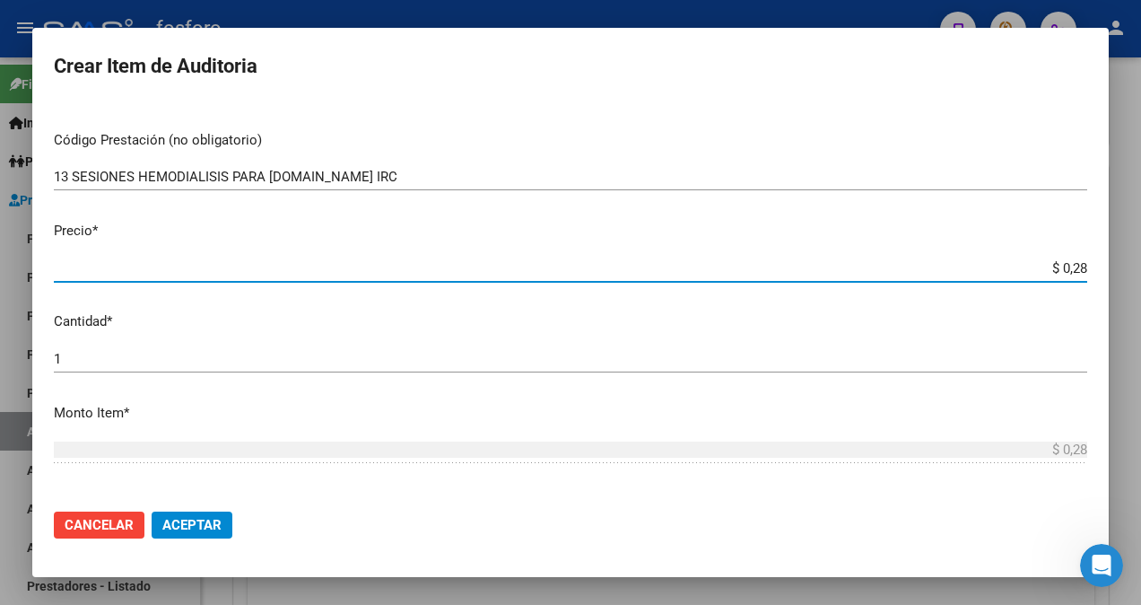
type input "$ 2,80"
type input "$ 28,00"
type input "$ 280,00"
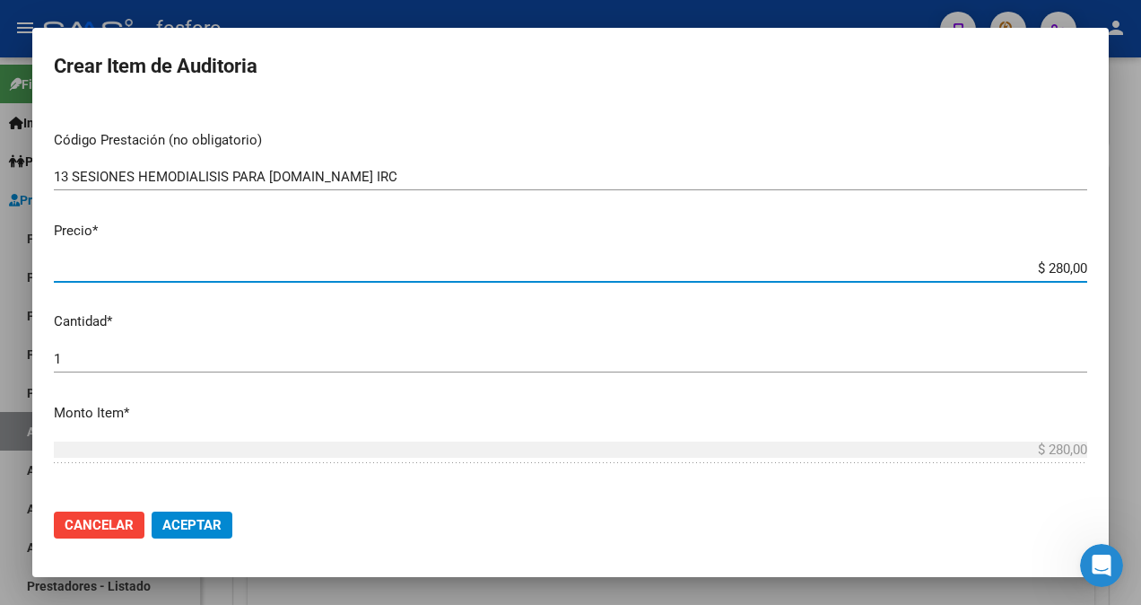
type input "$ 2.800,00"
type input "$ 28.000,00"
type input "$ 280.000,00"
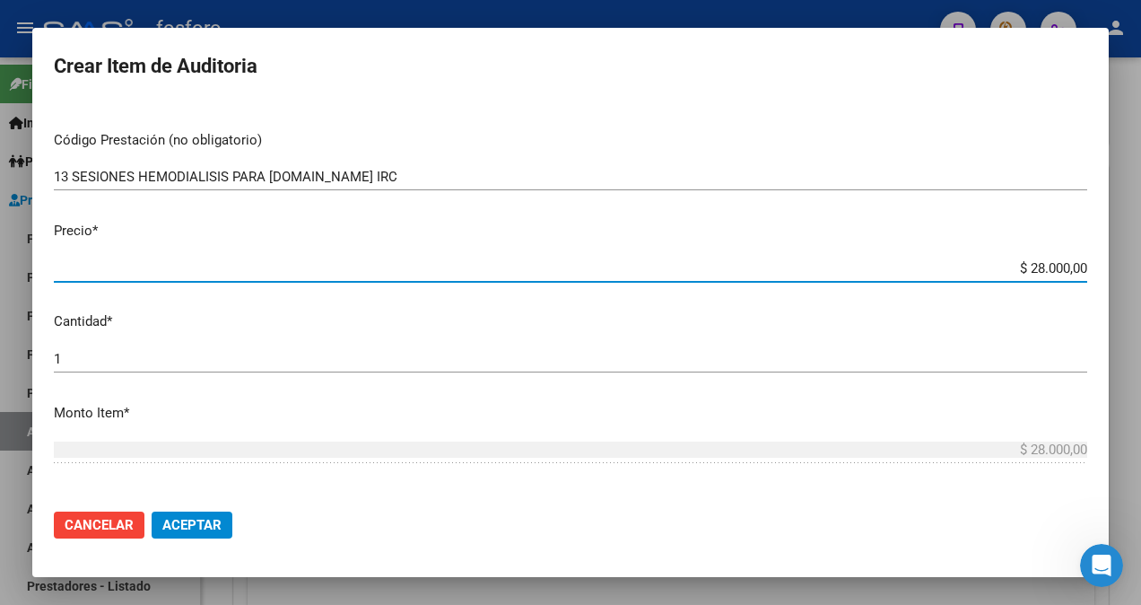
type input "$ 280.000,00"
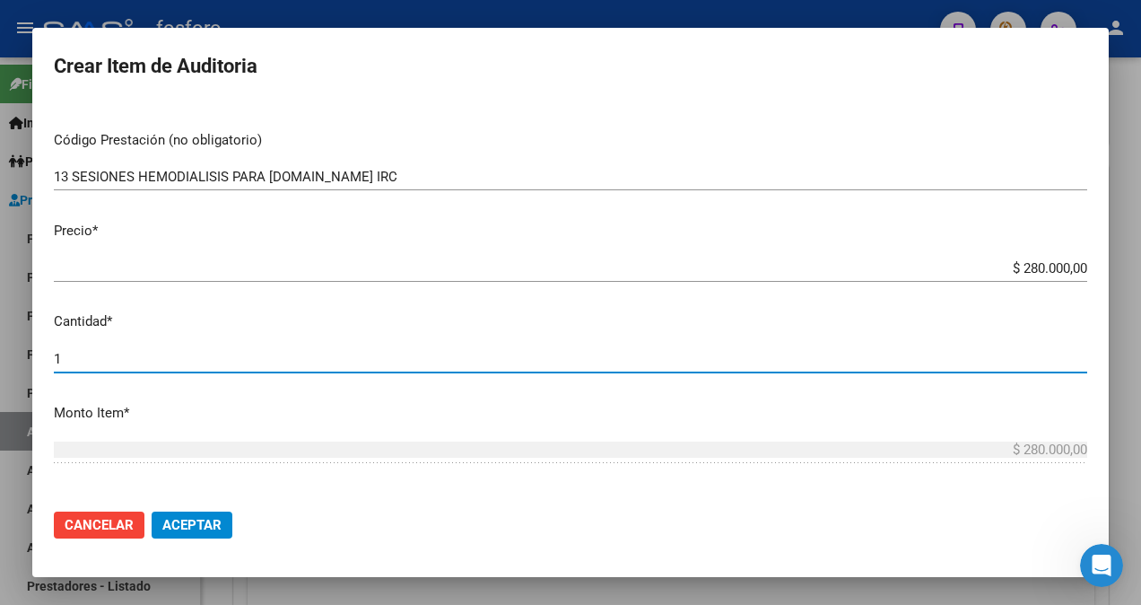
click at [92, 362] on input "1" at bounding box center [570, 359] width 1033 height 16
type input "13"
type input "$ 3.640.000,00"
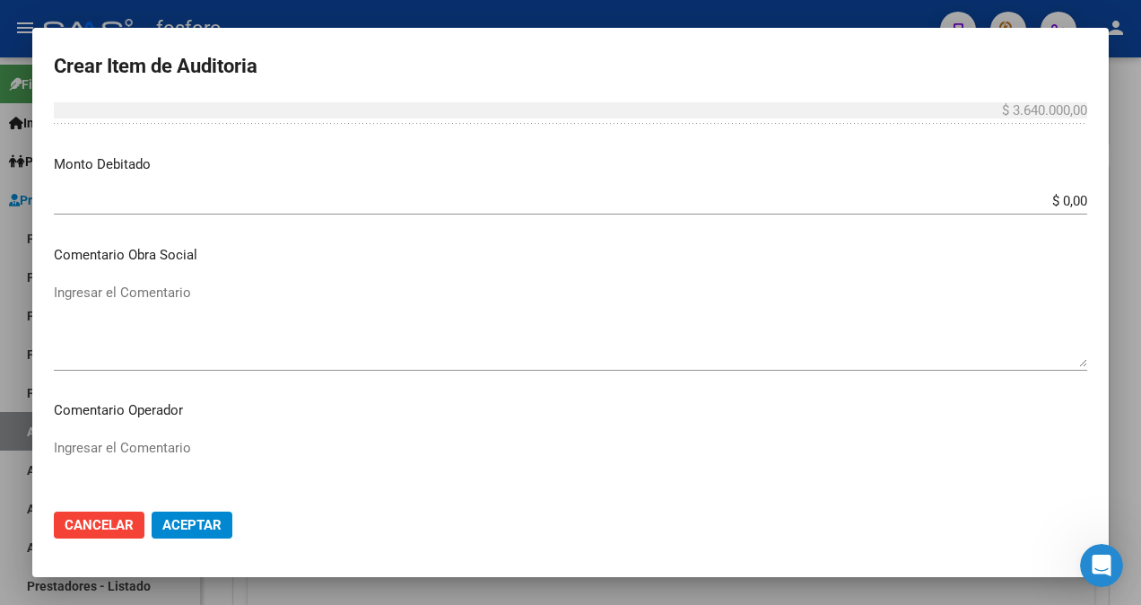
scroll to position [807, 0]
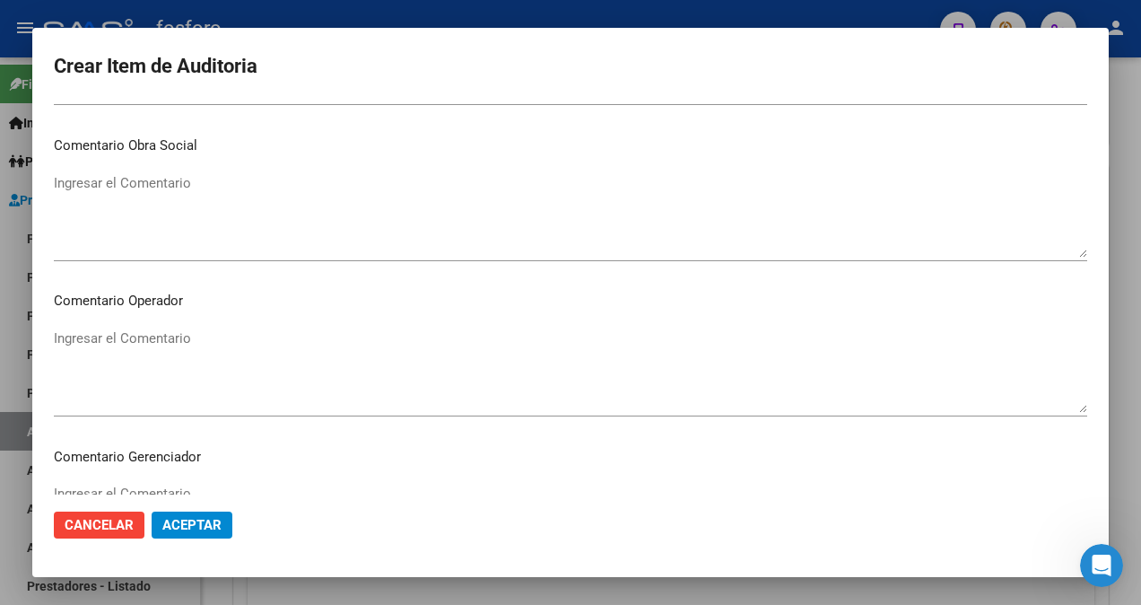
type input "13"
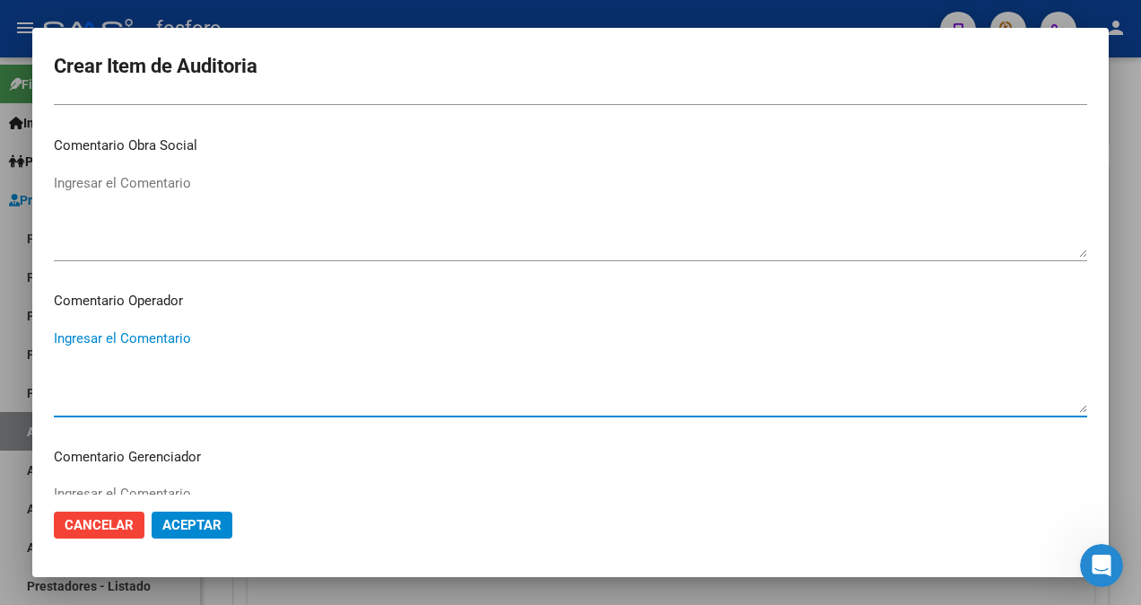
click at [112, 361] on textarea "Ingresar el Comentario" at bounding box center [570, 370] width 1033 height 84
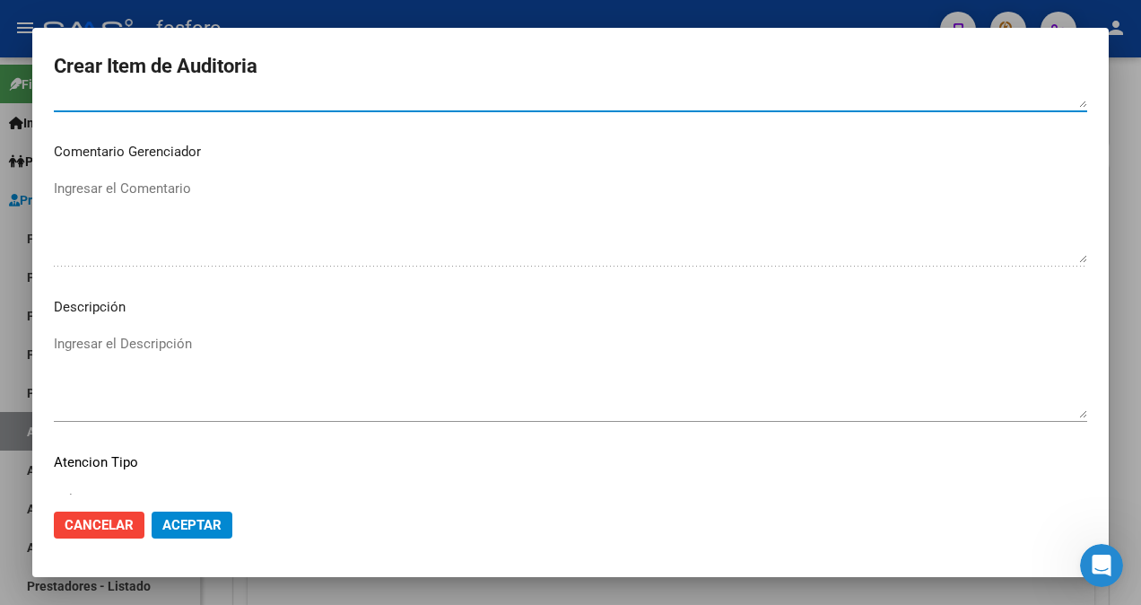
scroll to position [1238, 0]
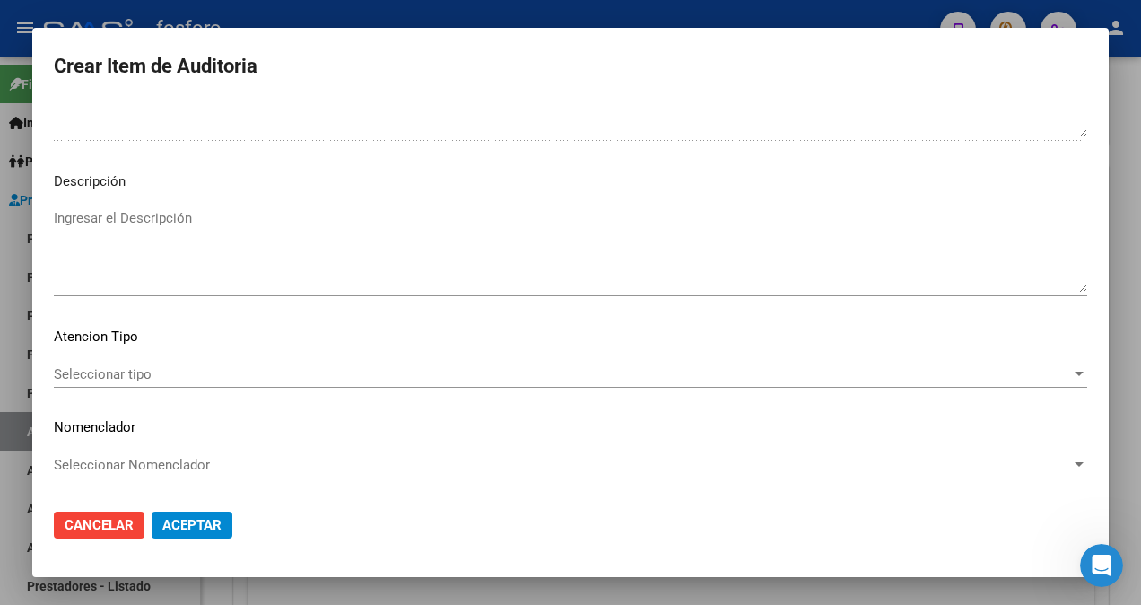
type textarea "SIN DEBITOS."
click at [97, 378] on span "Seleccionar tipo" at bounding box center [562, 374] width 1017 height 16
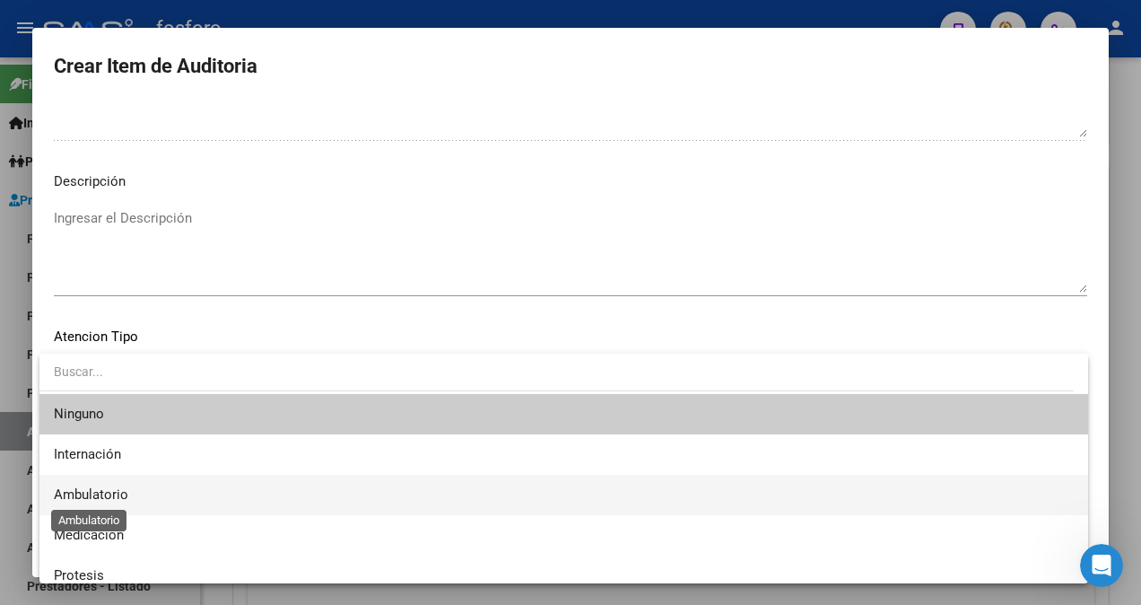
click at [56, 490] on span "Ambulatorio" at bounding box center [91, 494] width 74 height 16
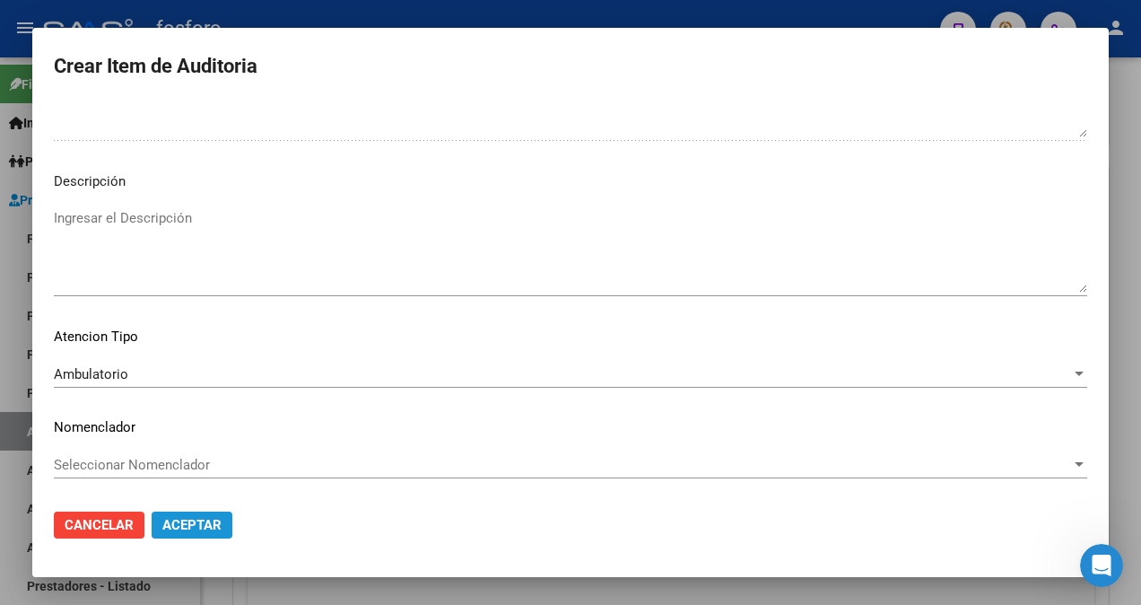
click at [196, 521] on span "Aceptar" at bounding box center [191, 525] width 59 height 16
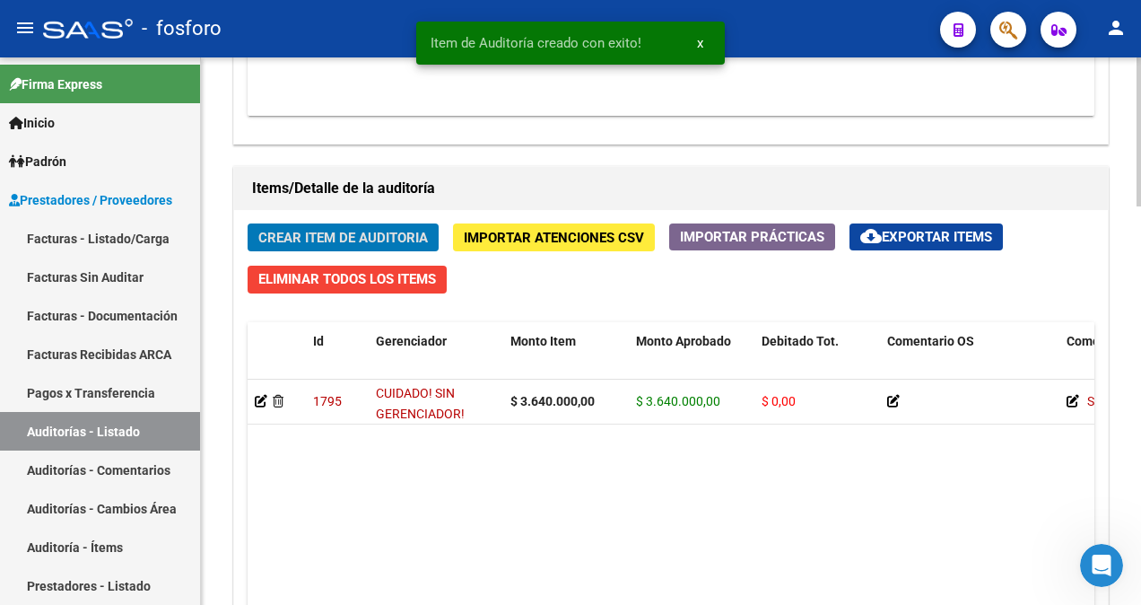
scroll to position [1167, 0]
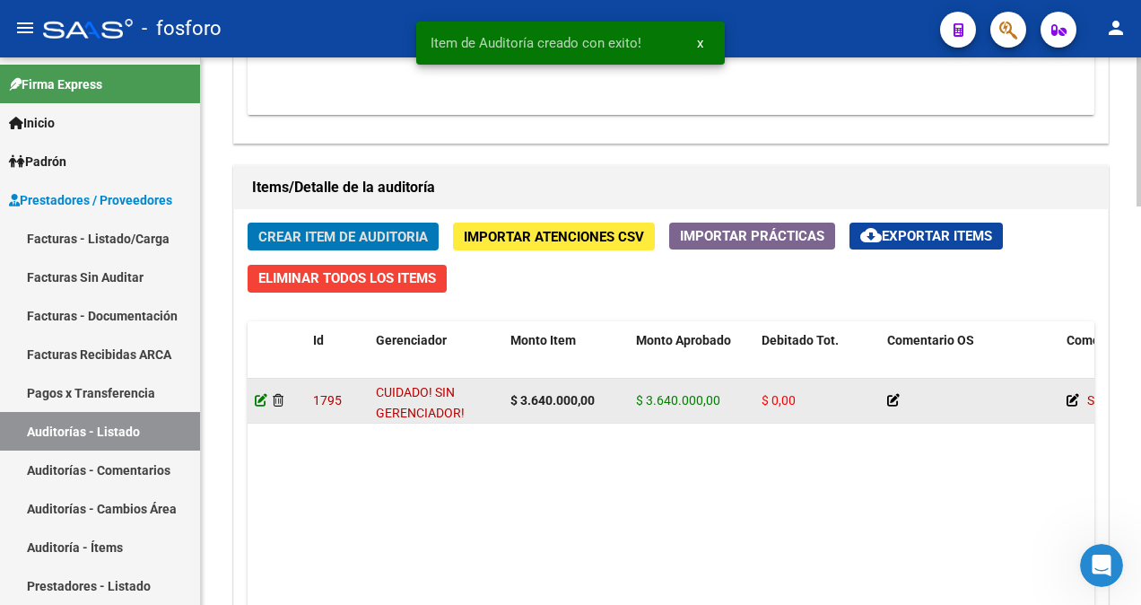
click at [259, 400] on icon at bounding box center [261, 400] width 13 height 13
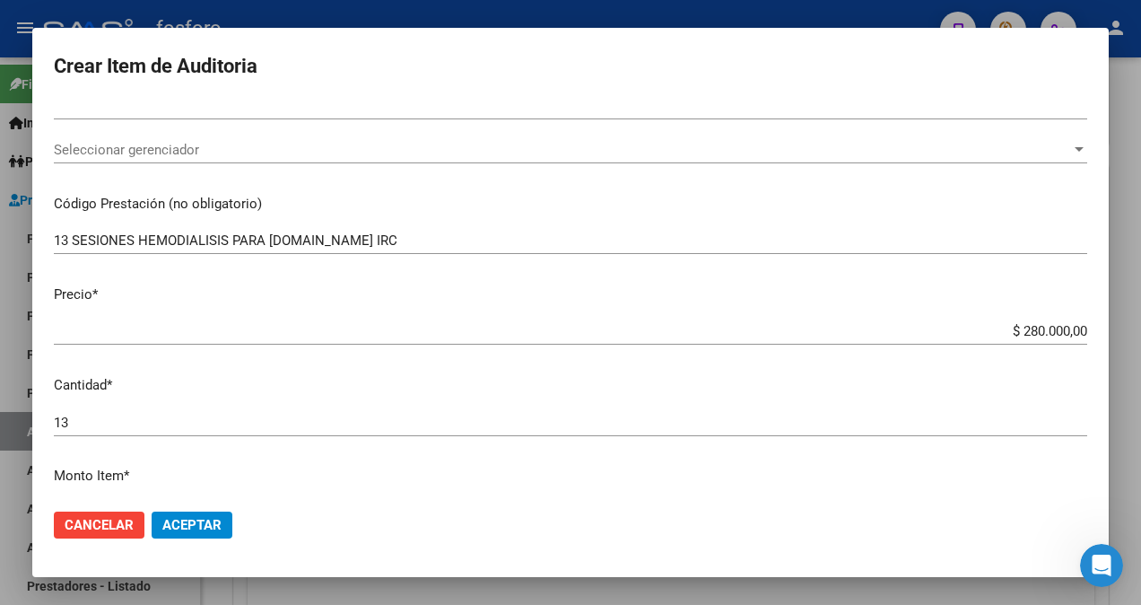
scroll to position [0, 0]
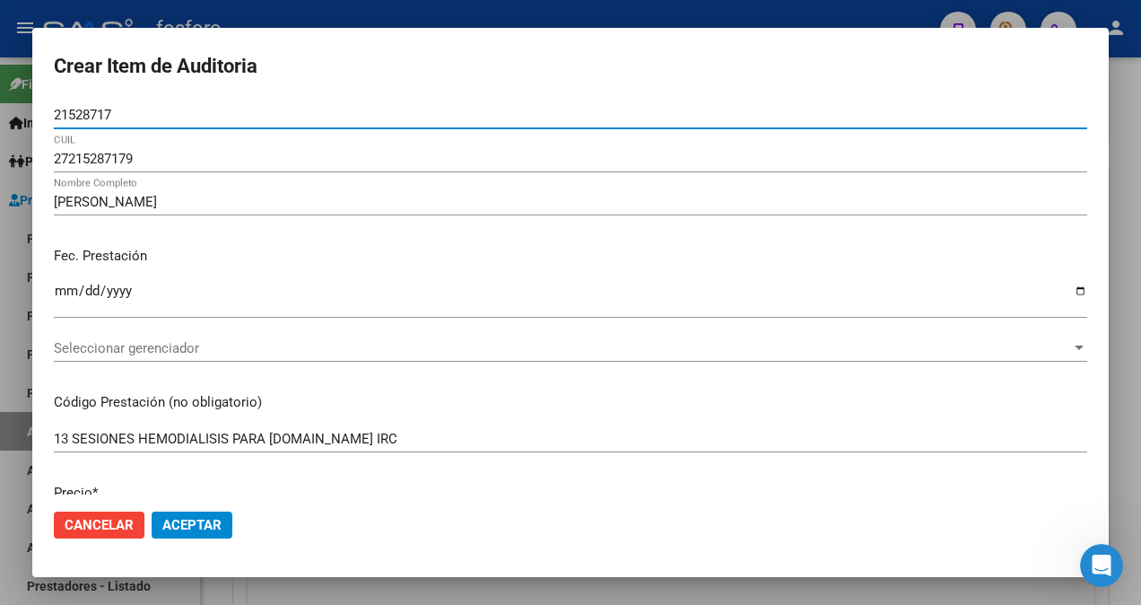
click at [149, 346] on span "Seleccionar gerenciador" at bounding box center [562, 348] width 1017 height 16
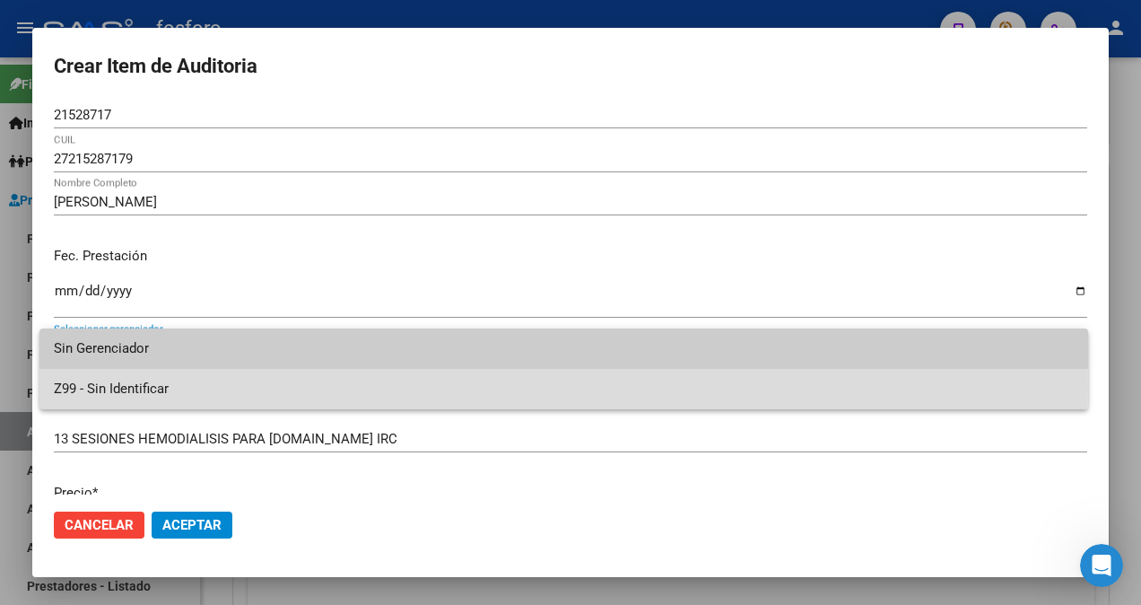
click at [136, 387] on span "Z99 - Sin Identificar" at bounding box center [564, 389] width 1020 height 40
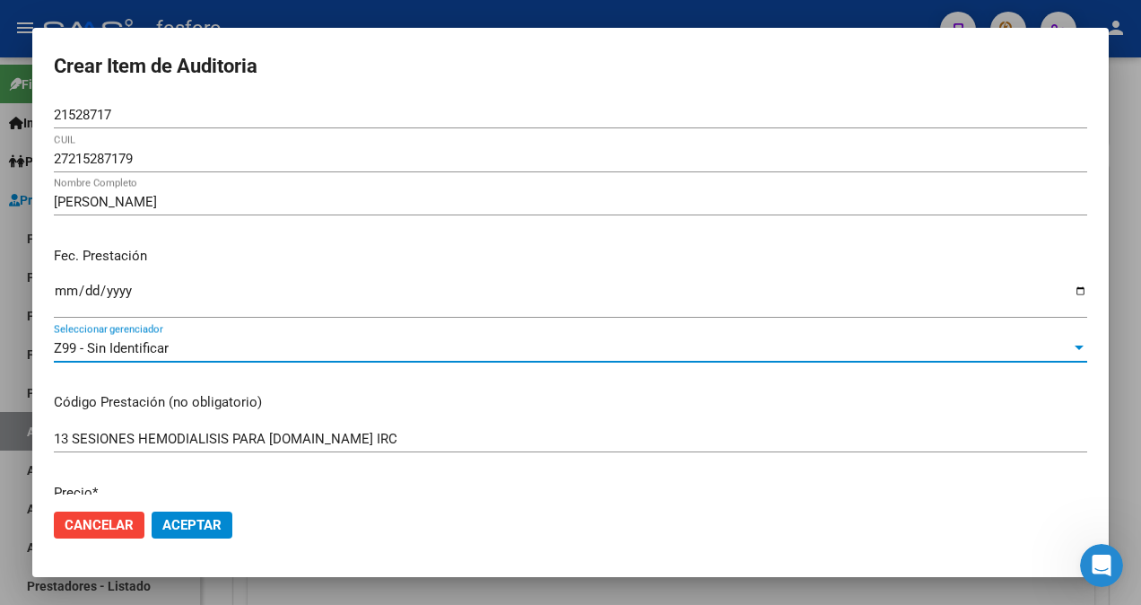
click at [192, 518] on span "Aceptar" at bounding box center [191, 525] width 59 height 16
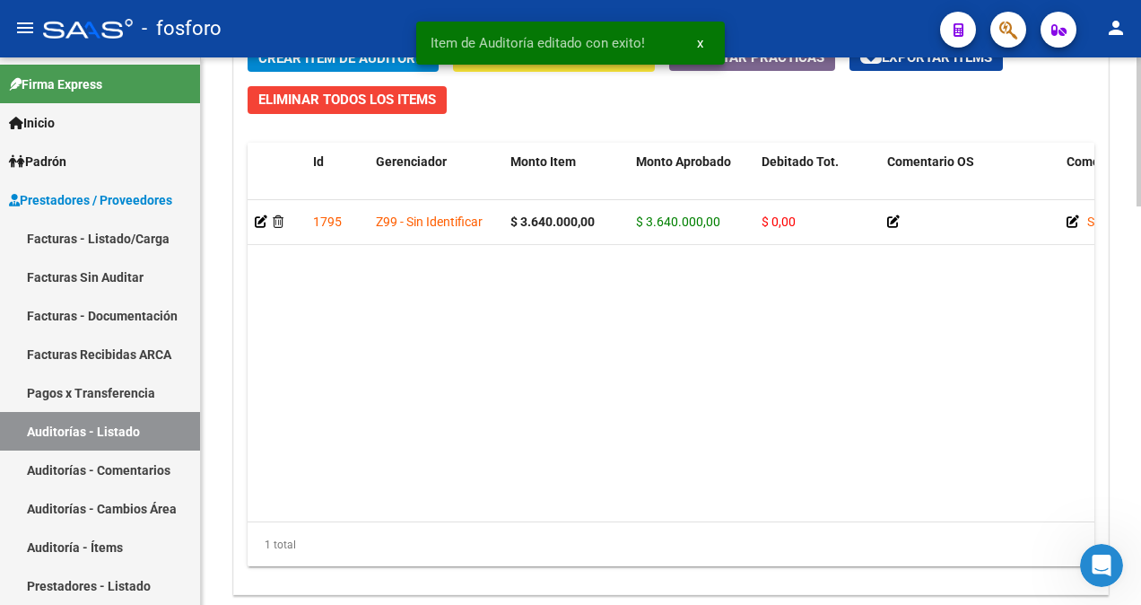
scroll to position [1460, 0]
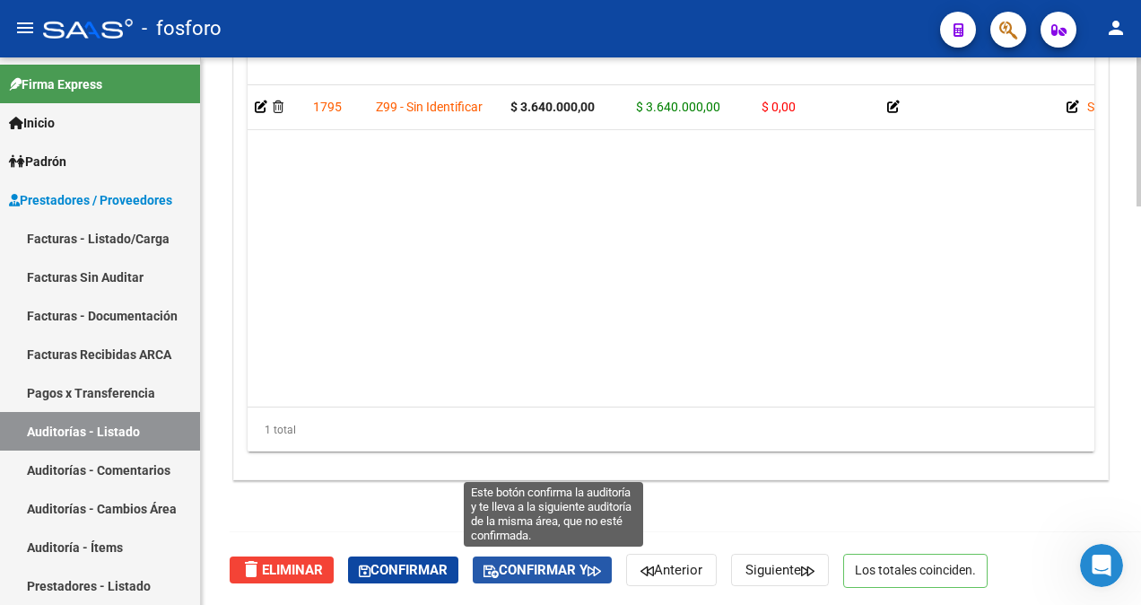
click at [549, 563] on span "Confirmar y" at bounding box center [541, 569] width 117 height 16
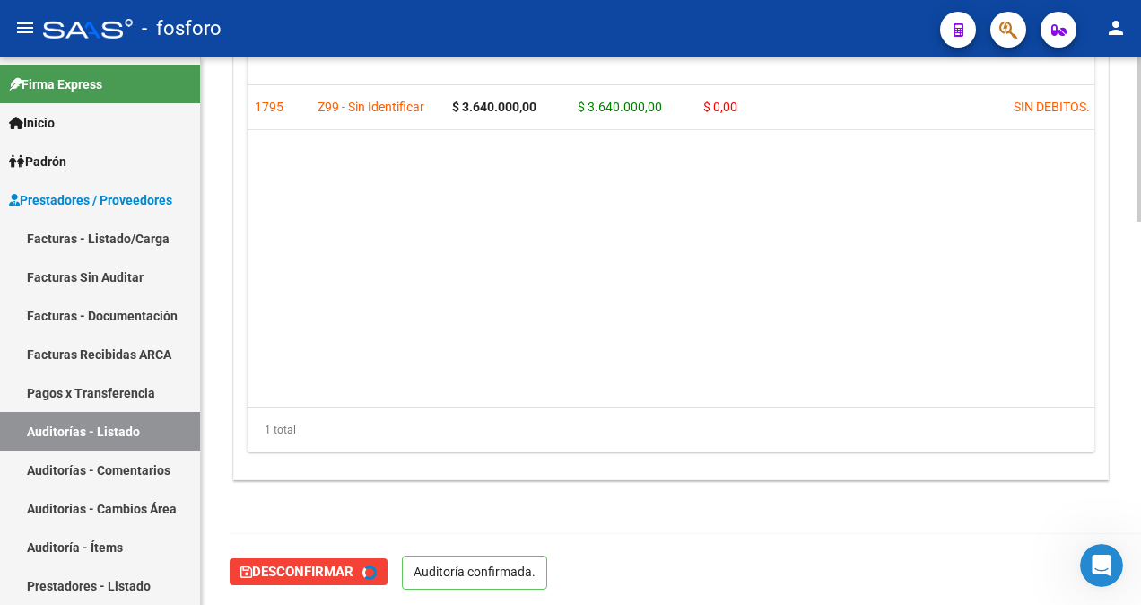
type input "202509"
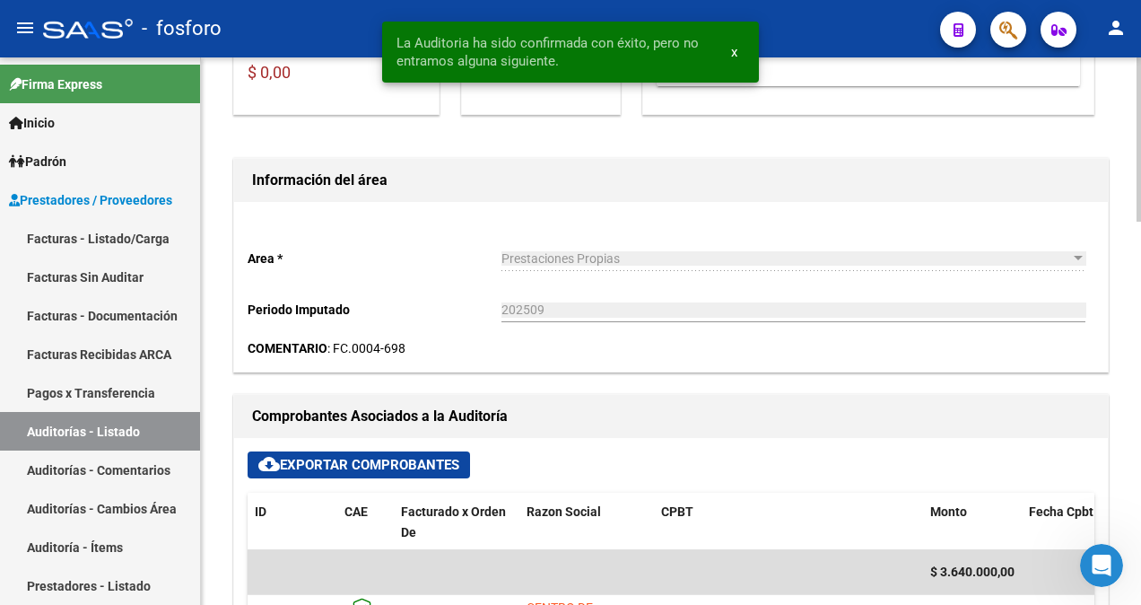
scroll to position [0, 0]
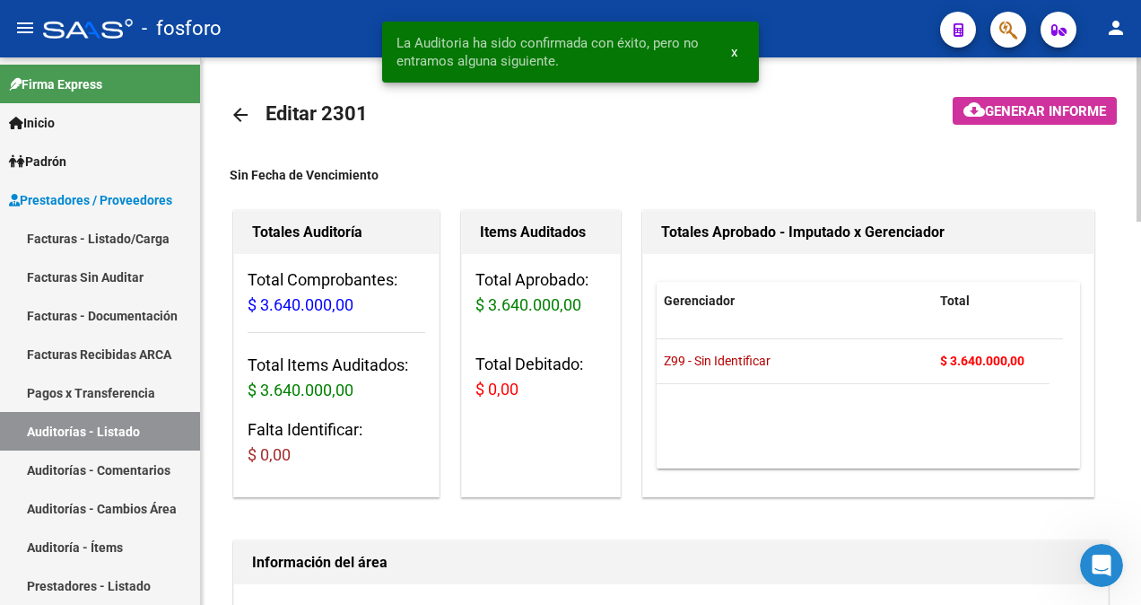
click at [1032, 113] on span "Generar informe" at bounding box center [1045, 111] width 121 height 16
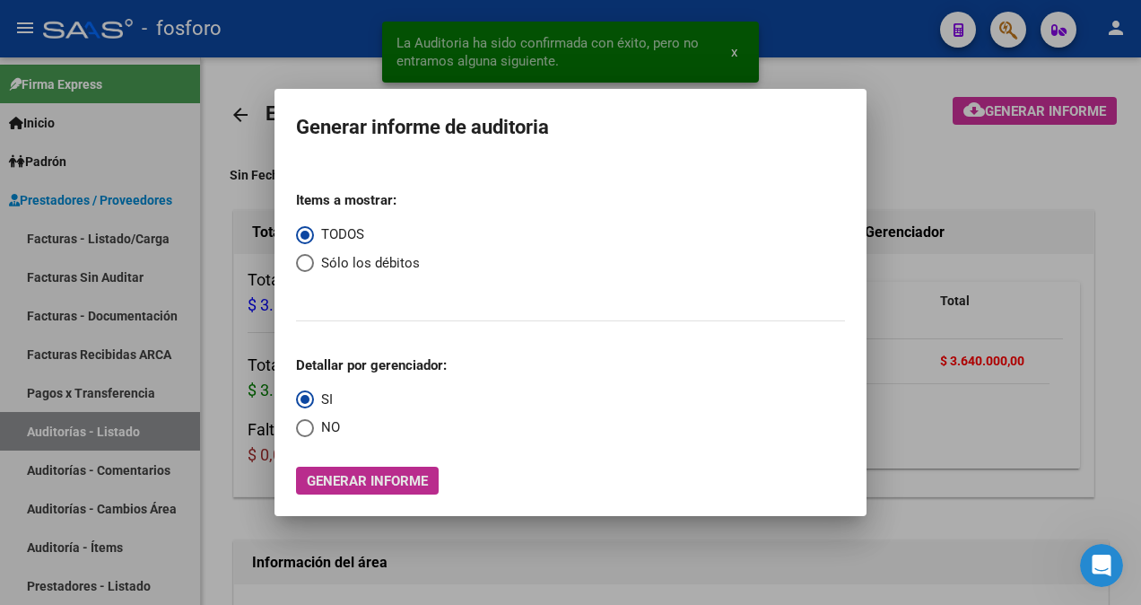
click at [370, 481] on span "Generar informe" at bounding box center [367, 481] width 121 height 16
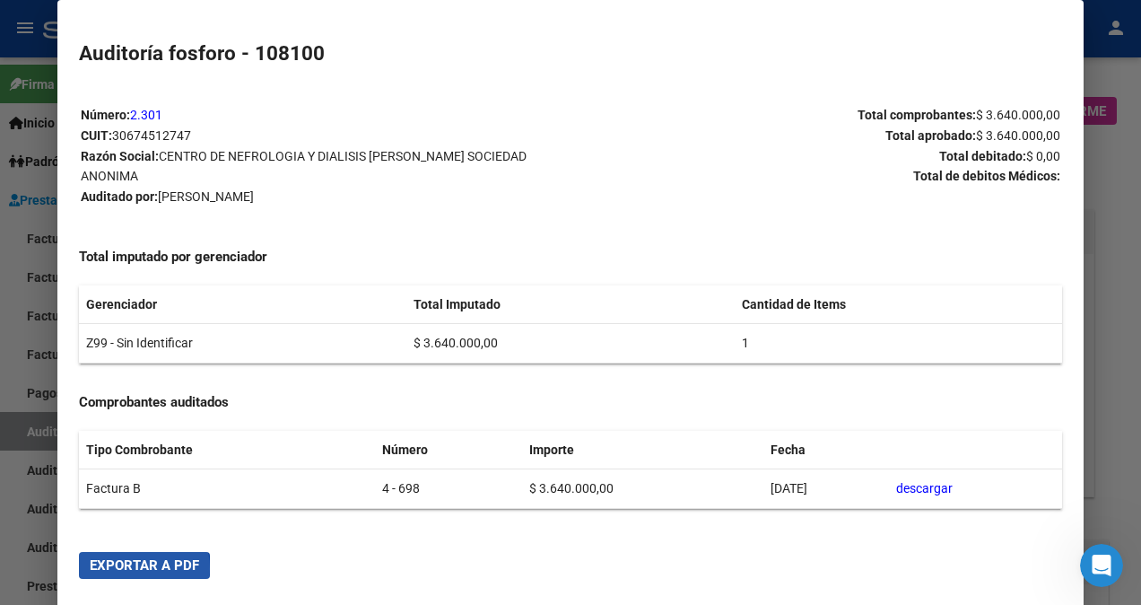
click at [129, 569] on span "Exportar a PDF" at bounding box center [144, 565] width 109 height 16
click at [23, 524] on div at bounding box center [570, 302] width 1141 height 605
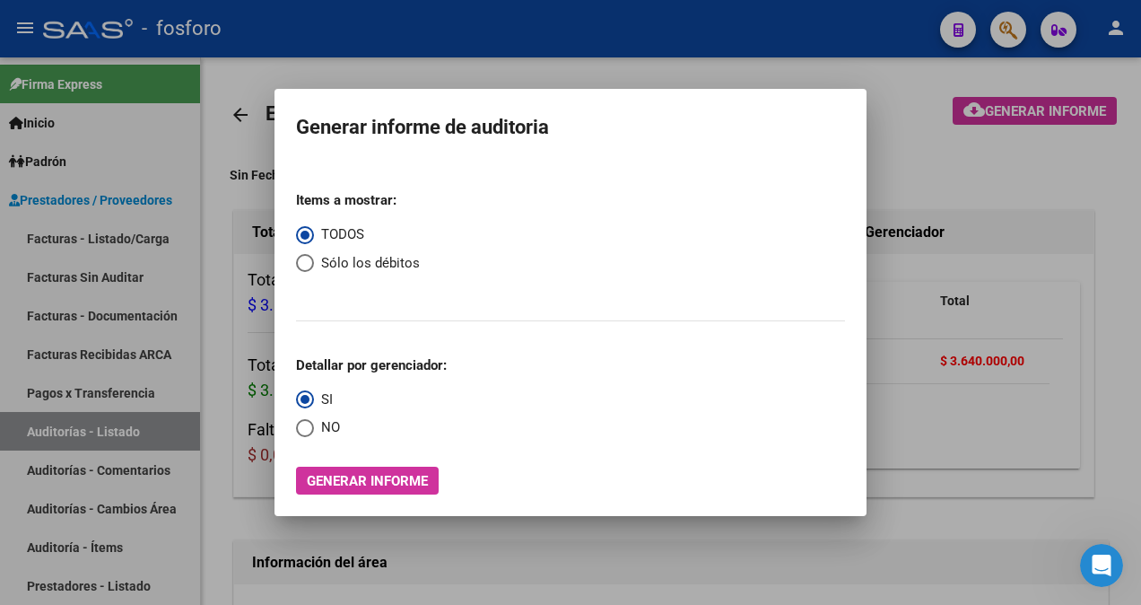
click at [188, 361] on div at bounding box center [570, 302] width 1141 height 605
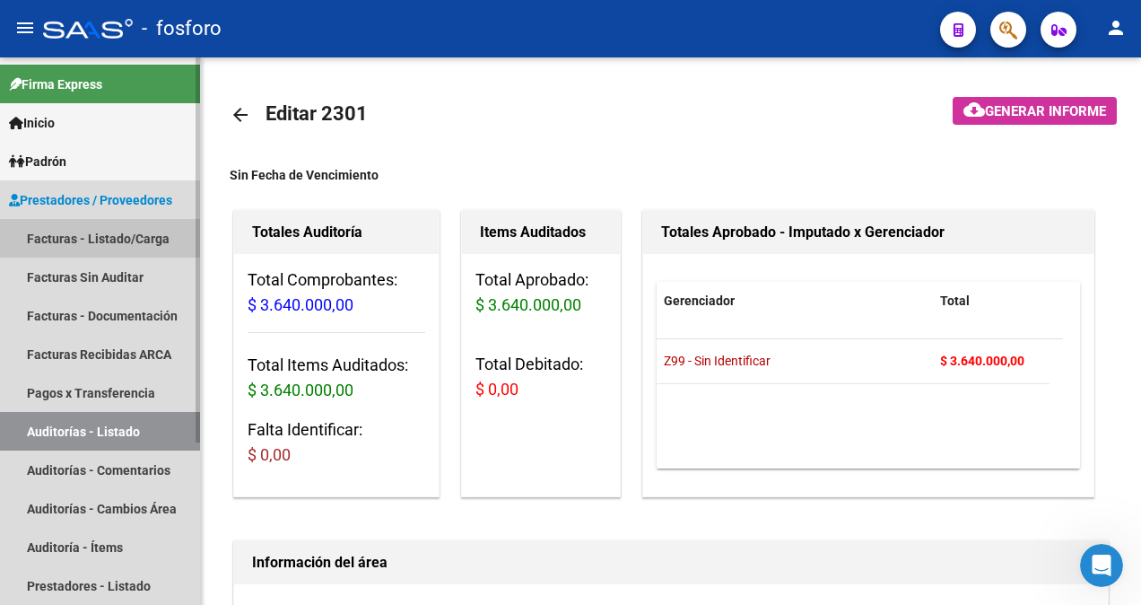
click at [125, 236] on link "Facturas - Listado/Carga" at bounding box center [100, 238] width 200 height 39
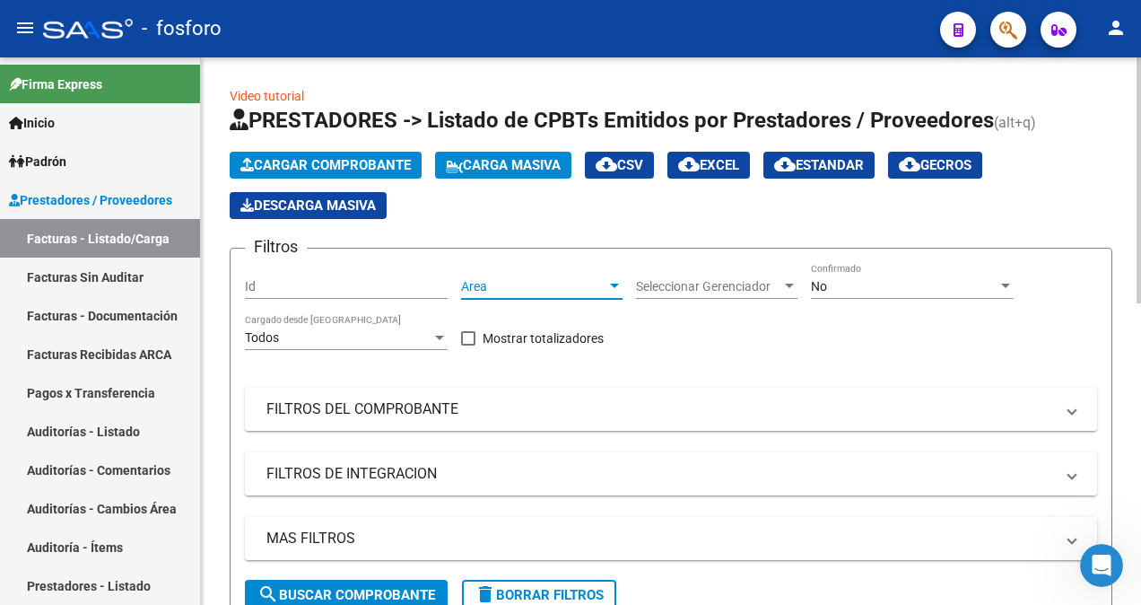
click at [615, 284] on div at bounding box center [614, 285] width 9 height 4
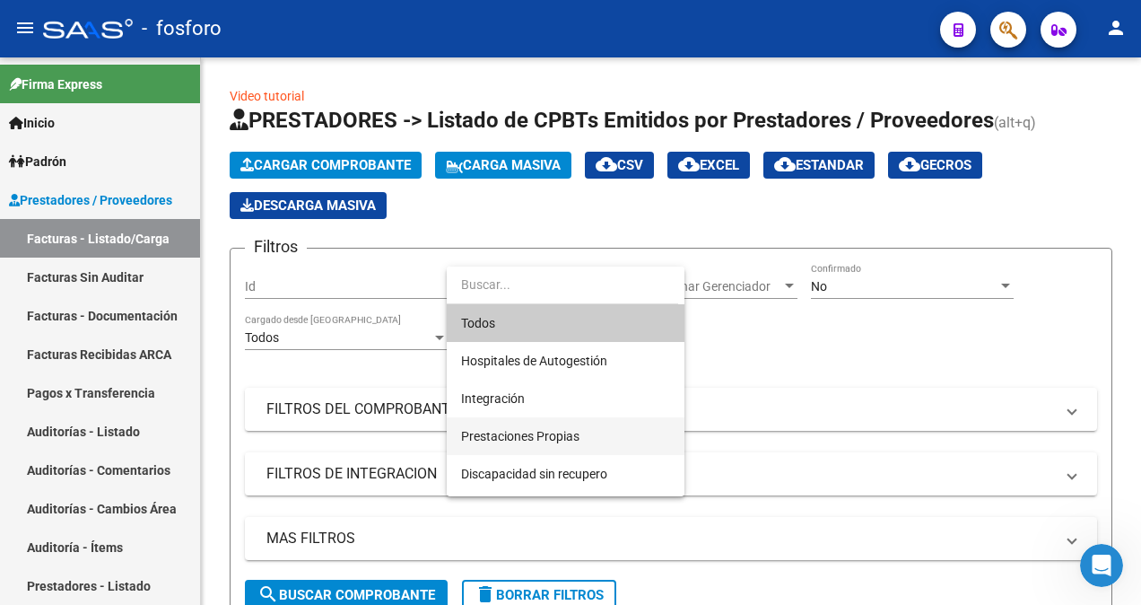
click at [532, 422] on span "Prestaciones Propias" at bounding box center [565, 436] width 209 height 38
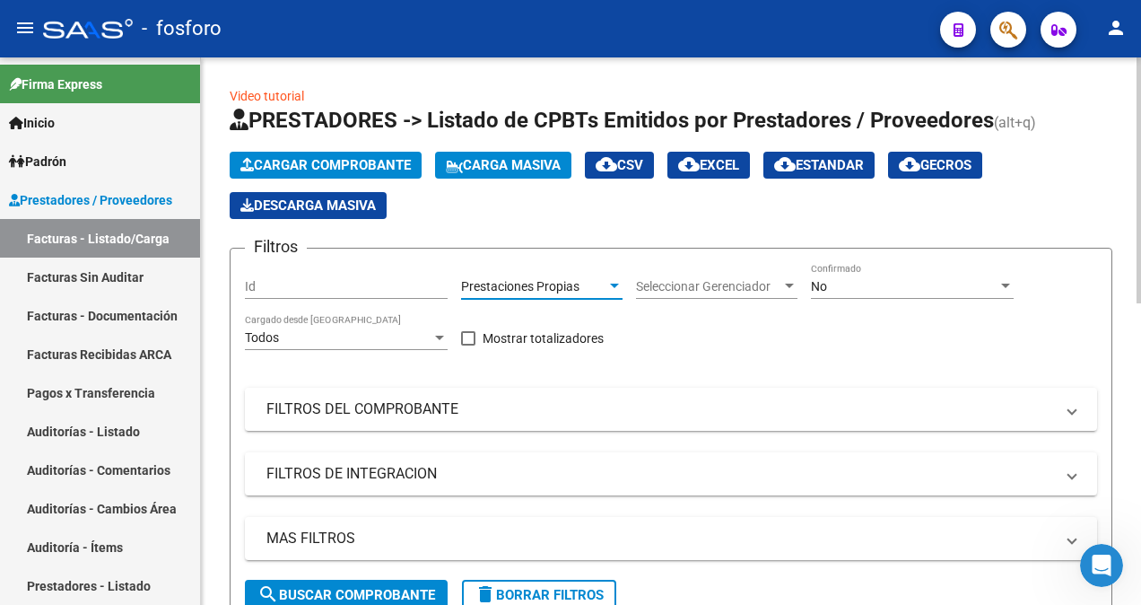
click at [344, 589] on span "search Buscar Comprobante" at bounding box center [346, 595] width 178 height 16
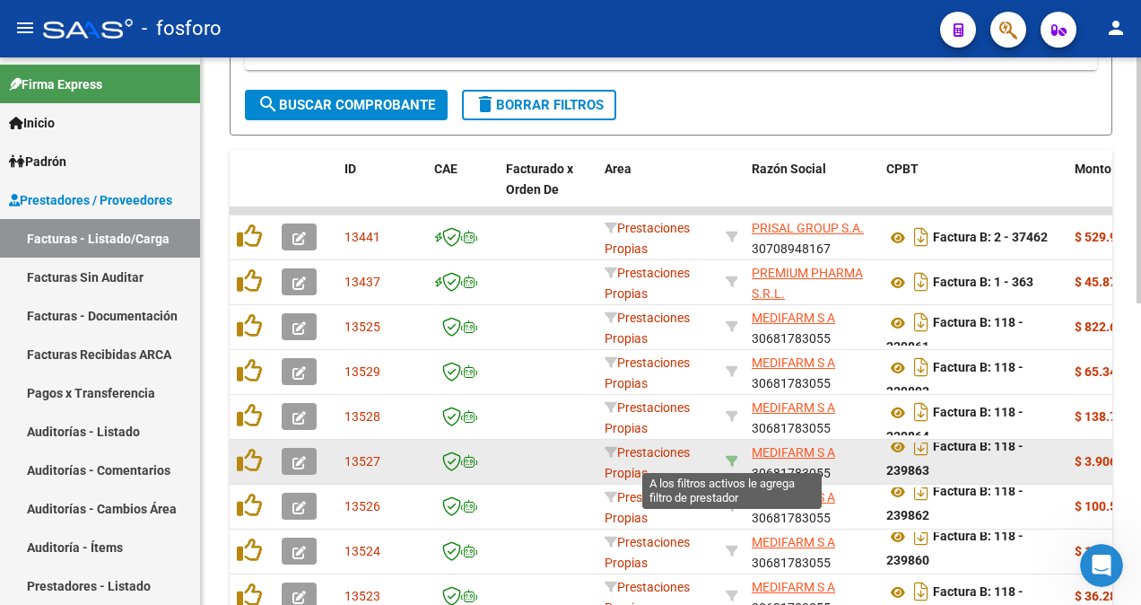
scroll to position [669, 0]
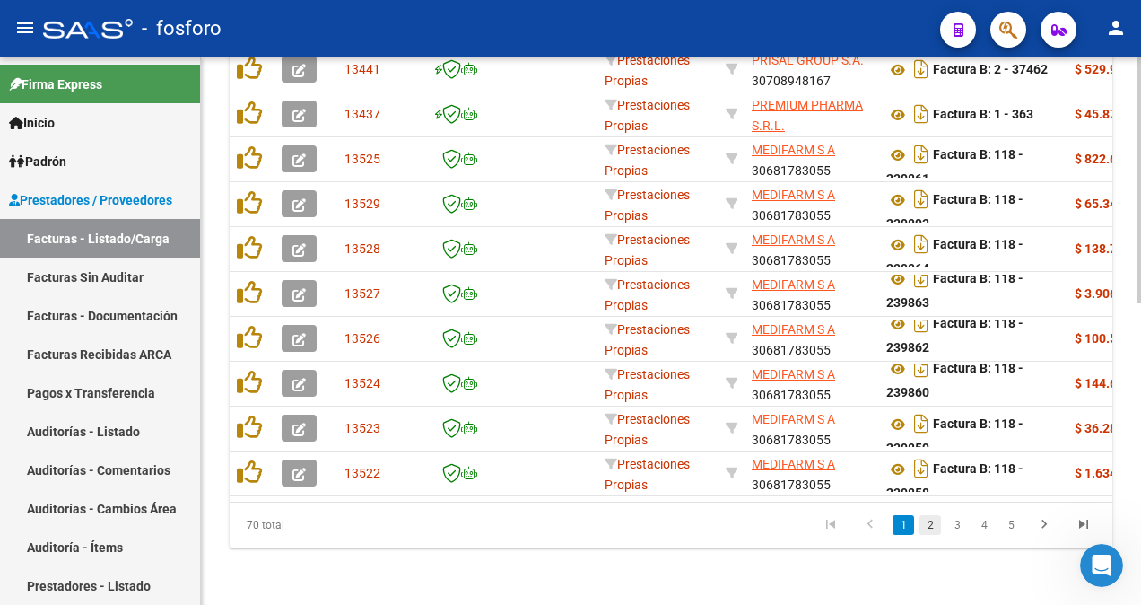
click at [930, 529] on link "2" at bounding box center [930, 525] width 22 height 20
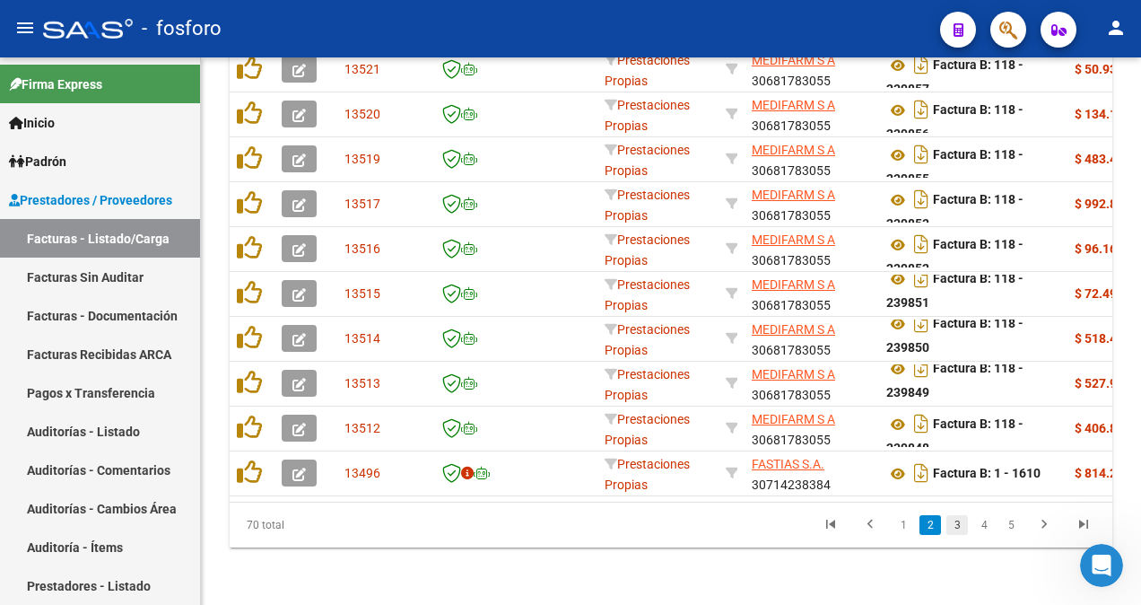
click at [958, 523] on link "3" at bounding box center [957, 525] width 22 height 20
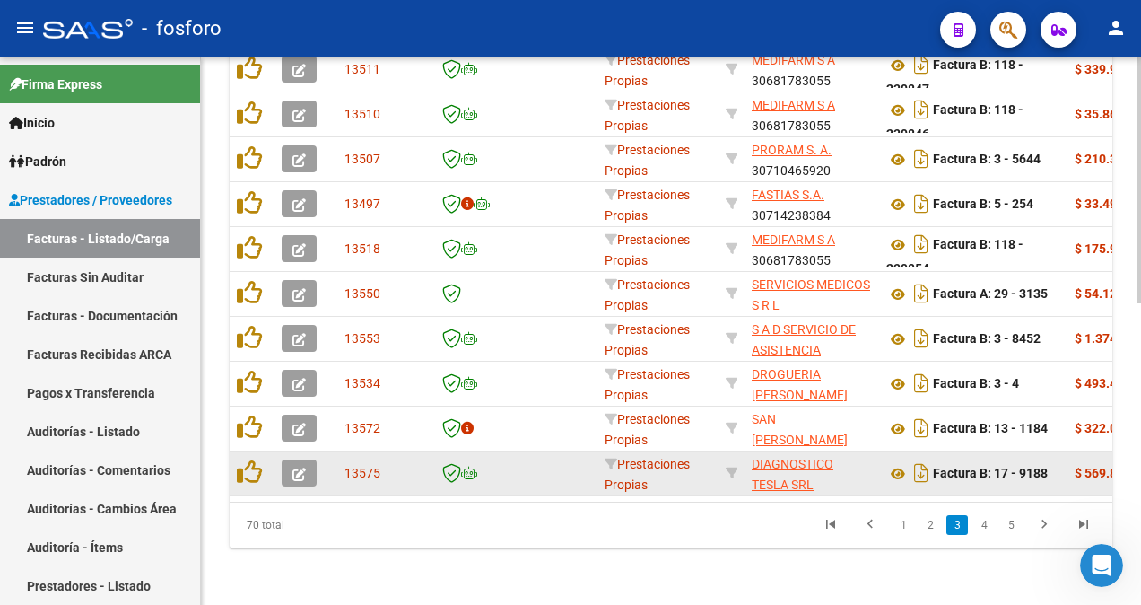
scroll to position [579, 0]
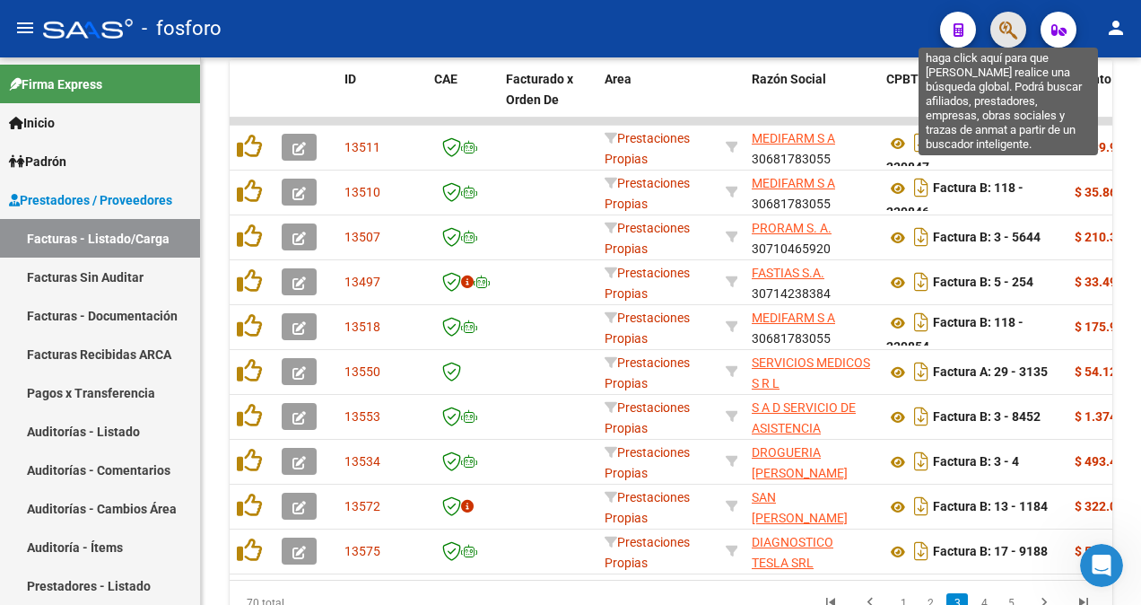
click at [1006, 36] on icon "button" at bounding box center [1008, 30] width 18 height 21
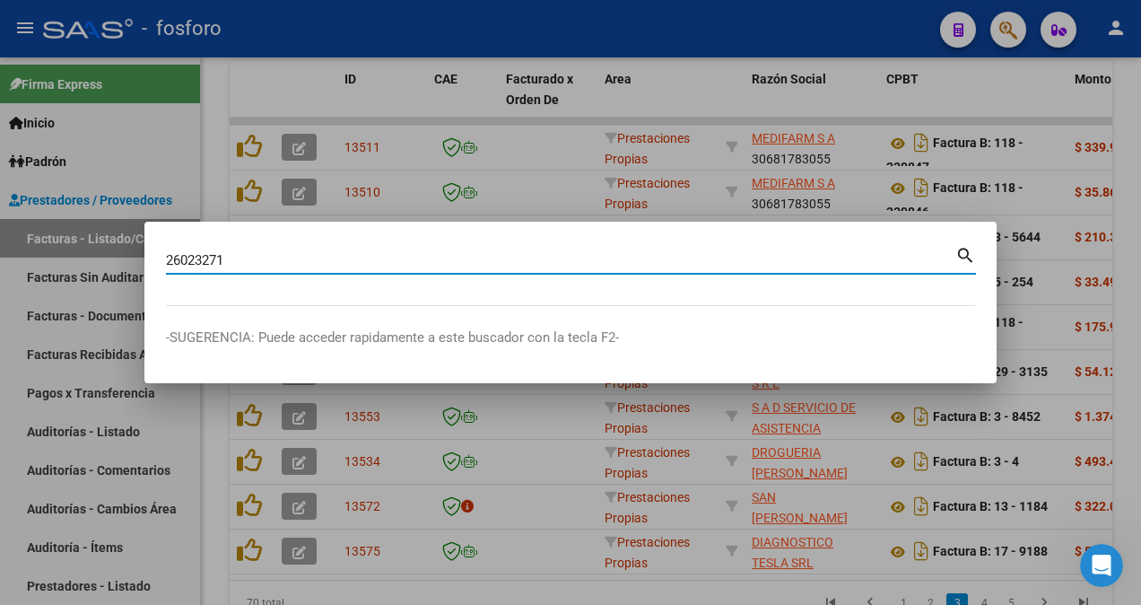
type input "26023271"
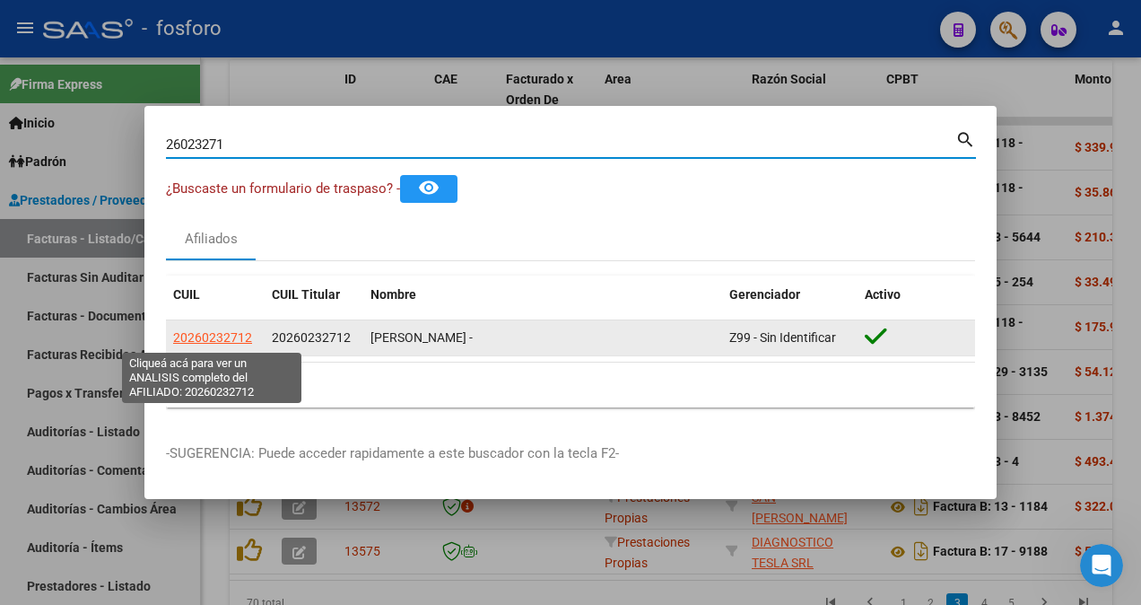
click at [181, 332] on span "20260232712" at bounding box center [212, 337] width 79 height 14
type textarea "20260232712"
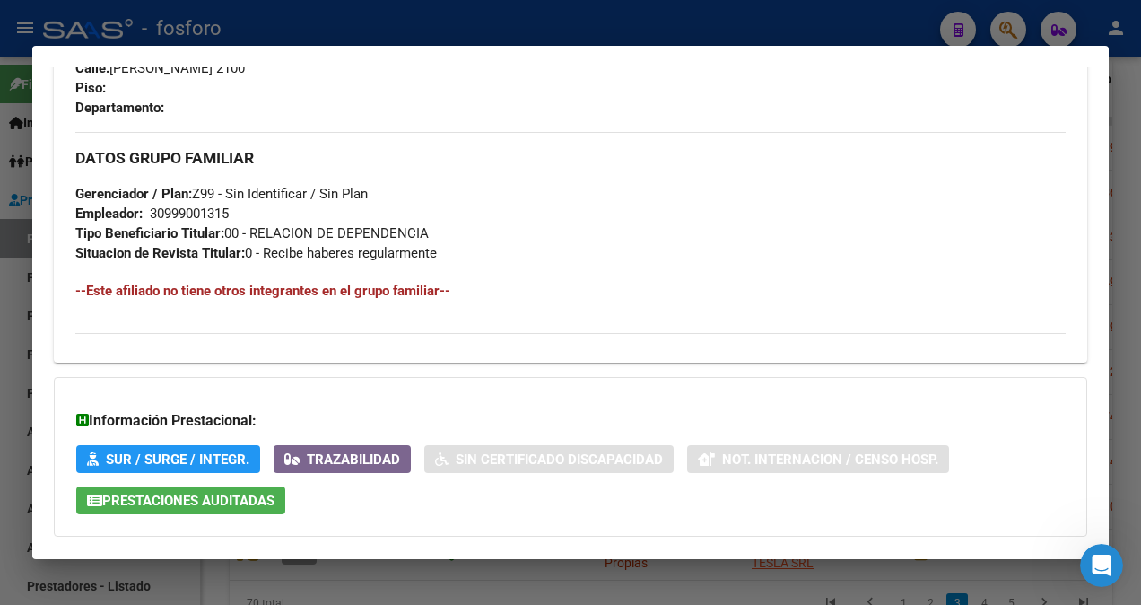
scroll to position [807, 0]
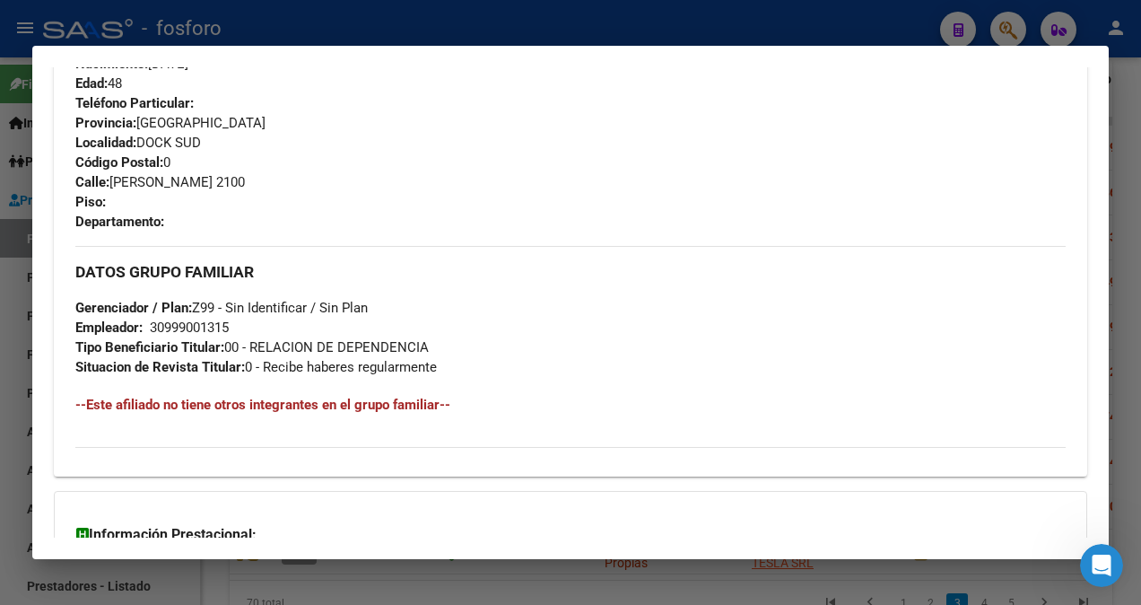
click at [8, 225] on div at bounding box center [570, 302] width 1141 height 605
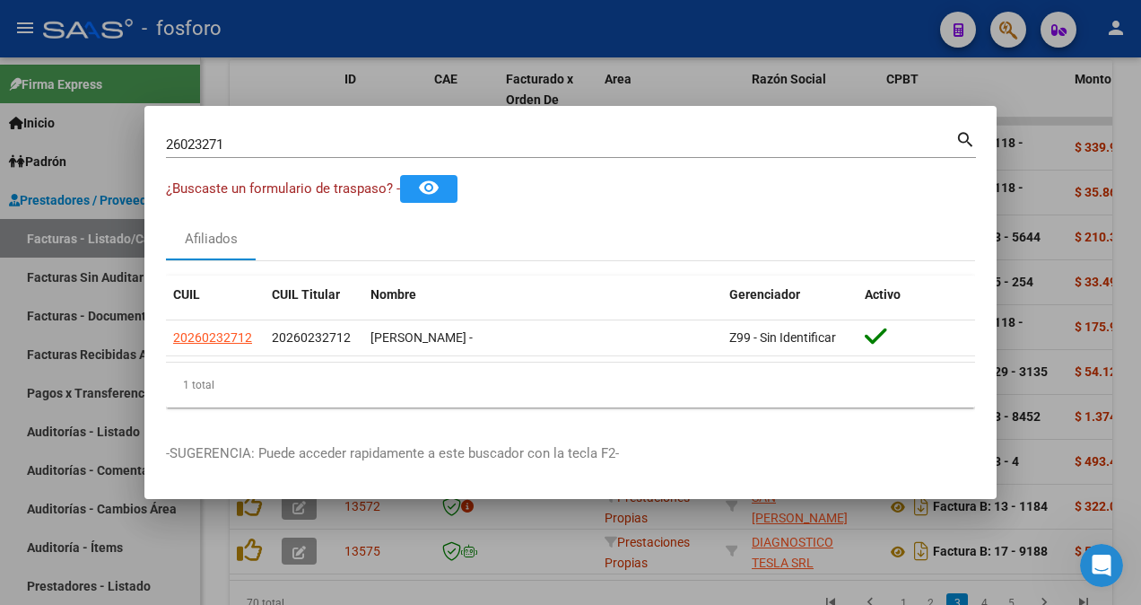
click at [252, 138] on input "26023271" at bounding box center [560, 144] width 789 height 16
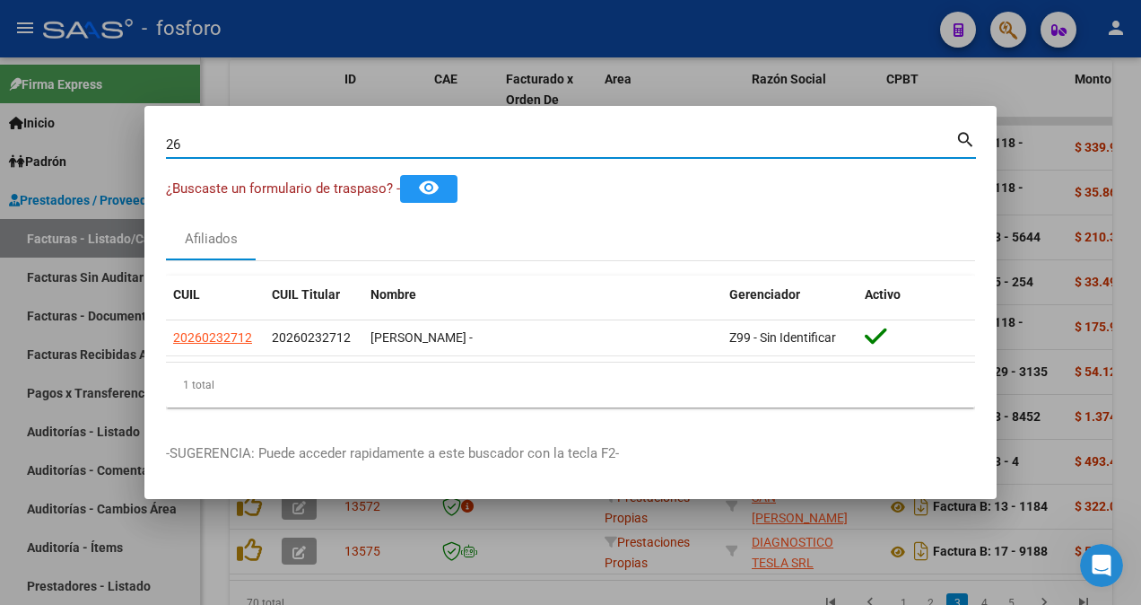
type input "2"
type input "94167850"
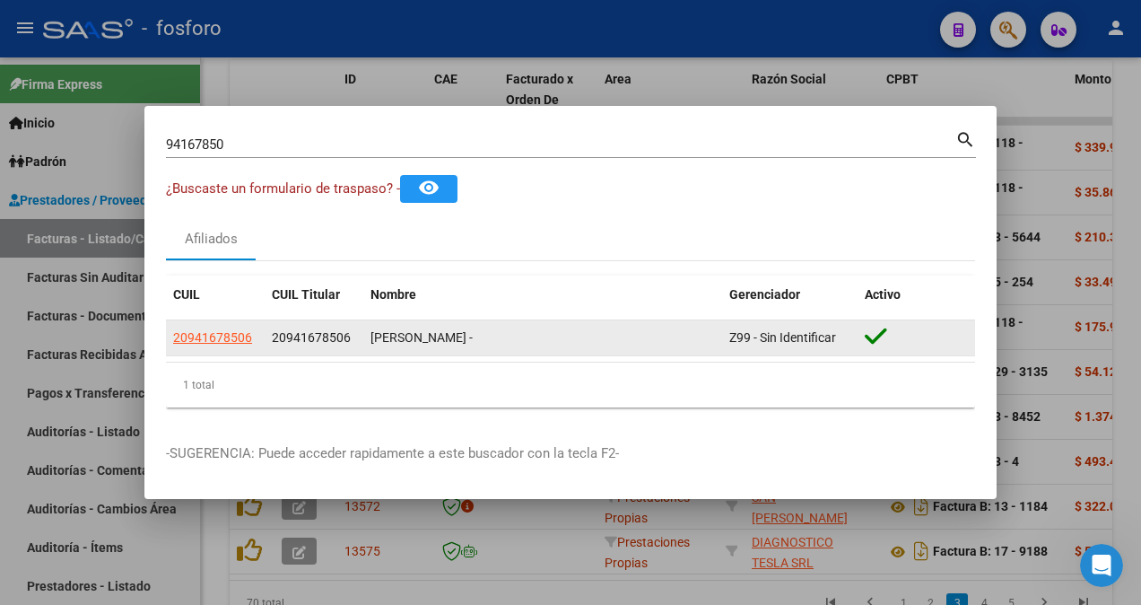
click at [184, 328] on app-link-go-to "20941678506" at bounding box center [212, 337] width 79 height 21
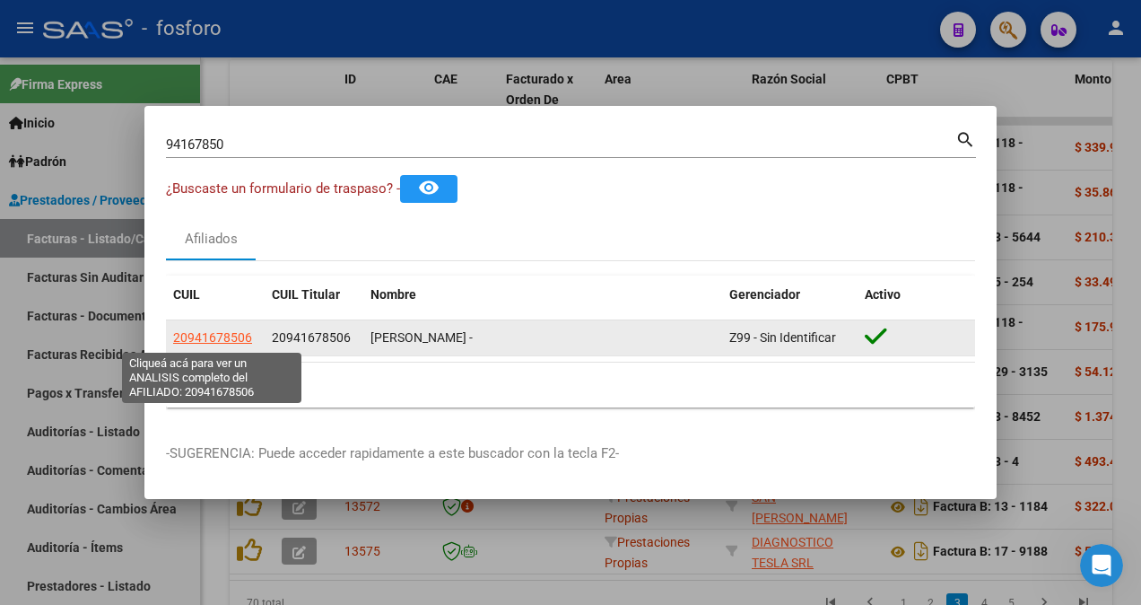
click at [185, 331] on span "20941678506" at bounding box center [212, 337] width 79 height 14
type textarea "20941678506"
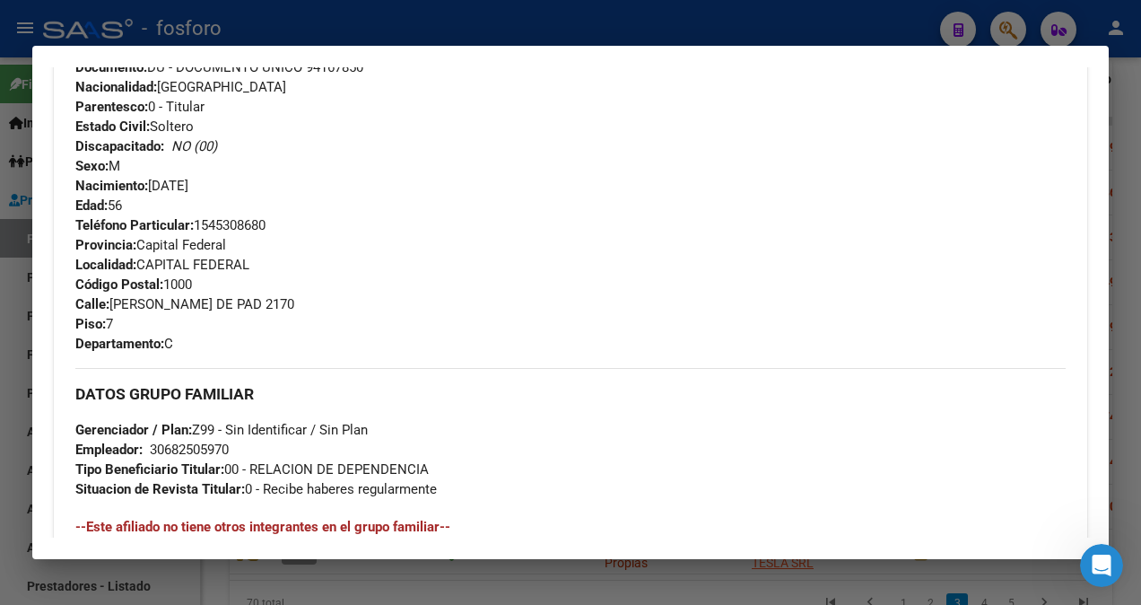
scroll to position [897, 0]
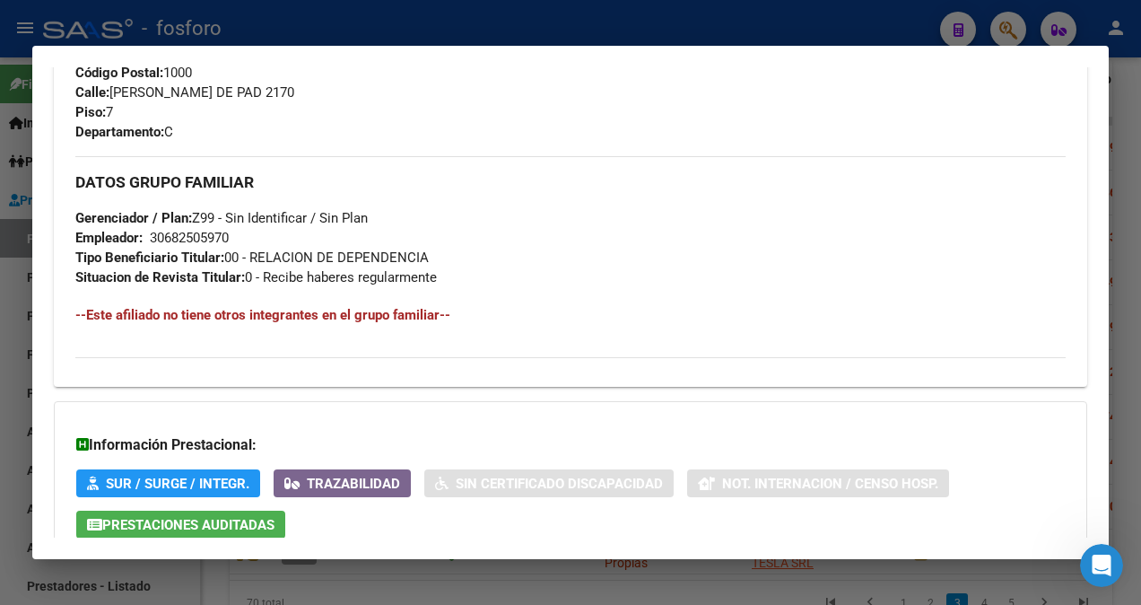
click at [13, 283] on div at bounding box center [570, 302] width 1141 height 605
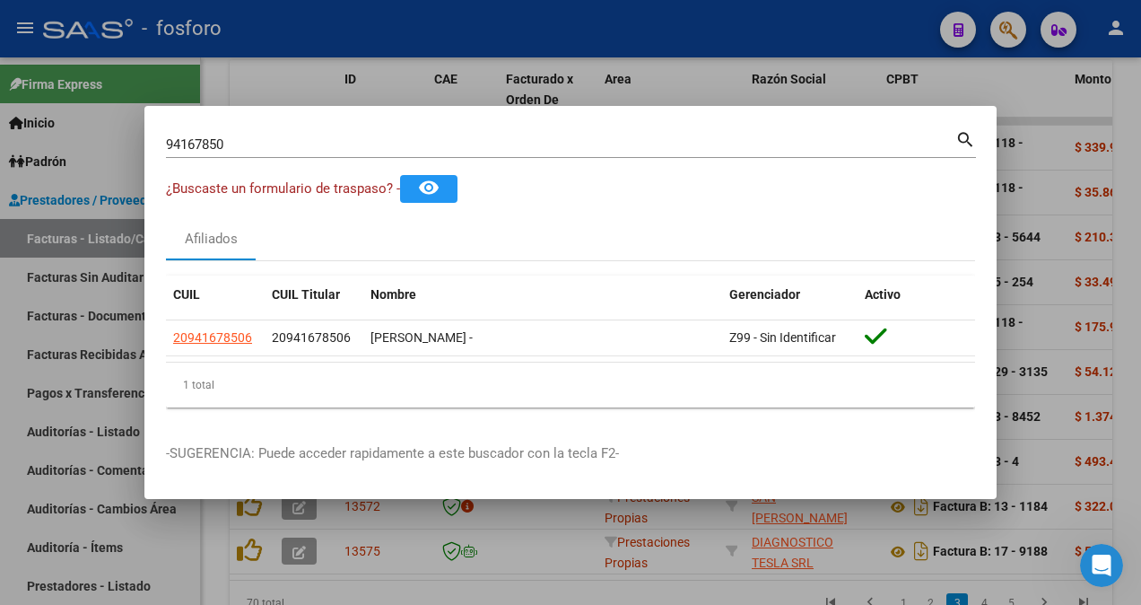
click at [258, 147] on input "94167850" at bounding box center [560, 144] width 789 height 16
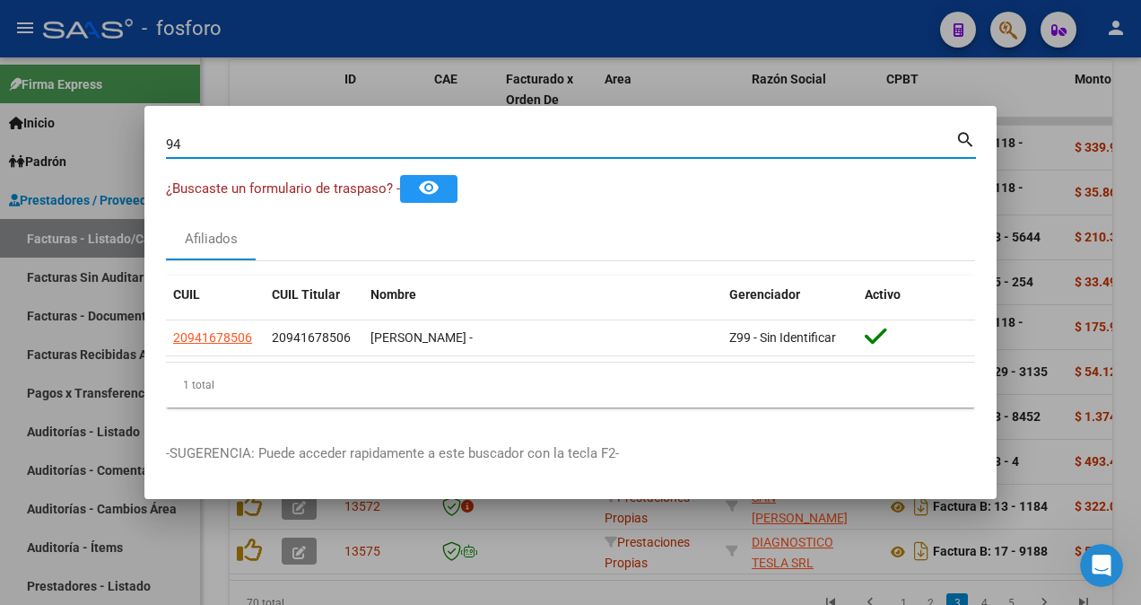
type input "9"
type input "29332368"
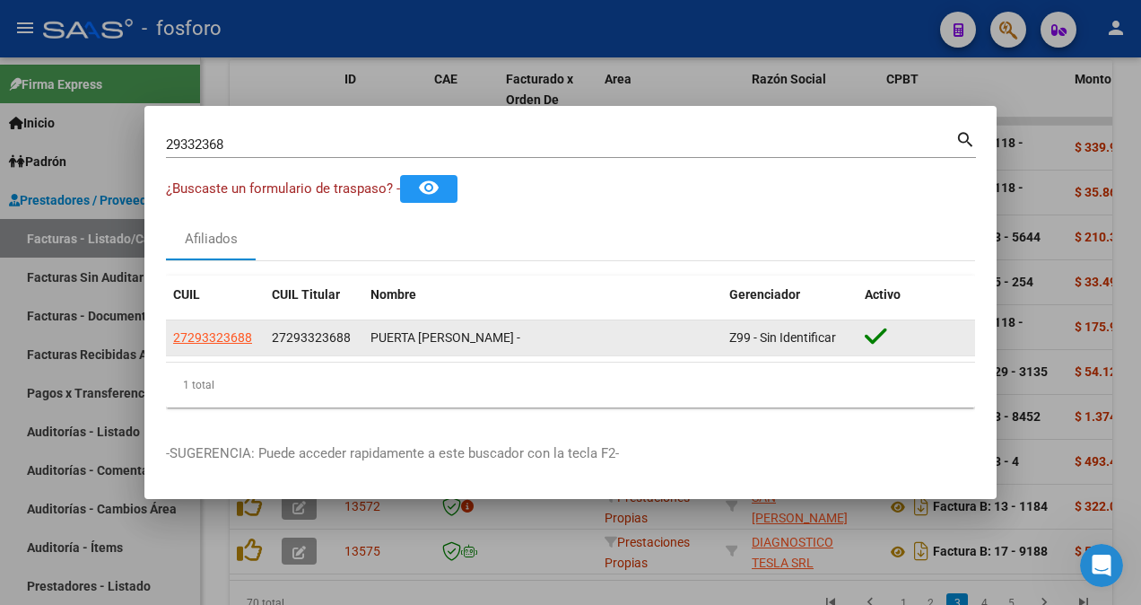
click at [202, 328] on app-link-go-to "27293323688" at bounding box center [212, 337] width 79 height 21
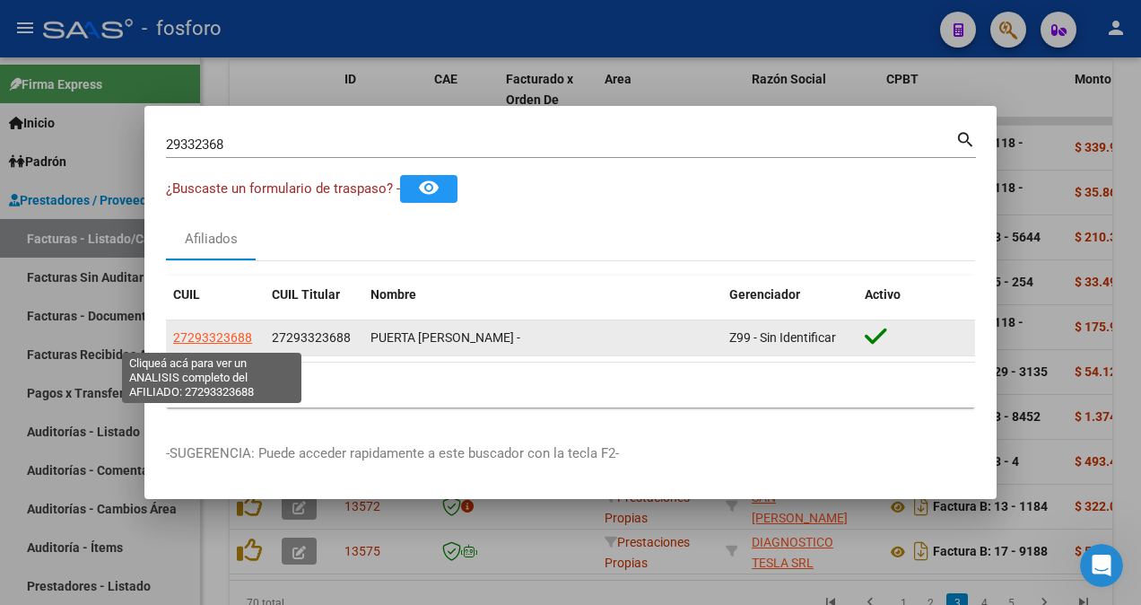
click at [197, 337] on span "27293323688" at bounding box center [212, 337] width 79 height 14
type textarea "27293323688"
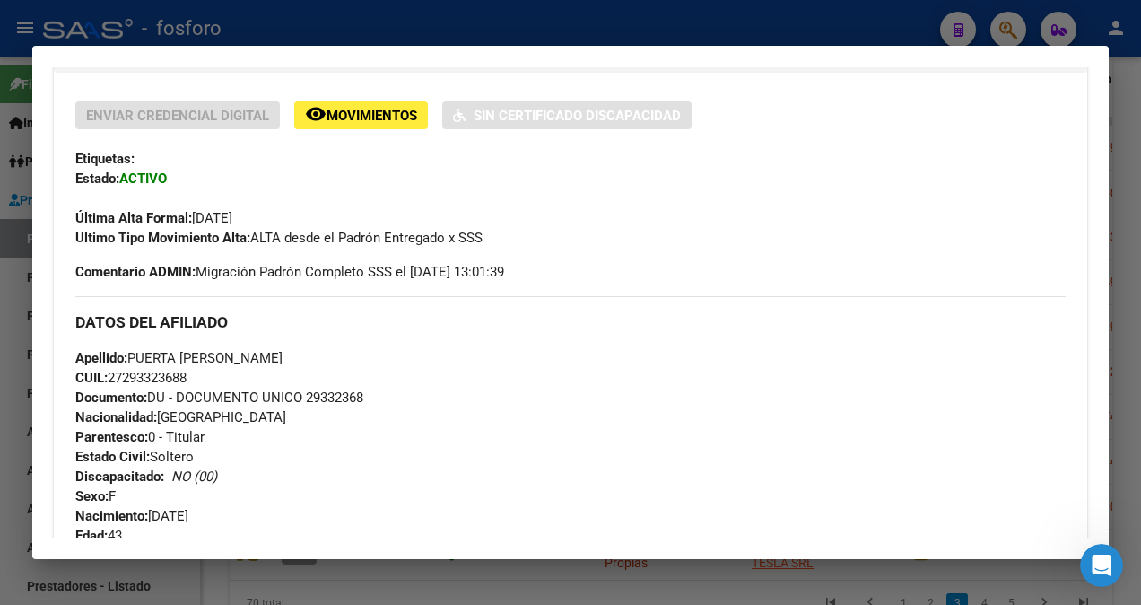
scroll to position [628, 0]
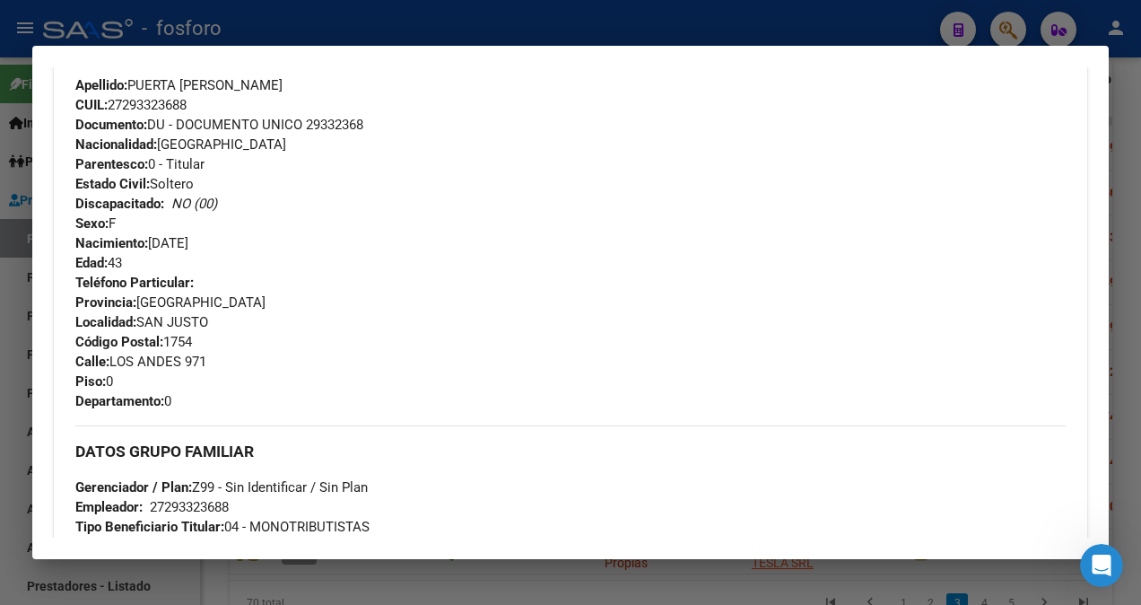
click at [37, 274] on mat-dialog-content "Análisis Afiliado - CUIL: 27293323688 DATOS PADRÓN ÁGIL: PUERTA [PERSON_NAME] -…" at bounding box center [570, 302] width 1076 height 471
click at [6, 269] on div at bounding box center [570, 302] width 1141 height 605
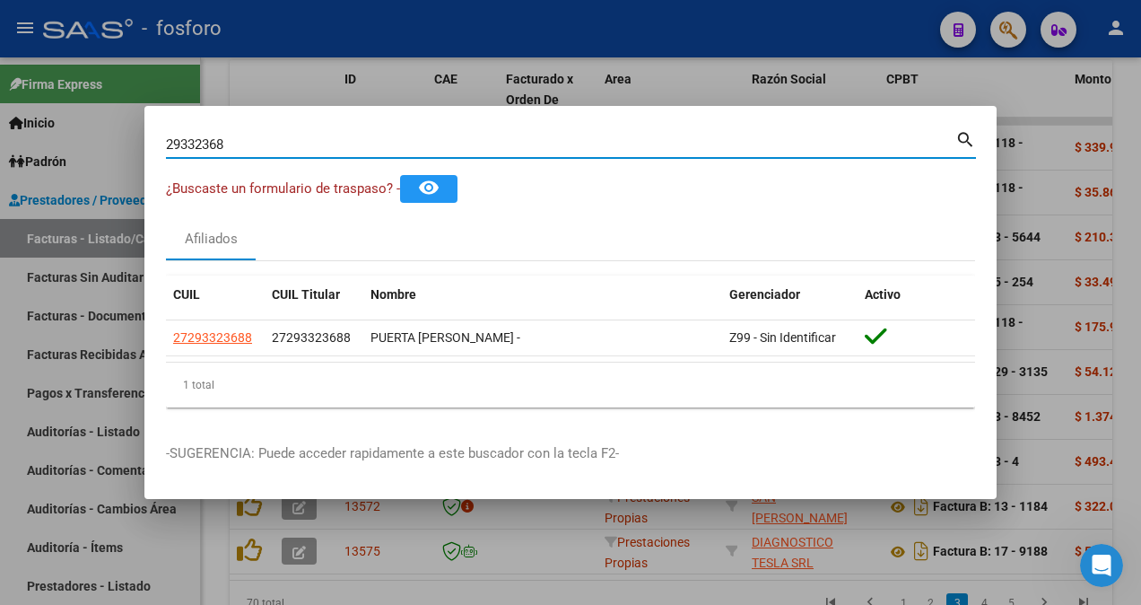
click at [274, 147] on input "29332368" at bounding box center [560, 144] width 789 height 16
type input "2"
type input "36838112"
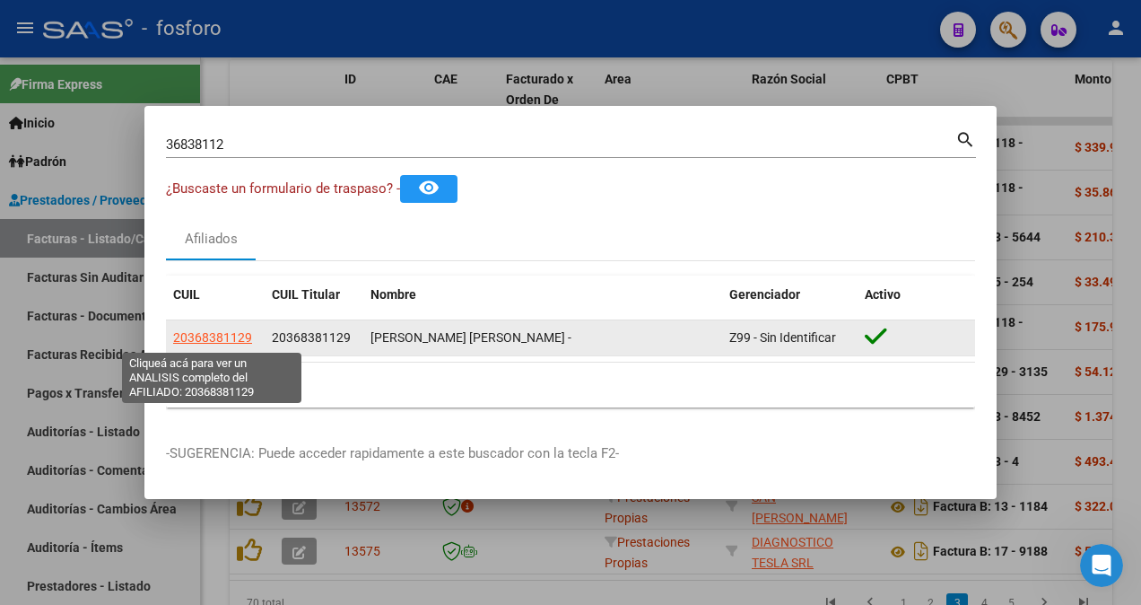
click at [196, 340] on span "20368381129" at bounding box center [212, 337] width 79 height 14
type textarea "20368381129"
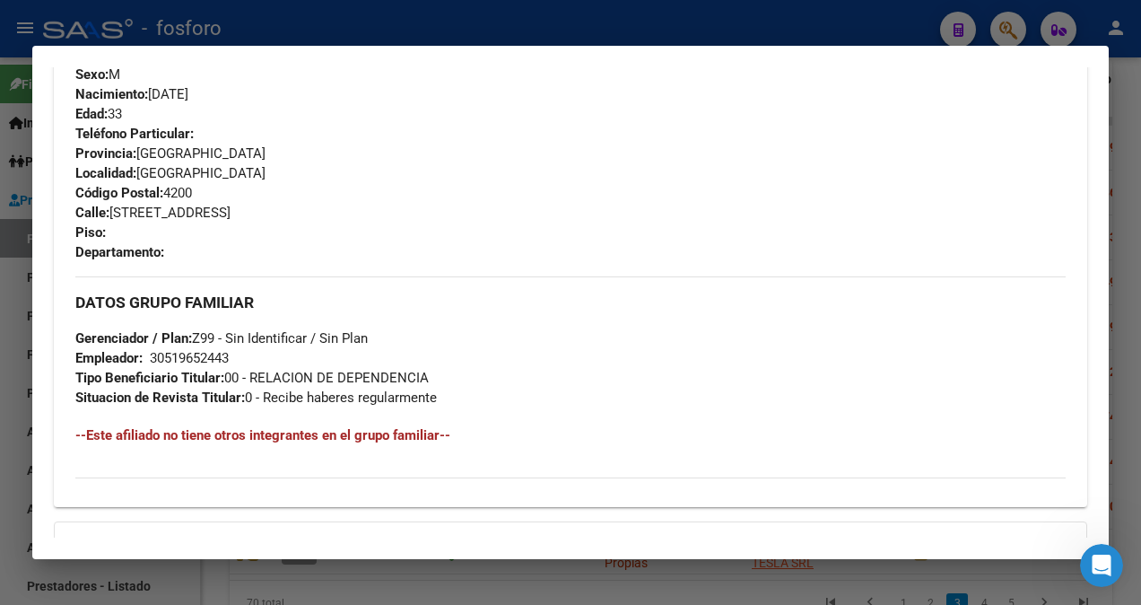
scroll to position [807, 0]
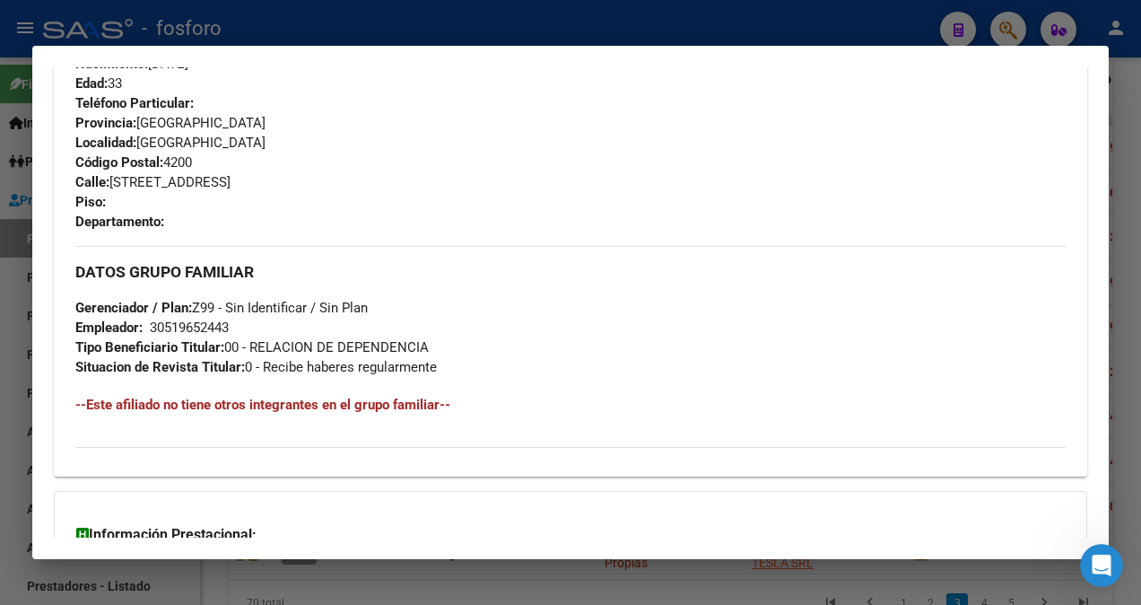
click at [4, 167] on div at bounding box center [570, 302] width 1141 height 605
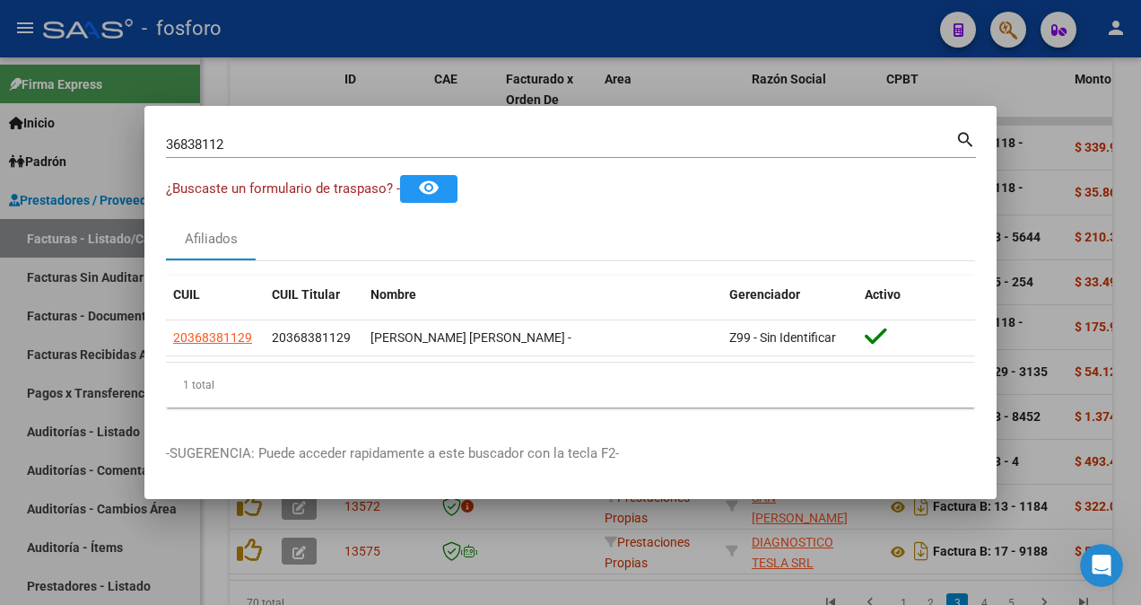
click at [127, 265] on div at bounding box center [570, 302] width 1141 height 605
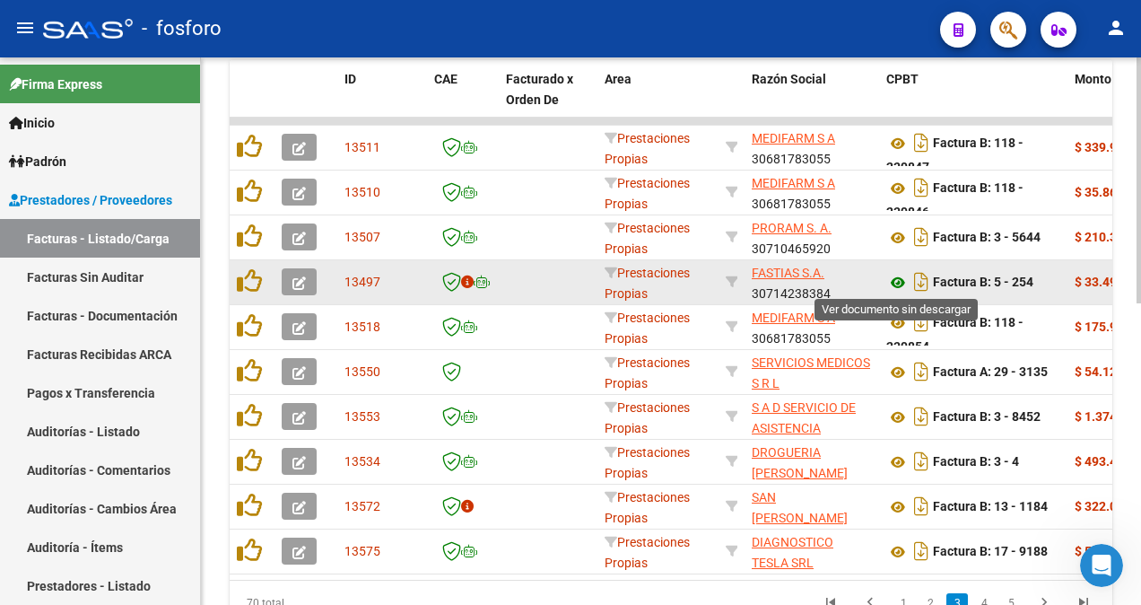
click at [894, 276] on icon at bounding box center [897, 283] width 23 height 22
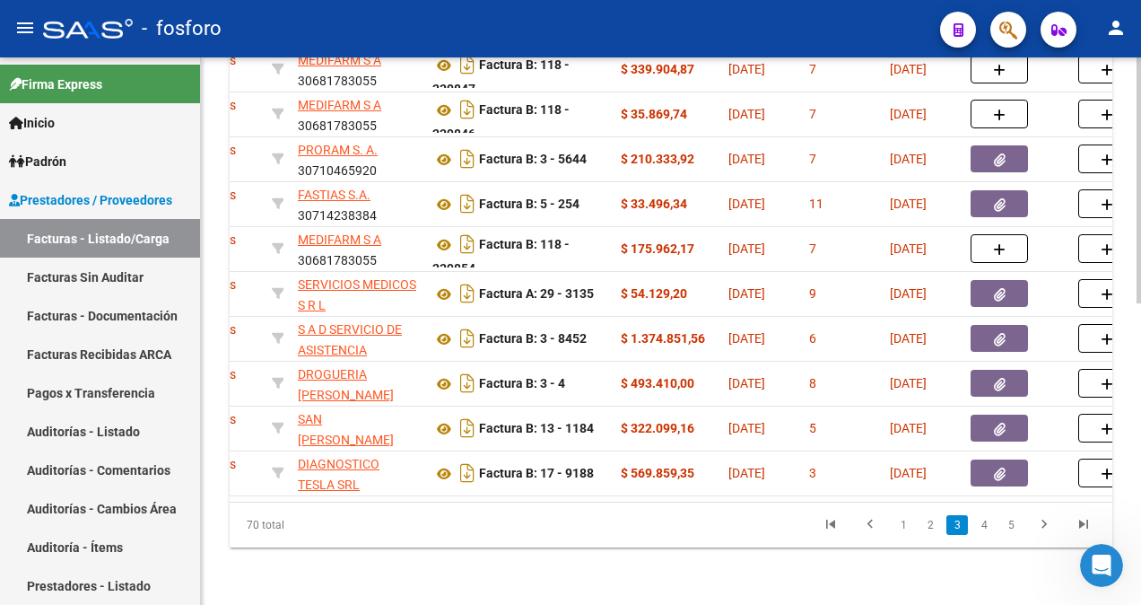
scroll to position [0, 538]
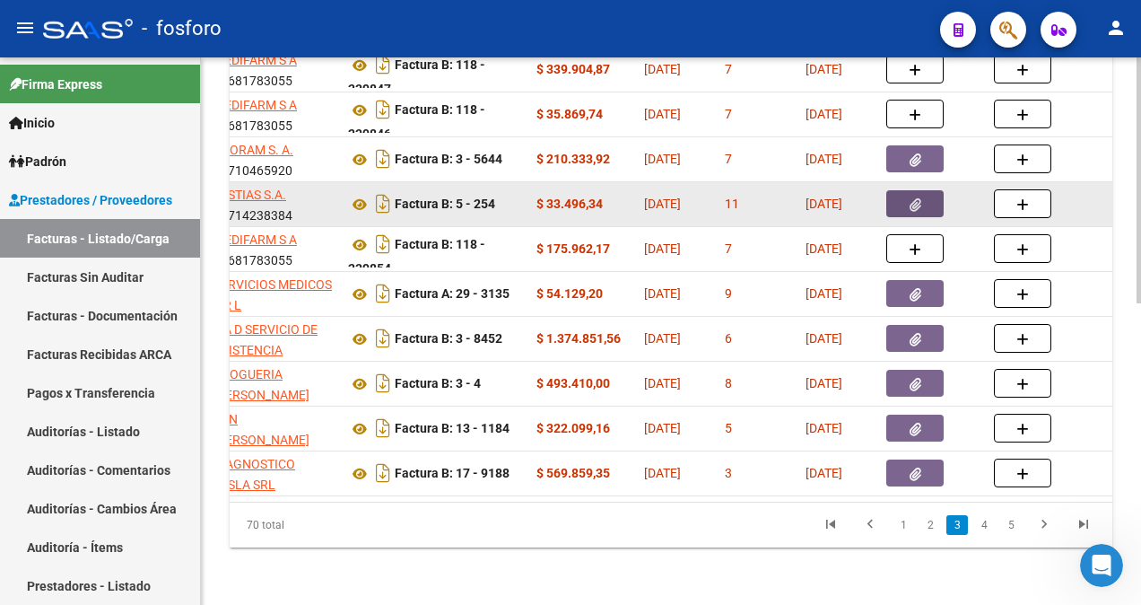
click at [909, 198] on icon "button" at bounding box center [915, 204] width 12 height 13
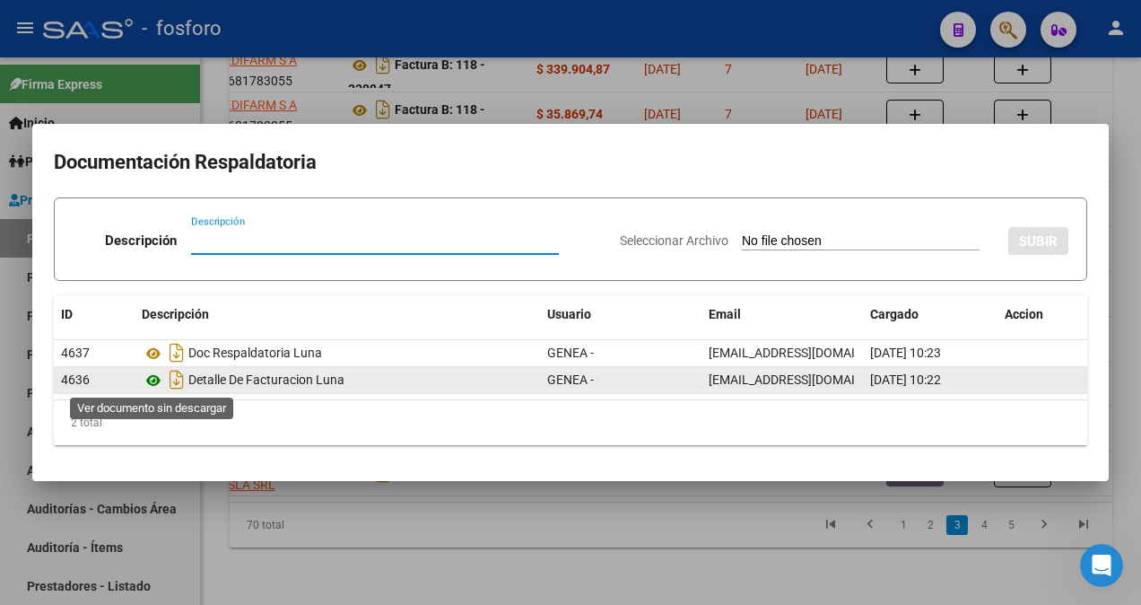
click at [151, 384] on icon at bounding box center [153, 381] width 23 height 22
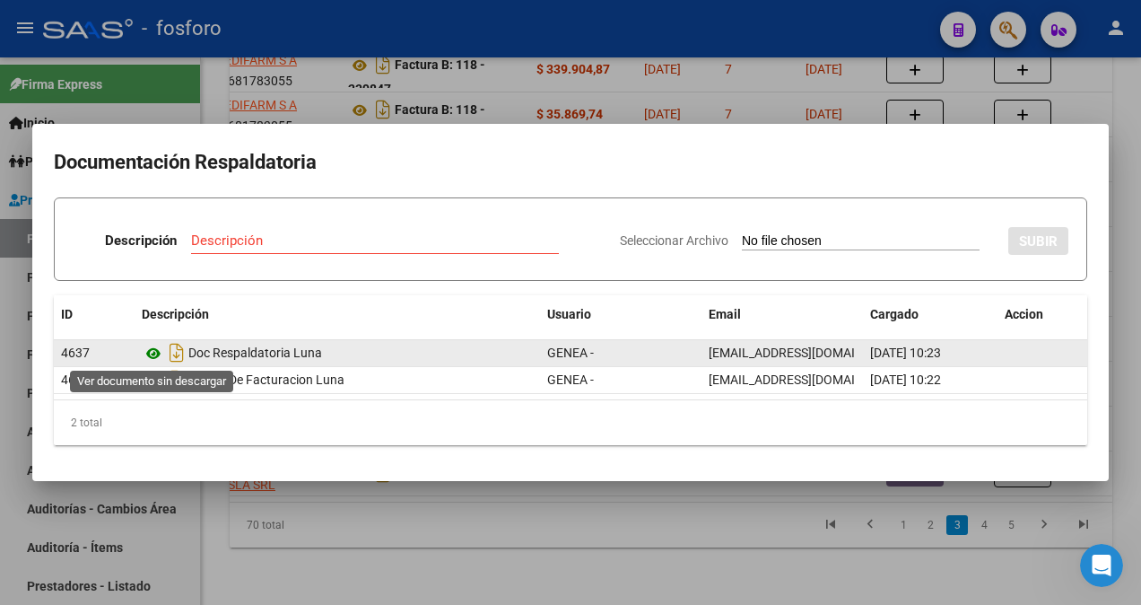
click at [156, 344] on icon at bounding box center [153, 354] width 23 height 22
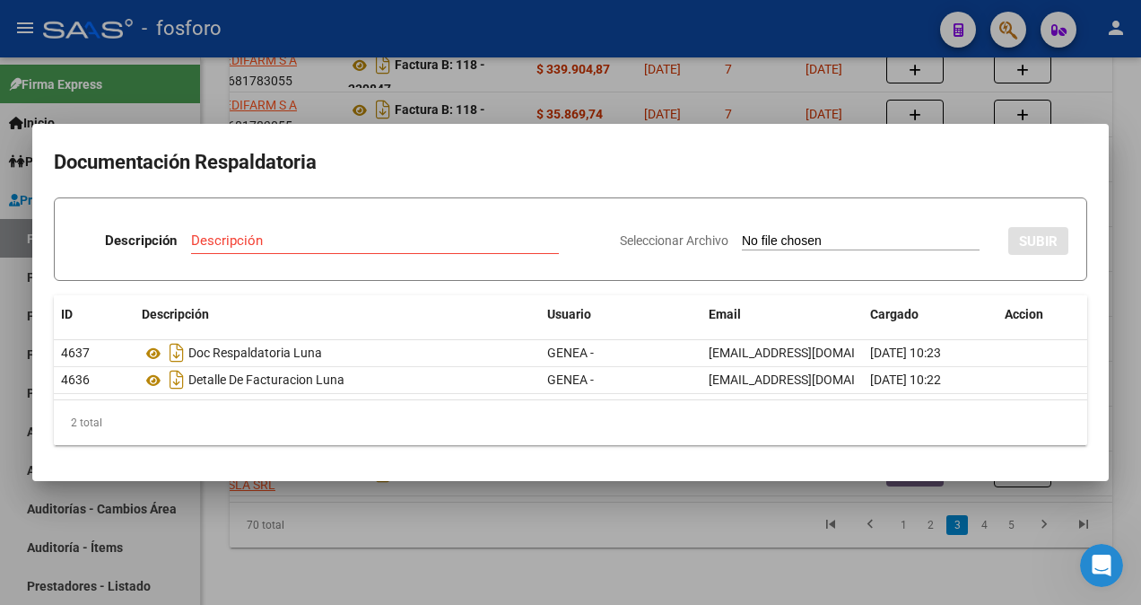
click at [1125, 17] on div at bounding box center [570, 302] width 1141 height 605
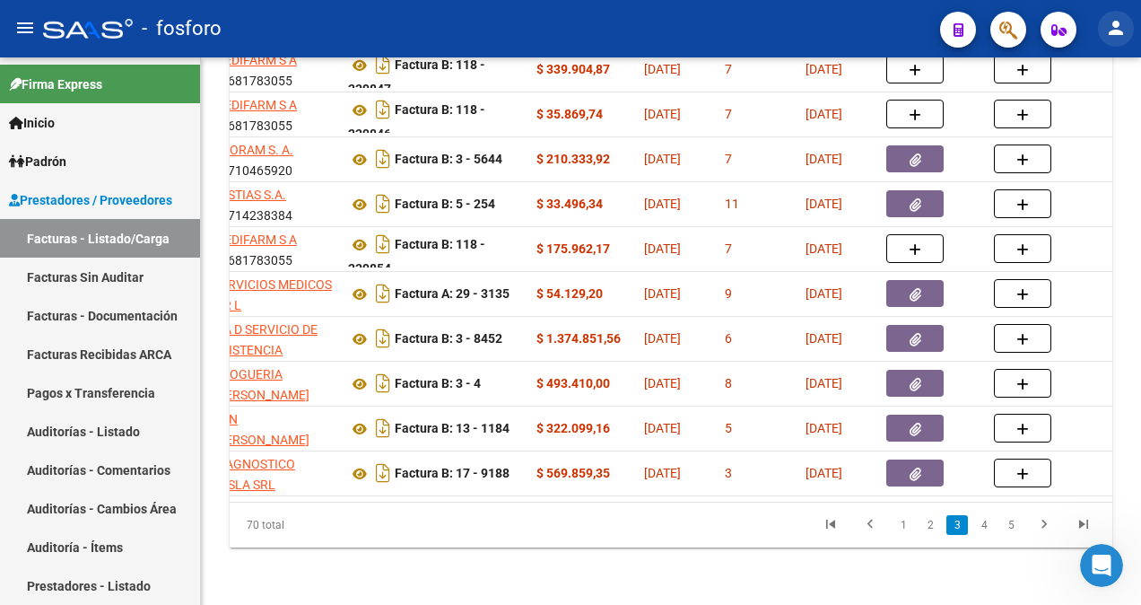
click at [1106, 39] on button "person" at bounding box center [1116, 29] width 36 height 36
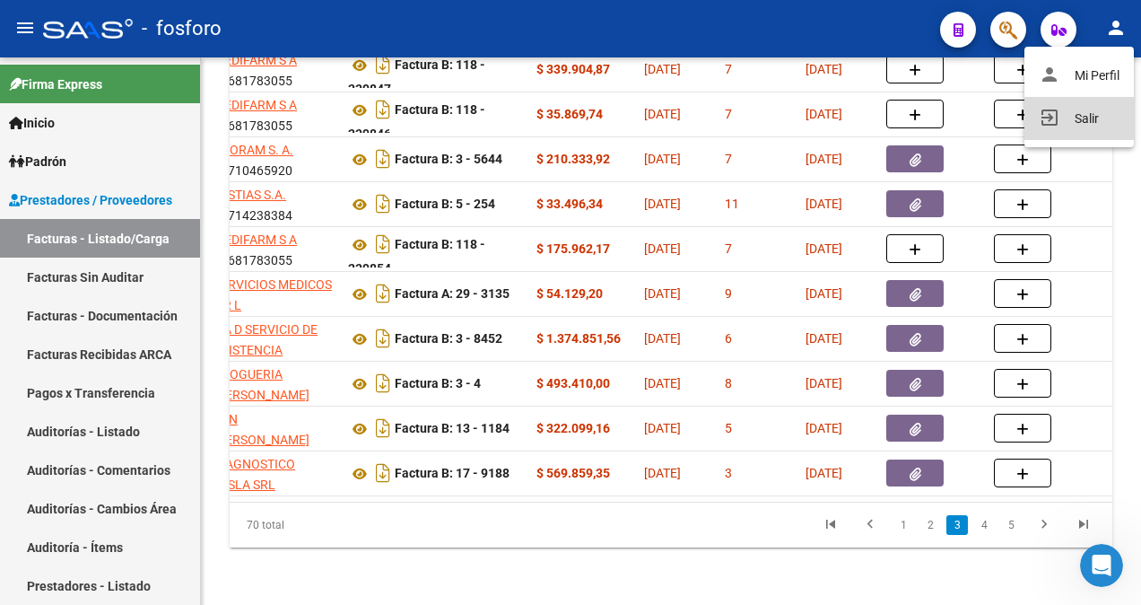
click at [1078, 119] on button "exit_to_app Salir" at bounding box center [1078, 118] width 109 height 43
